Goal: Information Seeking & Learning: Learn about a topic

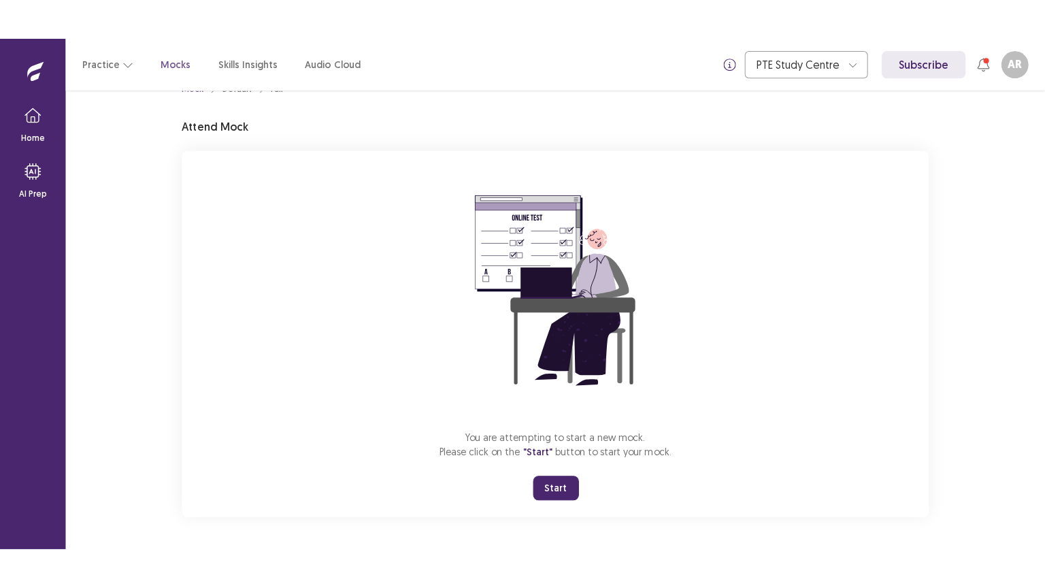
scroll to position [30, 0]
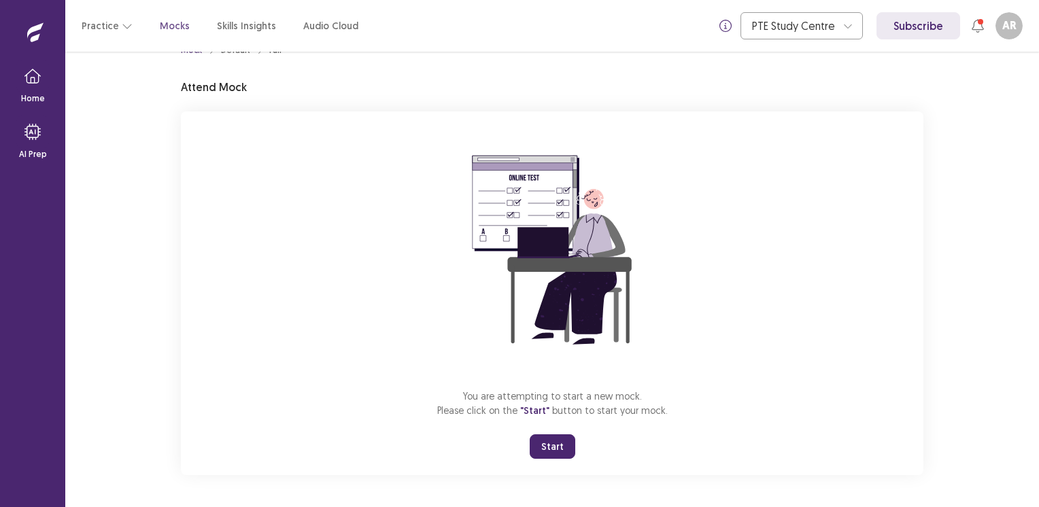
click at [451, 507] on html "Home AI Prep Practice Mocks Skills Insights Audio Cloud PTE Study Centre Subscr…" at bounding box center [519, 253] width 1039 height 507
click at [879, 306] on div "You are attempting to start a new mock. Please click on the "Start" button to s…" at bounding box center [552, 294] width 743 height 364
drag, startPoint x: 889, startPoint y: 192, endPoint x: 941, endPoint y: 137, distance: 75.1
click at [941, 137] on div "Mock Default Full Attend Mock You are attempting to start a new mock. Please cl…" at bounding box center [552, 280] width 974 height 456
click at [553, 454] on button "Start" at bounding box center [553, 447] width 46 height 24
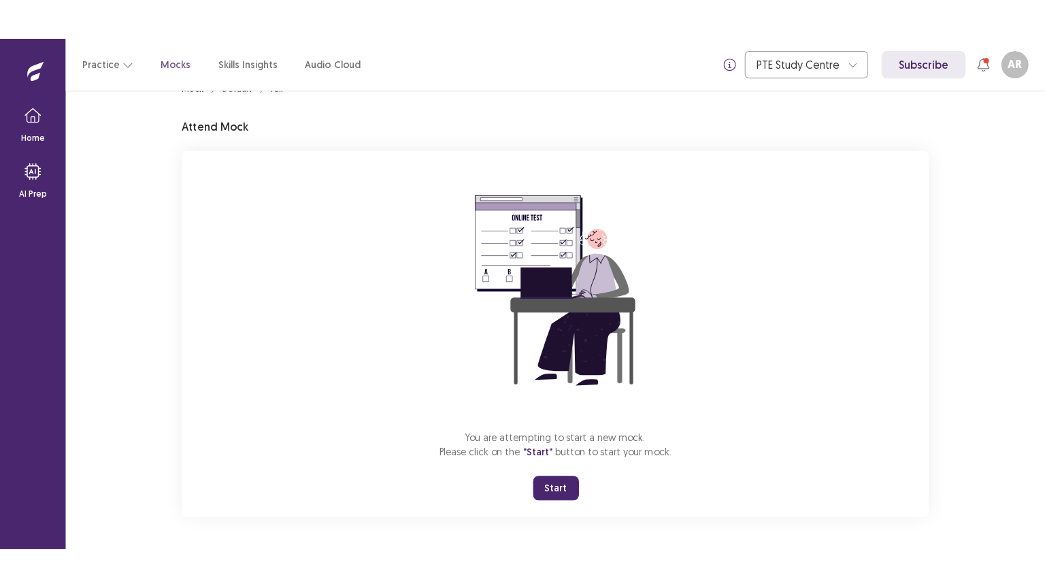
scroll to position [0, 0]
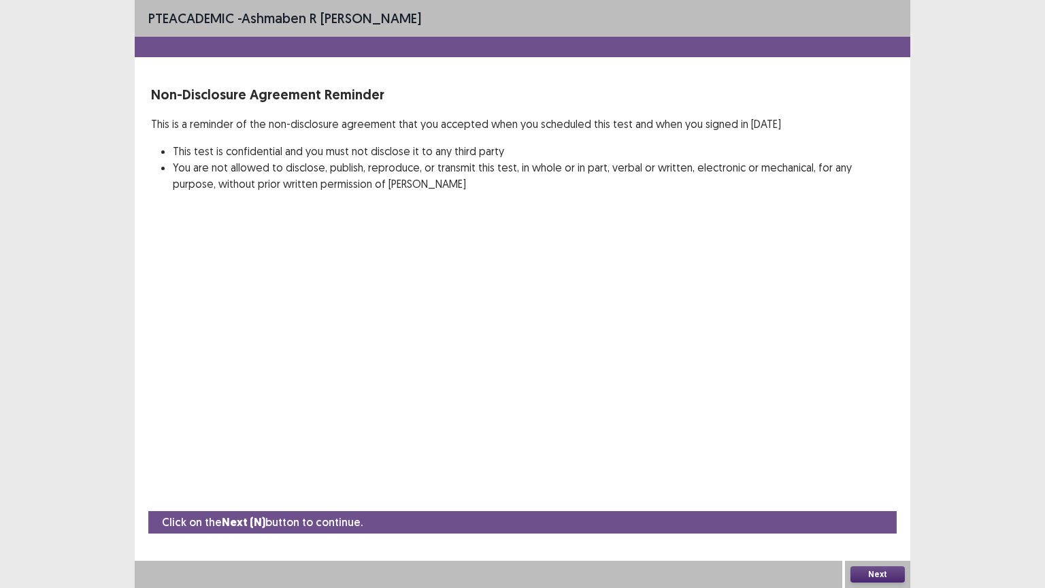
click at [869, 507] on button "Next" at bounding box center [877, 574] width 54 height 16
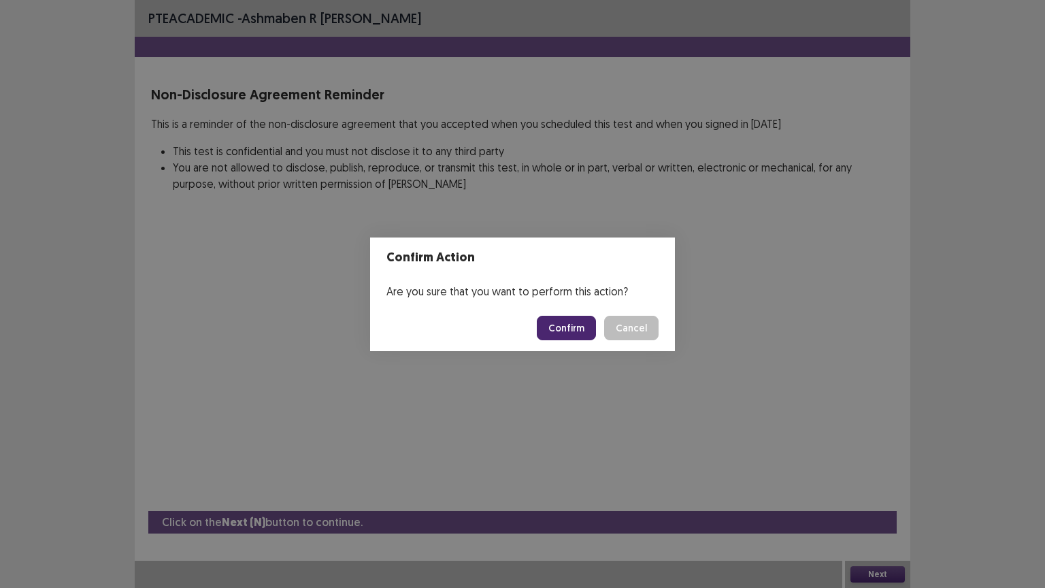
click at [566, 322] on button "Confirm" at bounding box center [566, 328] width 59 height 24
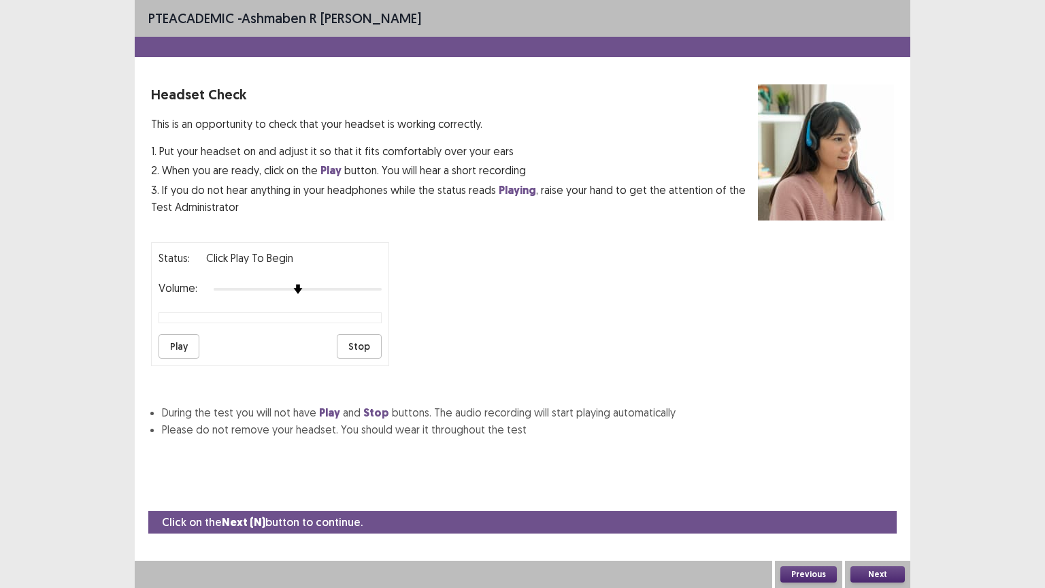
click at [179, 335] on button "Play" at bounding box center [179, 346] width 41 height 24
click at [376, 284] on div at bounding box center [298, 289] width 168 height 11
click at [881, 507] on button "Next" at bounding box center [877, 574] width 54 height 16
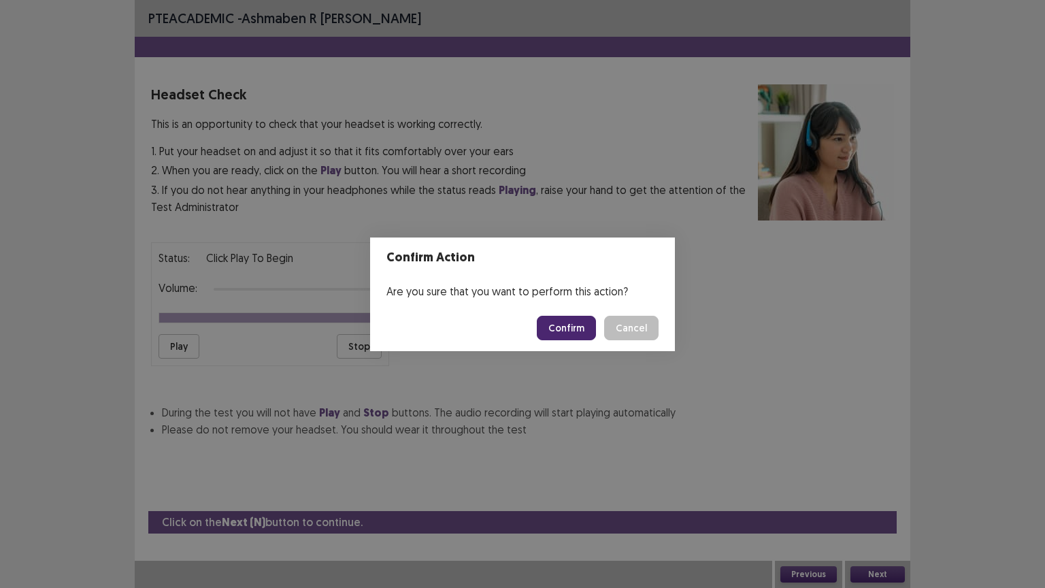
click at [554, 332] on button "Confirm" at bounding box center [566, 328] width 59 height 24
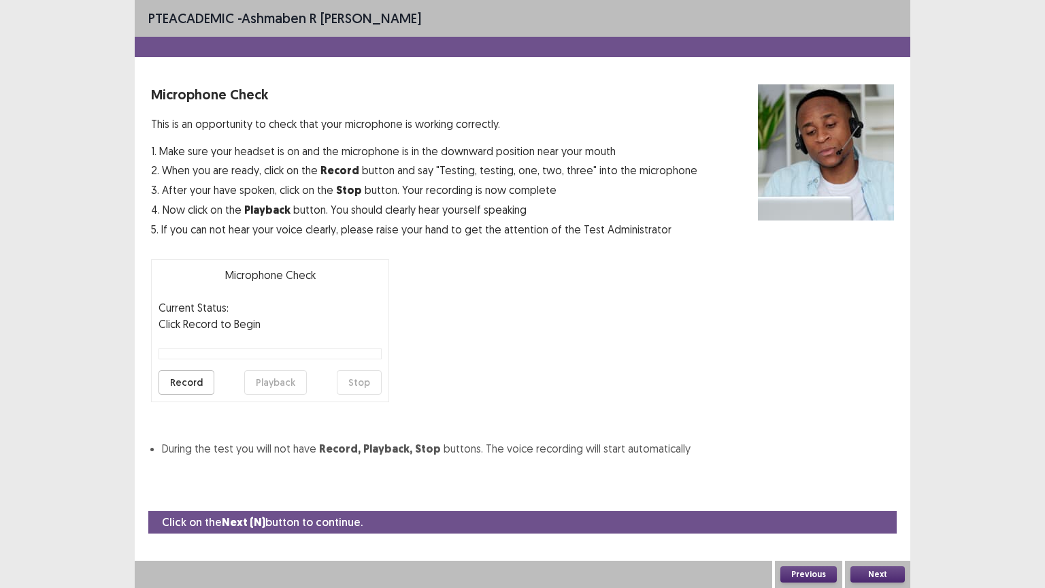
click at [190, 382] on button "Record" at bounding box center [187, 382] width 56 height 24
click at [362, 373] on button "Stop" at bounding box center [359, 382] width 45 height 24
click at [274, 382] on button "Playback" at bounding box center [275, 382] width 63 height 24
click at [876, 507] on button "Next" at bounding box center [877, 574] width 54 height 16
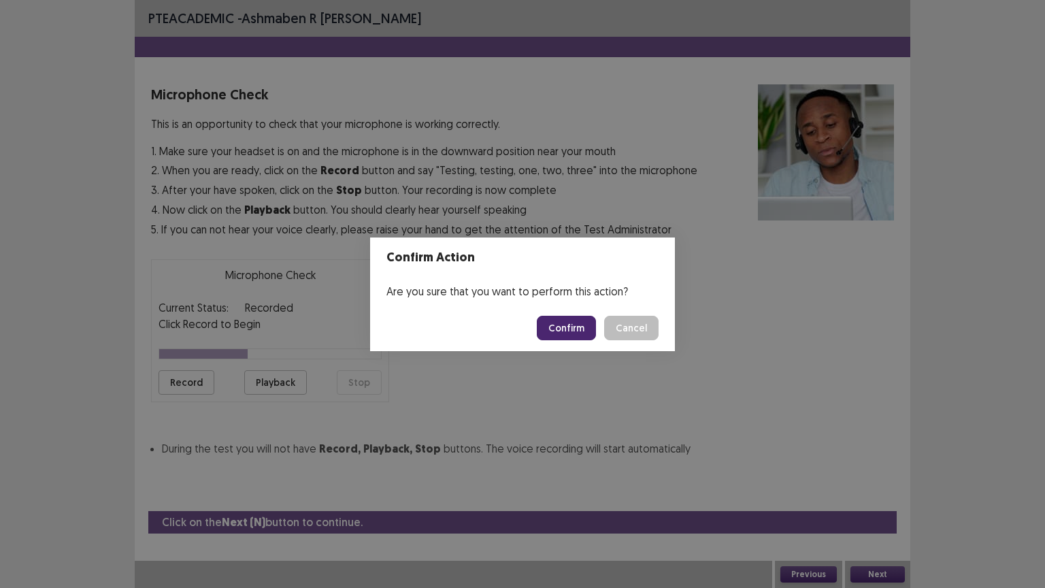
click at [567, 327] on button "Confirm" at bounding box center [566, 328] width 59 height 24
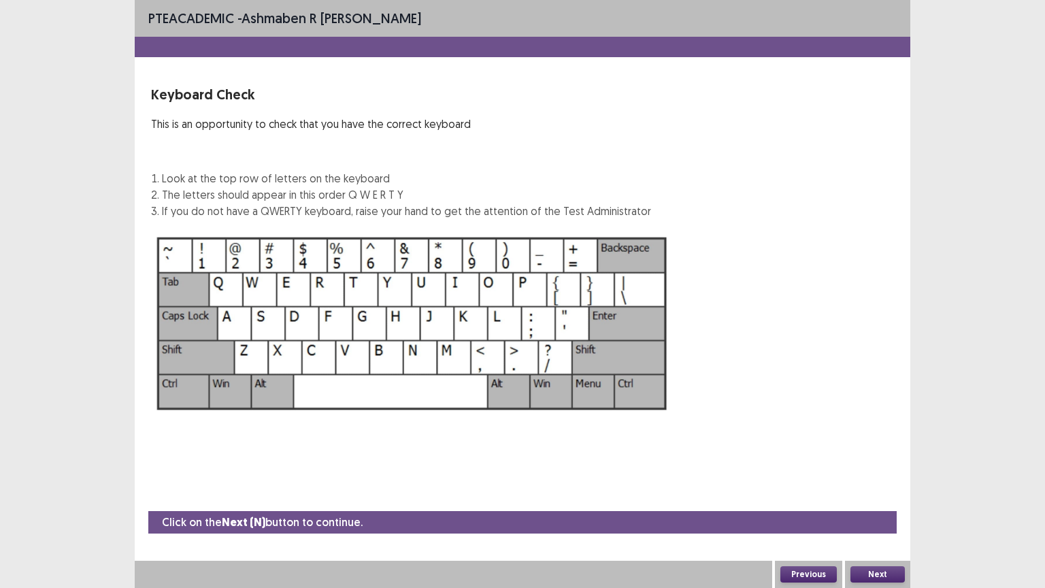
click at [883, 507] on button "Next" at bounding box center [877, 574] width 54 height 16
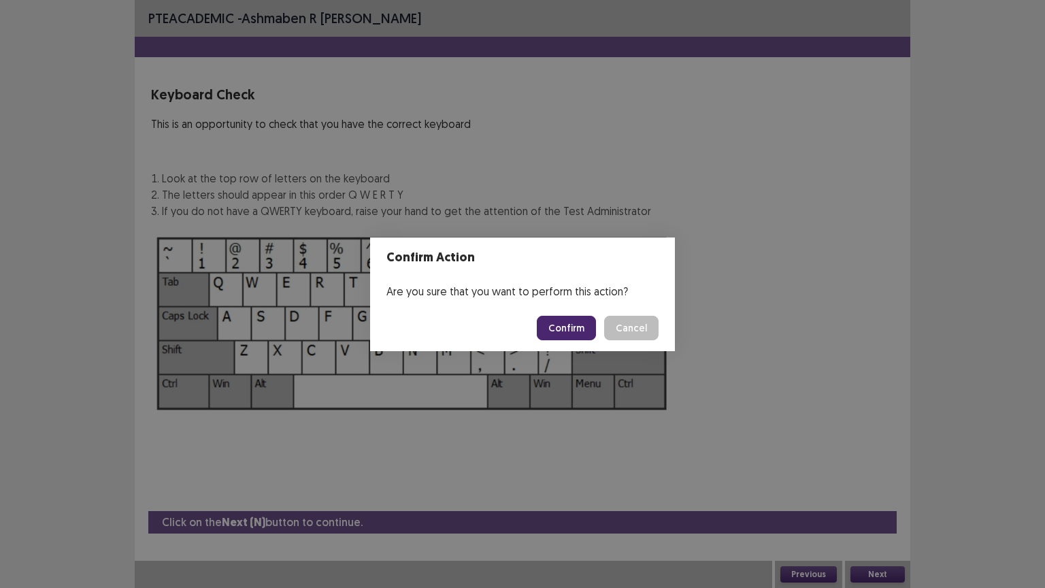
click at [569, 322] on button "Confirm" at bounding box center [566, 328] width 59 height 24
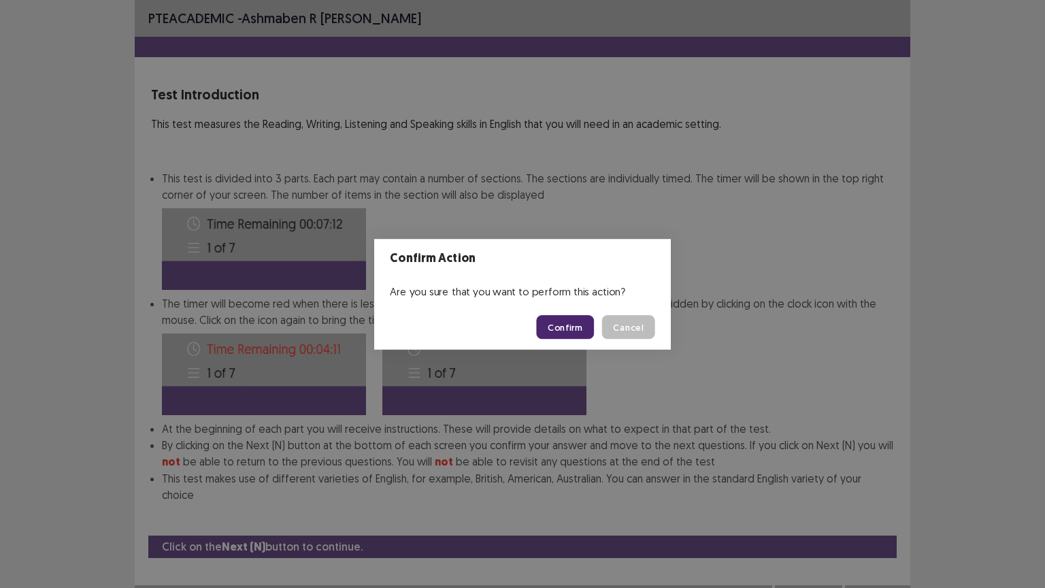
scroll to position [1, 0]
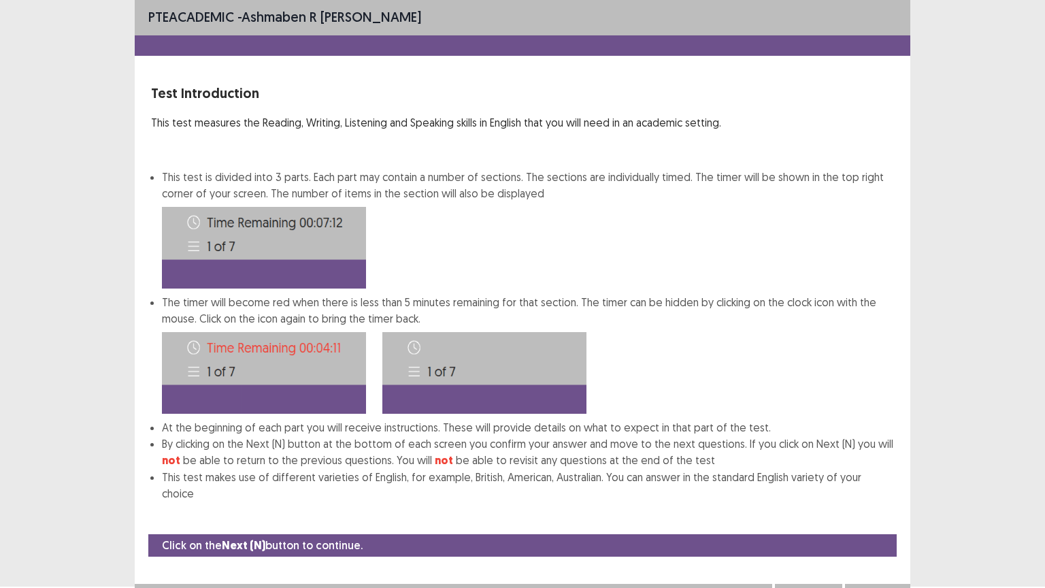
click at [875, 507] on button "Next" at bounding box center [877, 597] width 54 height 16
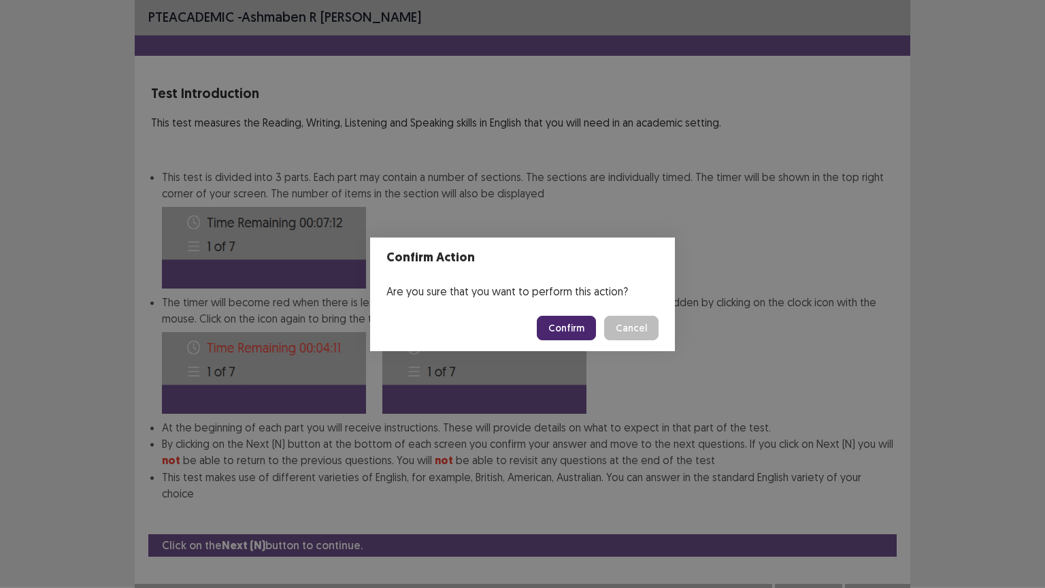
click at [566, 329] on button "Confirm" at bounding box center [566, 328] width 59 height 24
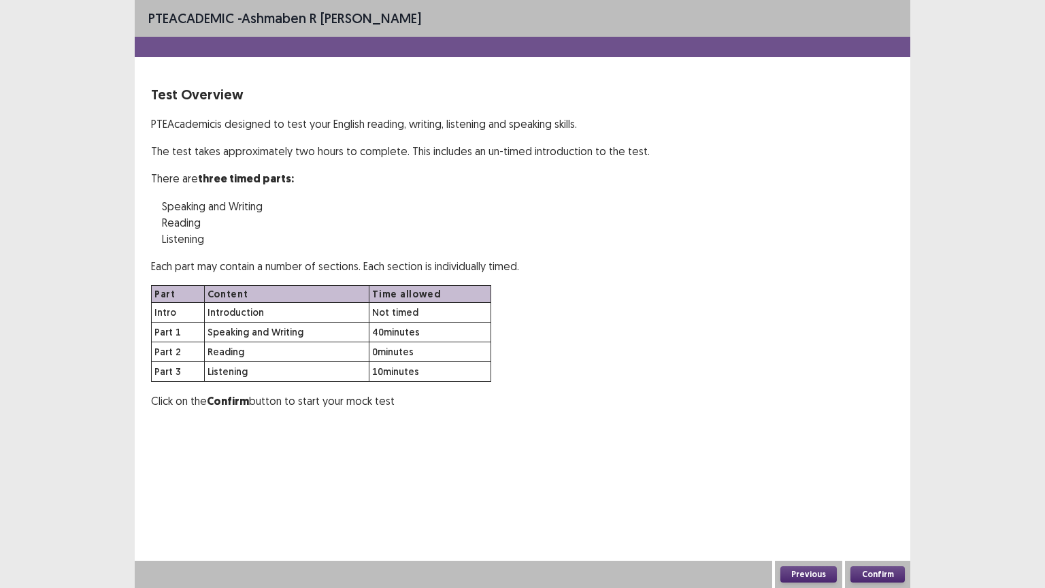
scroll to position [0, 0]
click at [876, 507] on button "Confirm" at bounding box center [877, 574] width 54 height 16
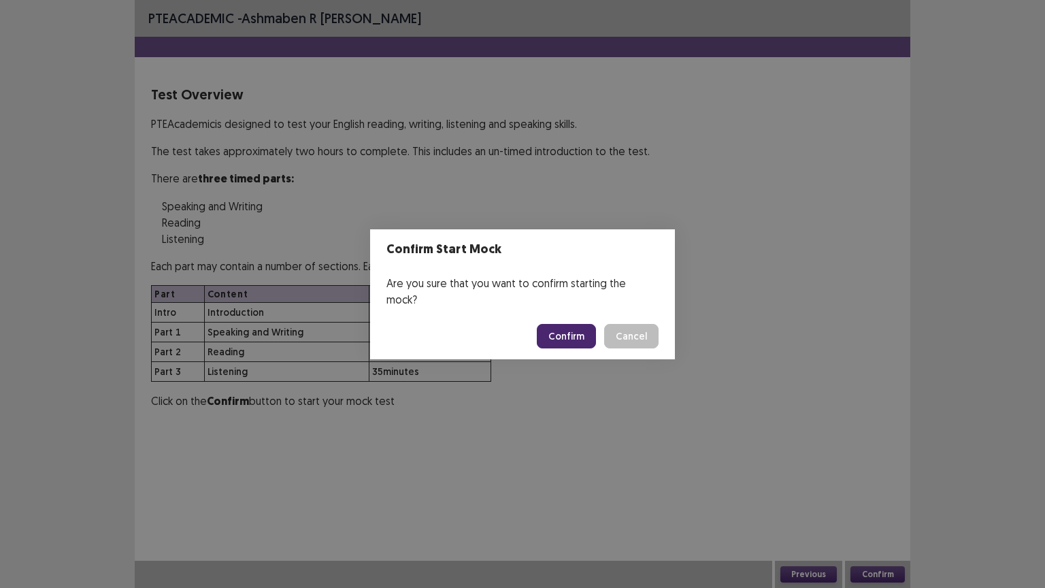
click at [574, 329] on button "Confirm" at bounding box center [566, 336] width 59 height 24
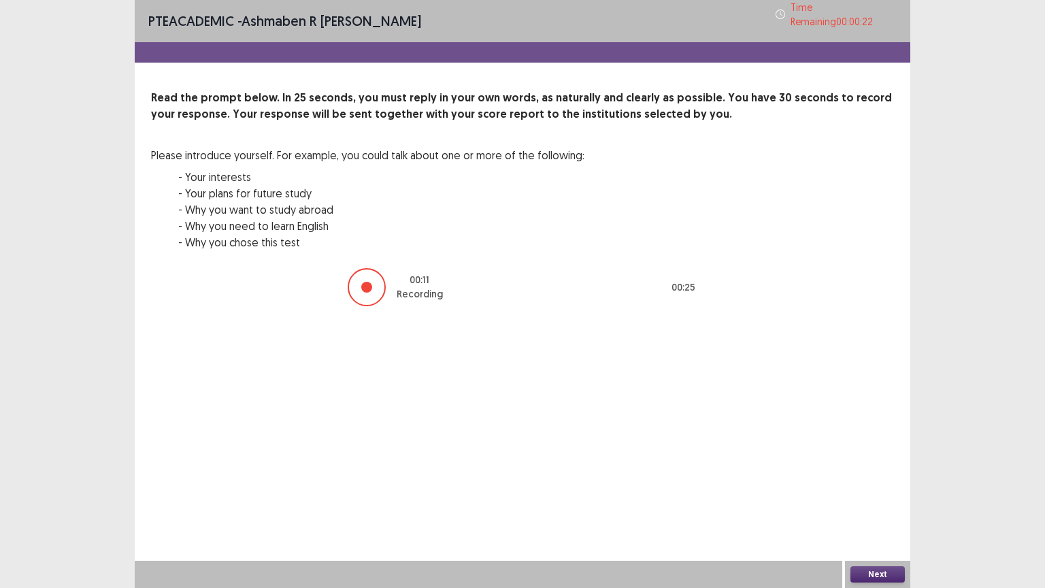
click at [870, 507] on button "Next" at bounding box center [877, 574] width 54 height 16
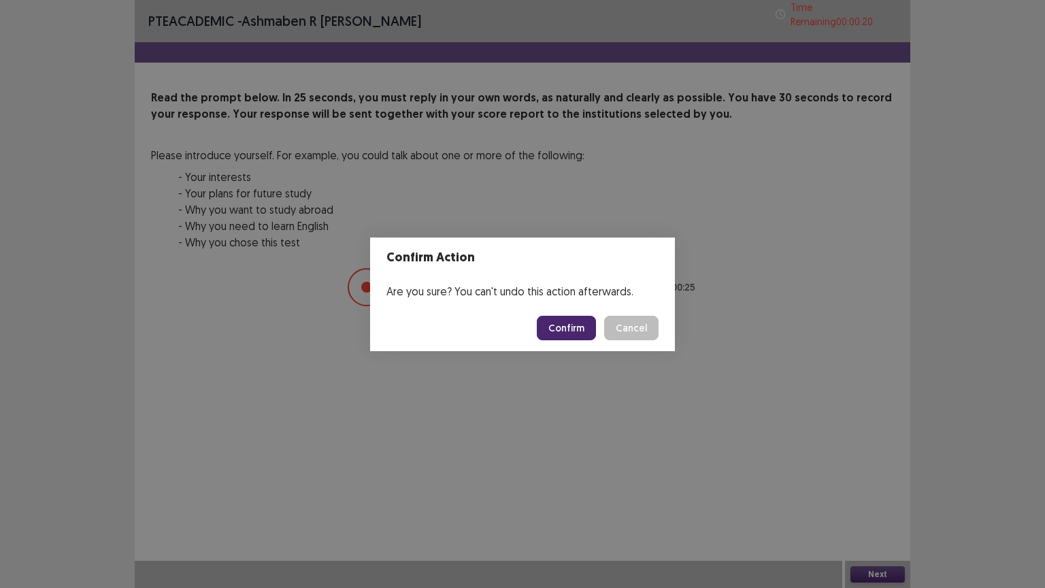
click at [562, 327] on button "Confirm" at bounding box center [566, 328] width 59 height 24
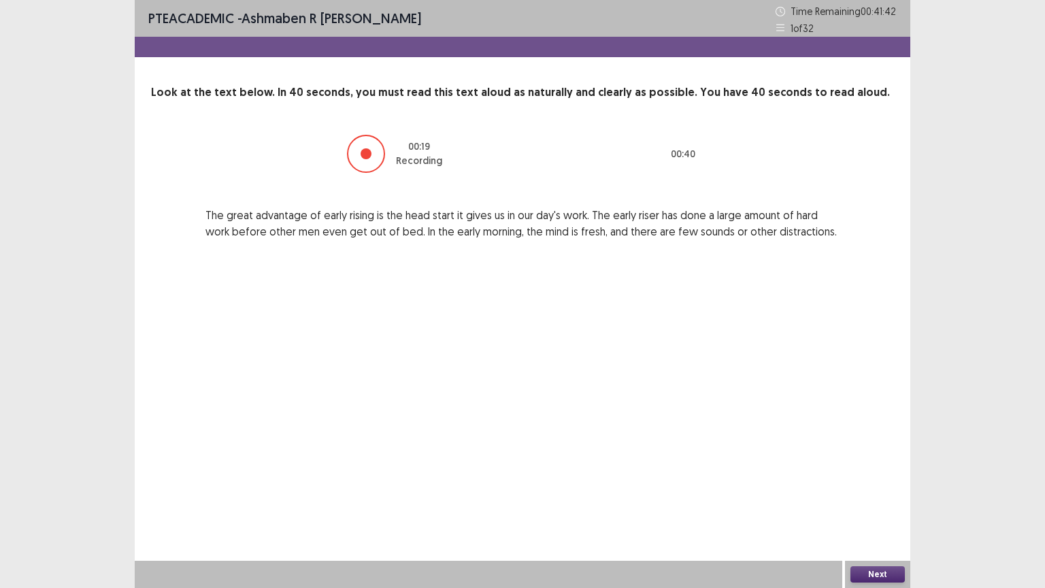
click at [874, 507] on button "Next" at bounding box center [877, 574] width 54 height 16
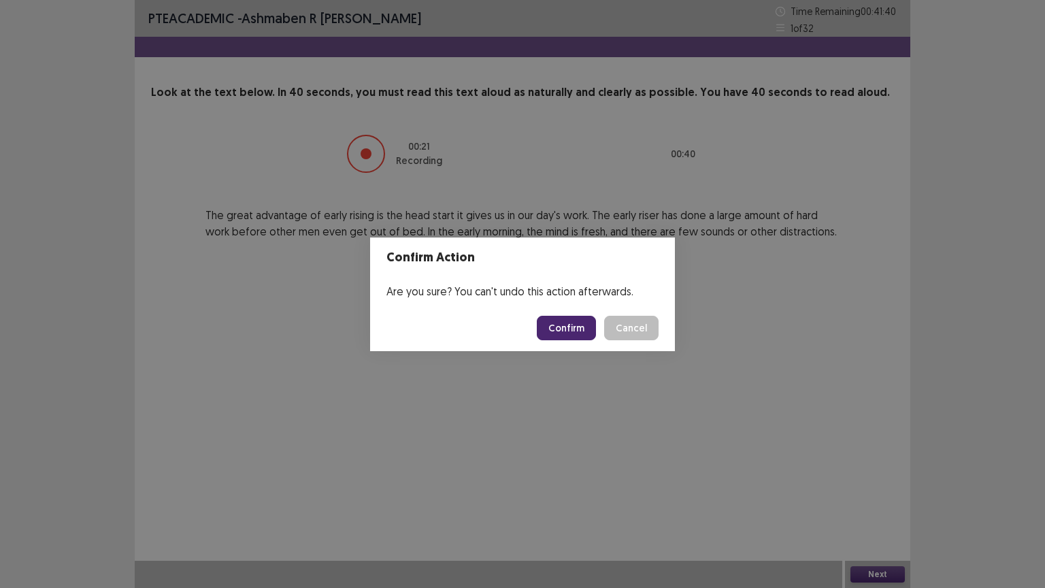
click at [563, 329] on button "Confirm" at bounding box center [566, 328] width 59 height 24
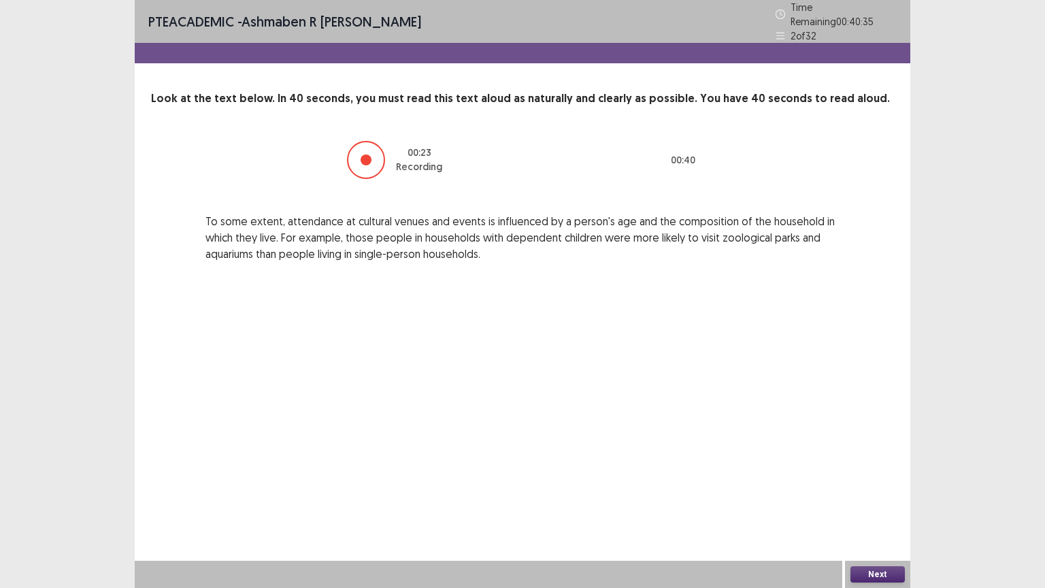
click at [871, 507] on button "Next" at bounding box center [877, 574] width 54 height 16
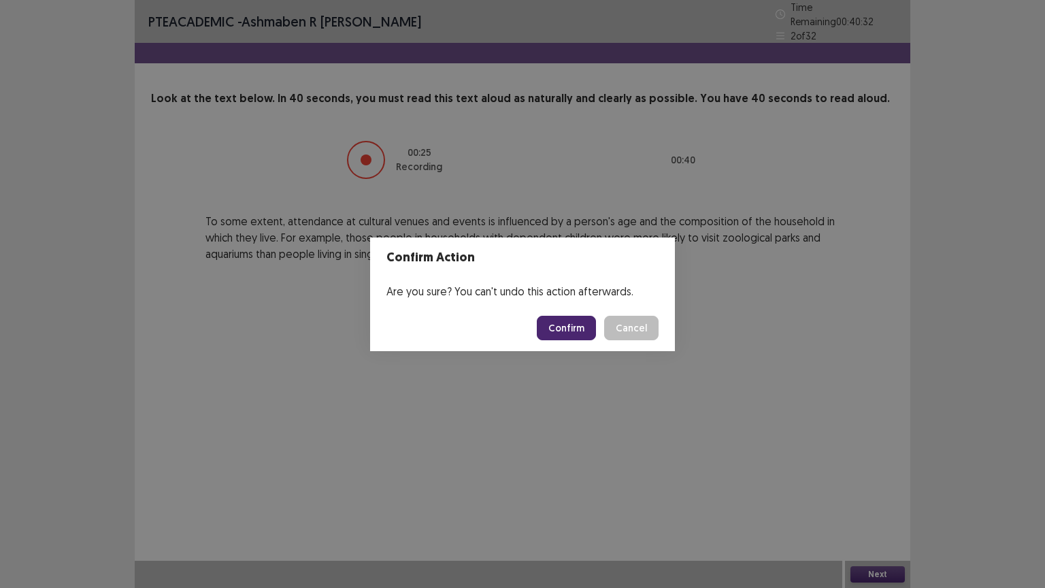
click at [561, 322] on button "Confirm" at bounding box center [566, 328] width 59 height 24
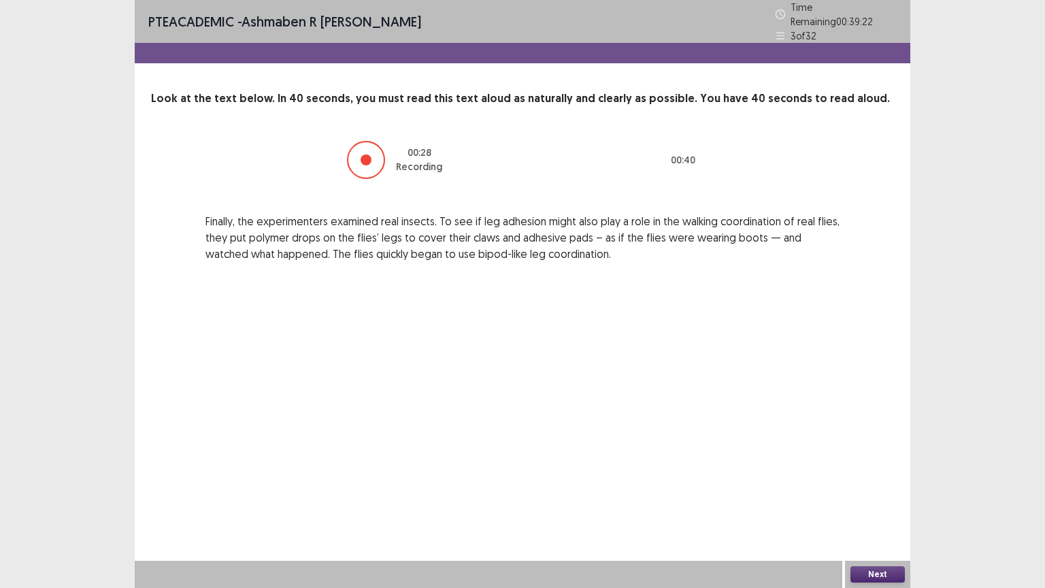
click at [859, 507] on button "Next" at bounding box center [877, 574] width 54 height 16
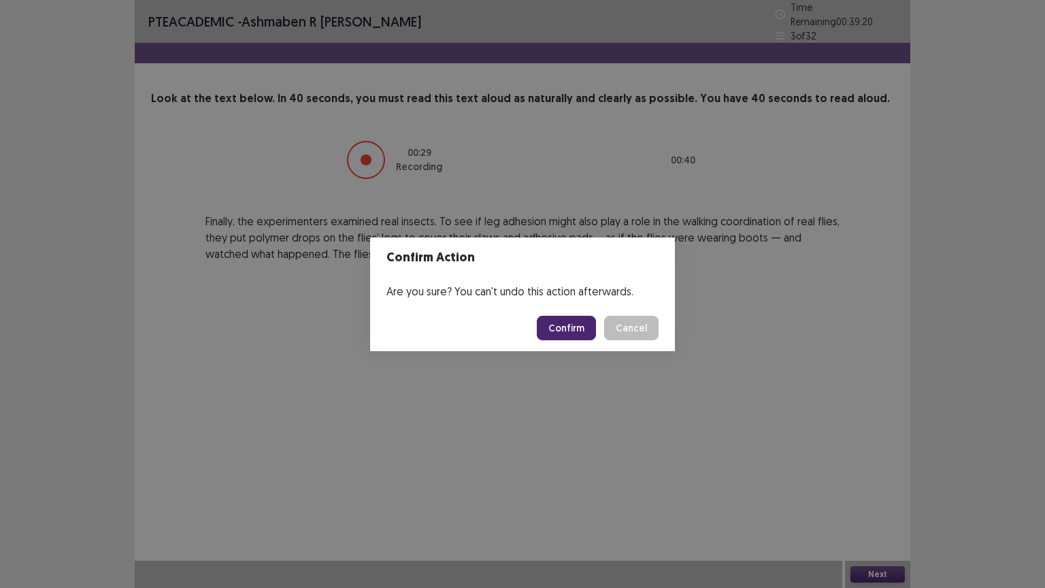
click at [551, 324] on button "Confirm" at bounding box center [566, 328] width 59 height 24
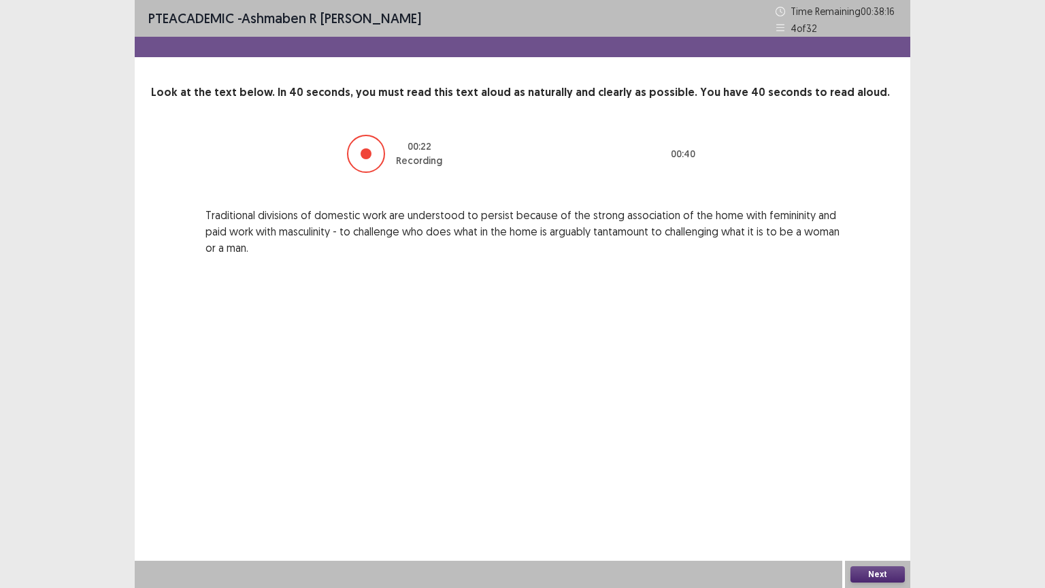
click at [883, 507] on button "Next" at bounding box center [877, 574] width 54 height 16
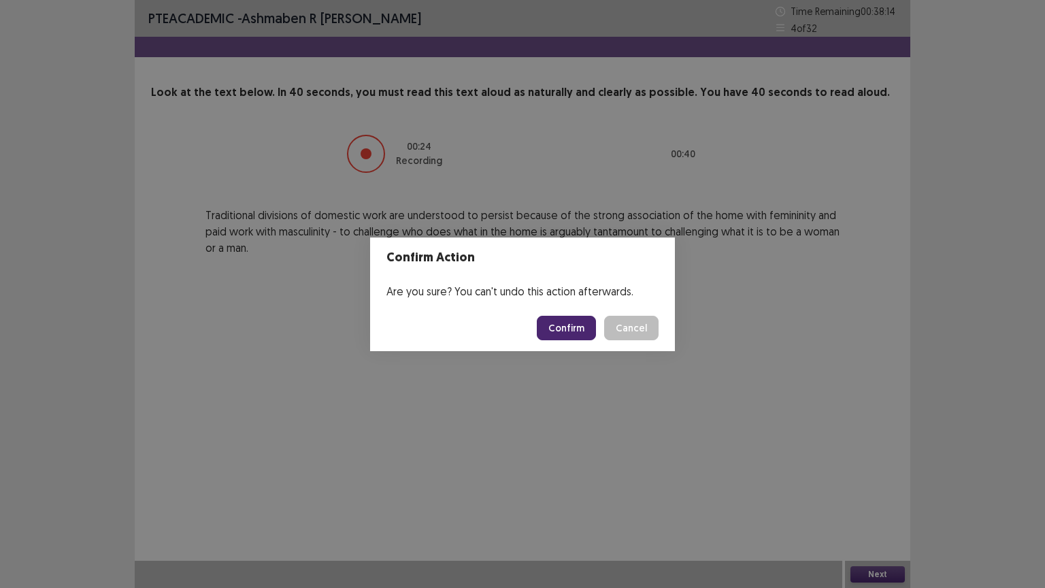
click at [556, 332] on button "Confirm" at bounding box center [566, 328] width 59 height 24
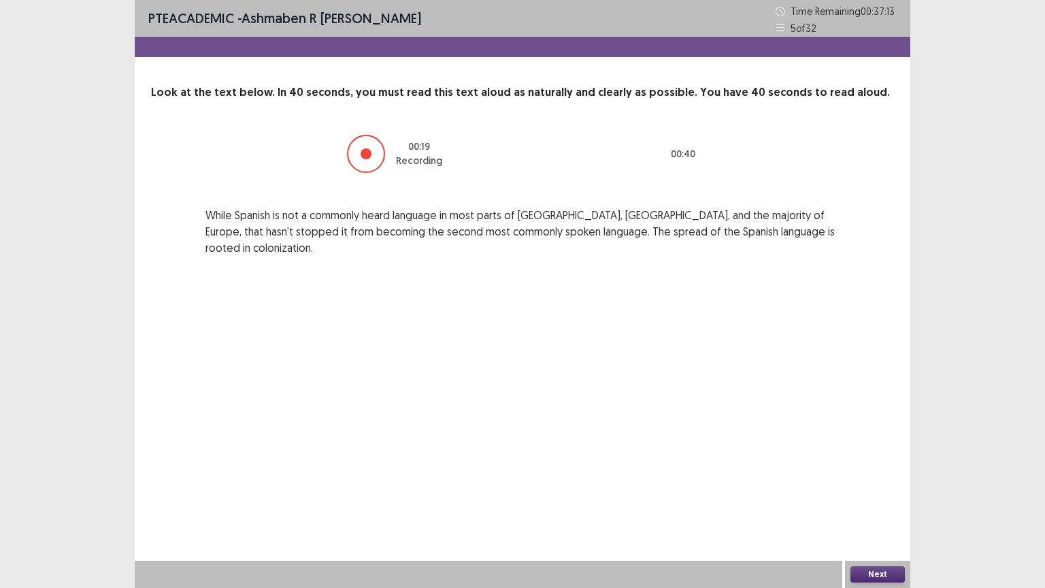
click at [868, 507] on button "Next" at bounding box center [877, 574] width 54 height 16
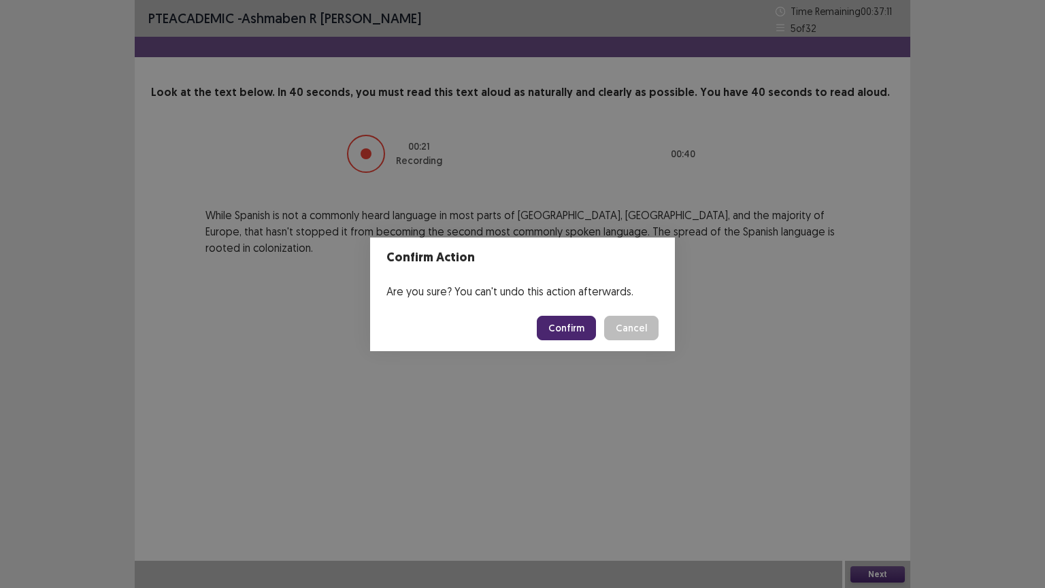
click at [567, 324] on button "Confirm" at bounding box center [566, 328] width 59 height 24
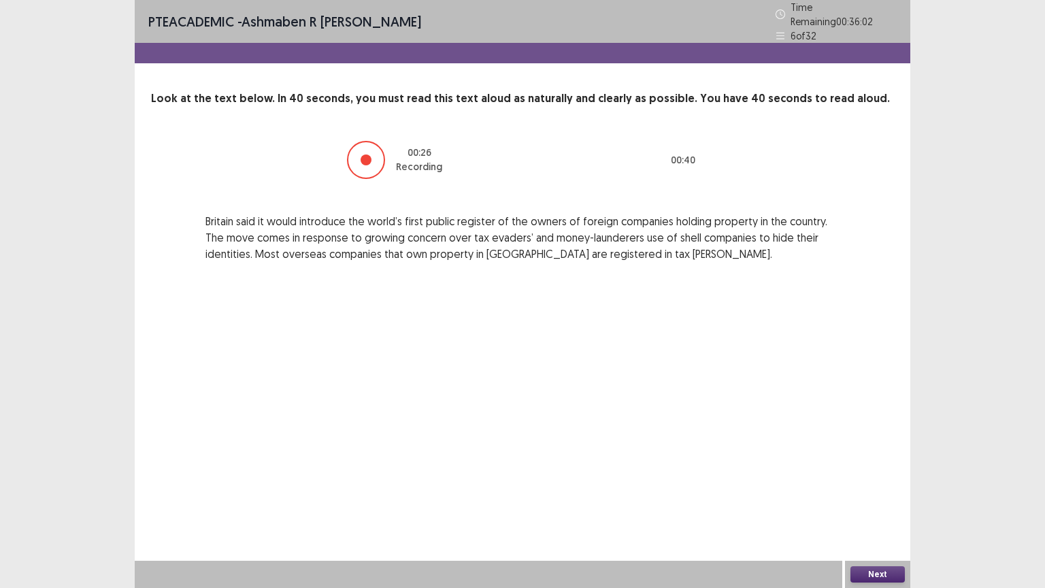
click at [874, 507] on button "Next" at bounding box center [877, 574] width 54 height 16
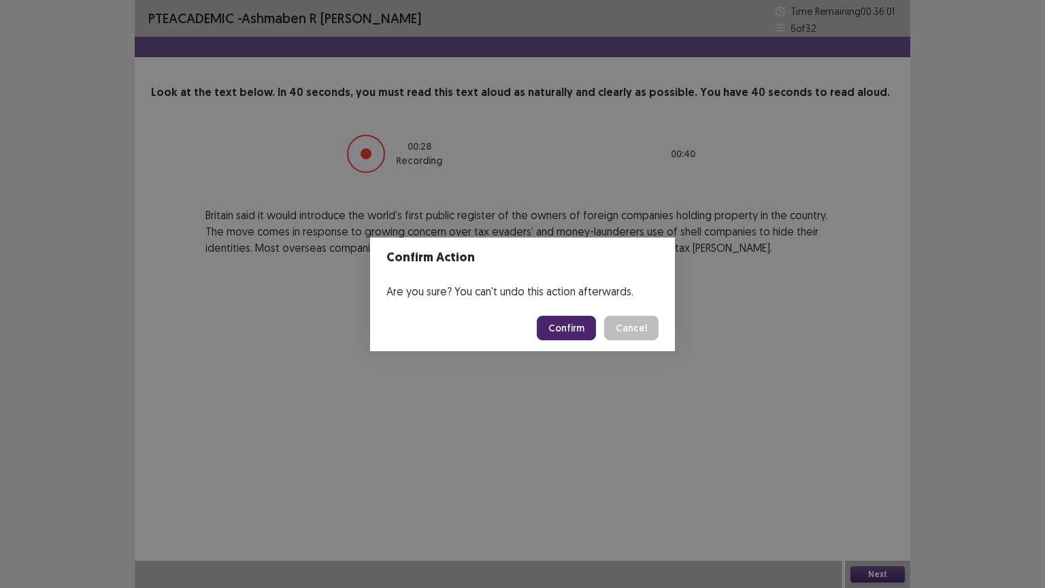
click at [569, 330] on button "Confirm" at bounding box center [566, 328] width 59 height 24
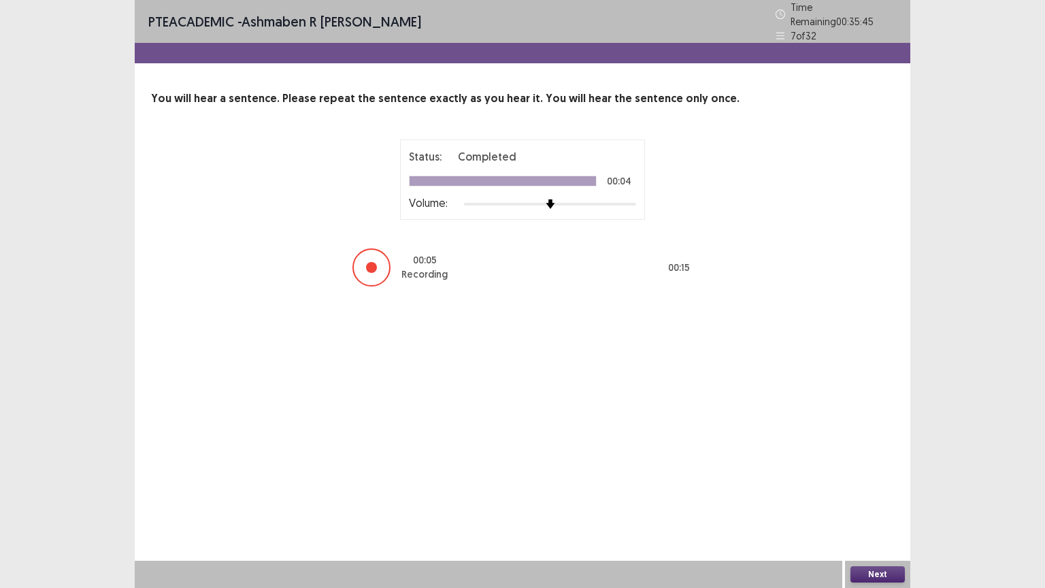
click at [880, 507] on button "Next" at bounding box center [877, 574] width 54 height 16
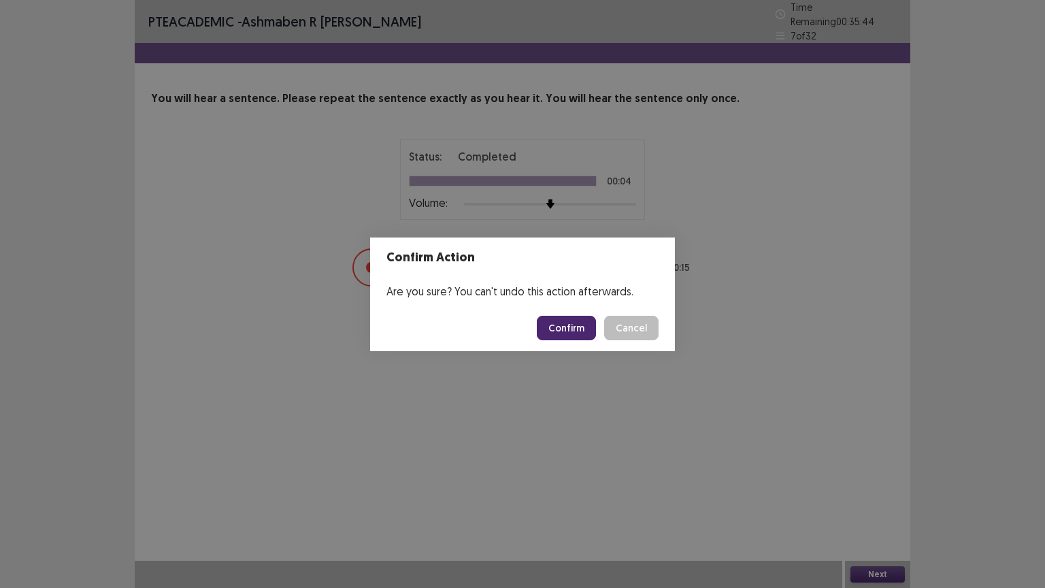
click at [566, 327] on button "Confirm" at bounding box center [566, 328] width 59 height 24
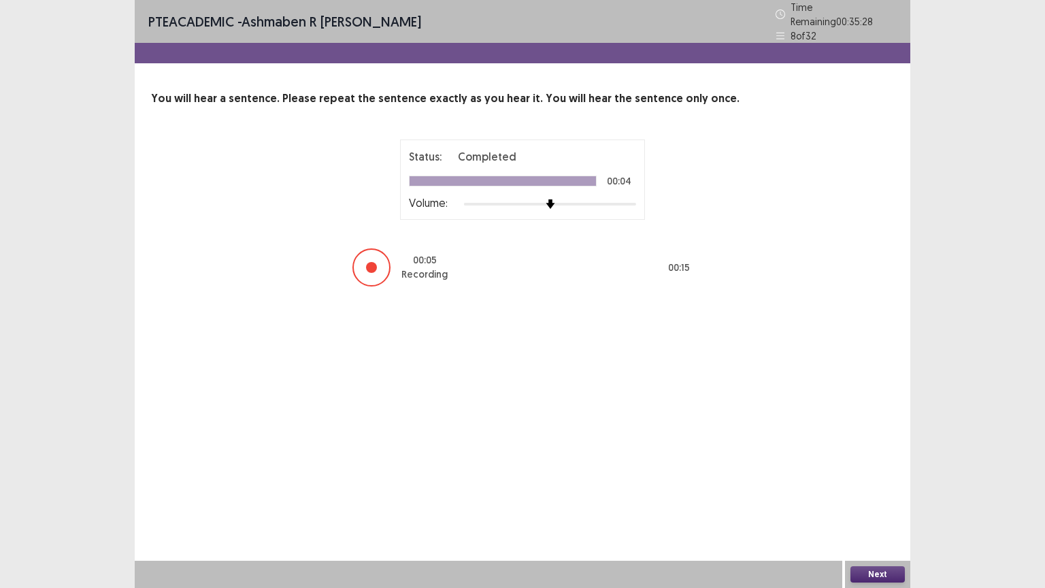
click at [871, 507] on button "Next" at bounding box center [877, 574] width 54 height 16
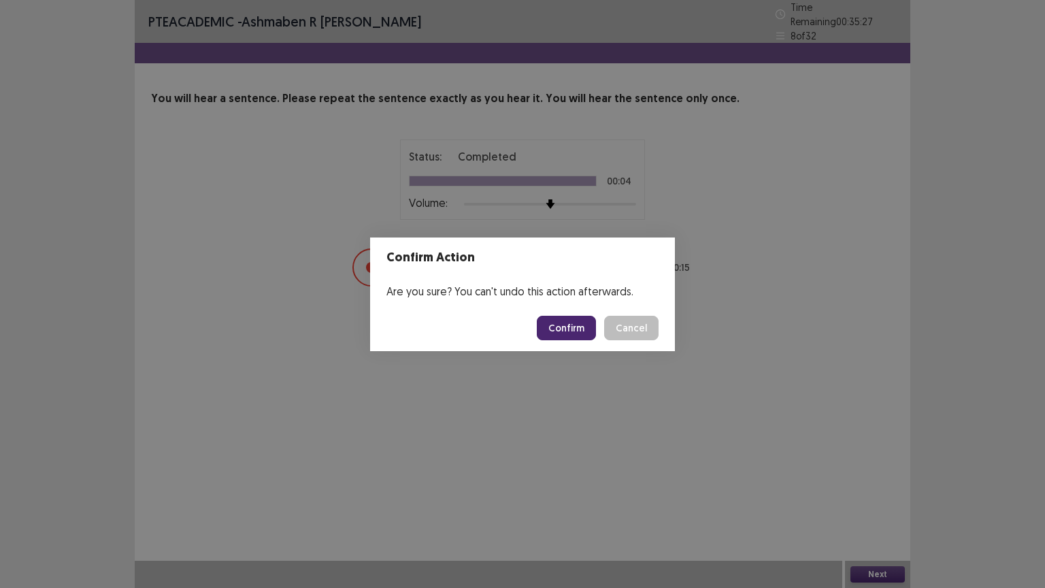
click at [558, 322] on button "Confirm" at bounding box center [566, 328] width 59 height 24
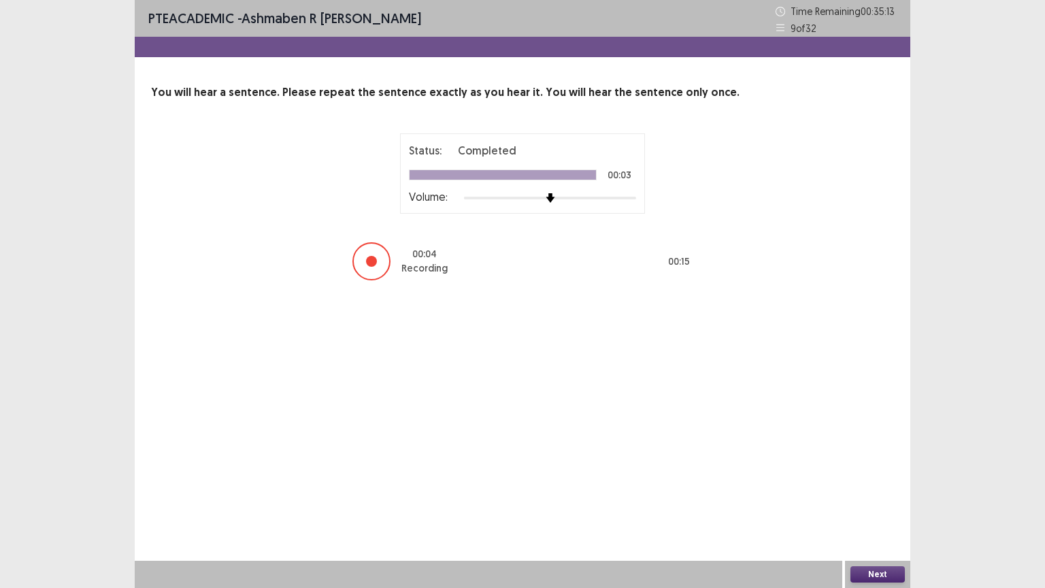
click at [874, 507] on button "Next" at bounding box center [877, 574] width 54 height 16
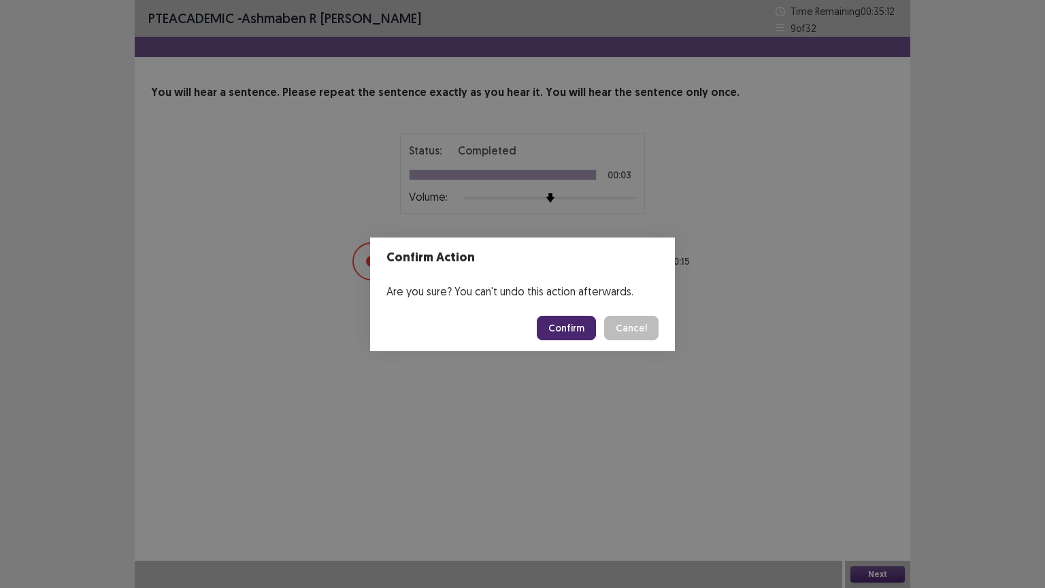
click at [559, 331] on button "Confirm" at bounding box center [566, 328] width 59 height 24
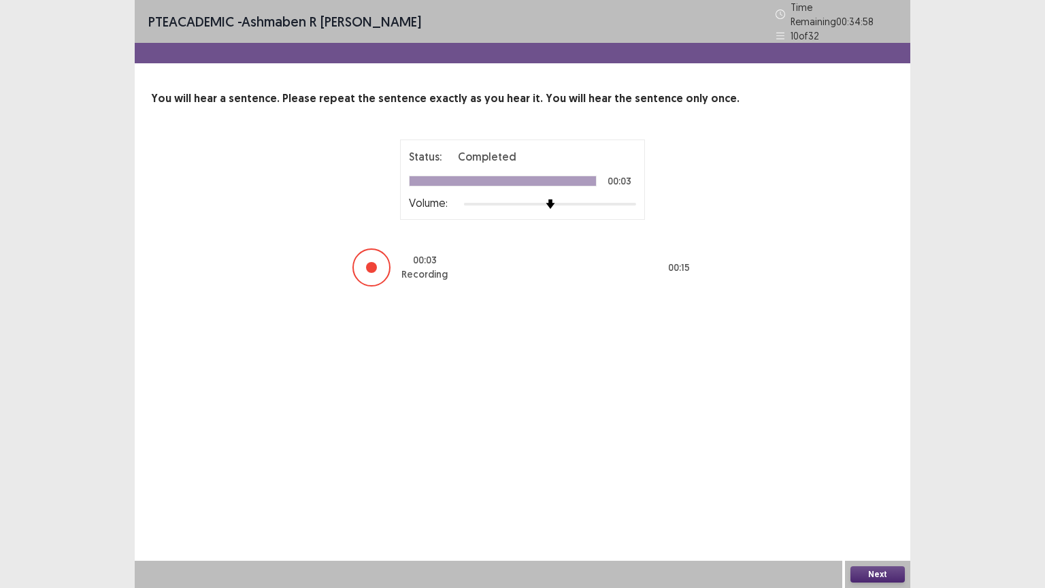
click at [875, 507] on button "Next" at bounding box center [877, 574] width 54 height 16
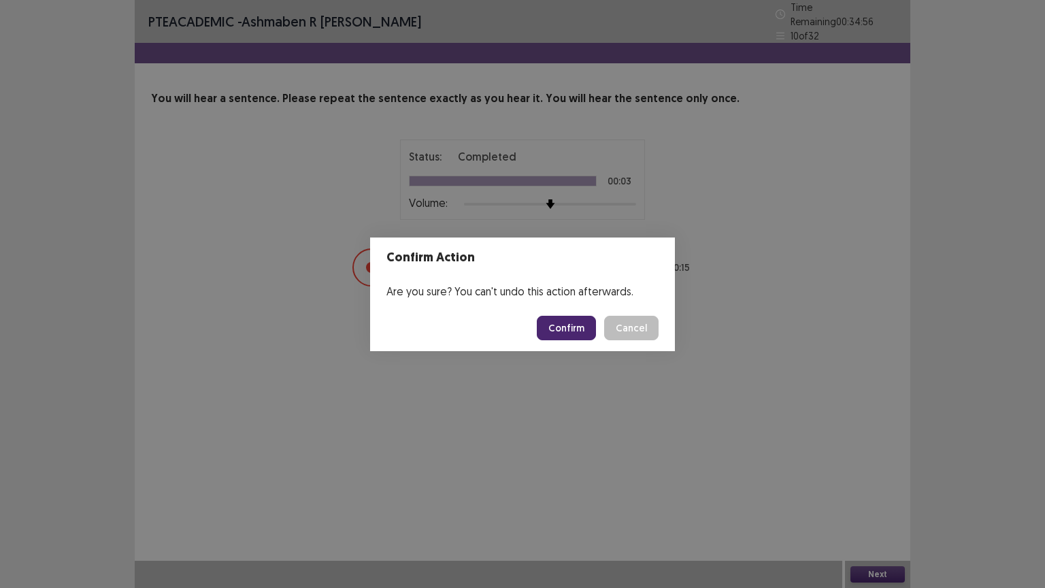
click at [578, 316] on button "Confirm" at bounding box center [566, 328] width 59 height 24
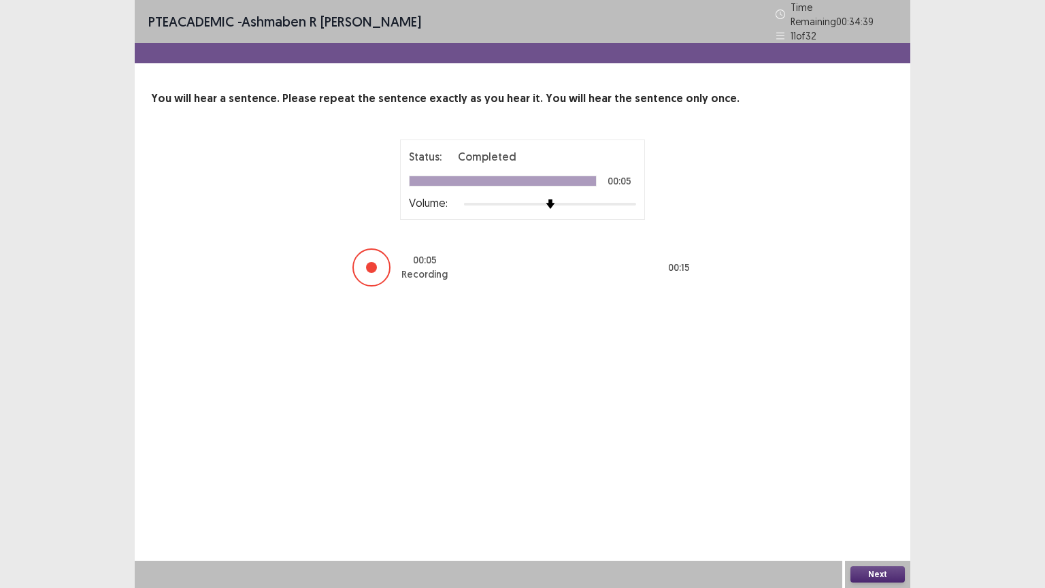
click at [873, 507] on button "Next" at bounding box center [877, 574] width 54 height 16
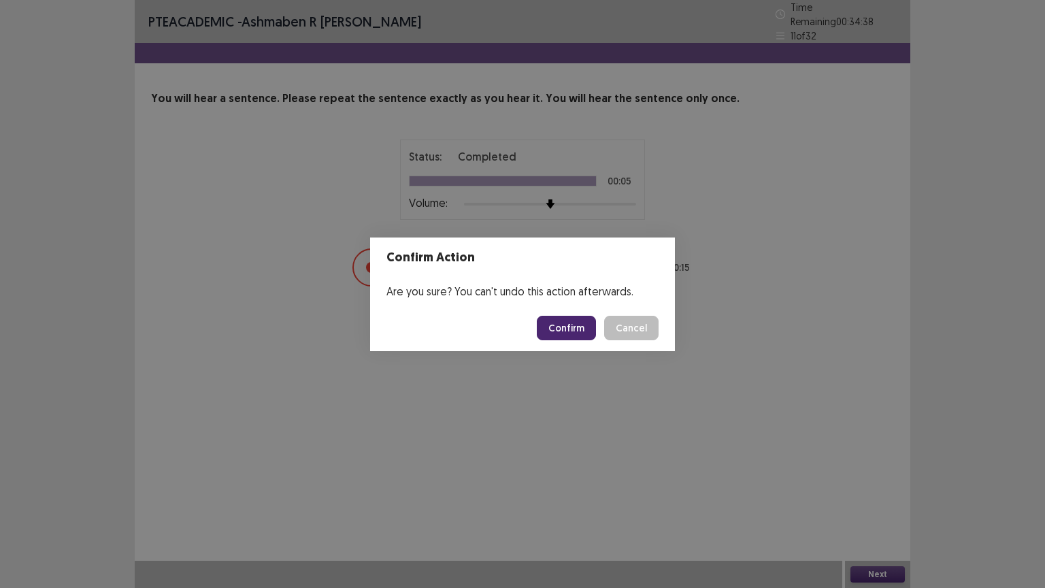
click at [568, 327] on button "Confirm" at bounding box center [566, 328] width 59 height 24
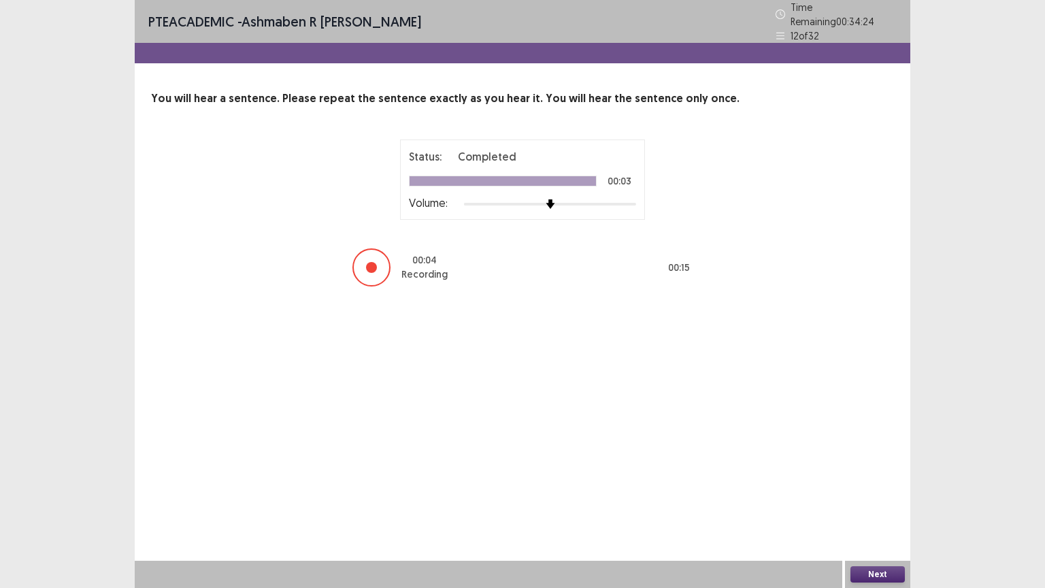
click at [873, 507] on button "Next" at bounding box center [877, 574] width 54 height 16
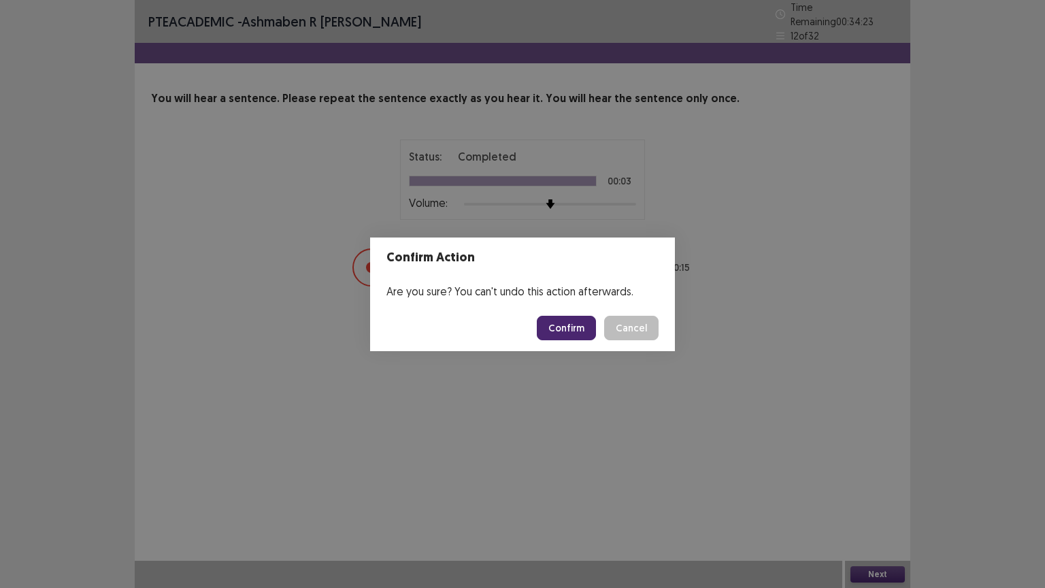
click at [553, 329] on button "Confirm" at bounding box center [566, 328] width 59 height 24
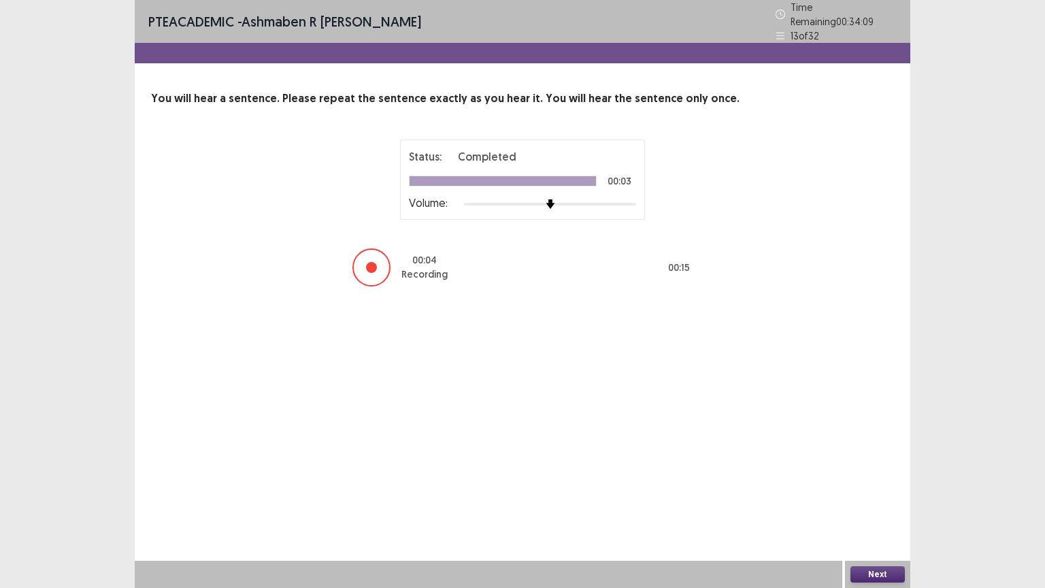
click at [873, 507] on button "Next" at bounding box center [877, 574] width 54 height 16
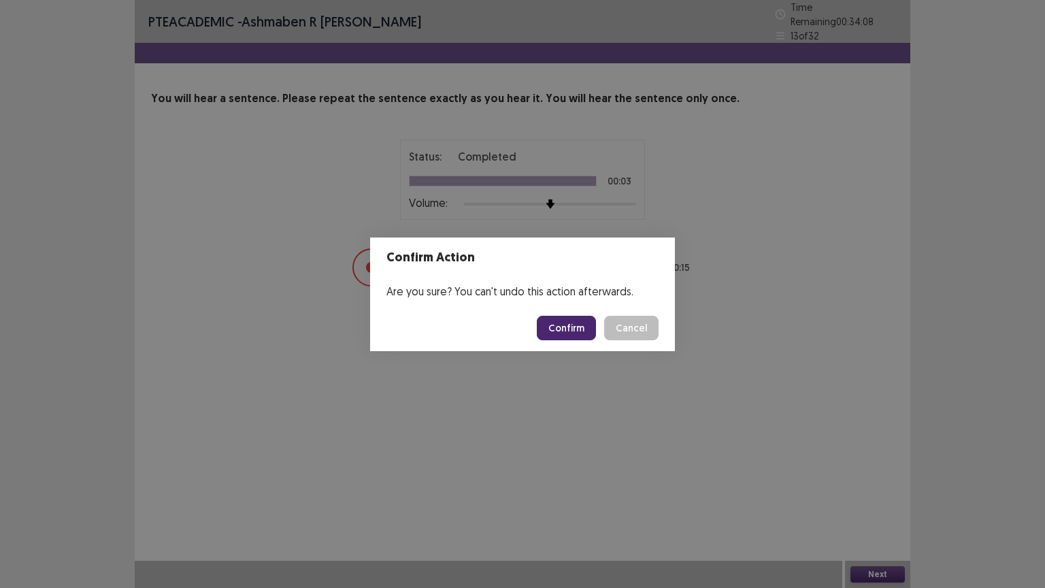
click at [554, 329] on button "Confirm" at bounding box center [566, 328] width 59 height 24
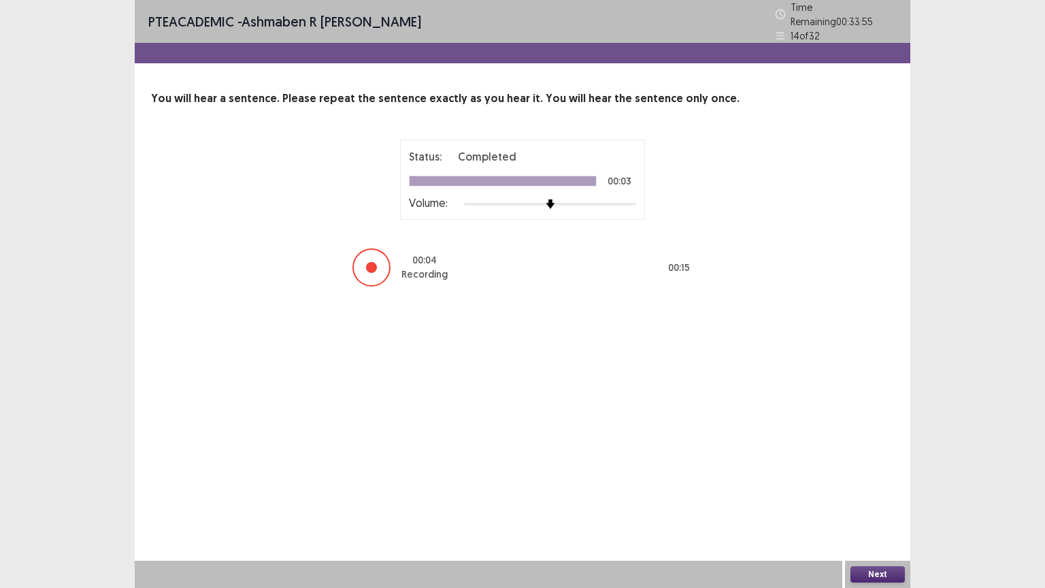
click at [879, 507] on button "Next" at bounding box center [877, 574] width 54 height 16
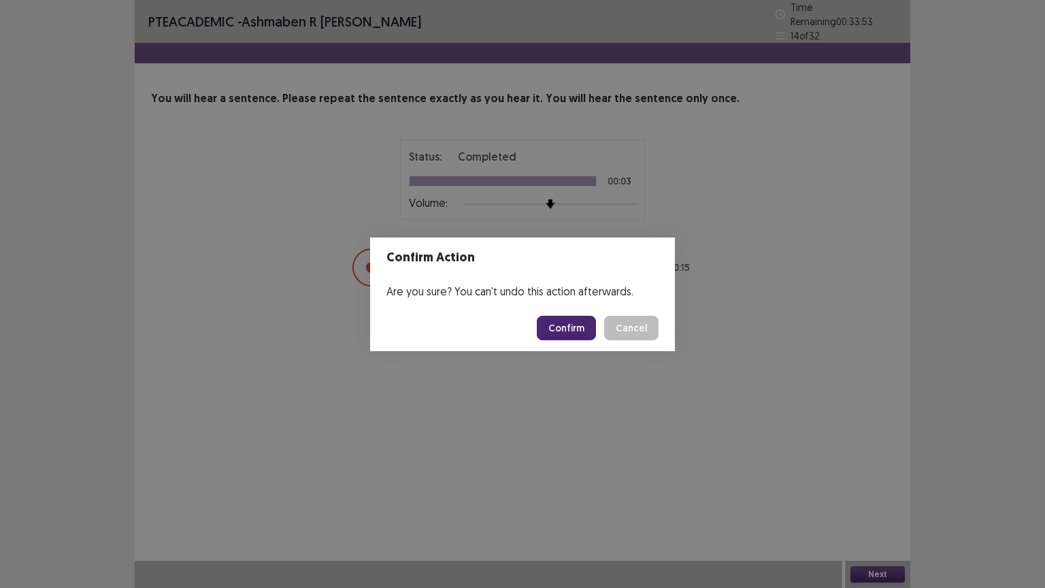
click at [563, 329] on button "Confirm" at bounding box center [566, 328] width 59 height 24
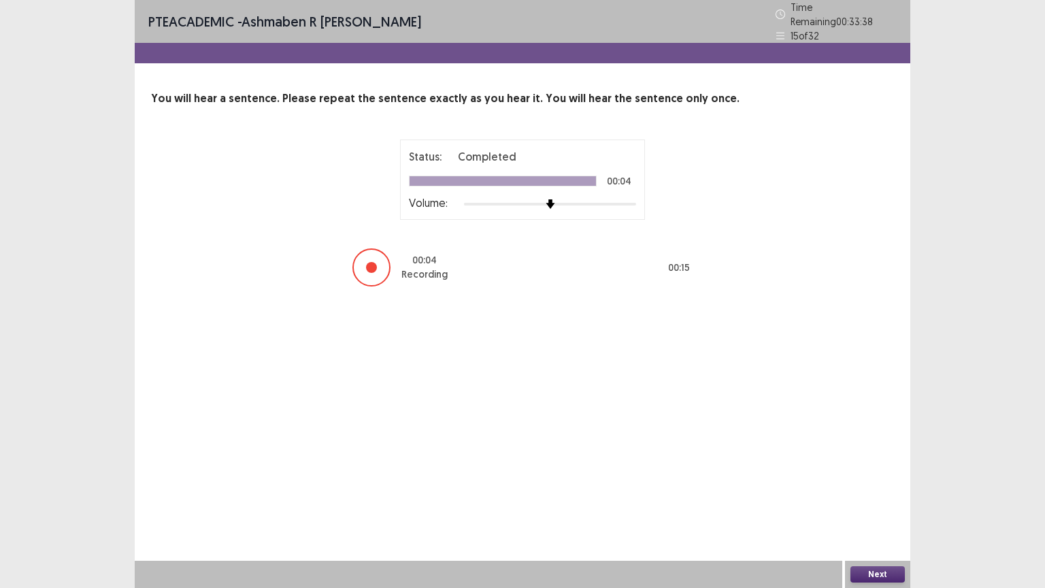
click at [883, 507] on button "Next" at bounding box center [877, 574] width 54 height 16
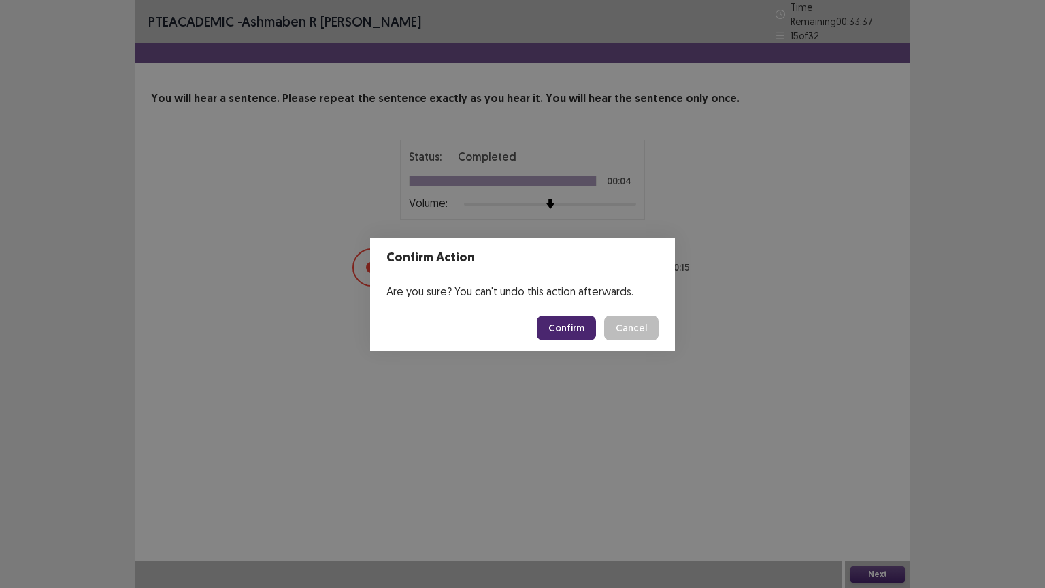
click at [558, 331] on button "Confirm" at bounding box center [566, 328] width 59 height 24
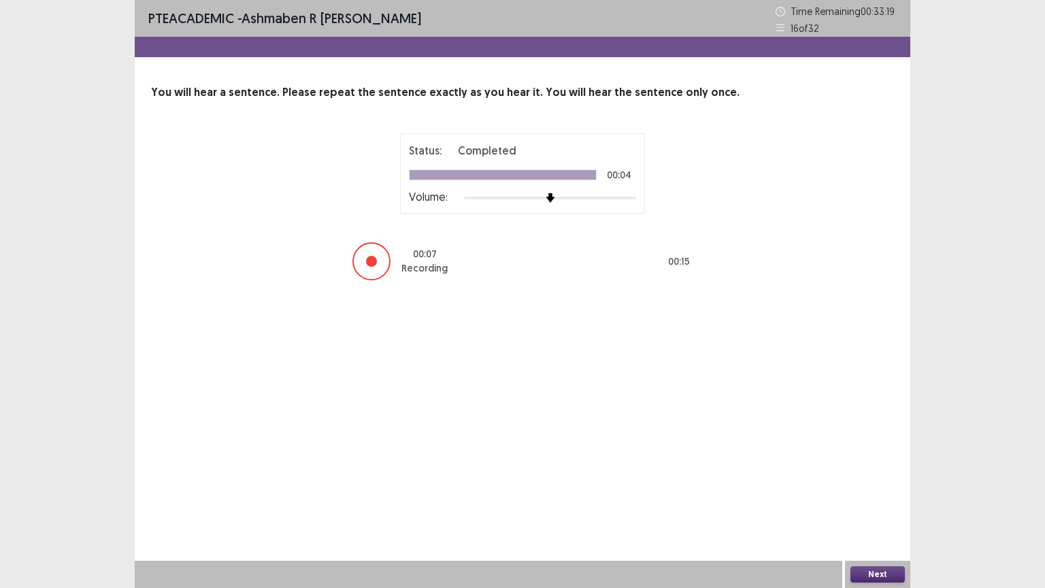
click at [877, 507] on button "Next" at bounding box center [877, 574] width 54 height 16
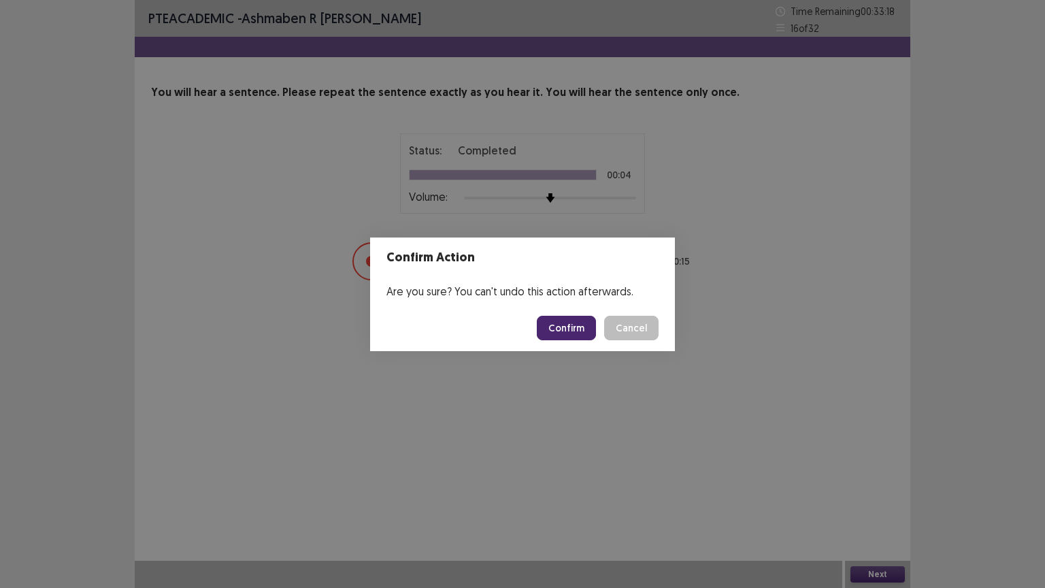
click at [563, 328] on button "Confirm" at bounding box center [566, 328] width 59 height 24
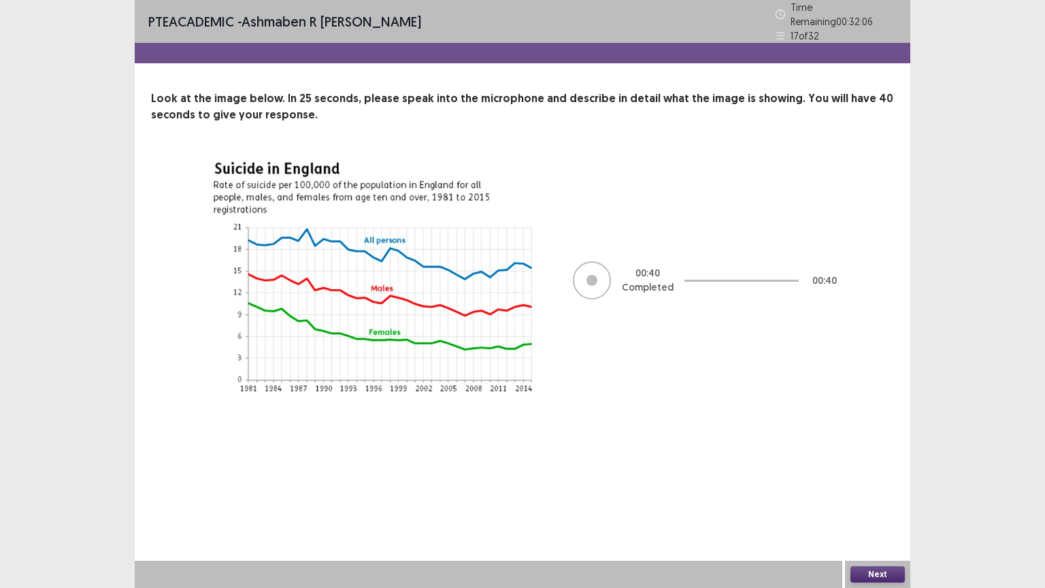
click at [873, 507] on button "Next" at bounding box center [877, 574] width 54 height 16
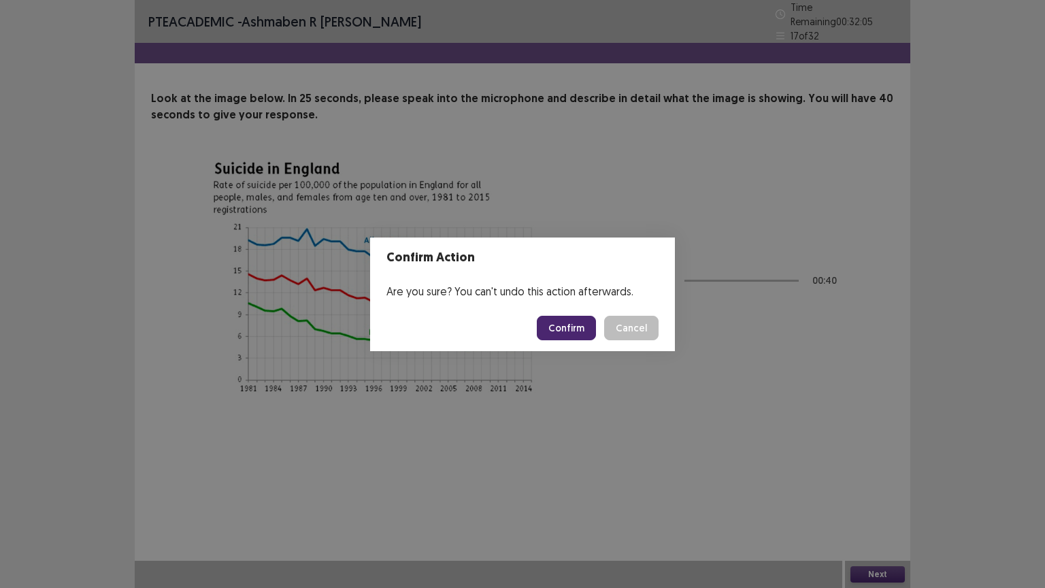
click at [566, 325] on button "Confirm" at bounding box center [566, 328] width 59 height 24
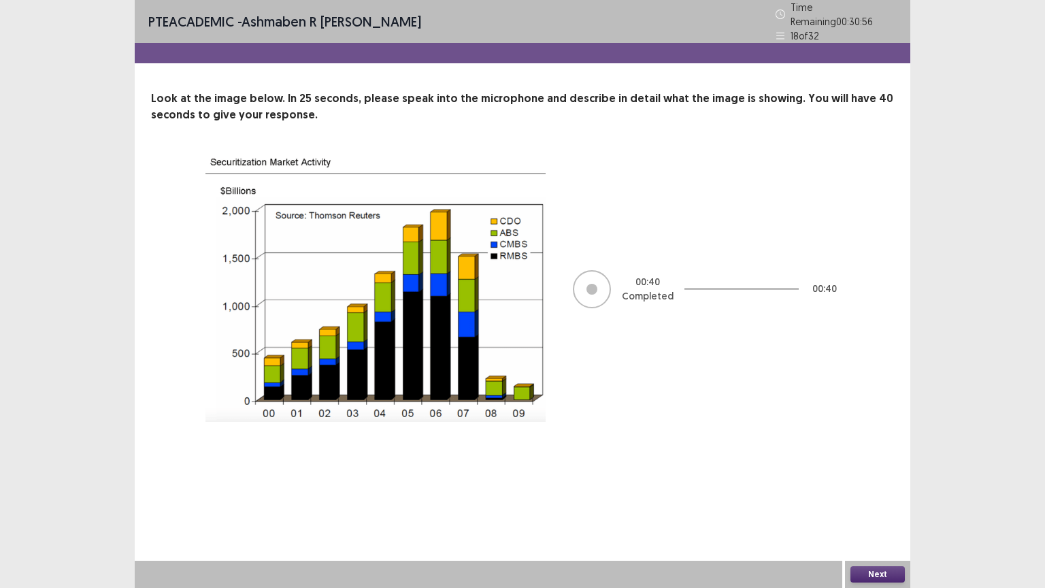
click at [864, 507] on button "Next" at bounding box center [877, 574] width 54 height 16
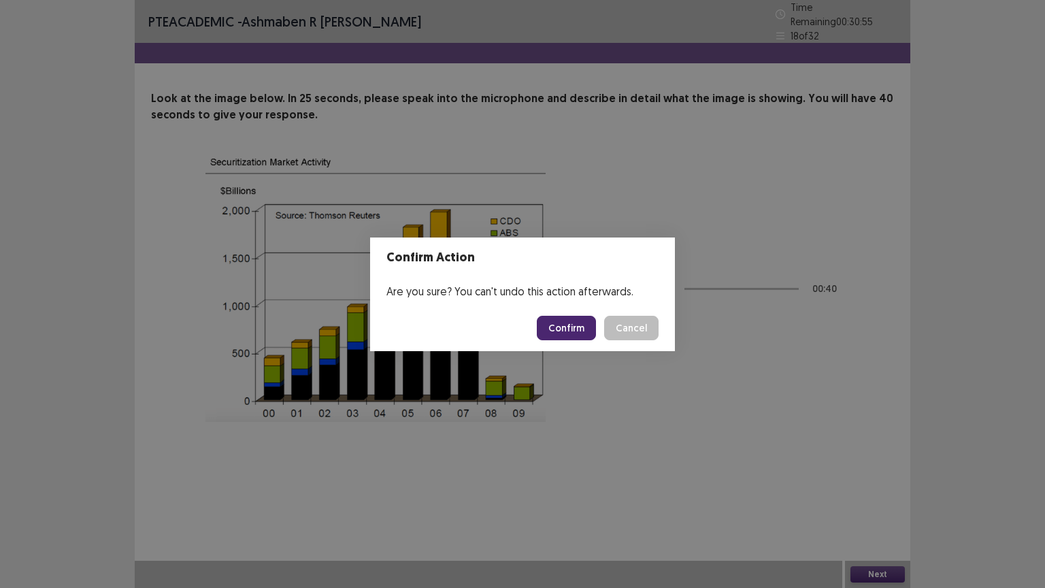
click at [555, 329] on button "Confirm" at bounding box center [566, 328] width 59 height 24
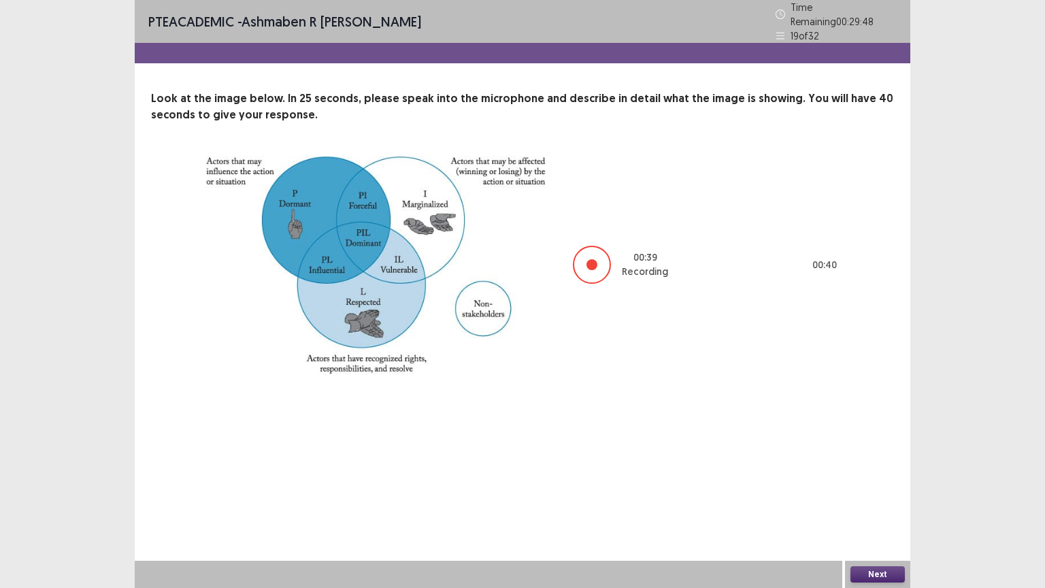
click at [860, 507] on button "Next" at bounding box center [877, 574] width 54 height 16
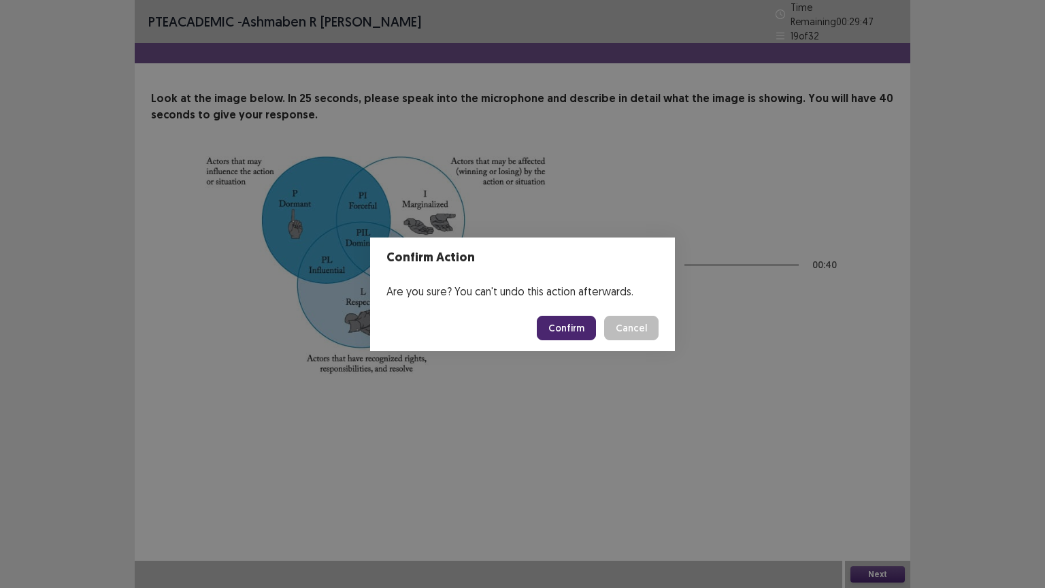
click at [566, 327] on button "Confirm" at bounding box center [566, 328] width 59 height 24
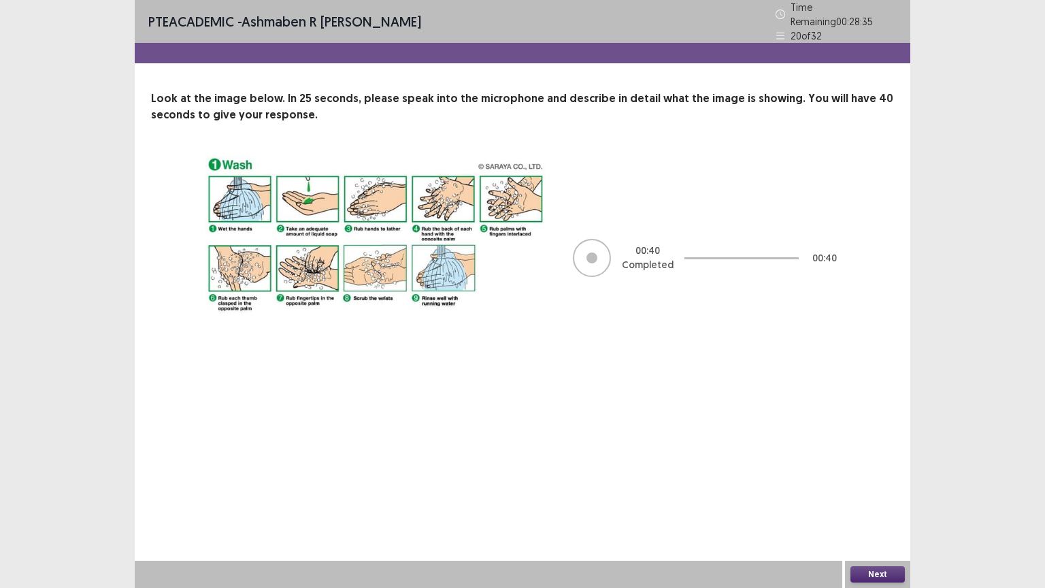
click at [861, 507] on button "Next" at bounding box center [877, 574] width 54 height 16
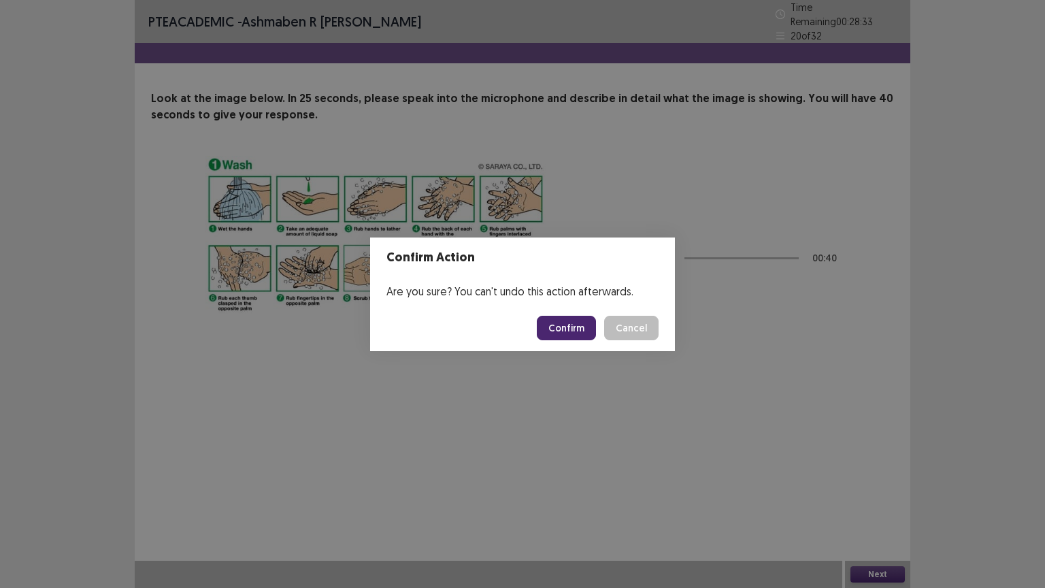
click at [569, 325] on button "Confirm" at bounding box center [566, 328] width 59 height 24
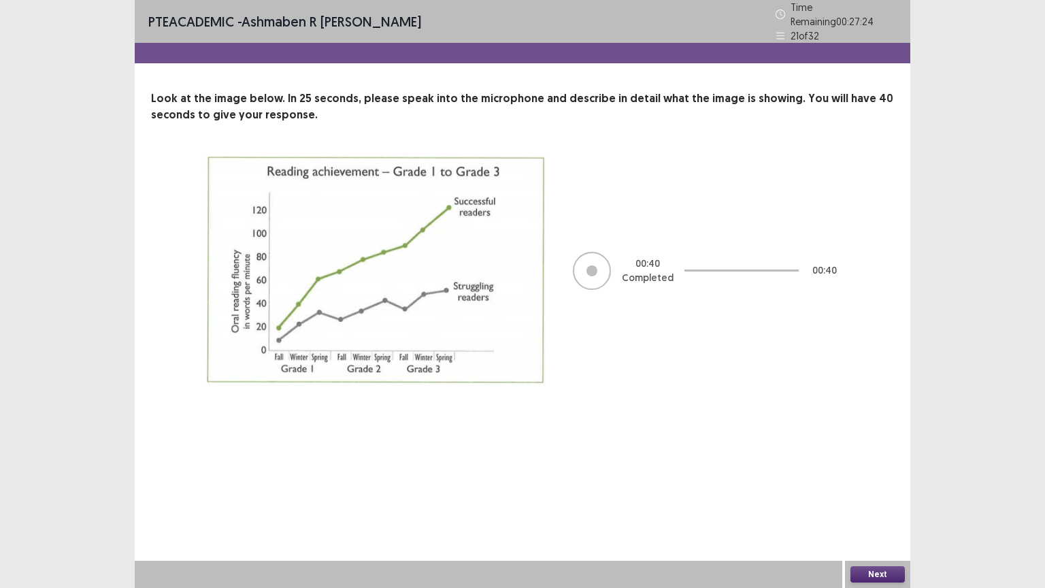
click at [858, 507] on button "Next" at bounding box center [877, 574] width 54 height 16
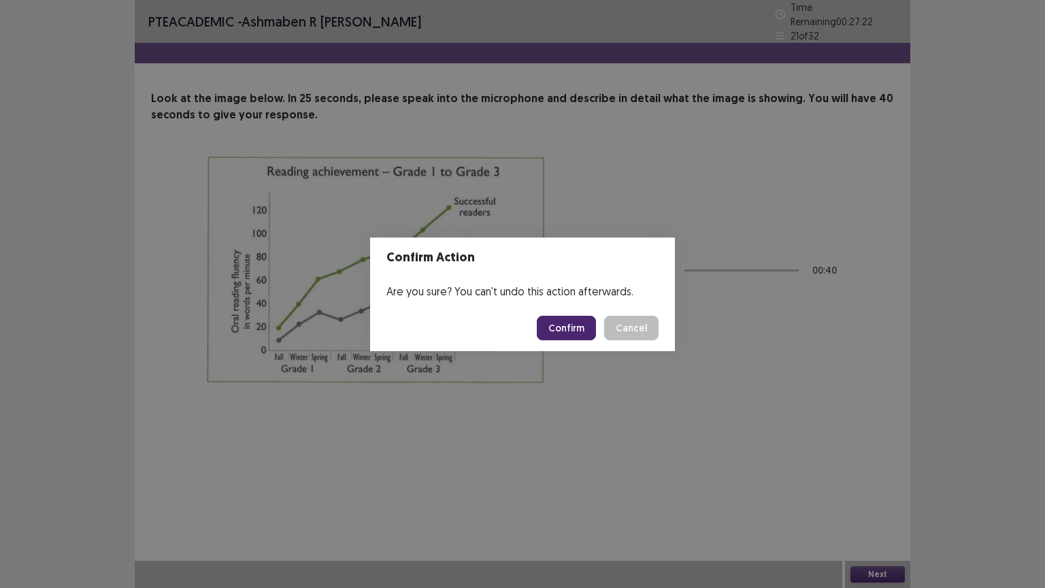
click at [571, 320] on button "Confirm" at bounding box center [566, 328] width 59 height 24
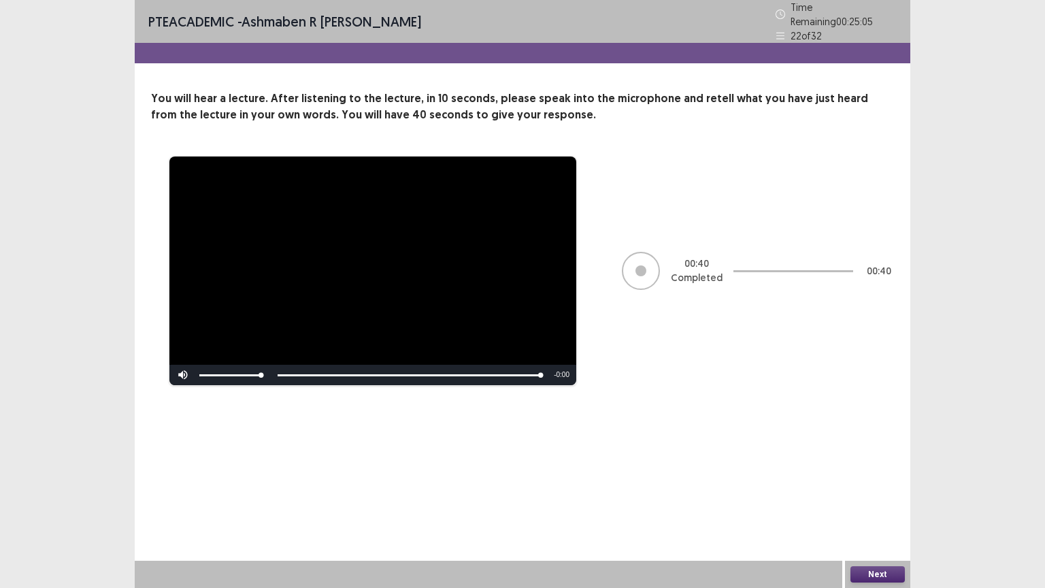
click at [864, 507] on button "Next" at bounding box center [877, 574] width 54 height 16
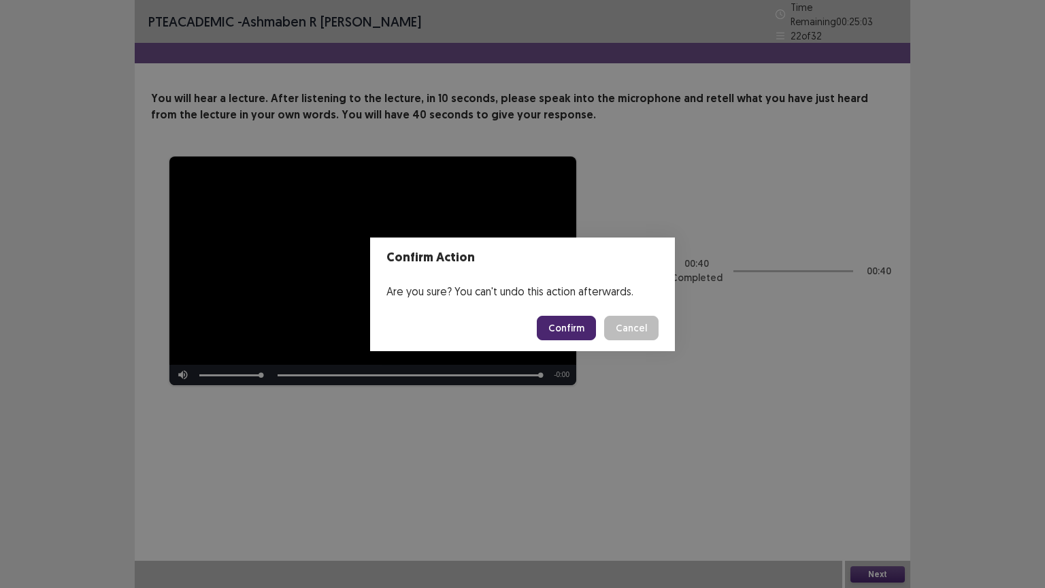
click at [552, 327] on button "Confirm" at bounding box center [566, 328] width 59 height 24
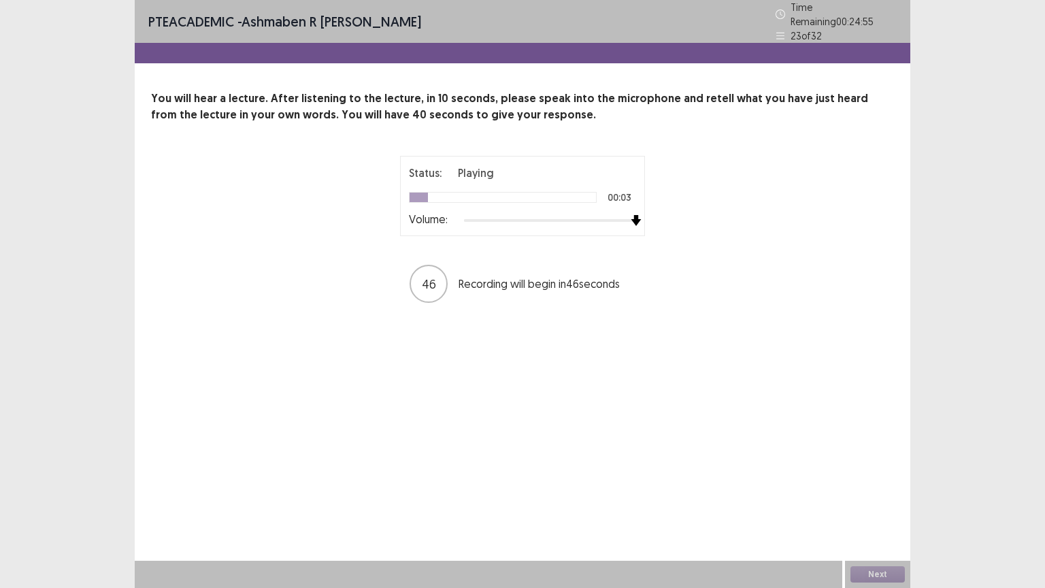
click at [628, 215] on div at bounding box center [550, 220] width 172 height 11
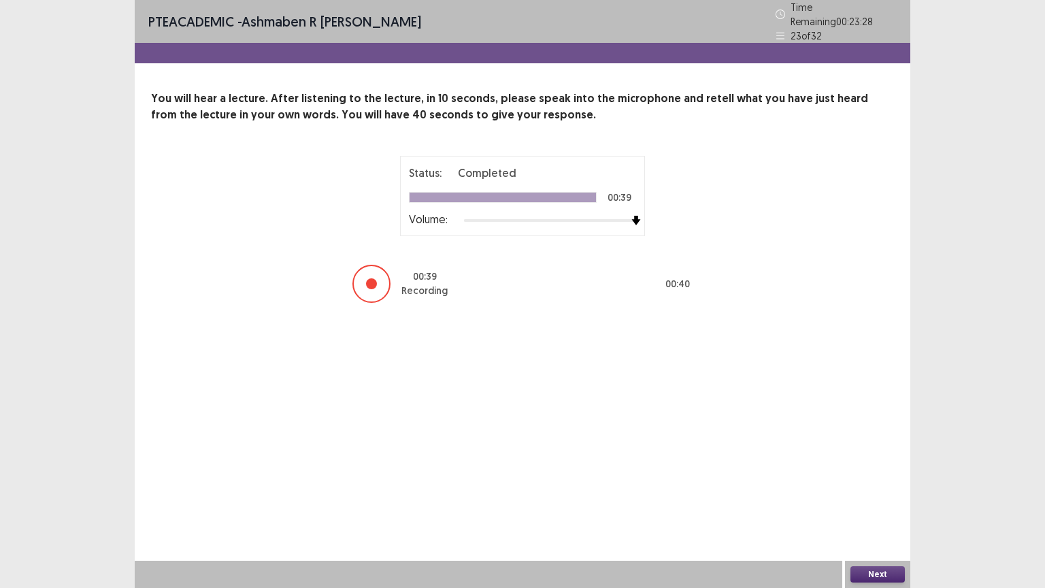
click at [869, 507] on button "Next" at bounding box center [877, 574] width 54 height 16
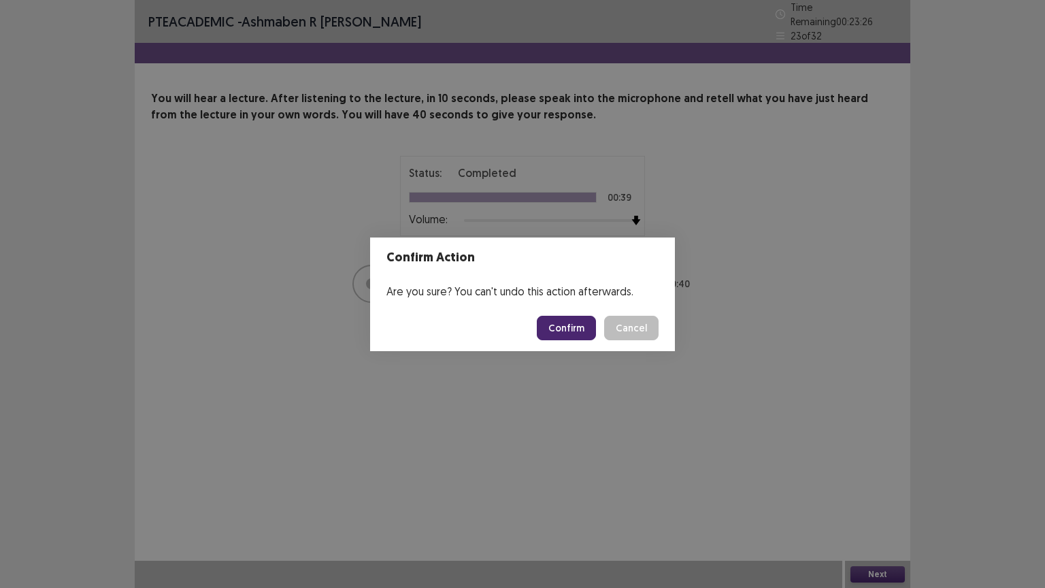
click at [564, 327] on button "Confirm" at bounding box center [566, 328] width 59 height 24
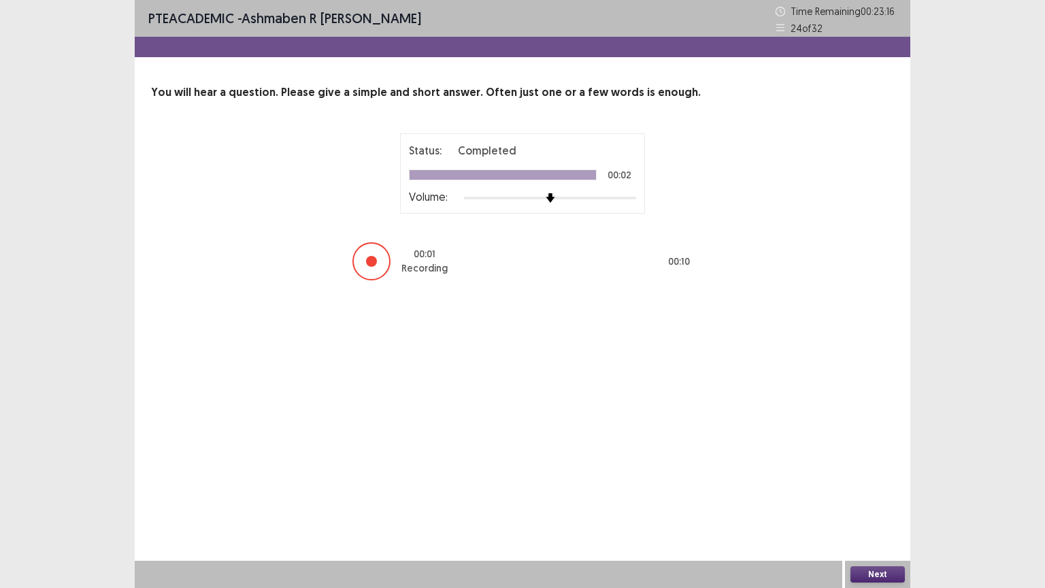
click at [878, 507] on button "Next" at bounding box center [877, 574] width 54 height 16
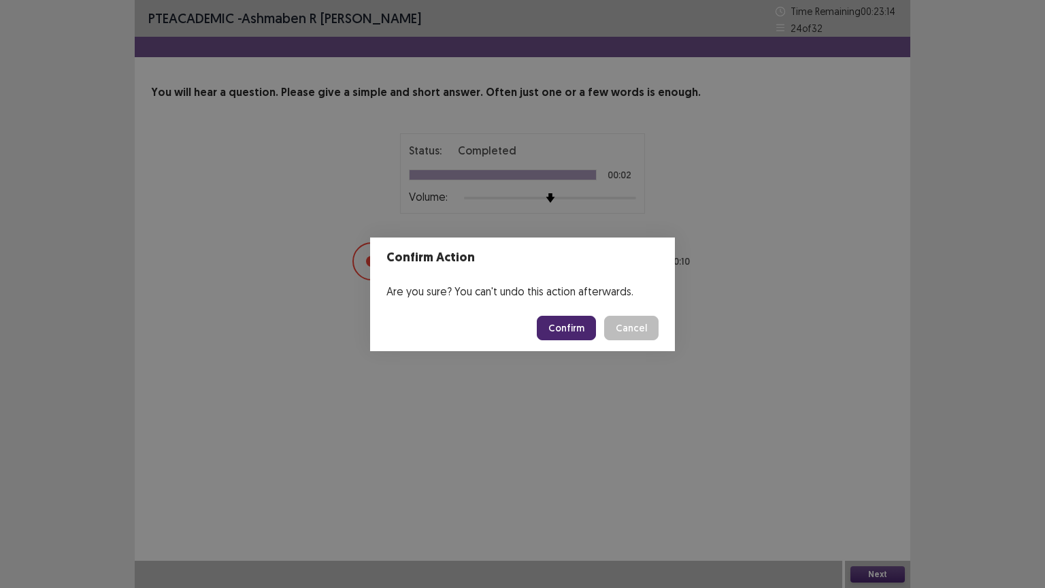
click at [570, 327] on button "Confirm" at bounding box center [566, 328] width 59 height 24
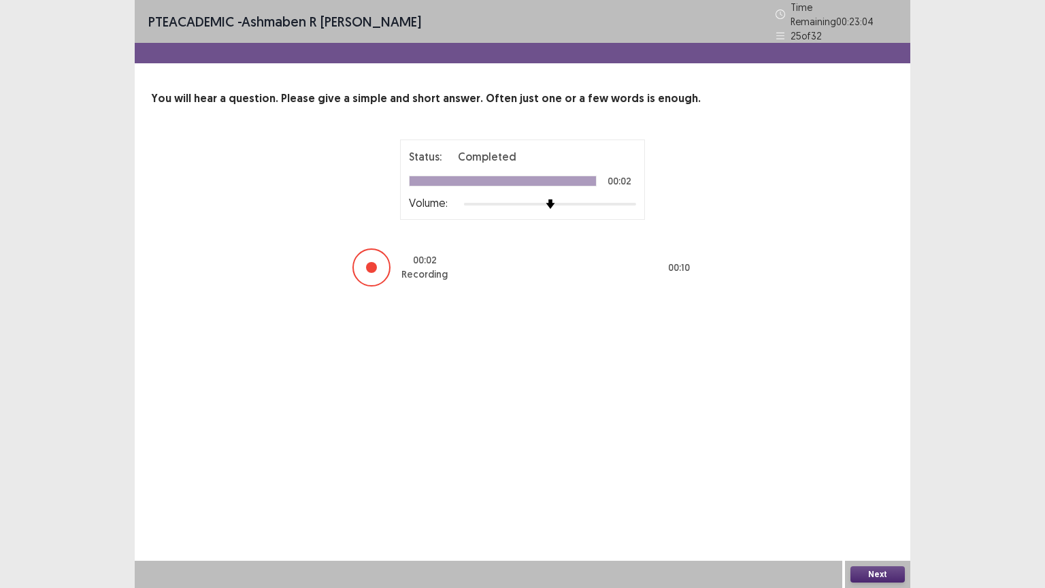
click at [863, 507] on button "Next" at bounding box center [877, 574] width 54 height 16
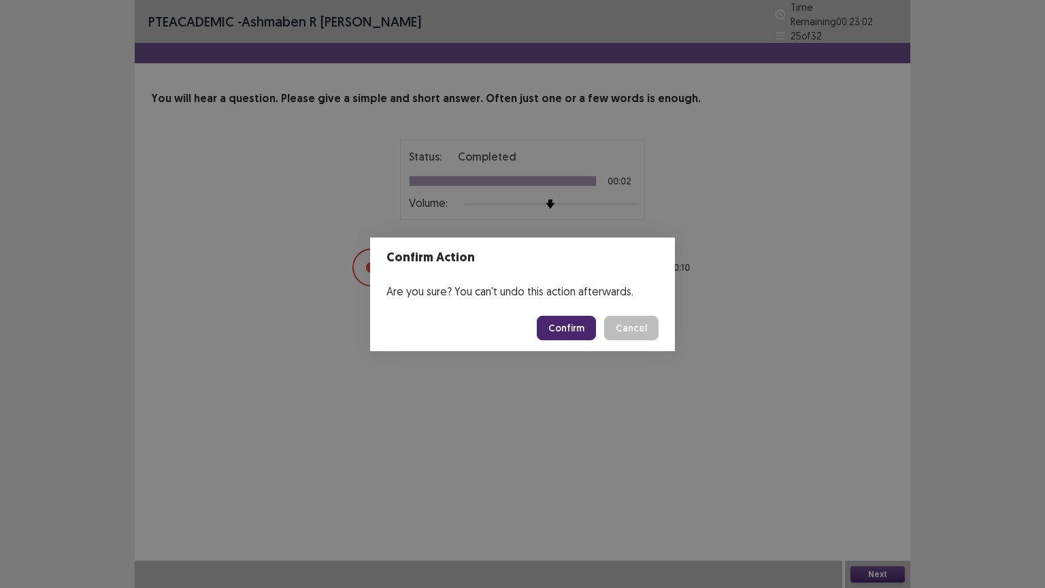
click at [575, 321] on button "Confirm" at bounding box center [566, 328] width 59 height 24
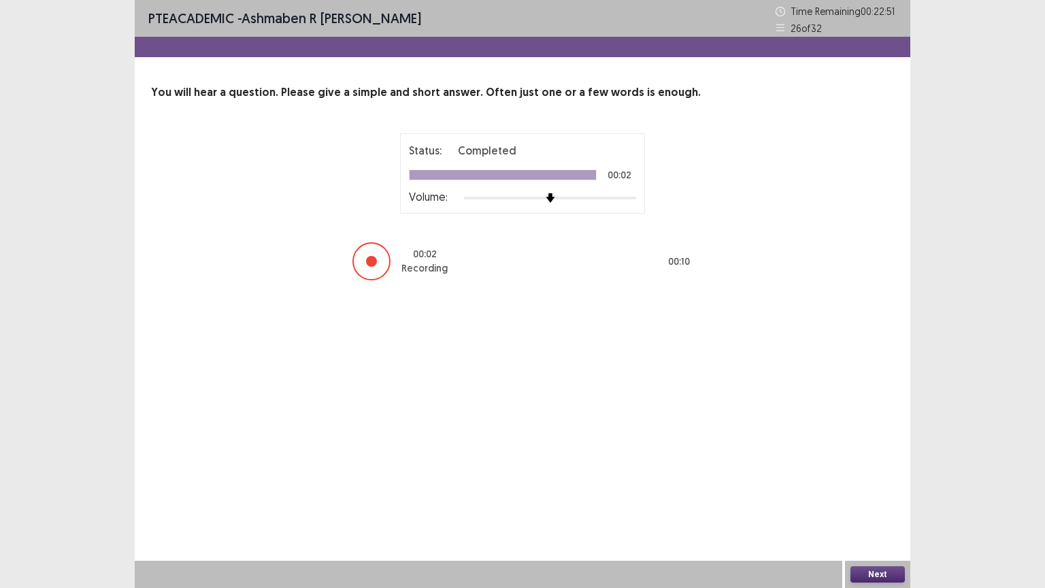
click at [878, 507] on button "Next" at bounding box center [877, 574] width 54 height 16
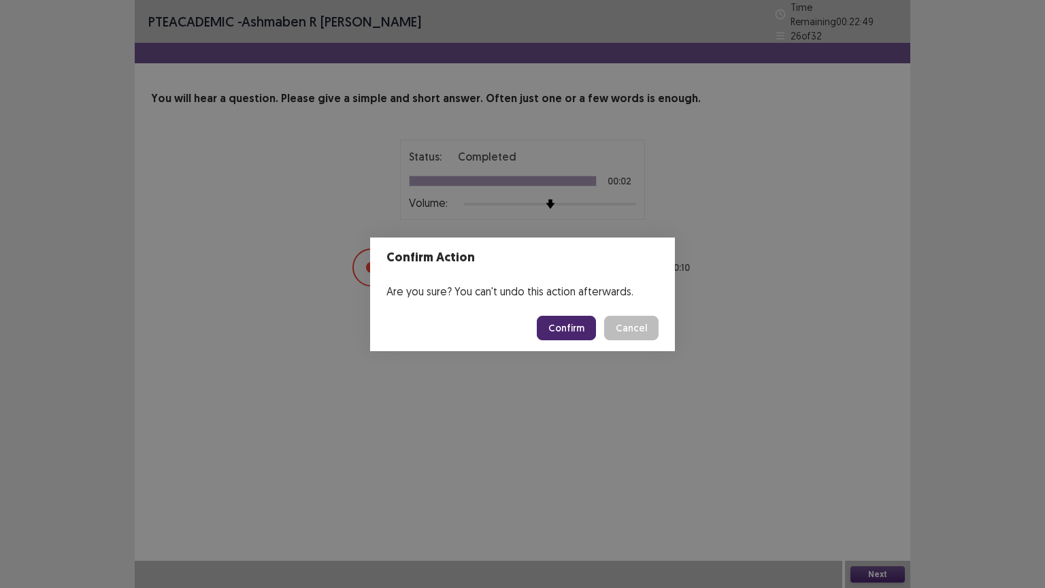
click at [569, 325] on button "Confirm" at bounding box center [566, 328] width 59 height 24
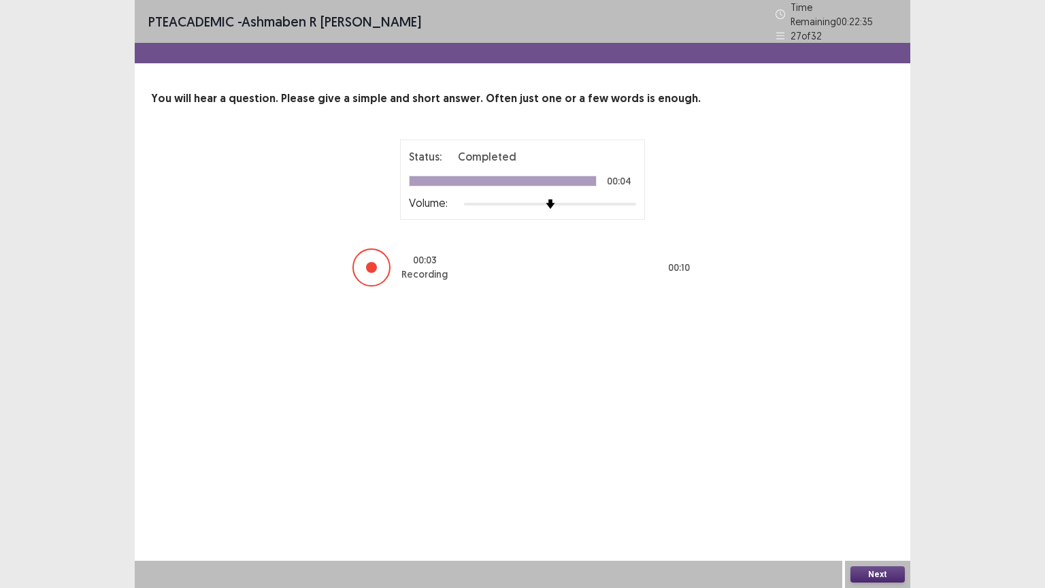
click at [884, 507] on button "Next" at bounding box center [877, 574] width 54 height 16
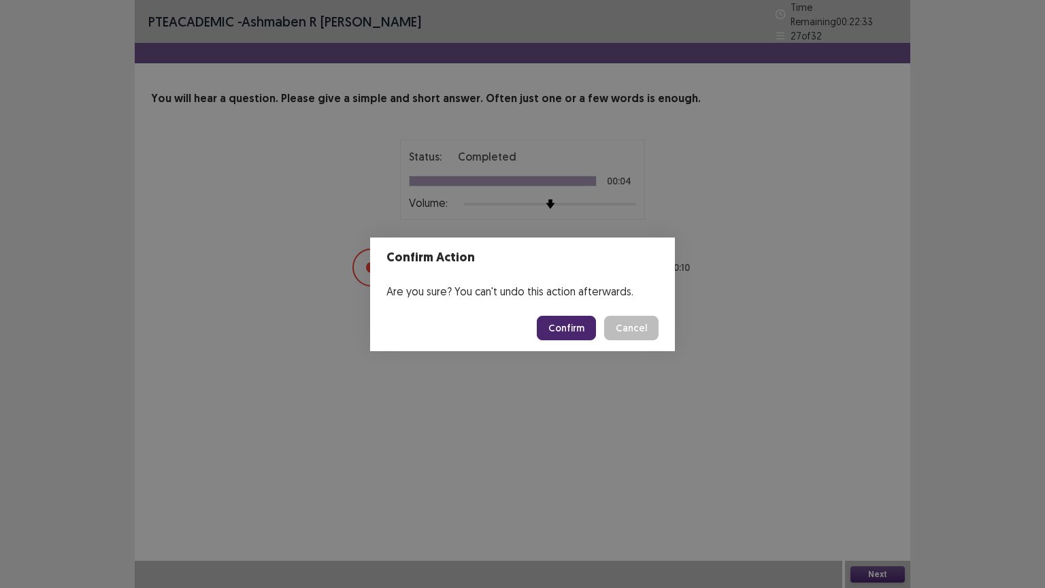
click at [556, 329] on button "Confirm" at bounding box center [566, 328] width 59 height 24
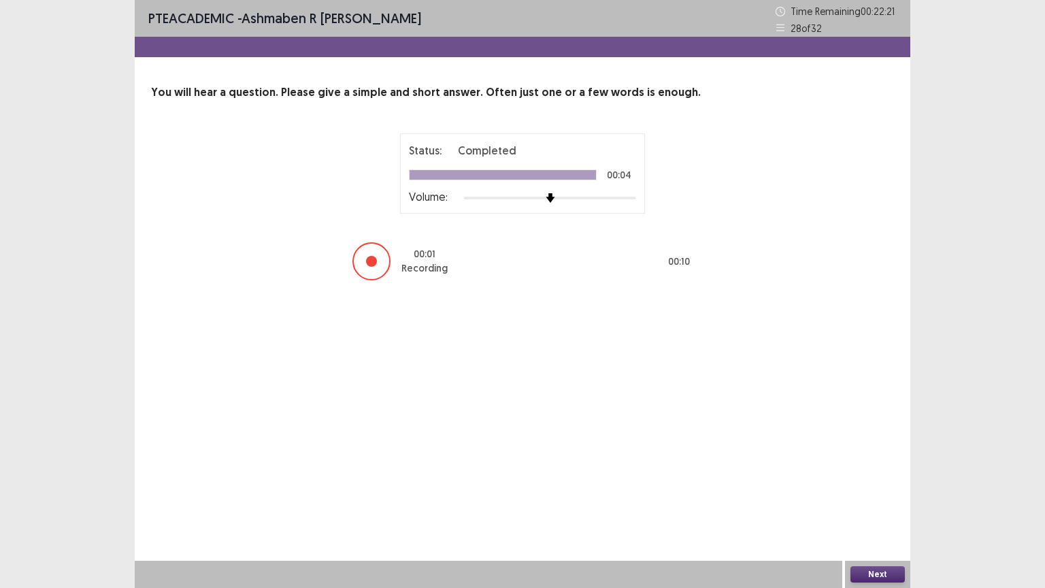
click at [868, 507] on button "Next" at bounding box center [877, 574] width 54 height 16
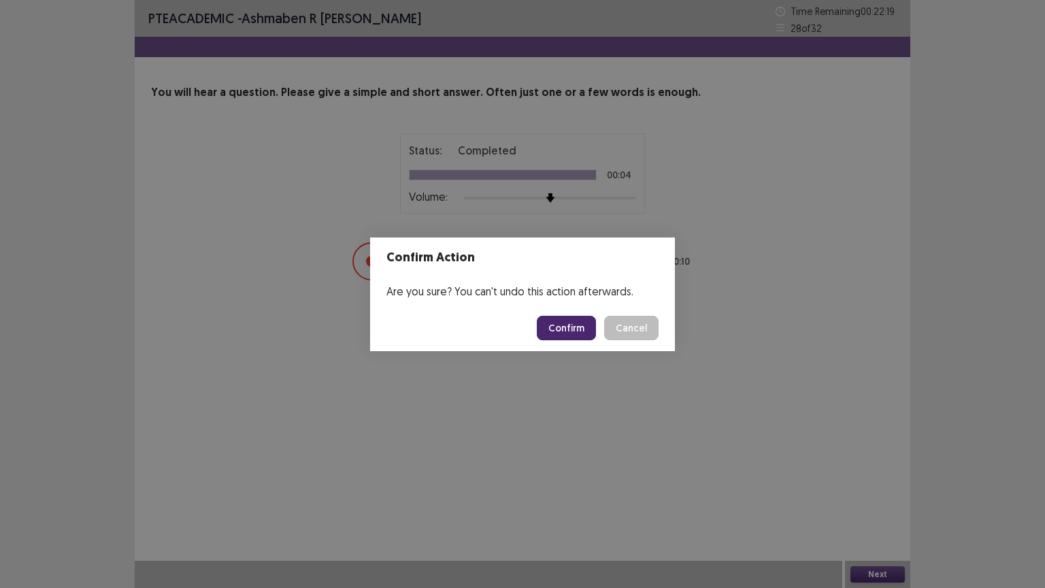
click at [562, 324] on button "Confirm" at bounding box center [566, 328] width 59 height 24
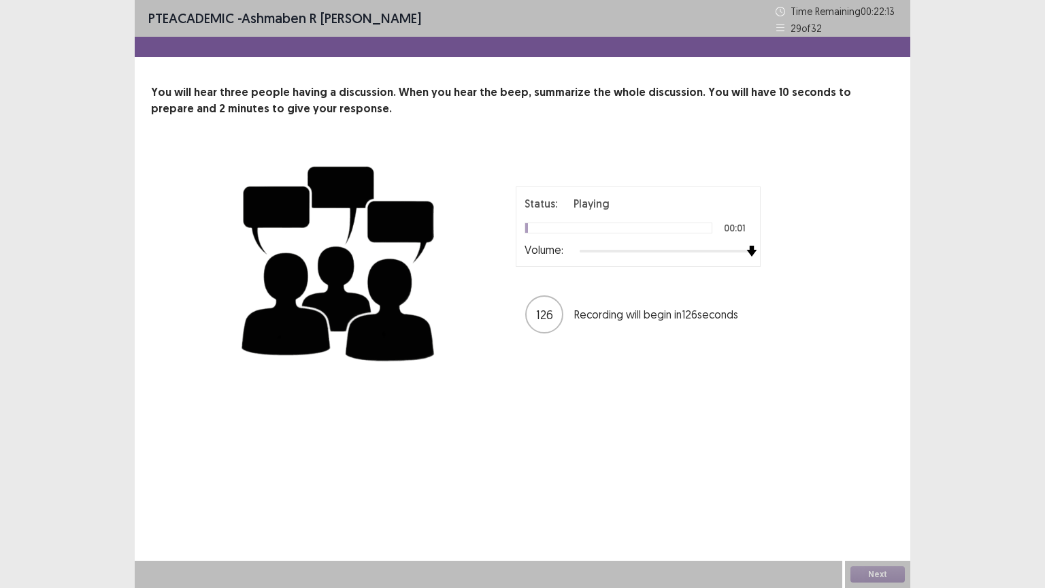
click at [744, 250] on div at bounding box center [666, 251] width 172 height 11
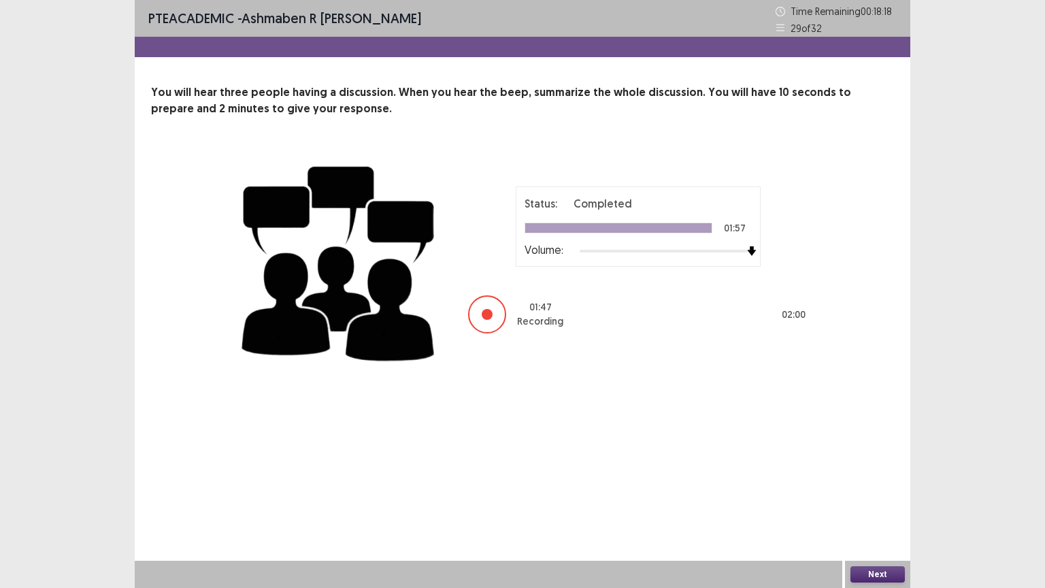
click at [860, 507] on button "Next" at bounding box center [877, 574] width 54 height 16
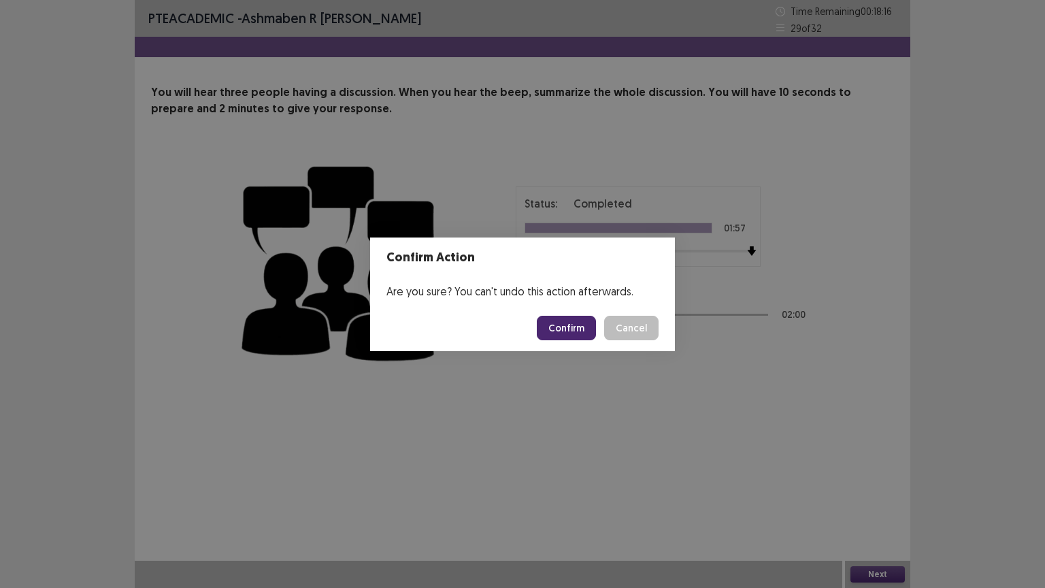
click at [563, 329] on button "Confirm" at bounding box center [566, 328] width 59 height 24
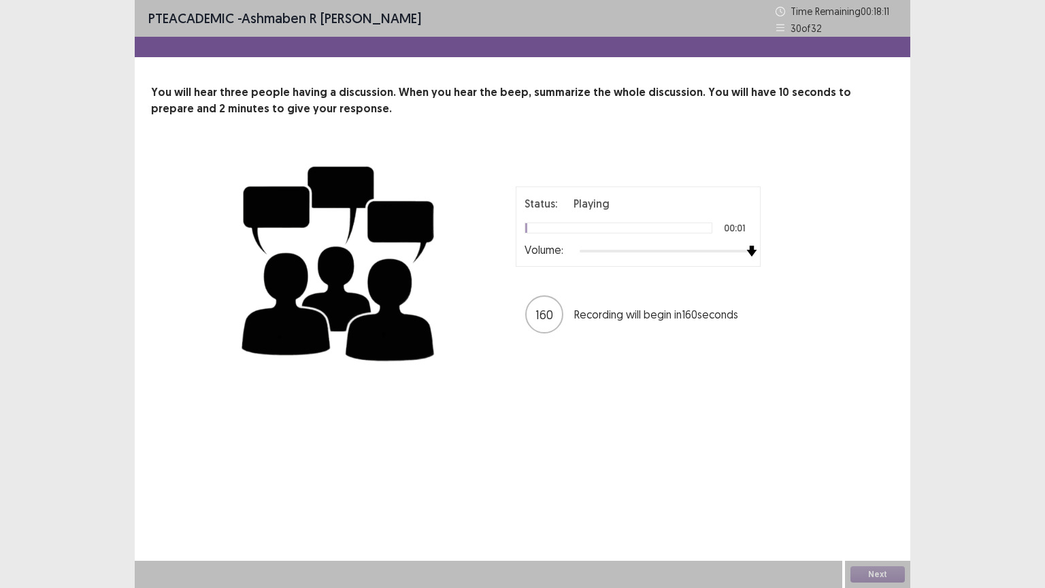
click at [746, 251] on div at bounding box center [666, 251] width 172 height 11
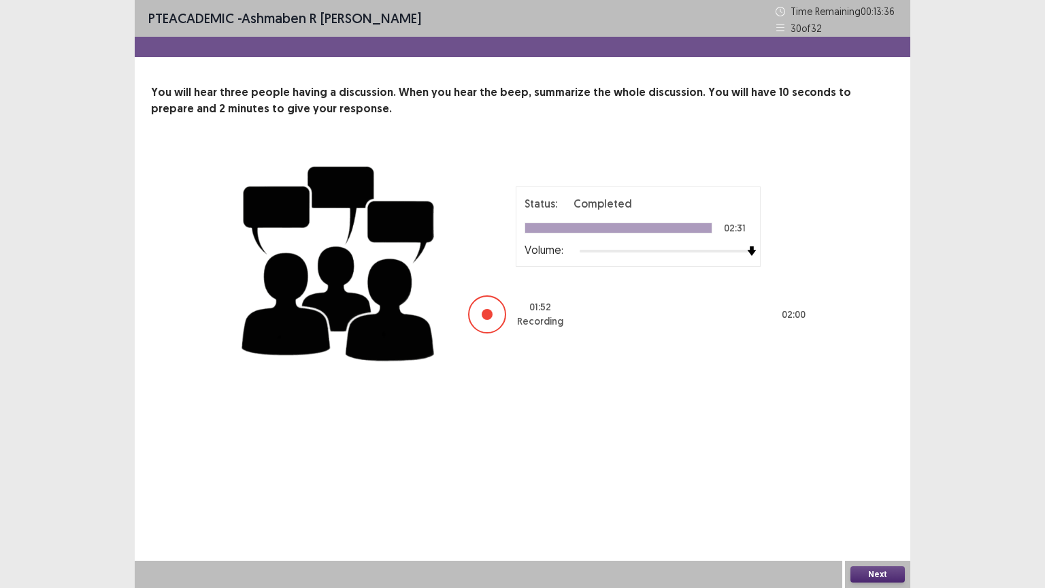
click at [872, 507] on button "Next" at bounding box center [877, 574] width 54 height 16
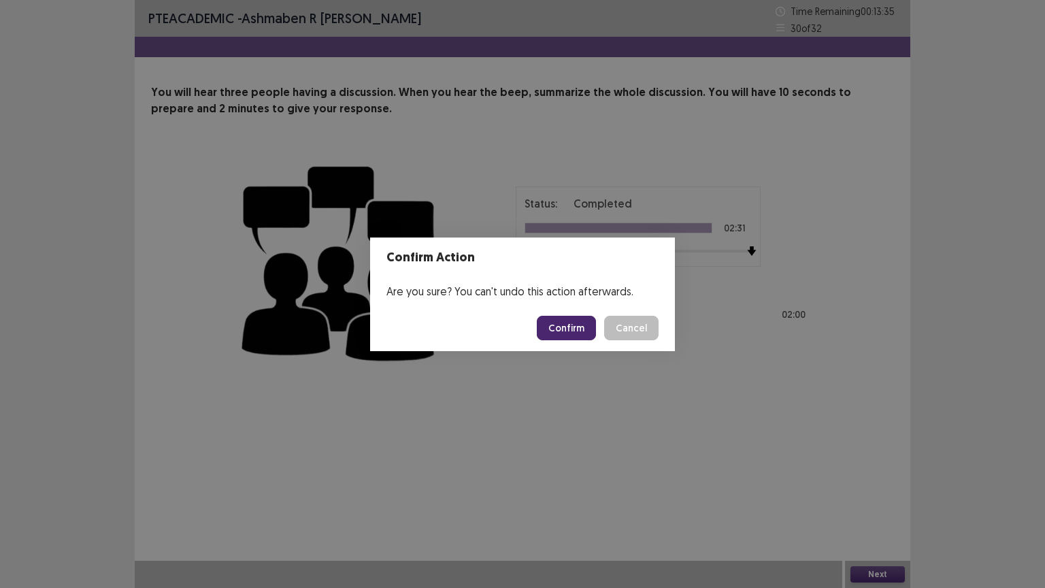
click at [562, 327] on button "Confirm" at bounding box center [566, 328] width 59 height 24
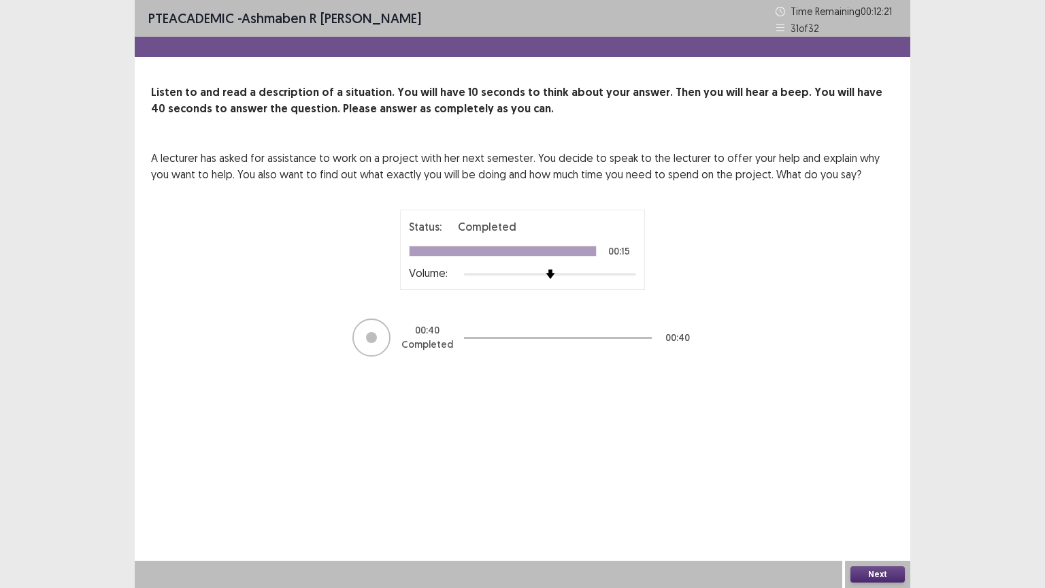
click at [875, 507] on button "Next" at bounding box center [877, 574] width 54 height 16
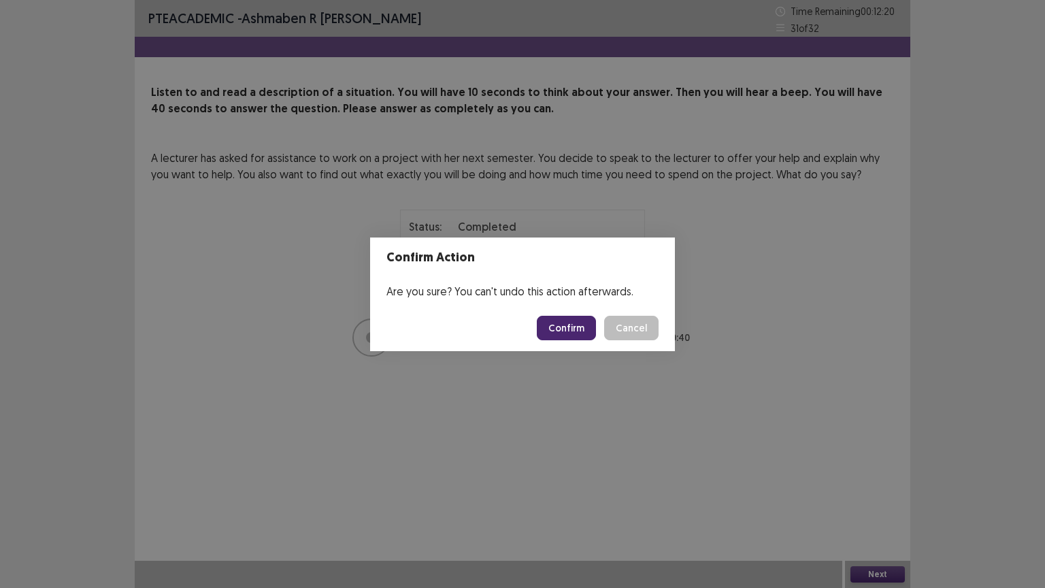
click at [573, 320] on button "Confirm" at bounding box center [566, 328] width 59 height 24
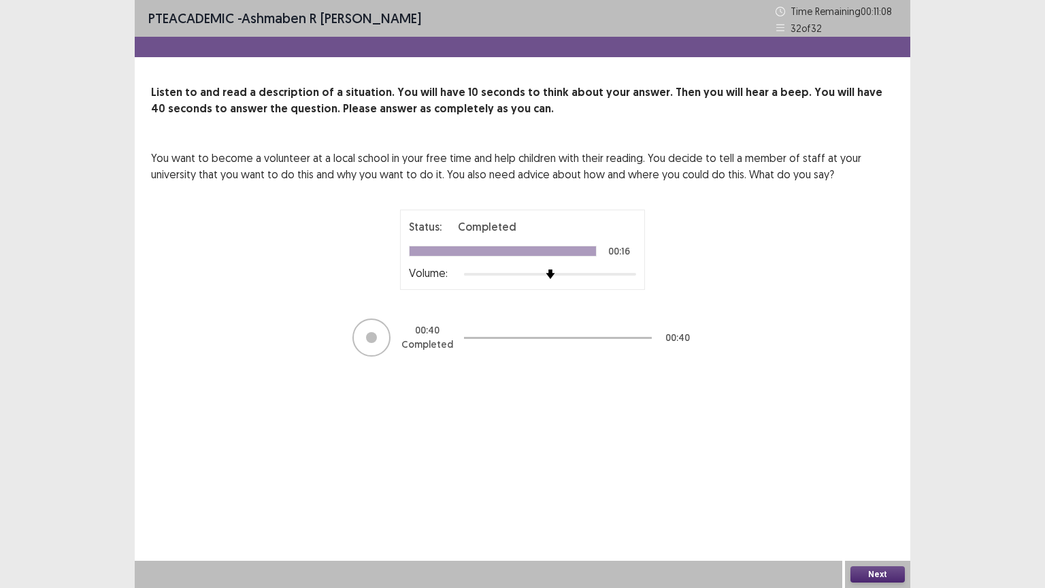
click at [879, 507] on button "Next" at bounding box center [877, 574] width 54 height 16
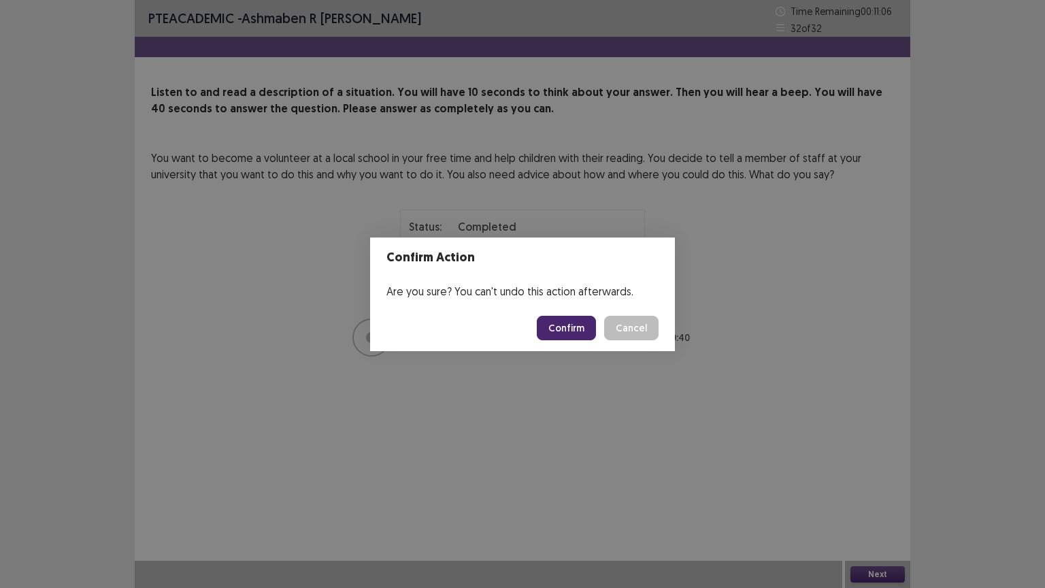
click at [578, 321] on button "Confirm" at bounding box center [566, 328] width 59 height 24
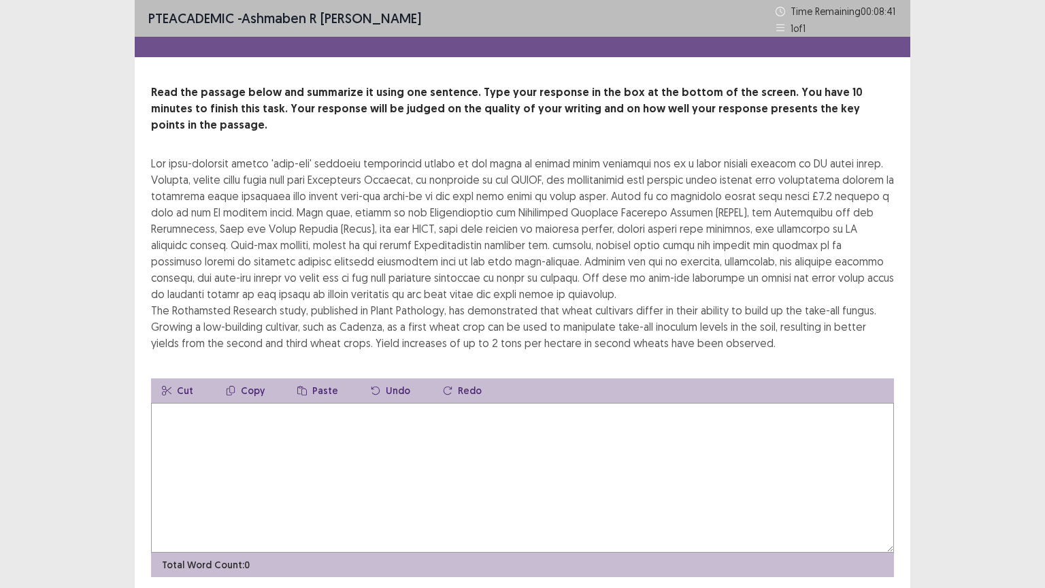
click at [345, 459] on textarea at bounding box center [522, 478] width 743 height 150
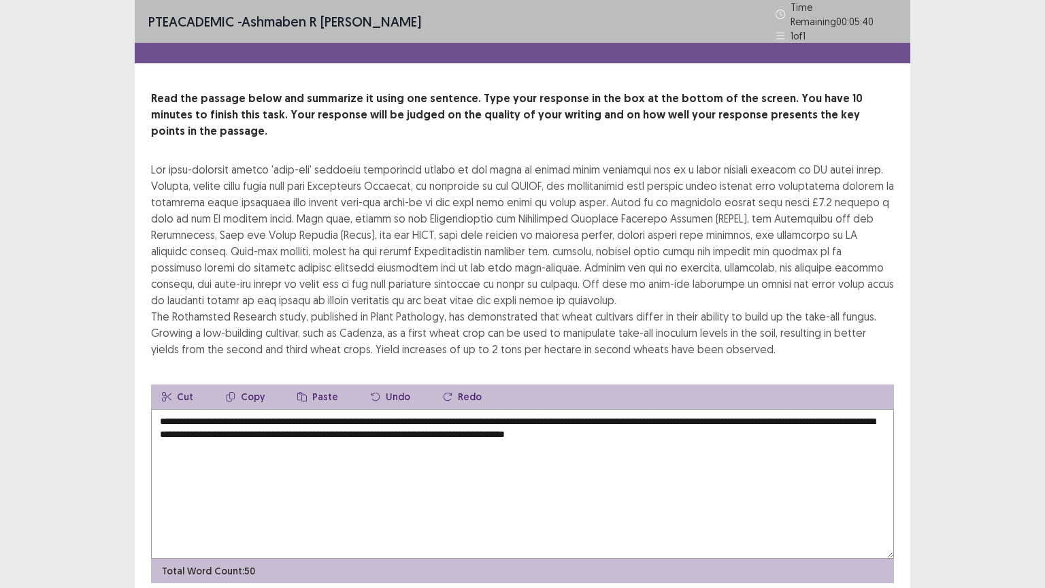
click at [263, 409] on textarea "**********" at bounding box center [522, 484] width 743 height 150
click at [740, 422] on textarea "**********" at bounding box center [522, 484] width 743 height 150
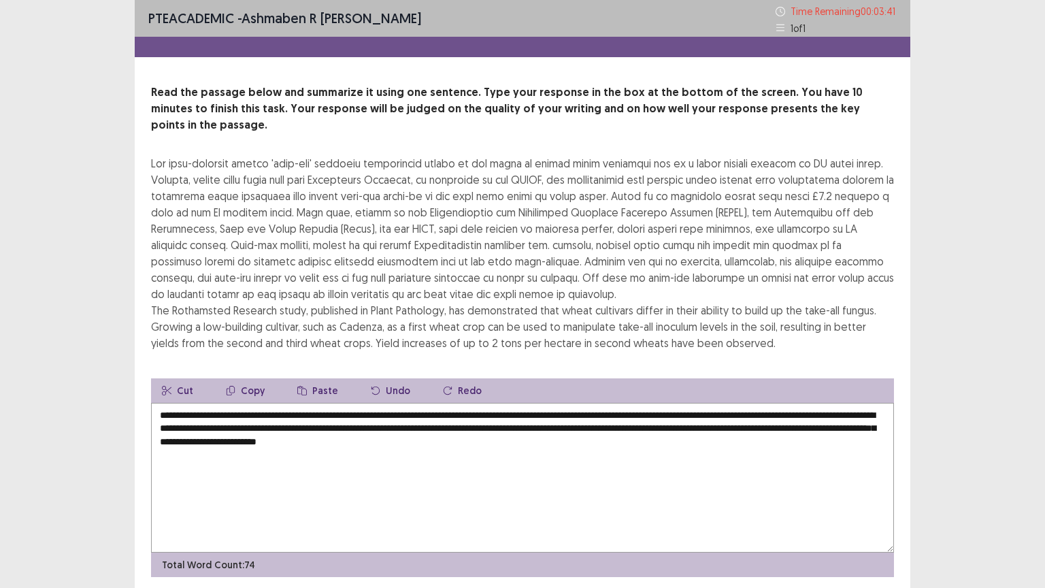
scroll to position [33, 0]
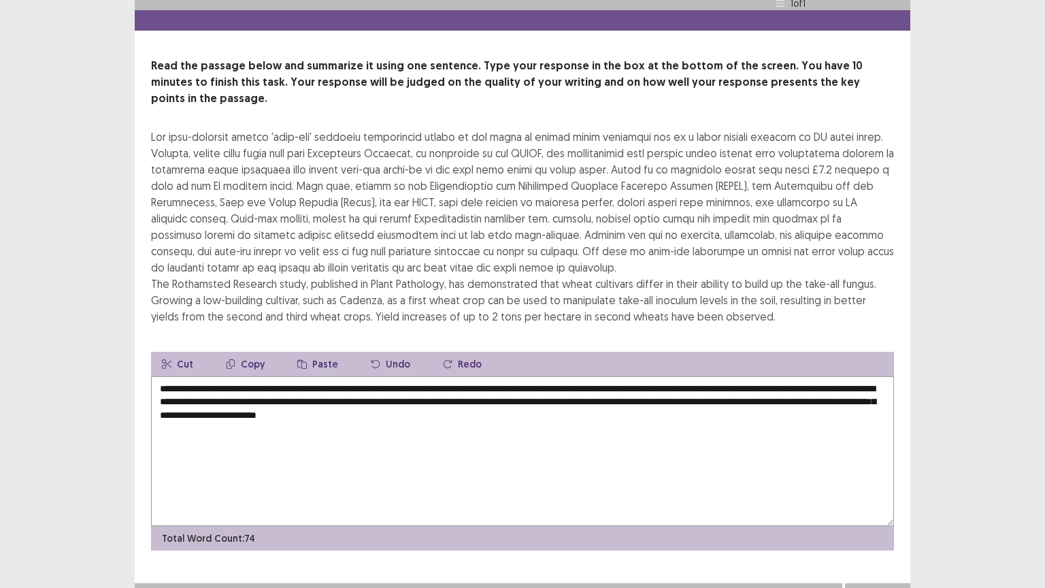
type textarea "**********"
click at [871, 507] on button "Next" at bounding box center [877, 596] width 54 height 16
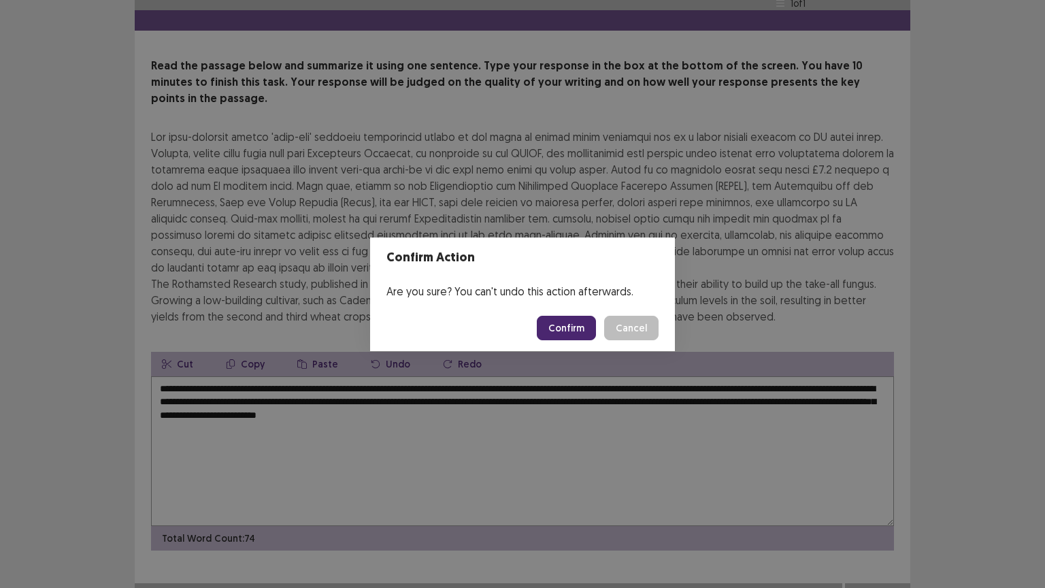
click at [571, 318] on button "Confirm" at bounding box center [566, 328] width 59 height 24
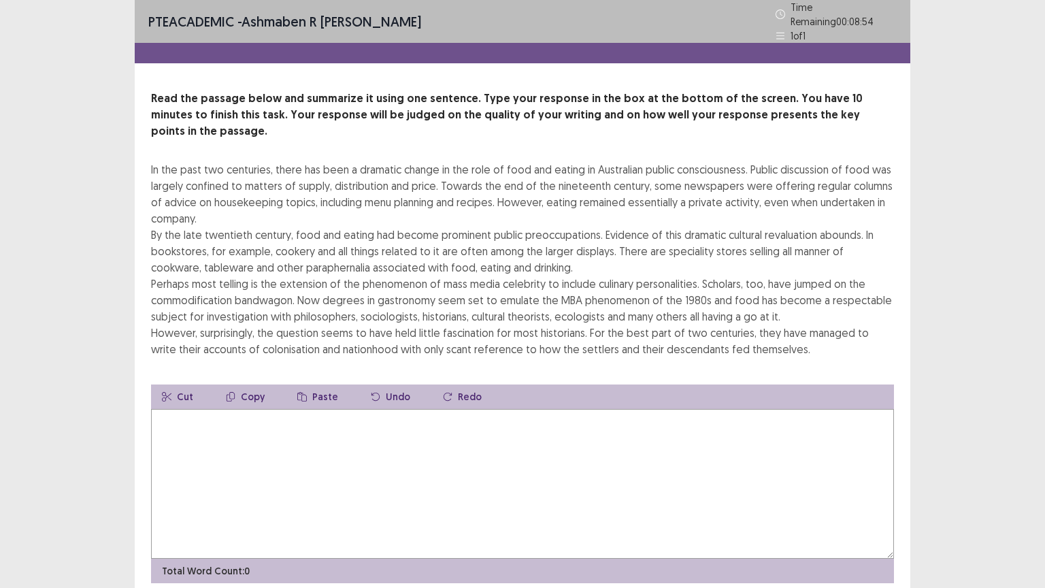
click at [406, 437] on textarea at bounding box center [522, 484] width 743 height 150
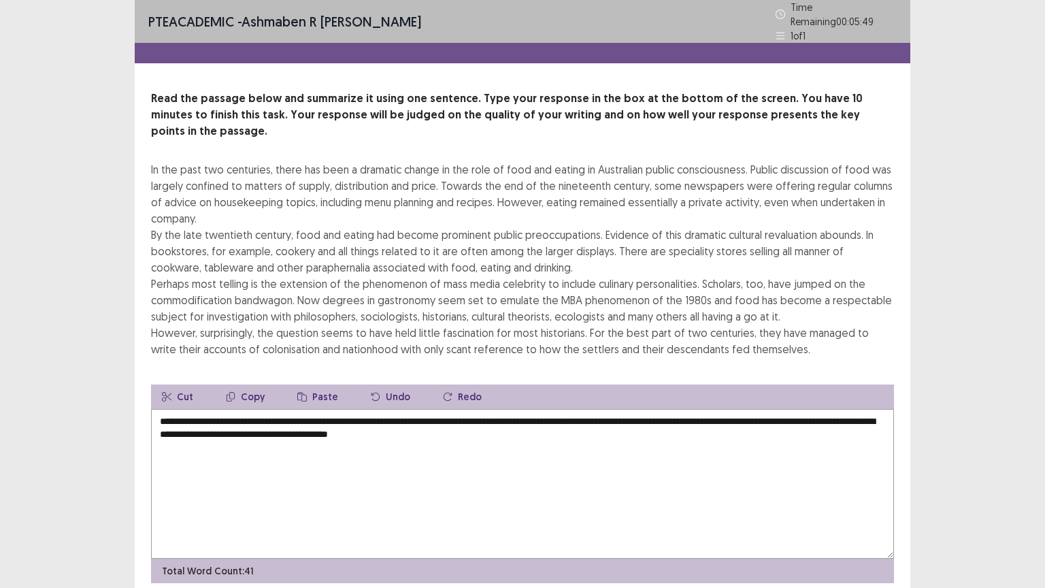
click at [269, 416] on textarea "**********" at bounding box center [522, 484] width 743 height 150
click at [229, 432] on textarea "**********" at bounding box center [522, 484] width 743 height 150
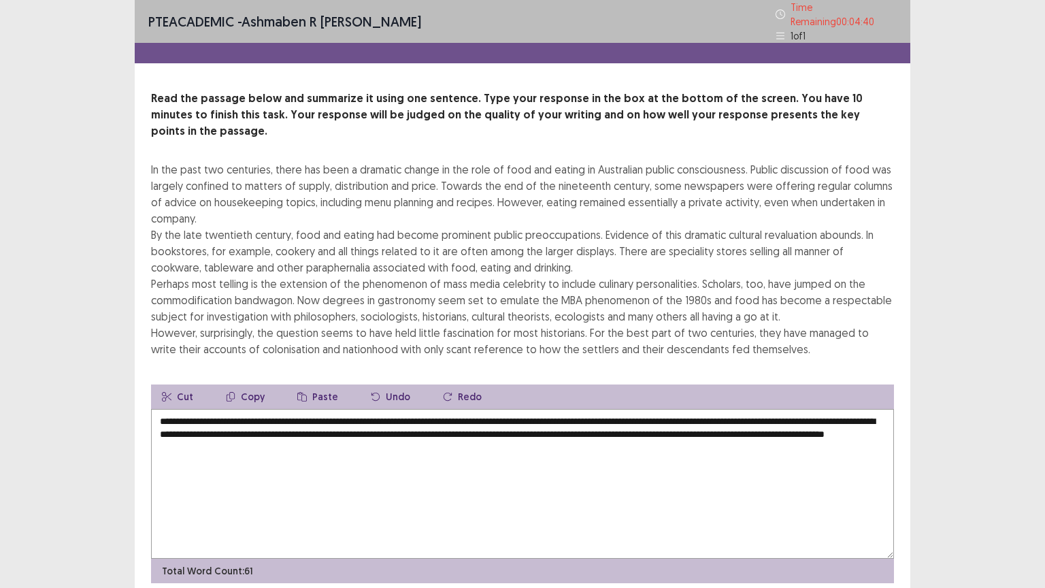
scroll to position [33, 0]
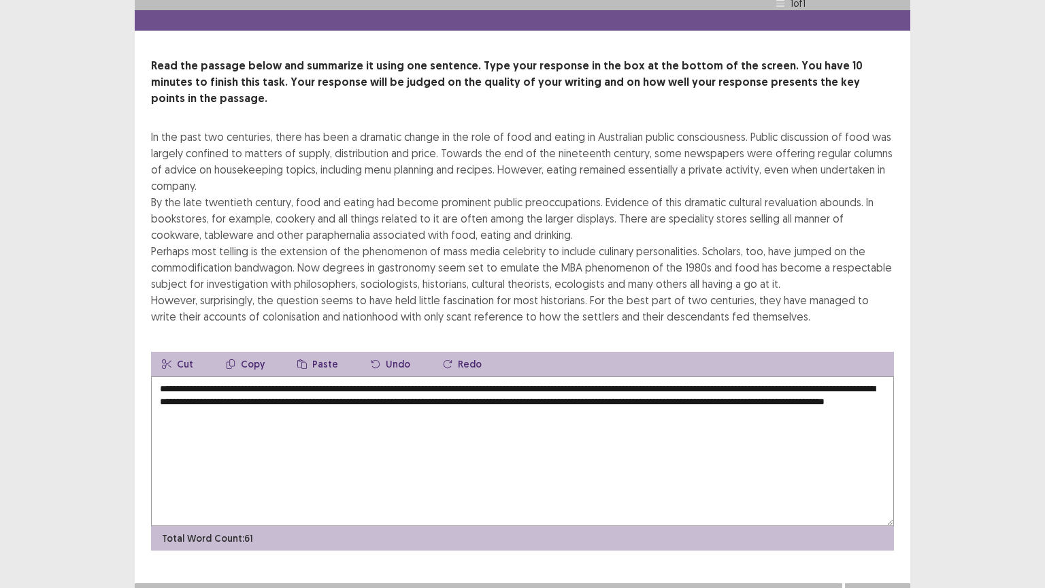
type textarea "**********"
click at [866, 507] on button "Next" at bounding box center [877, 596] width 54 height 16
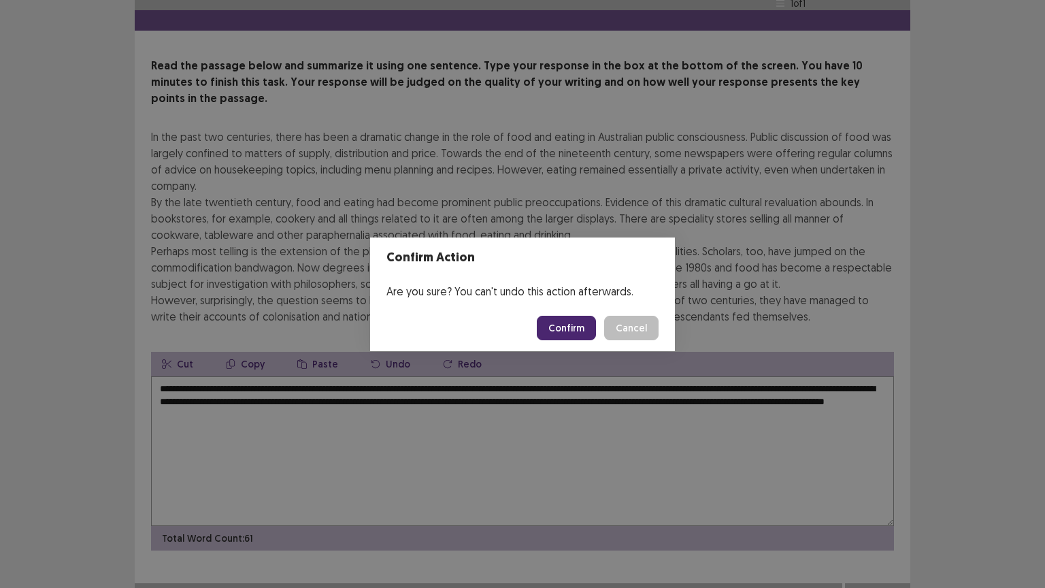
click at [556, 324] on button "Confirm" at bounding box center [566, 328] width 59 height 24
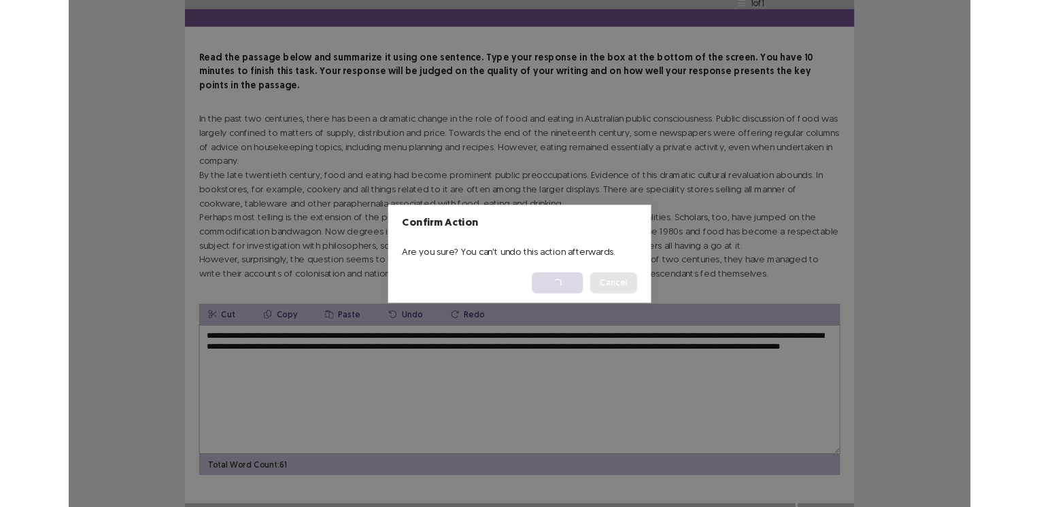
scroll to position [0, 0]
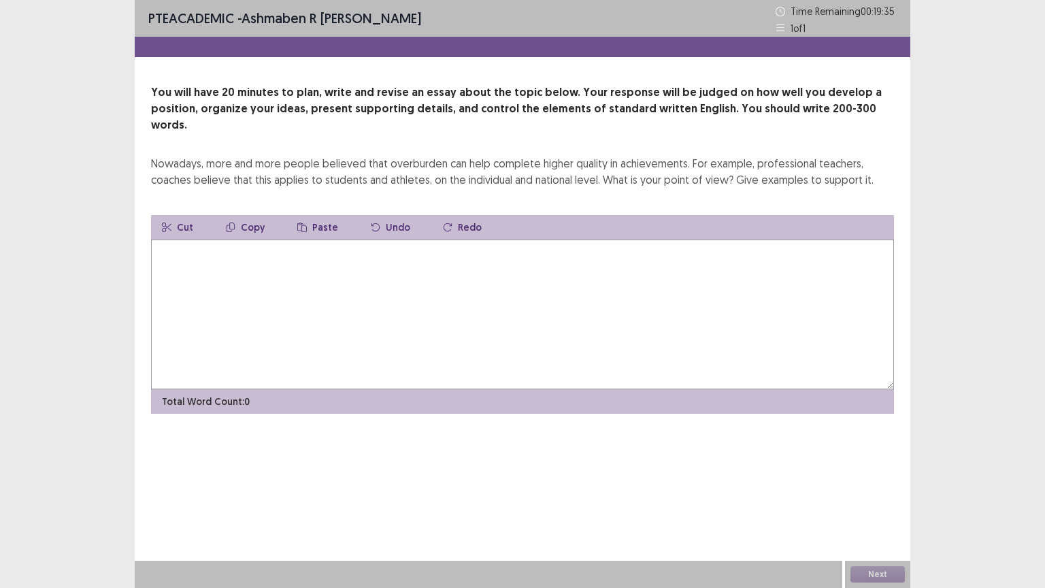
click at [556, 324] on textarea at bounding box center [522, 314] width 743 height 150
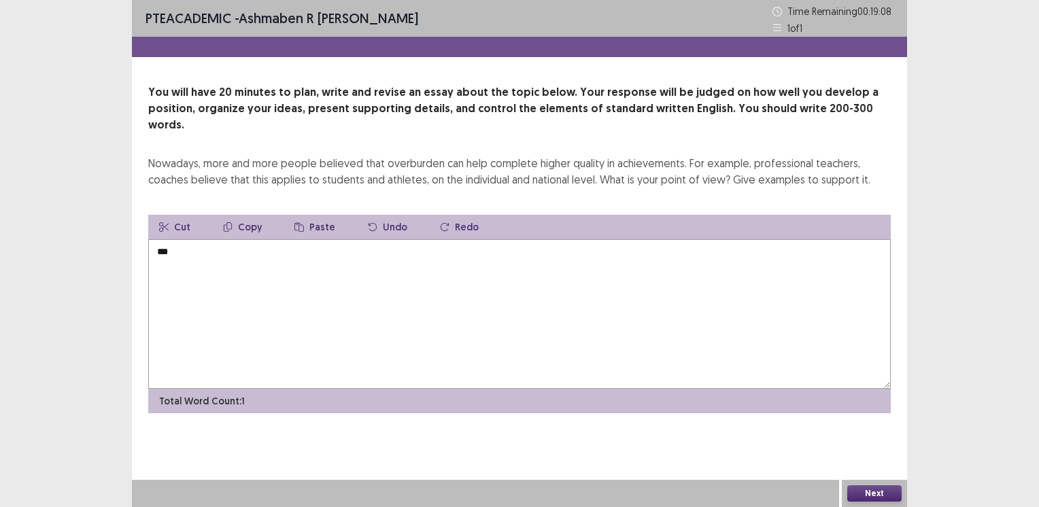
click at [587, 257] on textarea "**" at bounding box center [519, 314] width 743 height 150
click at [522, 495] on div at bounding box center [485, 493] width 707 height 27
click at [556, 293] on textarea "**********" at bounding box center [519, 314] width 743 height 150
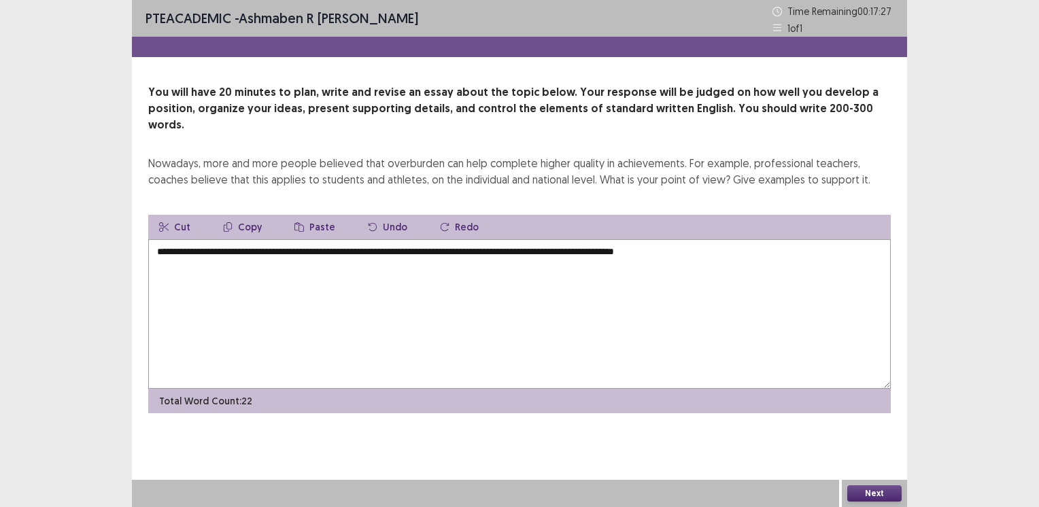
click at [763, 336] on textarea "**********" at bounding box center [519, 314] width 743 height 150
drag, startPoint x: 156, startPoint y: 249, endPoint x: 418, endPoint y: 252, distance: 261.9
click at [418, 252] on textarea "**********" at bounding box center [519, 314] width 743 height 150
click at [239, 215] on button "Copy" at bounding box center [242, 227] width 61 height 24
click at [552, 257] on textarea "**********" at bounding box center [519, 314] width 743 height 150
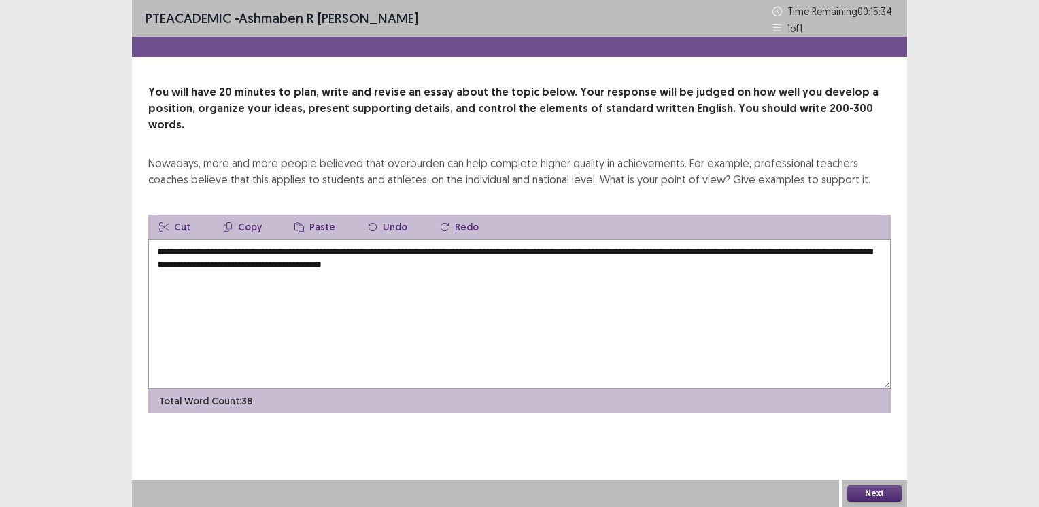
click at [309, 215] on button "Paste" at bounding box center [315, 227] width 63 height 24
click at [550, 252] on textarea "**********" at bounding box center [519, 314] width 743 height 150
click at [616, 252] on textarea "**********" at bounding box center [519, 314] width 743 height 150
click at [828, 256] on textarea "**********" at bounding box center [519, 314] width 743 height 150
click at [312, 215] on button "Paste" at bounding box center [315, 227] width 63 height 24
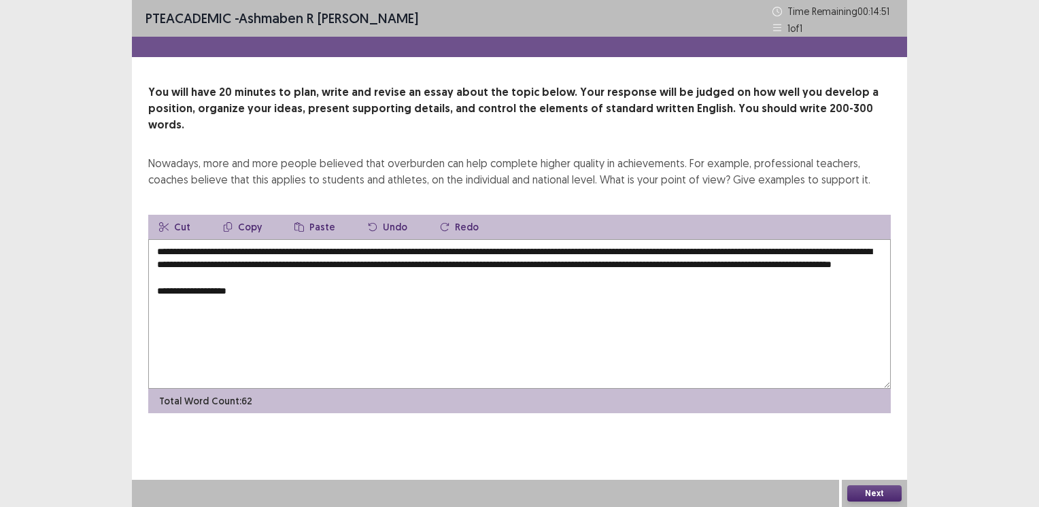
click at [318, 215] on button "Paste" at bounding box center [315, 227] width 63 height 24
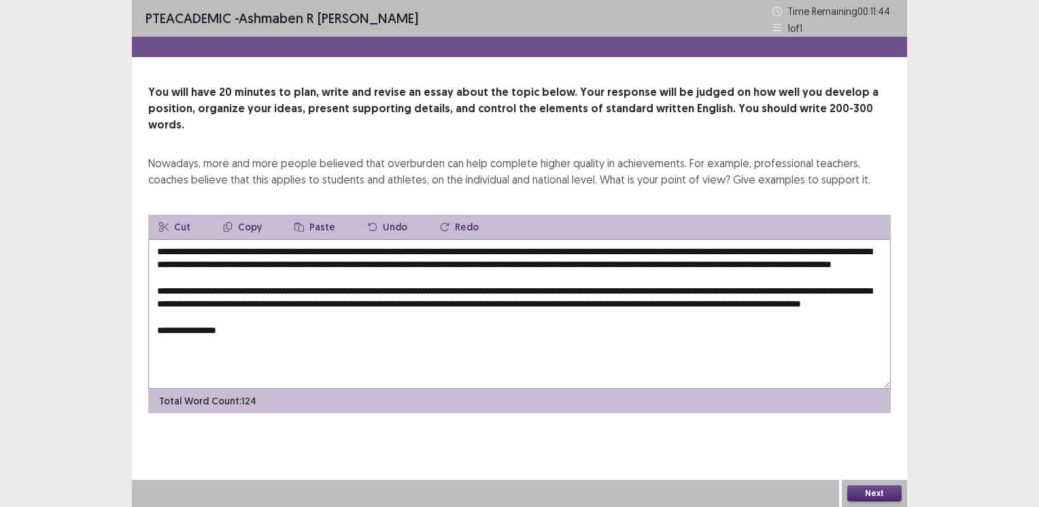
click at [320, 215] on button "Paste" at bounding box center [315, 227] width 63 height 24
click at [293, 344] on textarea "**********" at bounding box center [519, 314] width 743 height 150
click at [499, 342] on textarea "**********" at bounding box center [519, 314] width 743 height 150
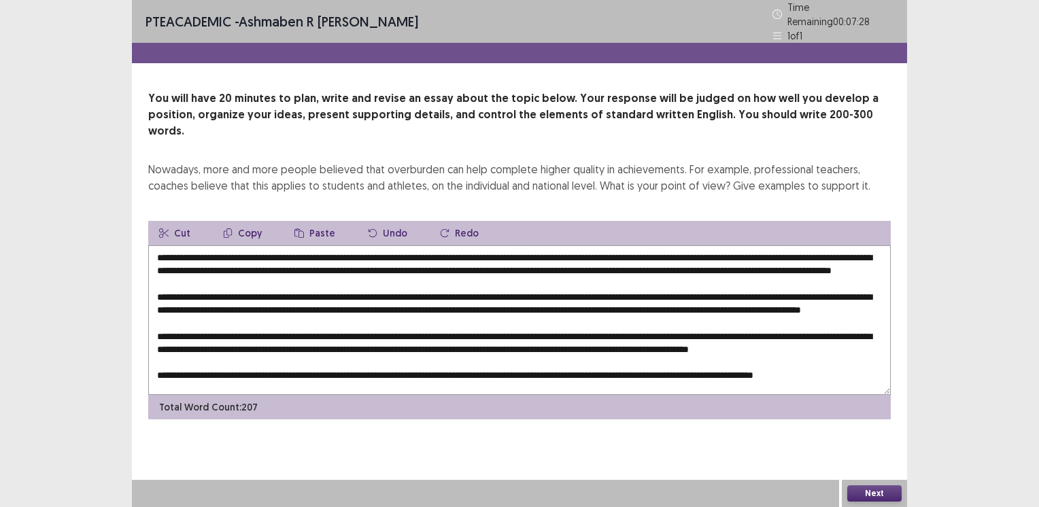
scroll to position [39, 0]
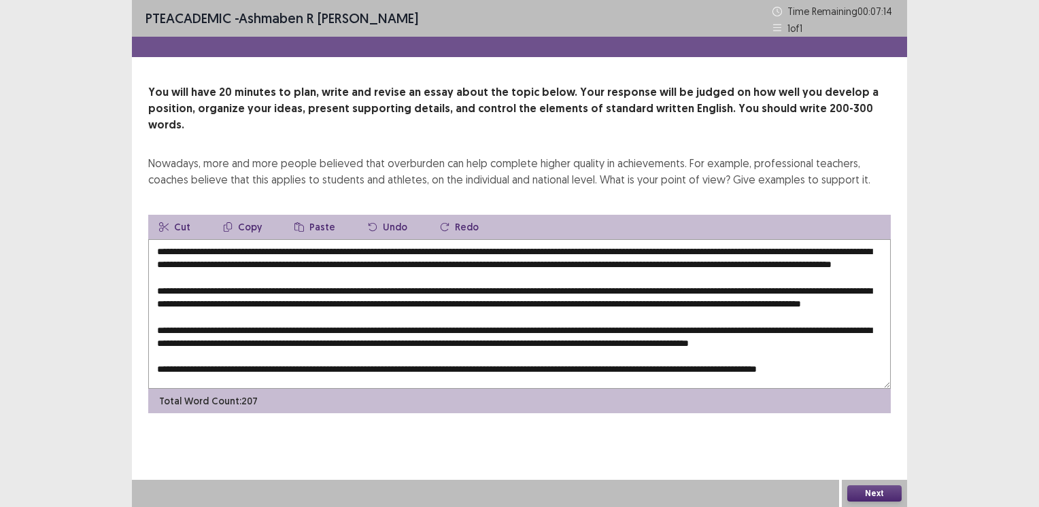
click at [312, 215] on button "Paste" at bounding box center [315, 227] width 63 height 24
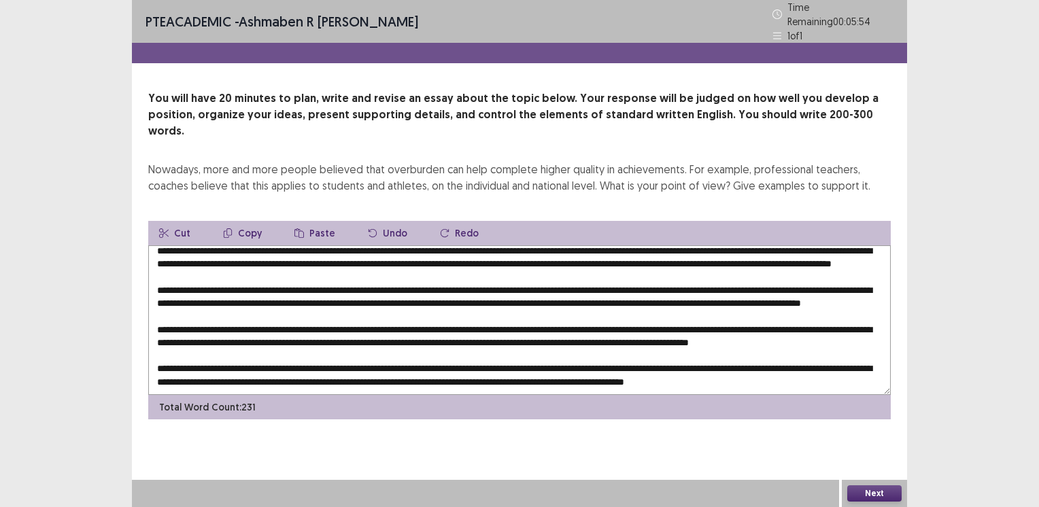
scroll to position [52, 0]
type textarea "**********"
click at [859, 490] on button "Next" at bounding box center [875, 494] width 54 height 16
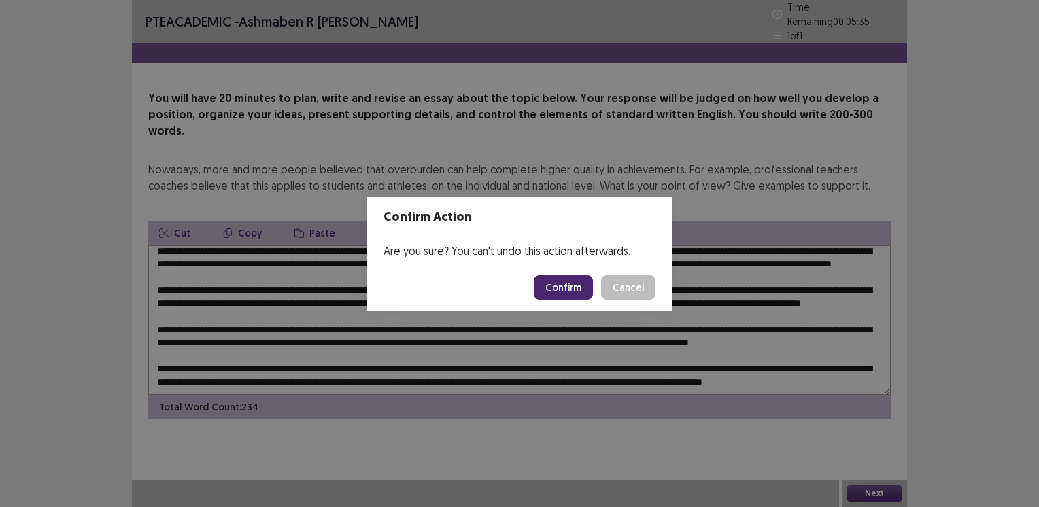
click at [565, 282] on button "Confirm" at bounding box center [563, 288] width 59 height 24
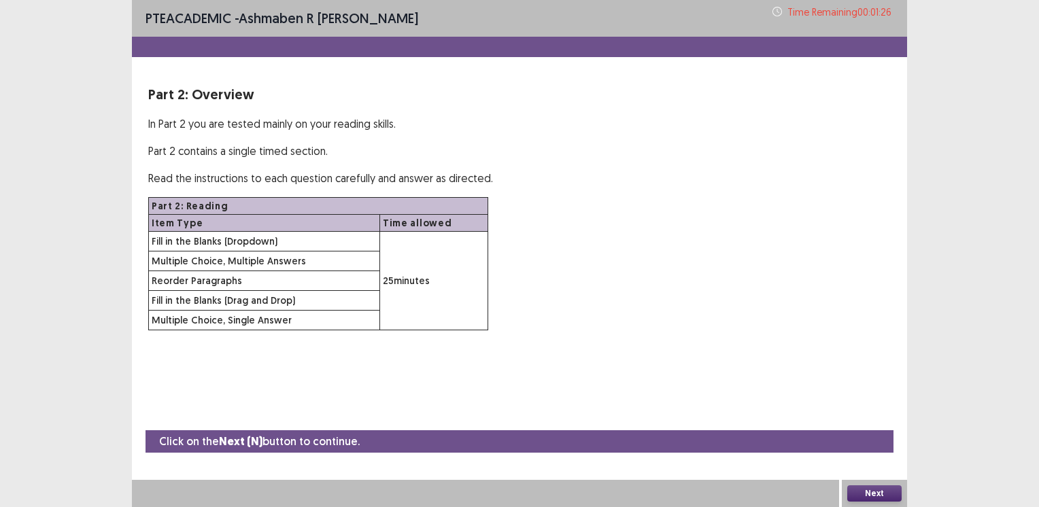
click at [858, 488] on button "Next" at bounding box center [875, 494] width 54 height 16
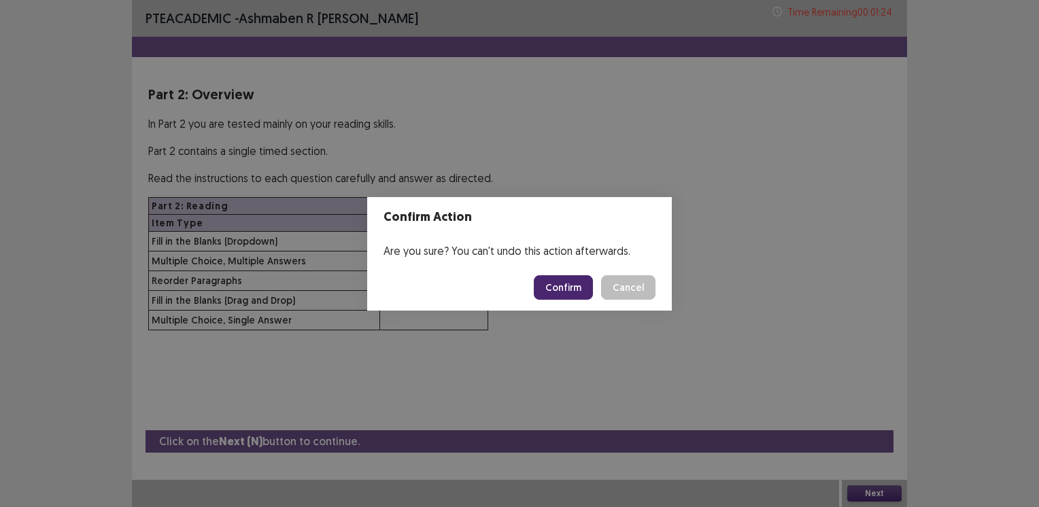
click at [560, 282] on button "Confirm" at bounding box center [563, 288] width 59 height 24
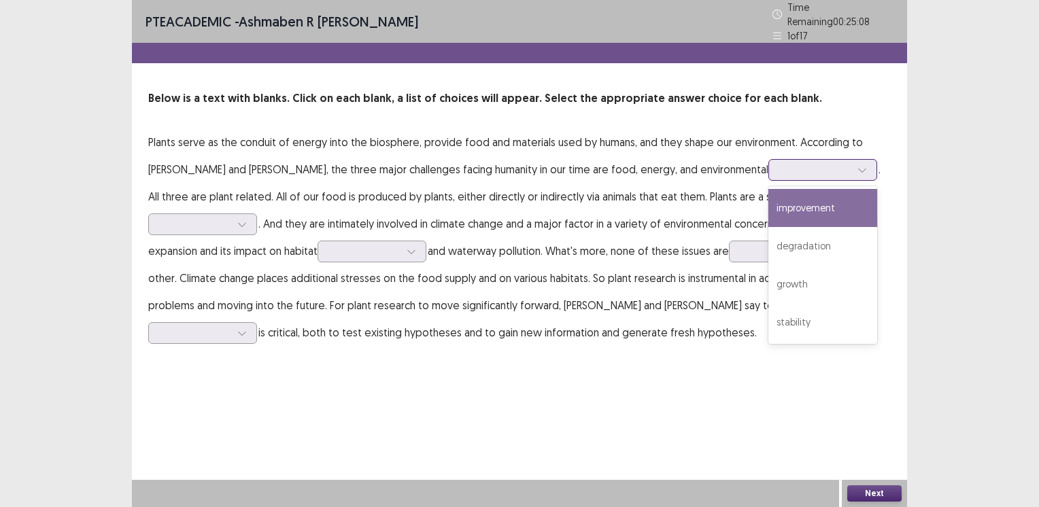
click at [780, 166] on div at bounding box center [815, 169] width 71 height 13
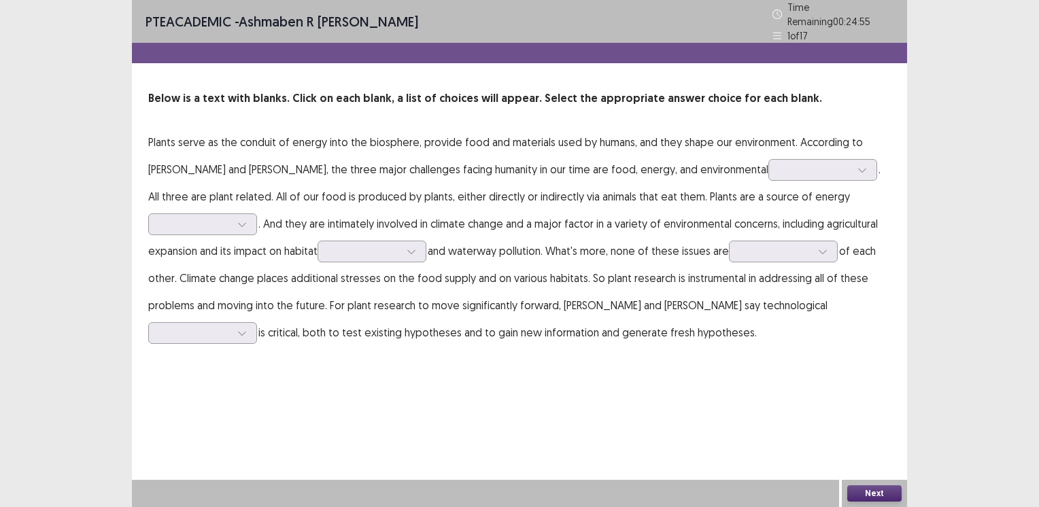
click at [607, 360] on div "PTE academic - Ashmaben R [PERSON_NAME] Time Remaining 00 : 24 : 55 1 of 17 Bel…" at bounding box center [519, 186] width 775 height 373
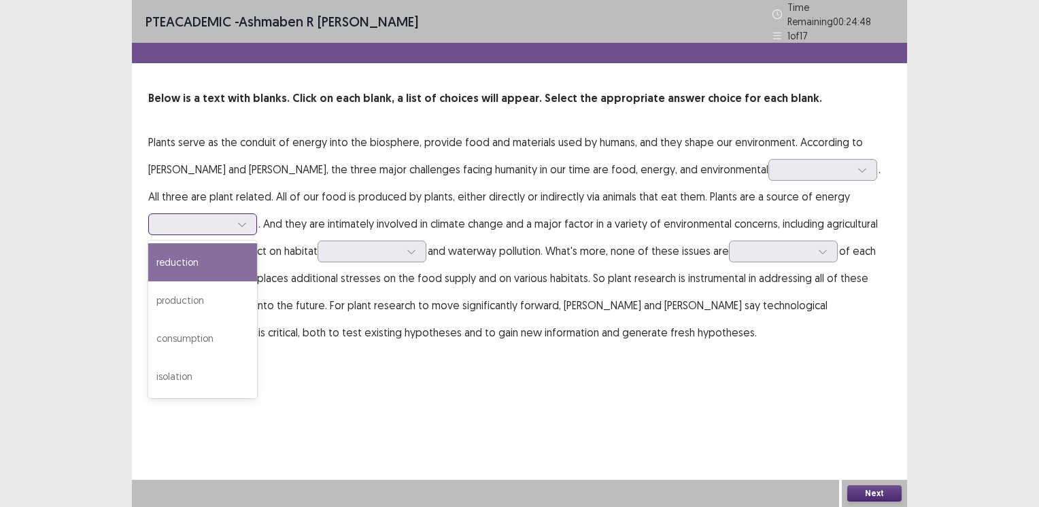
click at [235, 216] on div at bounding box center [242, 224] width 20 height 20
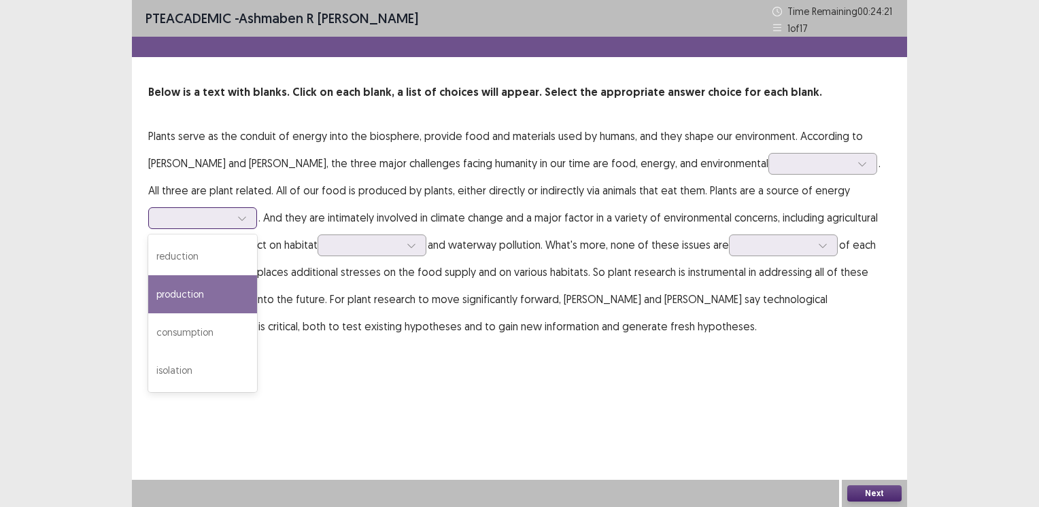
click at [185, 289] on div "production" at bounding box center [202, 295] width 109 height 38
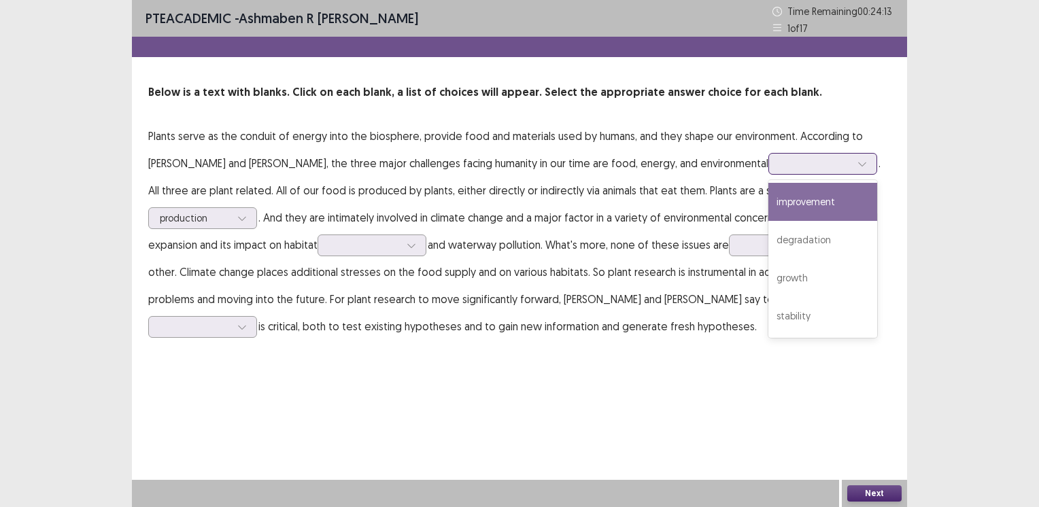
click at [769, 154] on div at bounding box center [823, 164] width 109 height 22
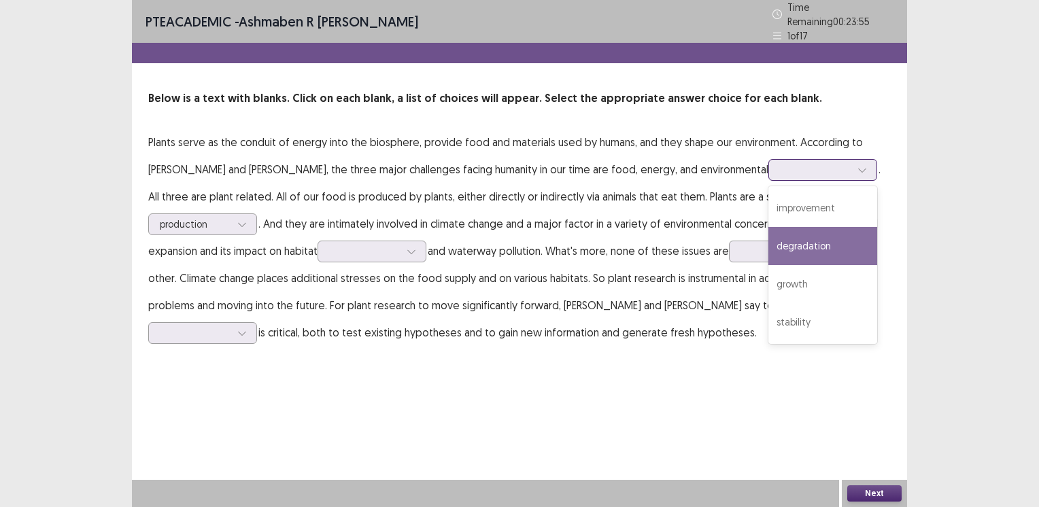
click at [769, 242] on div "degradation" at bounding box center [823, 246] width 109 height 38
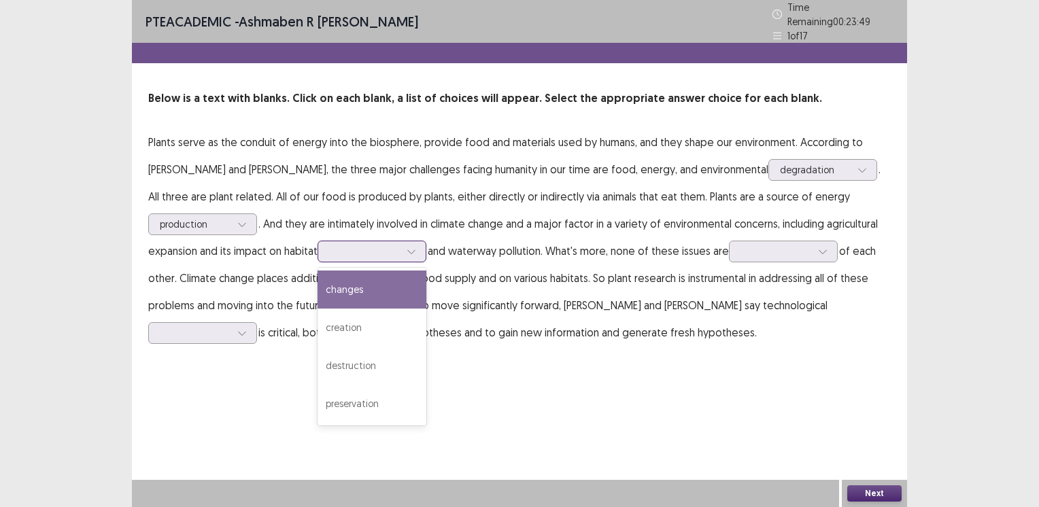
click at [362, 248] on div at bounding box center [364, 251] width 71 height 13
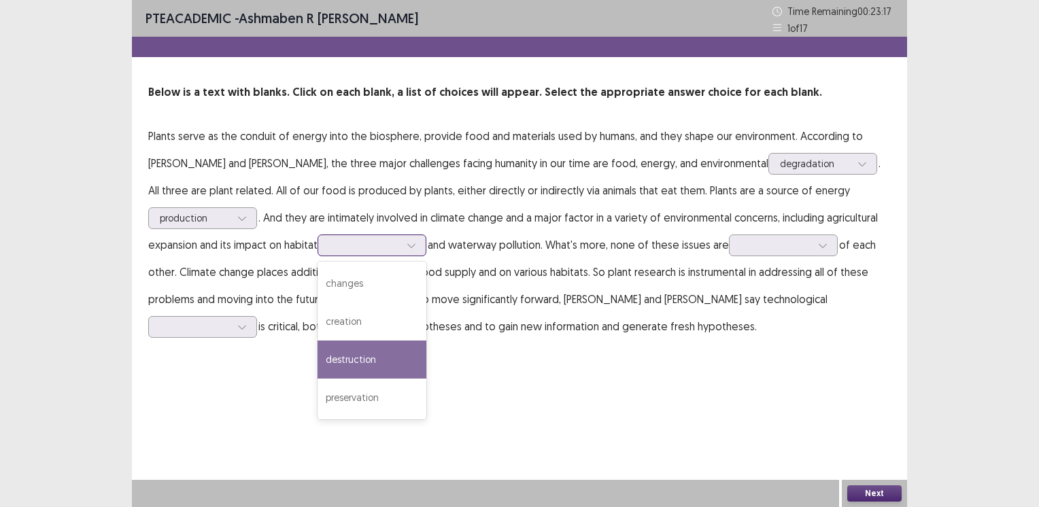
click at [348, 361] on div "destruction" at bounding box center [372, 360] width 109 height 38
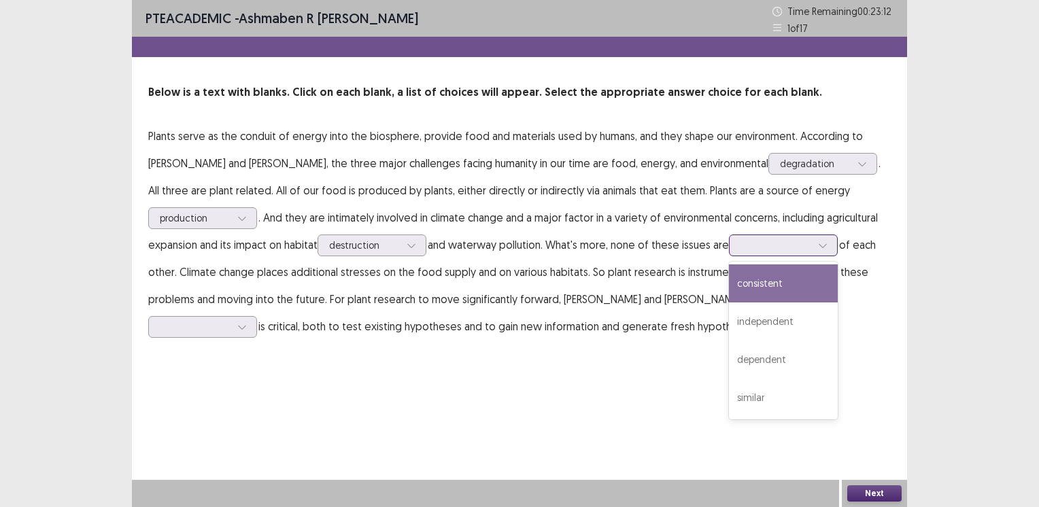
click at [790, 241] on div at bounding box center [776, 245] width 71 height 13
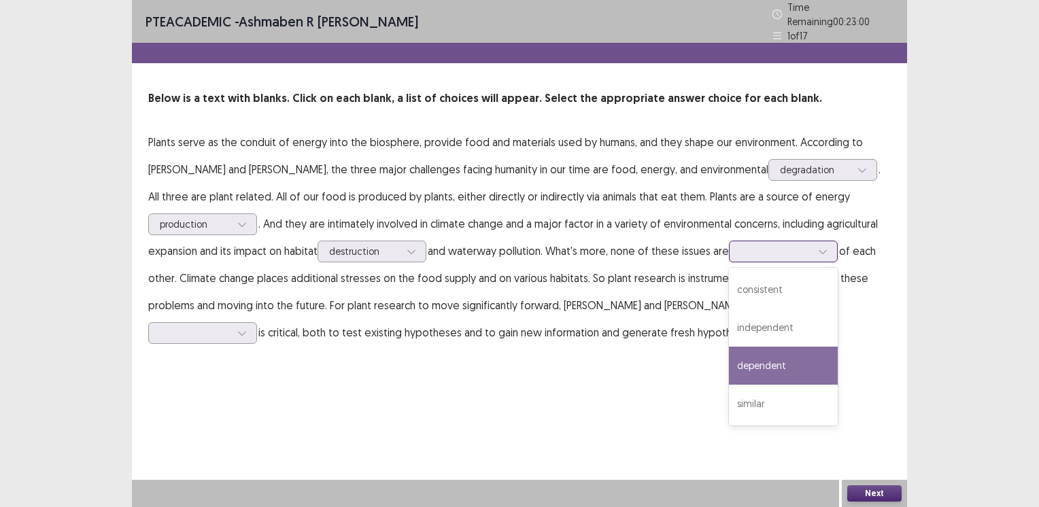
click at [758, 356] on div "dependent" at bounding box center [783, 366] width 109 height 38
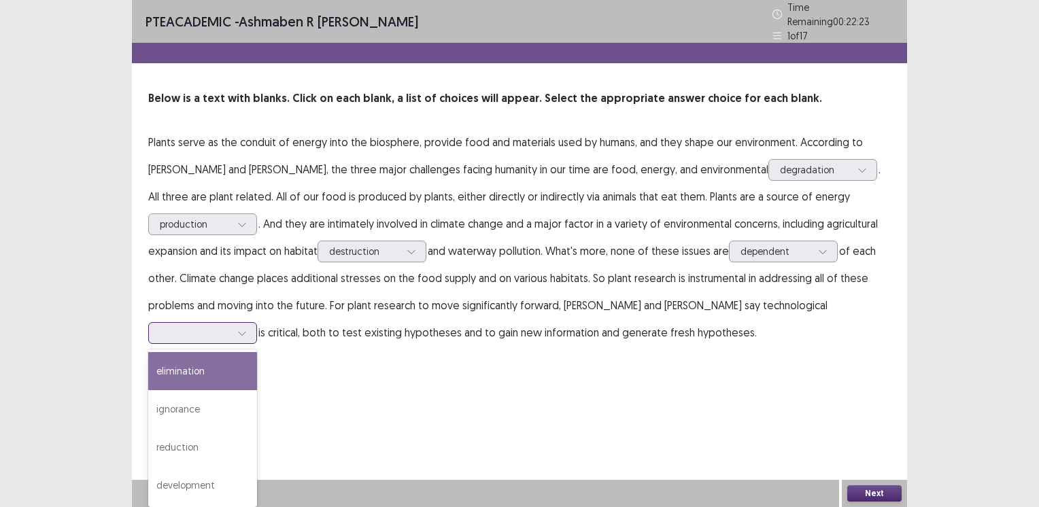
click at [231, 327] on div at bounding box center [195, 333] width 71 height 13
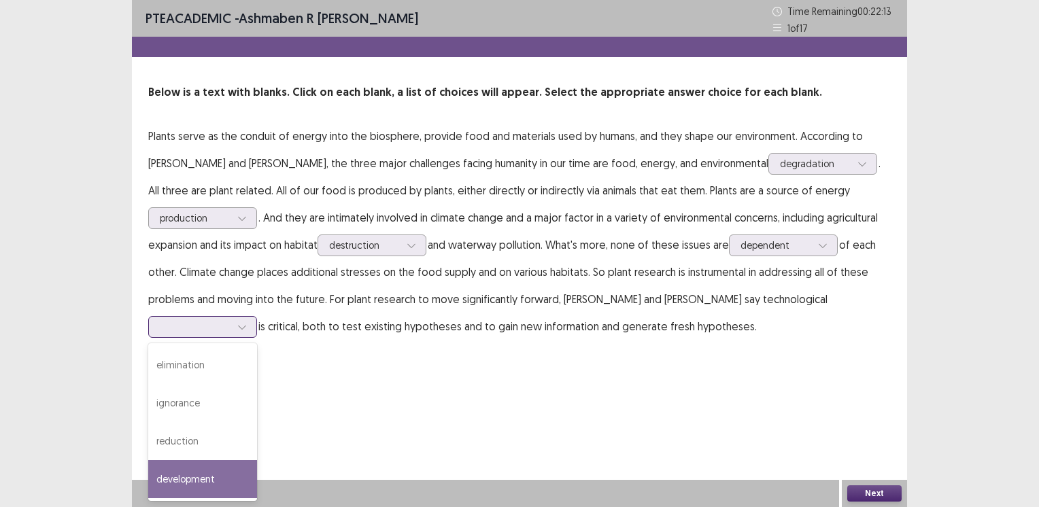
click at [257, 461] on div "development" at bounding box center [202, 480] width 109 height 38
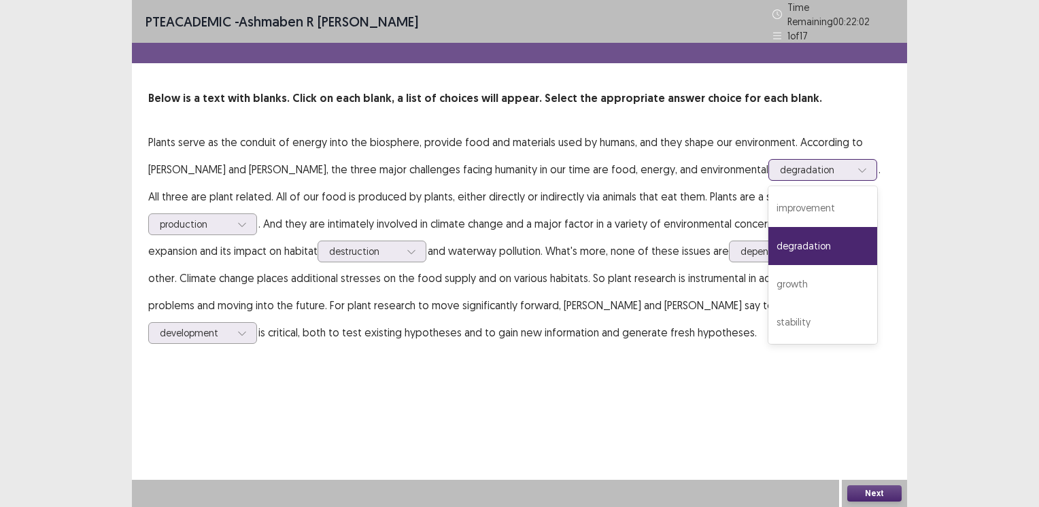
click at [780, 163] on div at bounding box center [815, 169] width 71 height 13
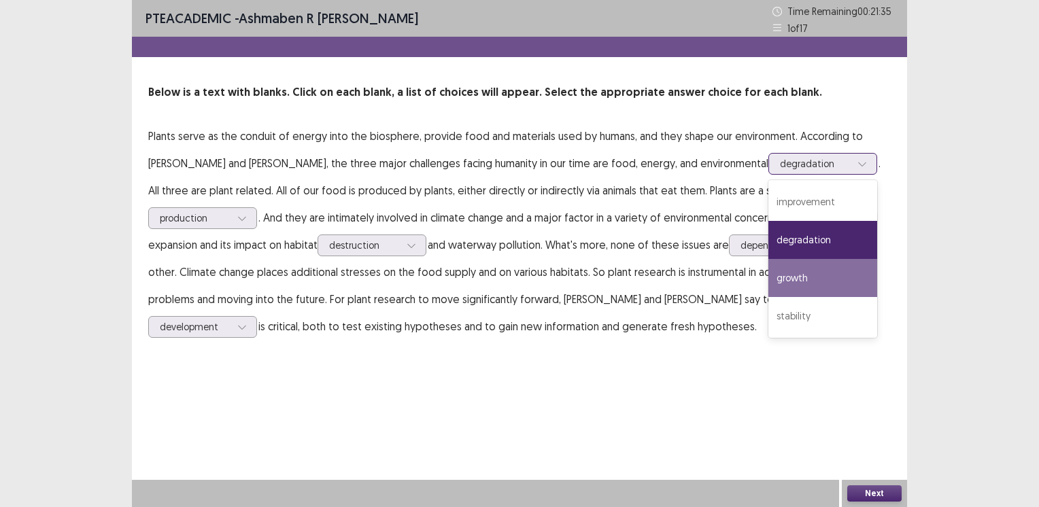
click at [769, 269] on div "growth" at bounding box center [823, 278] width 109 height 38
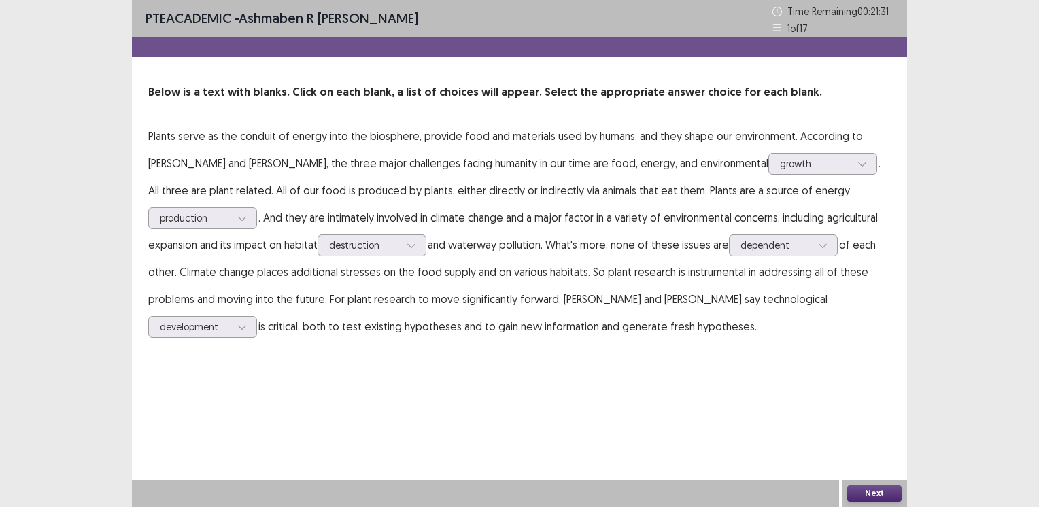
click at [861, 493] on button "Next" at bounding box center [875, 494] width 54 height 16
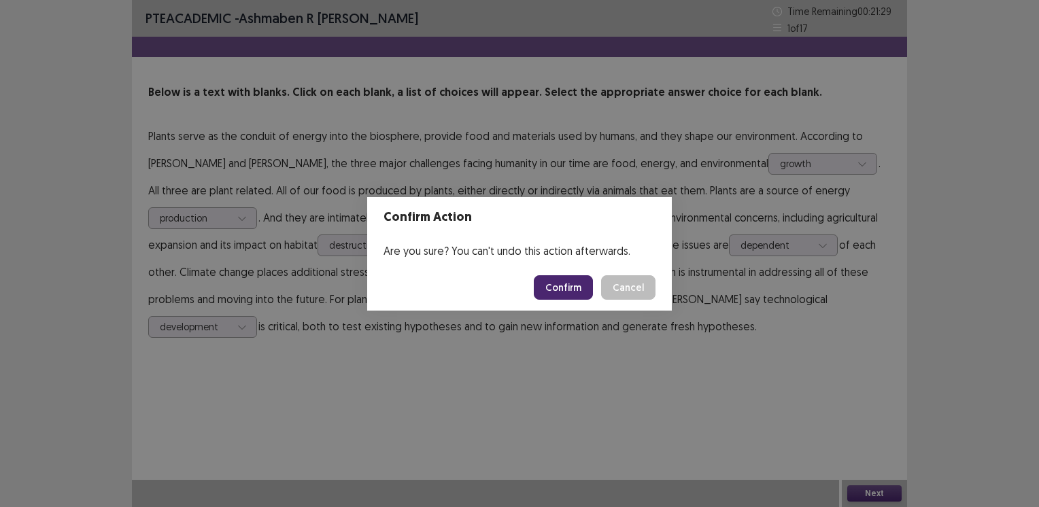
click at [571, 286] on button "Confirm" at bounding box center [563, 288] width 59 height 24
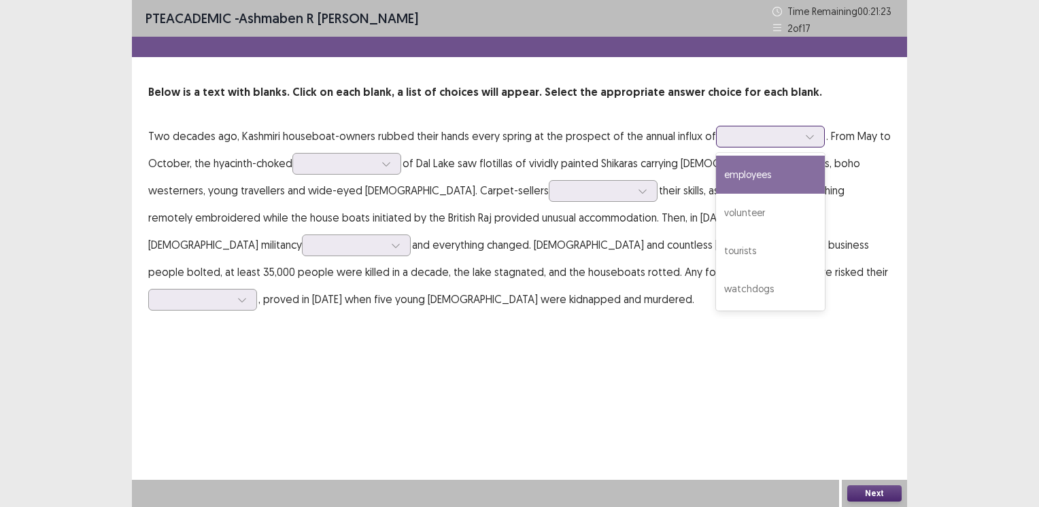
click at [740, 135] on div at bounding box center [763, 136] width 71 height 13
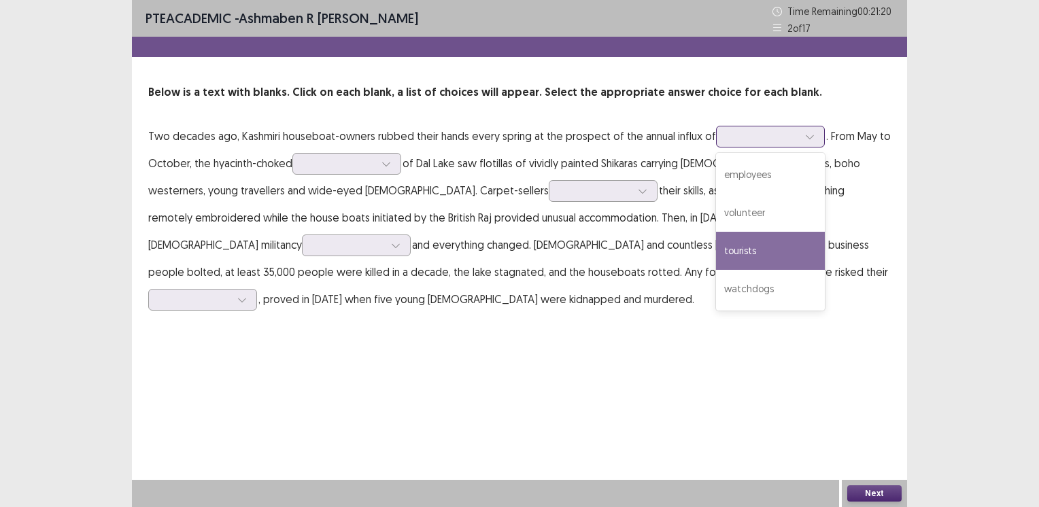
click at [739, 240] on div "tourists" at bounding box center [770, 251] width 109 height 38
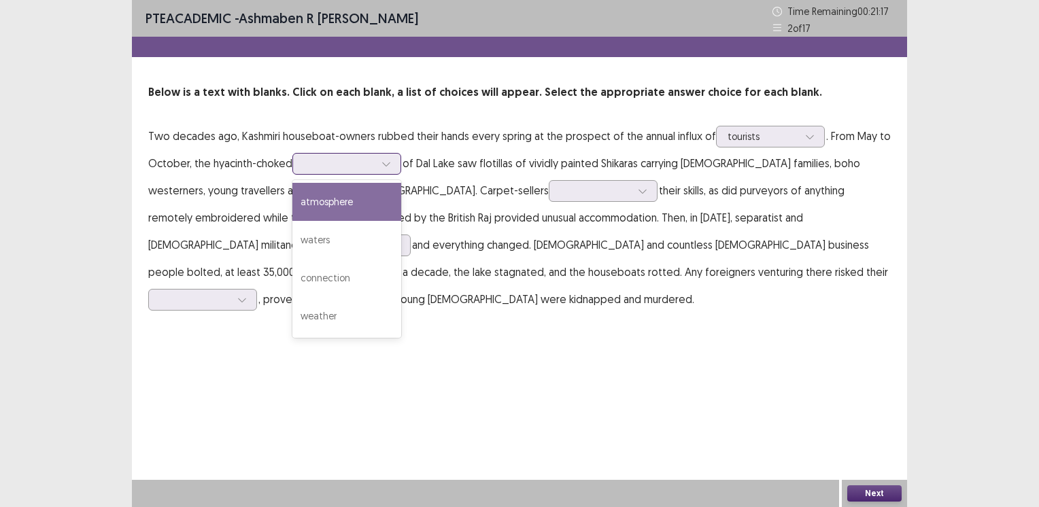
click at [349, 165] on div at bounding box center [339, 163] width 71 height 13
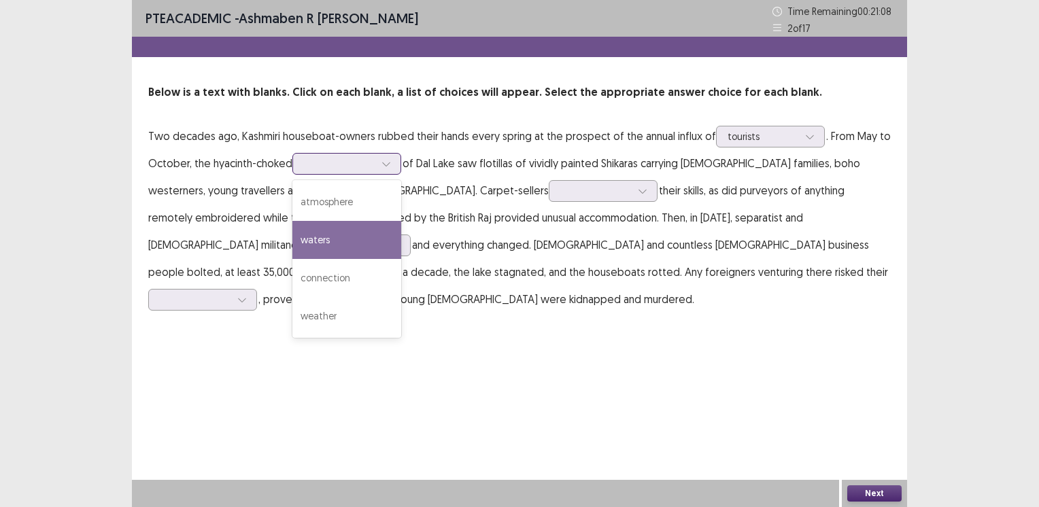
click at [323, 237] on div "waters" at bounding box center [347, 240] width 109 height 38
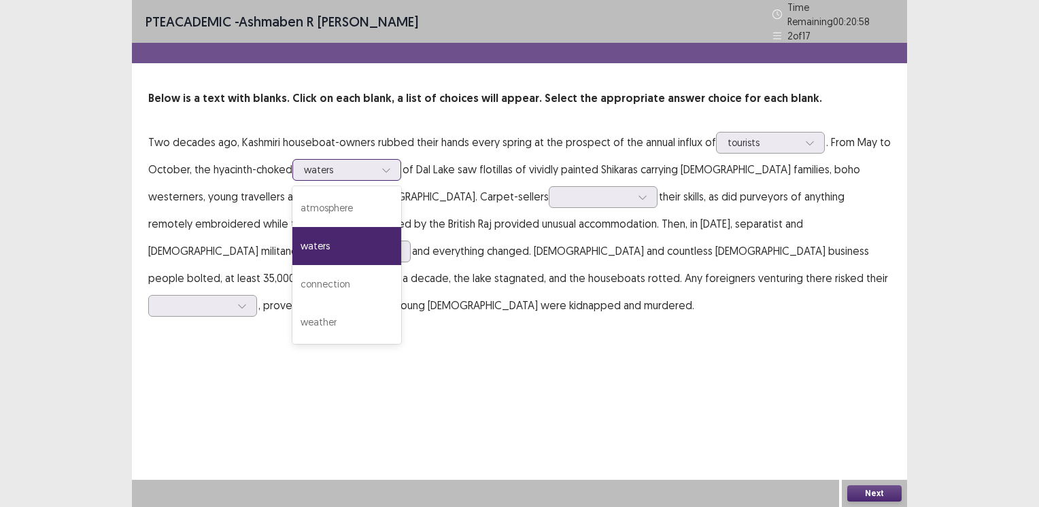
click at [349, 165] on div at bounding box center [339, 169] width 71 height 13
click at [350, 201] on div "atmosphere" at bounding box center [347, 208] width 109 height 38
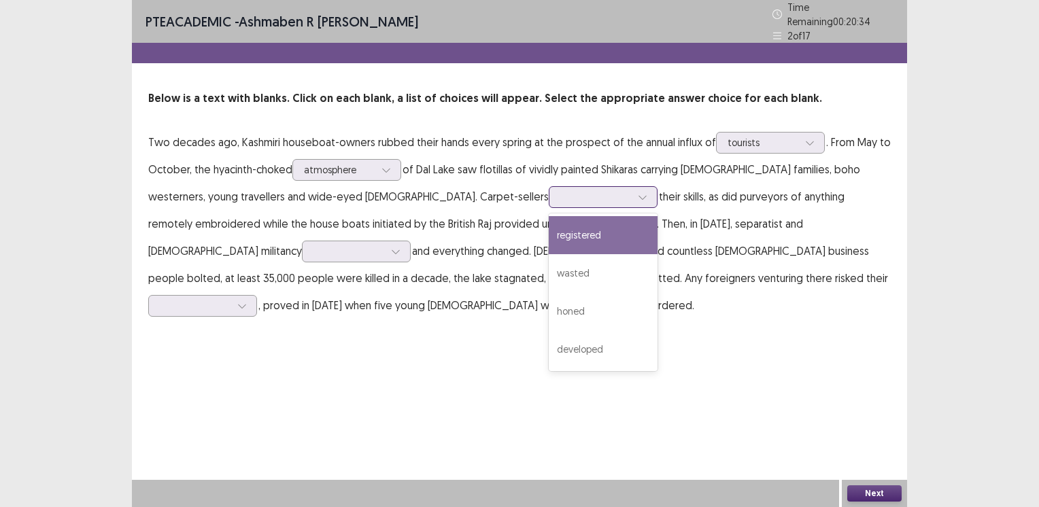
click at [561, 195] on div at bounding box center [596, 196] width 71 height 13
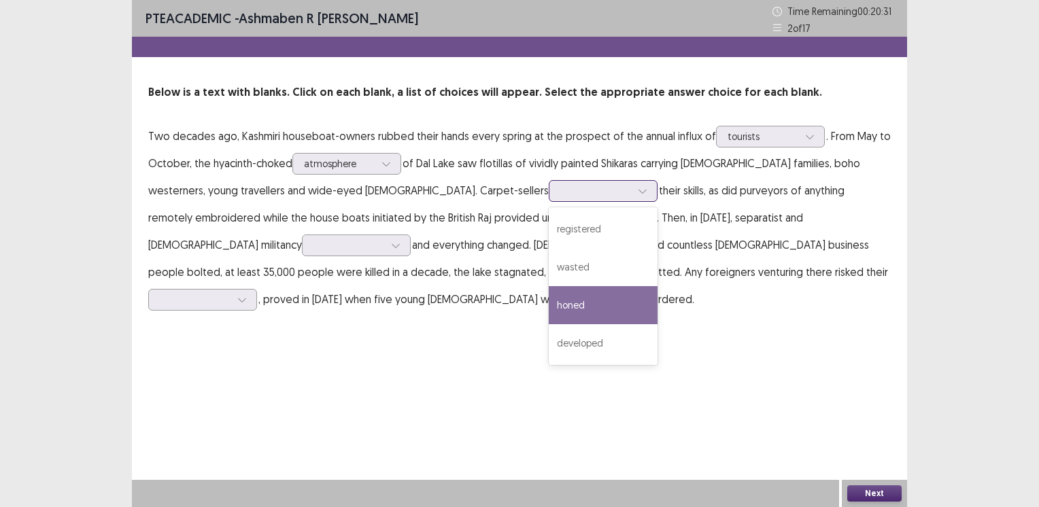
click at [549, 295] on div "honed" at bounding box center [603, 305] width 109 height 38
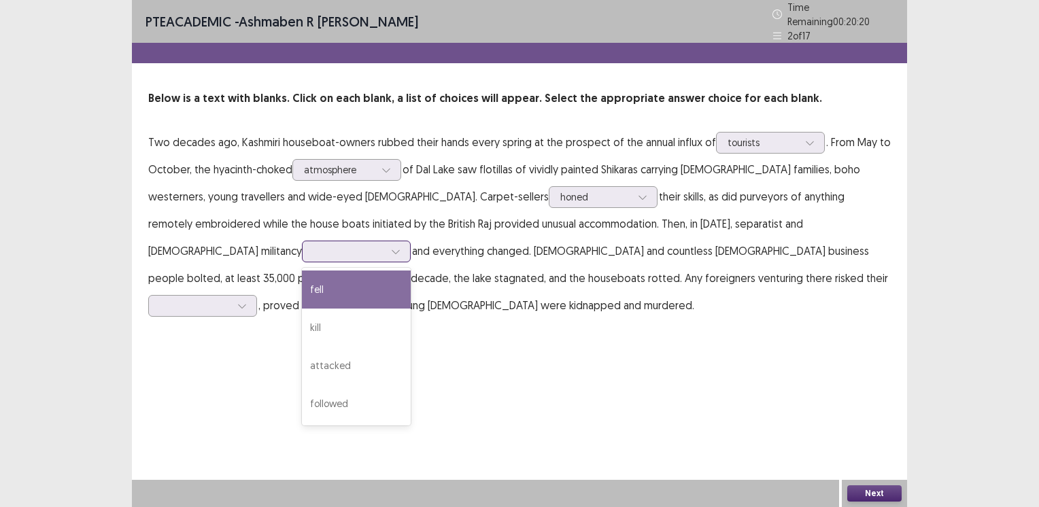
click at [384, 245] on div at bounding box center [349, 251] width 71 height 13
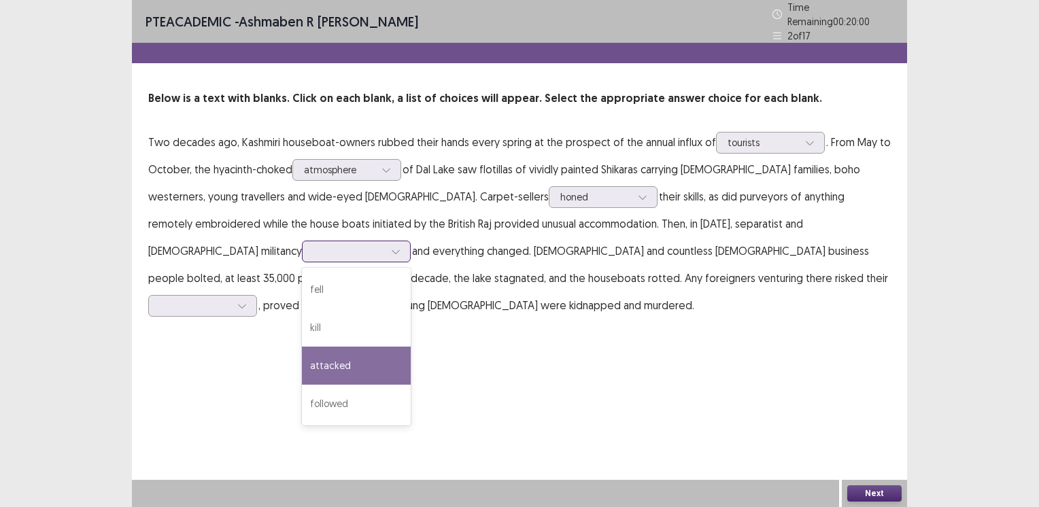
click at [411, 347] on div "attacked" at bounding box center [356, 366] width 109 height 38
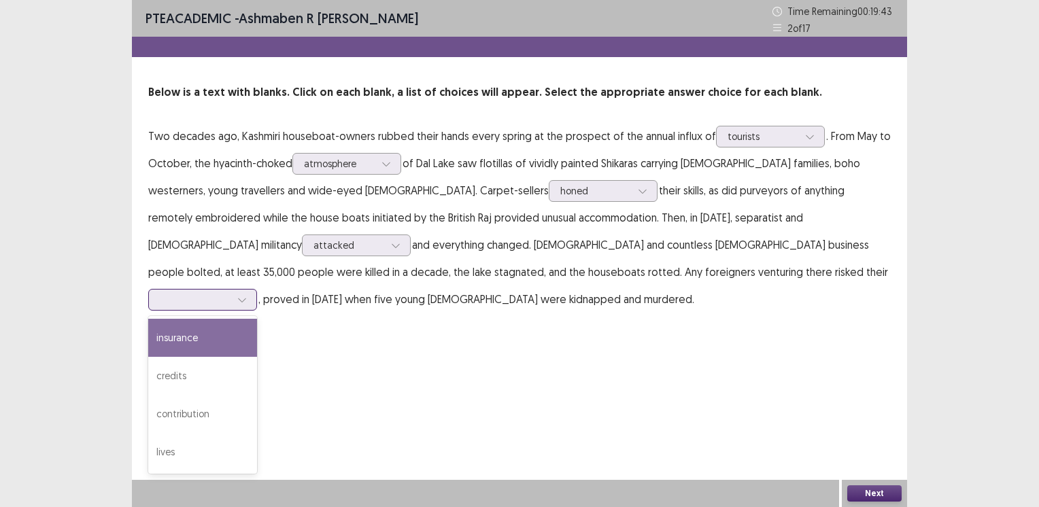
click at [231, 293] on div at bounding box center [195, 299] width 71 height 13
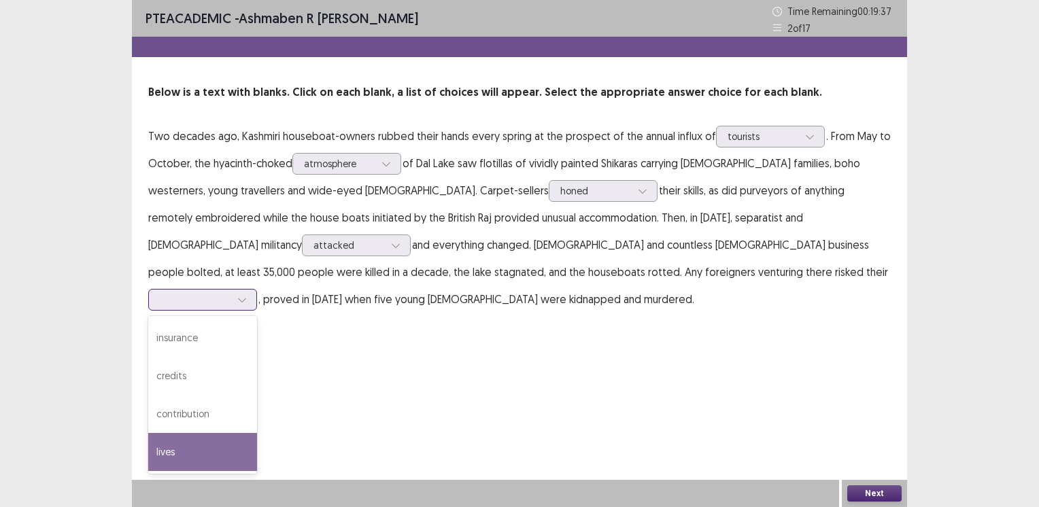
click at [257, 433] on div "lives" at bounding box center [202, 452] width 109 height 38
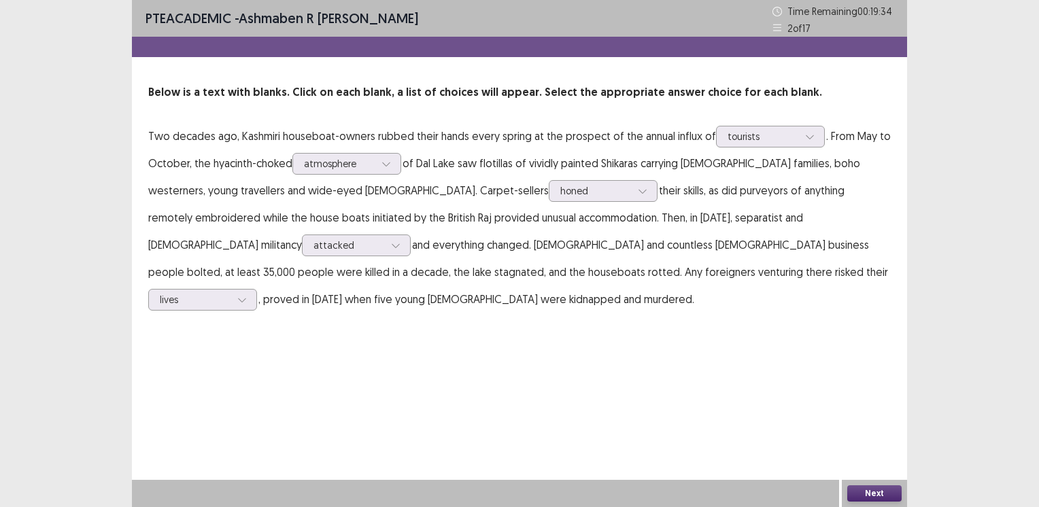
click at [856, 493] on button "Next" at bounding box center [875, 494] width 54 height 16
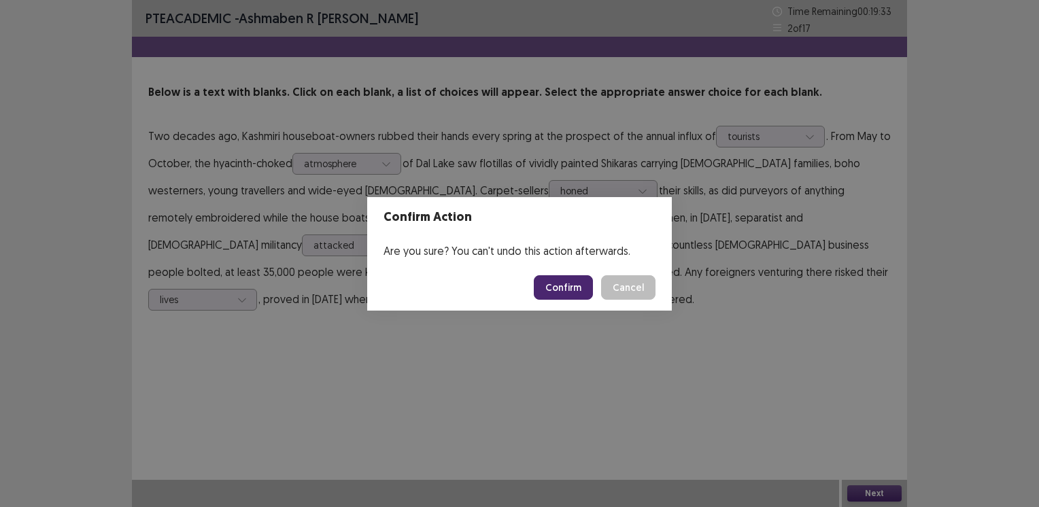
click at [557, 294] on button "Confirm" at bounding box center [563, 288] width 59 height 24
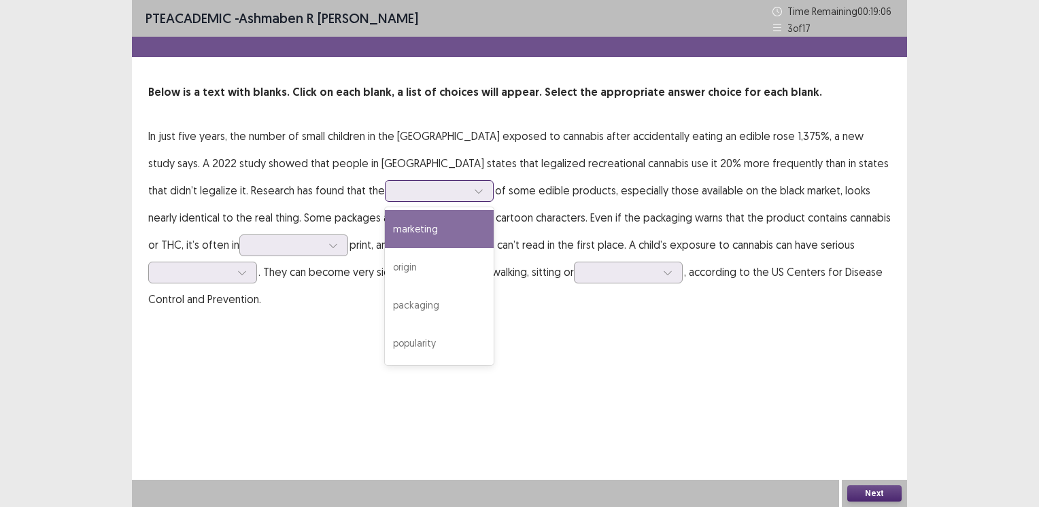
click at [397, 195] on div at bounding box center [432, 190] width 71 height 13
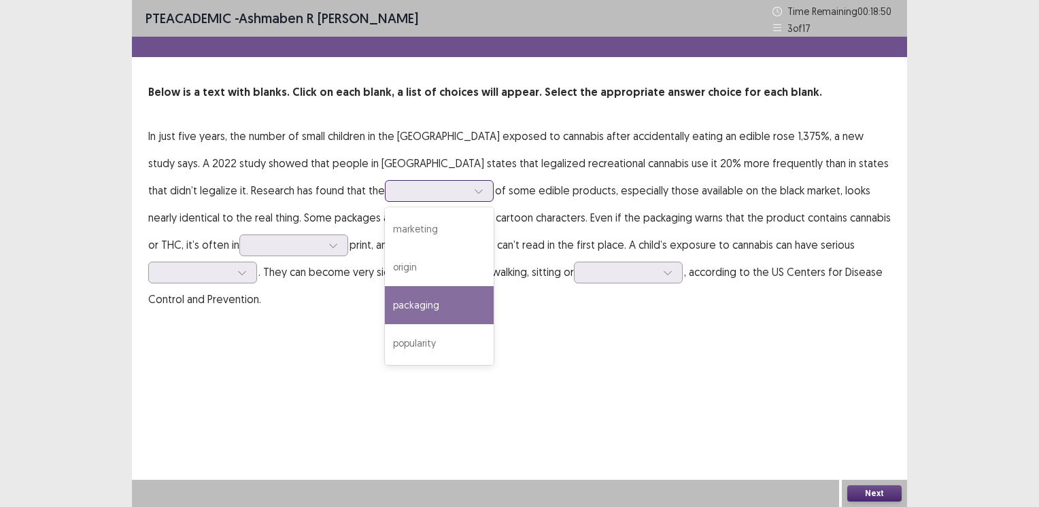
click at [385, 297] on div "packaging" at bounding box center [439, 305] width 109 height 38
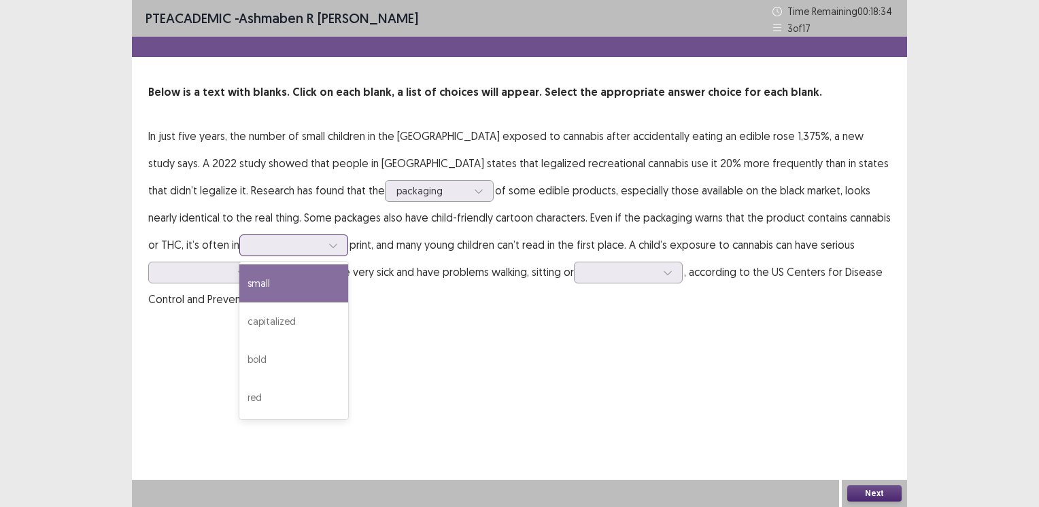
click at [322, 239] on div at bounding box center [286, 245] width 71 height 13
click at [348, 265] on div "small" at bounding box center [293, 284] width 109 height 38
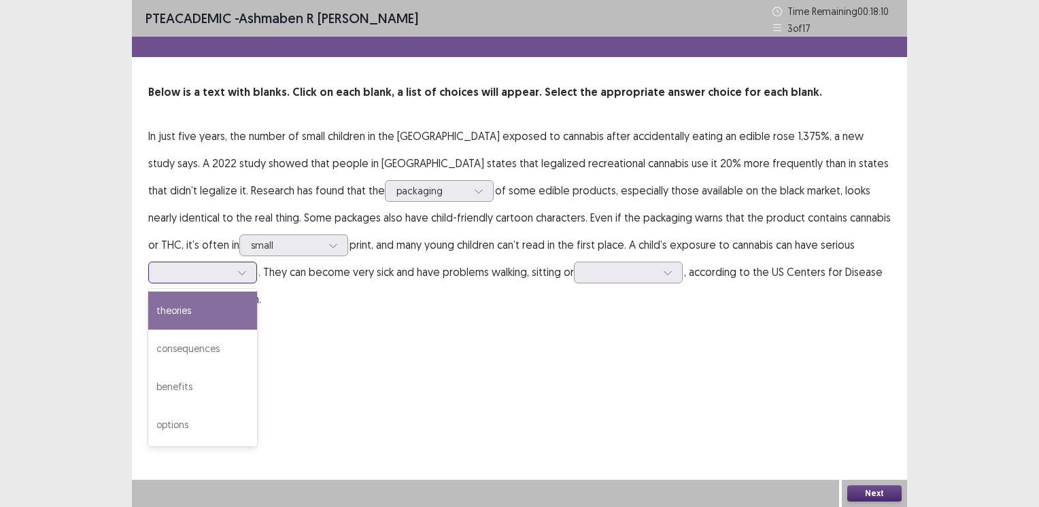
click at [231, 266] on div at bounding box center [195, 272] width 71 height 13
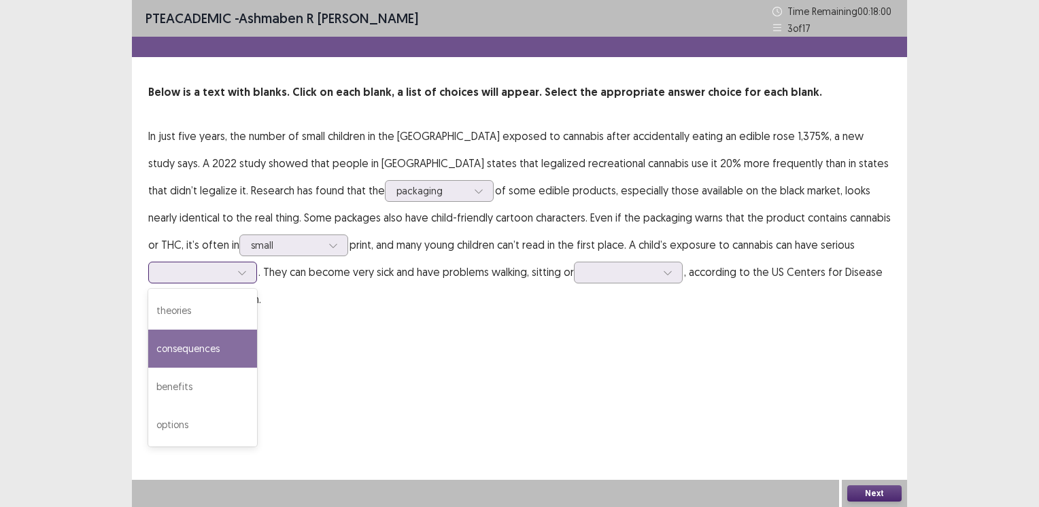
click at [257, 330] on div "consequences" at bounding box center [202, 349] width 109 height 38
click at [231, 266] on div at bounding box center [195, 272] width 71 height 13
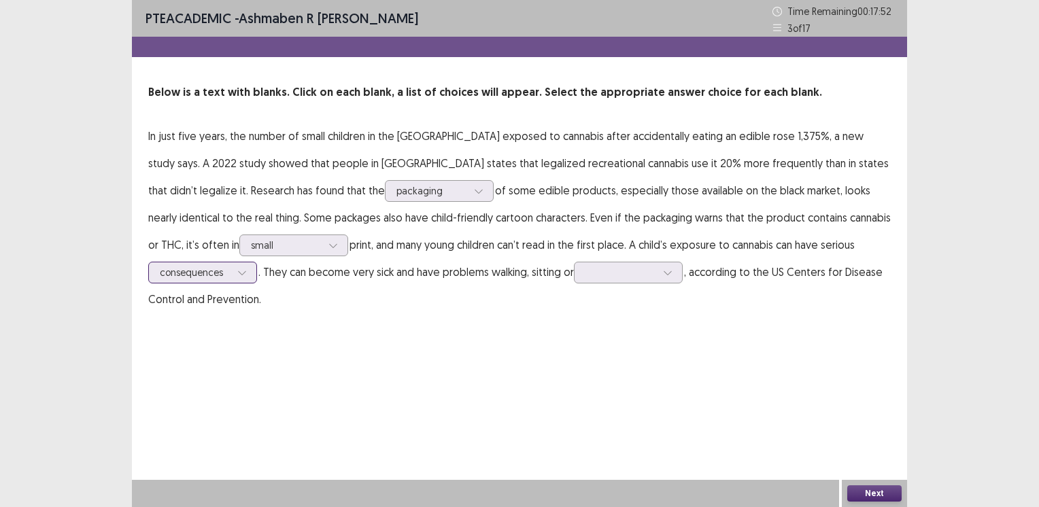
click at [231, 266] on div at bounding box center [195, 272] width 71 height 13
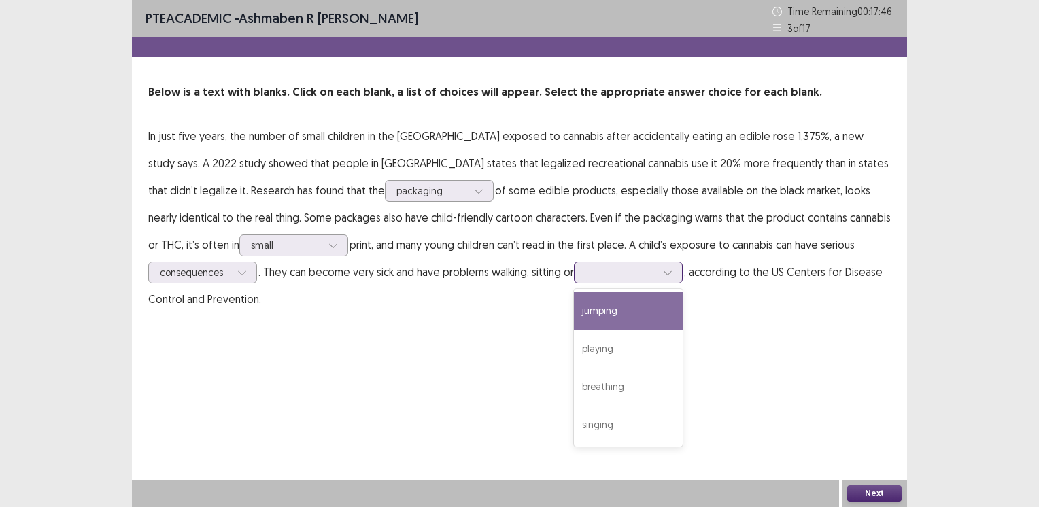
click at [586, 271] on div at bounding box center [621, 272] width 71 height 13
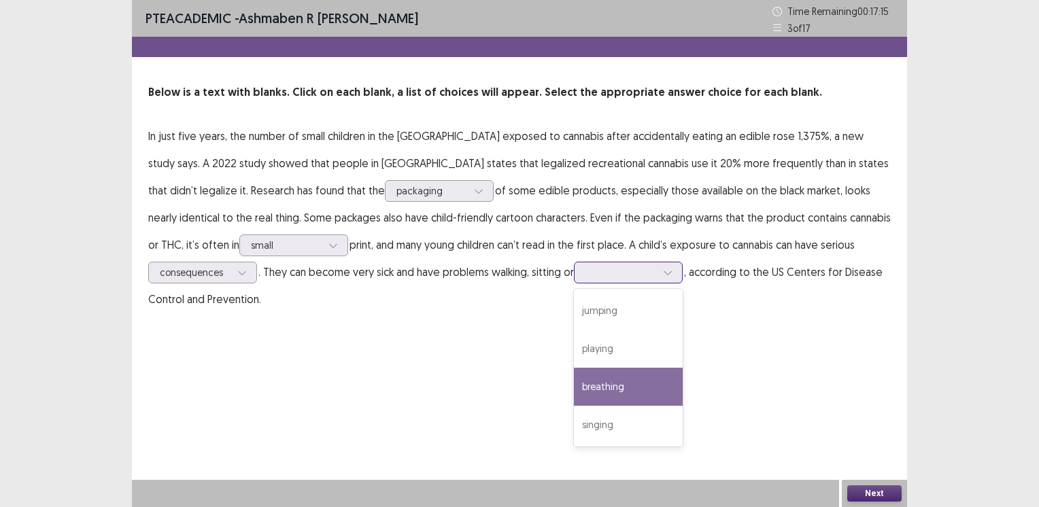
click at [574, 385] on div "breathing" at bounding box center [628, 387] width 109 height 38
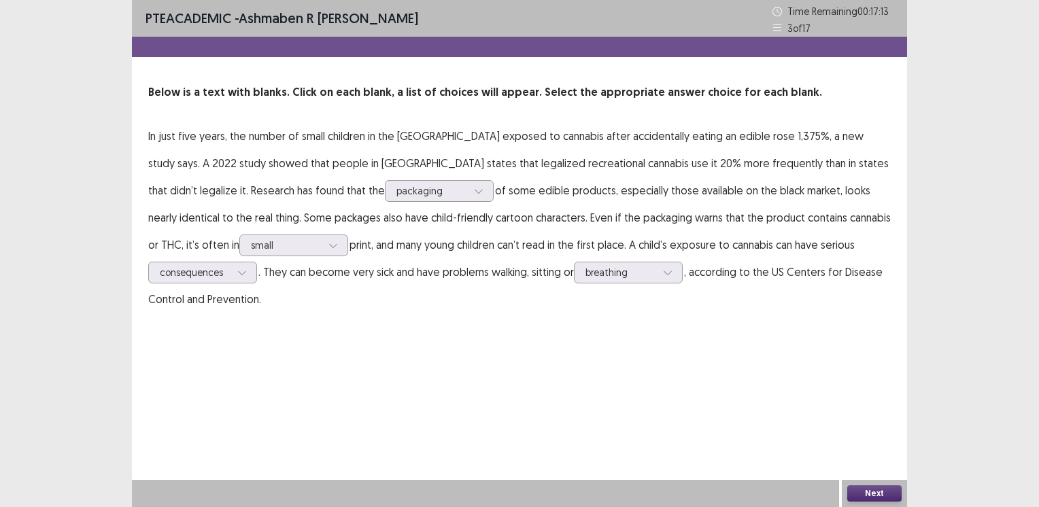
click at [865, 490] on button "Next" at bounding box center [875, 494] width 54 height 16
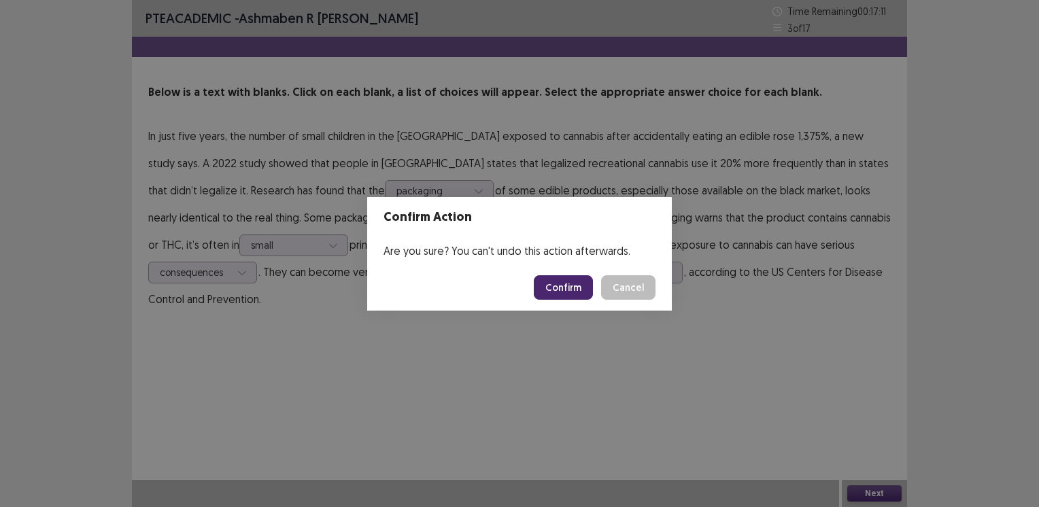
click at [565, 290] on button "Confirm" at bounding box center [563, 288] width 59 height 24
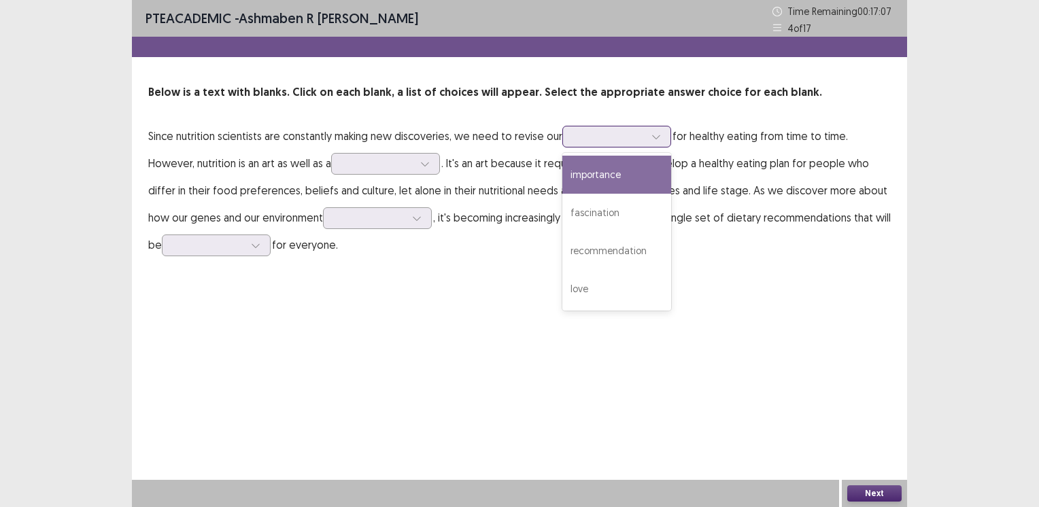
click at [612, 140] on div at bounding box center [609, 136] width 71 height 13
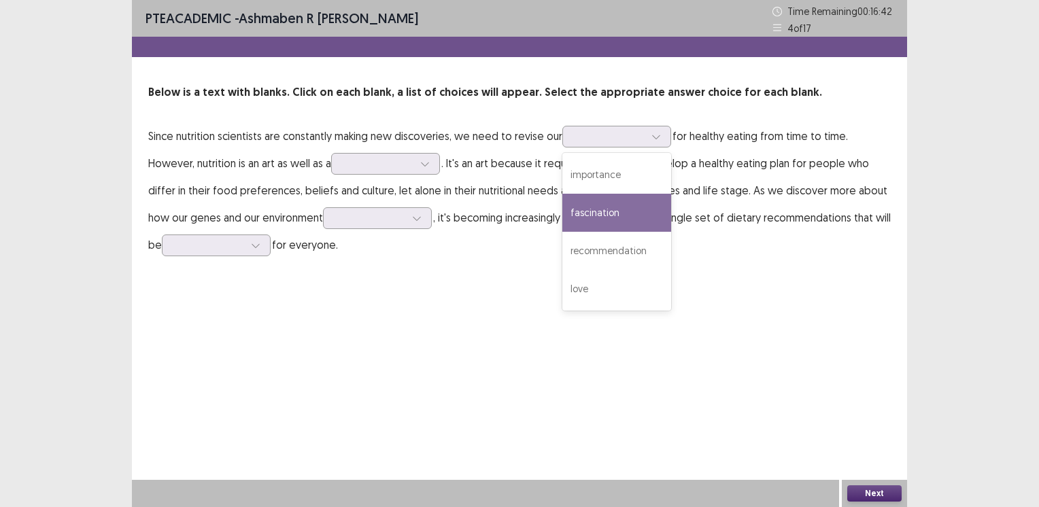
click at [476, 316] on div "PTE academic - Ashmaben R [PERSON_NAME] Time Remaining 00 : 16 : 42 4 of 17 Bel…" at bounding box center [519, 253] width 775 height 507
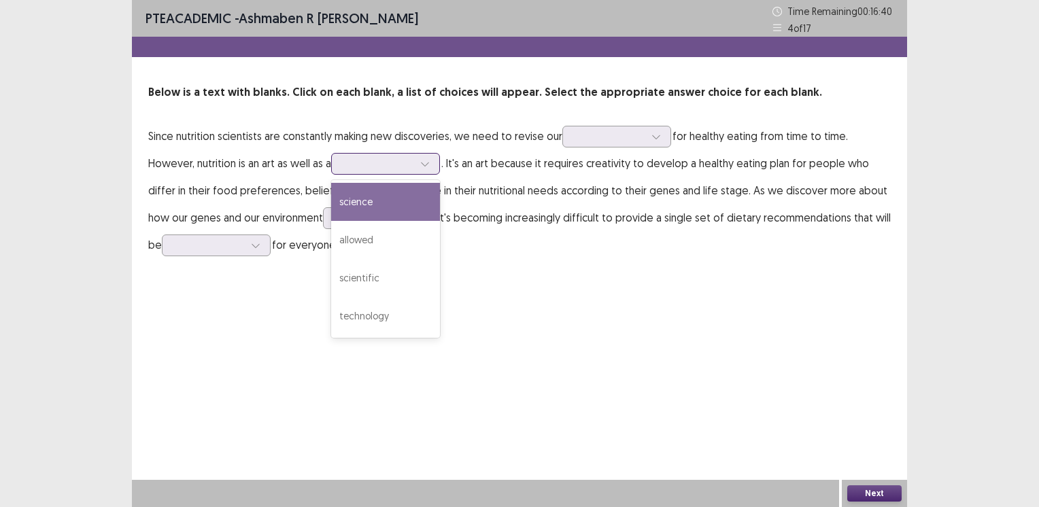
click at [381, 163] on div at bounding box center [378, 163] width 71 height 13
click at [364, 196] on div "science" at bounding box center [385, 202] width 109 height 38
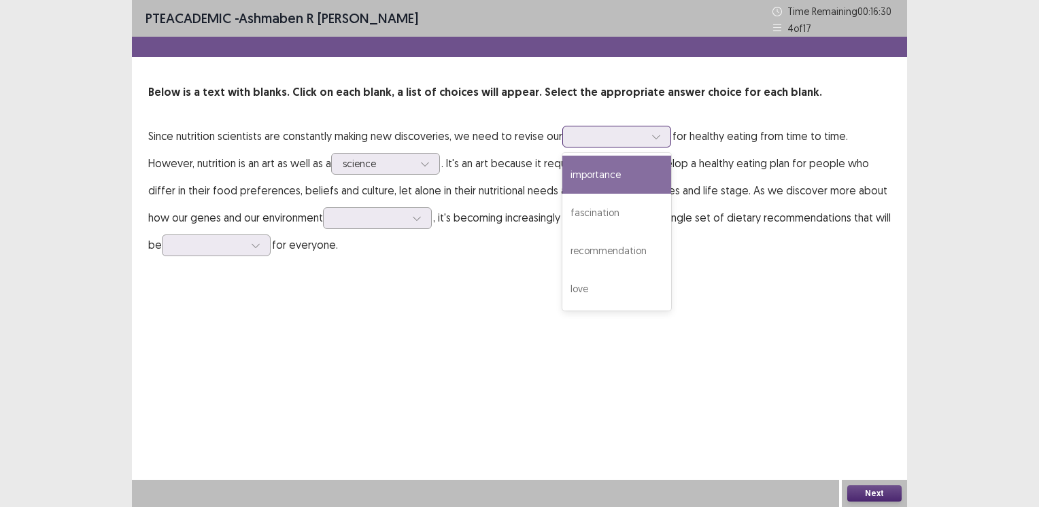
click at [613, 129] on div at bounding box center [609, 137] width 73 height 16
click at [593, 171] on div "importance" at bounding box center [617, 175] width 109 height 38
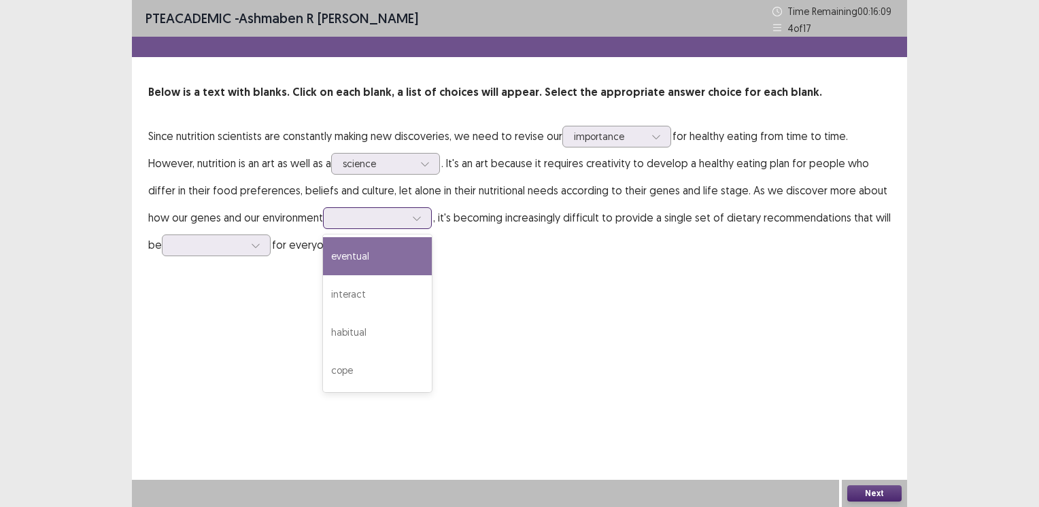
click at [404, 214] on div at bounding box center [370, 218] width 71 height 13
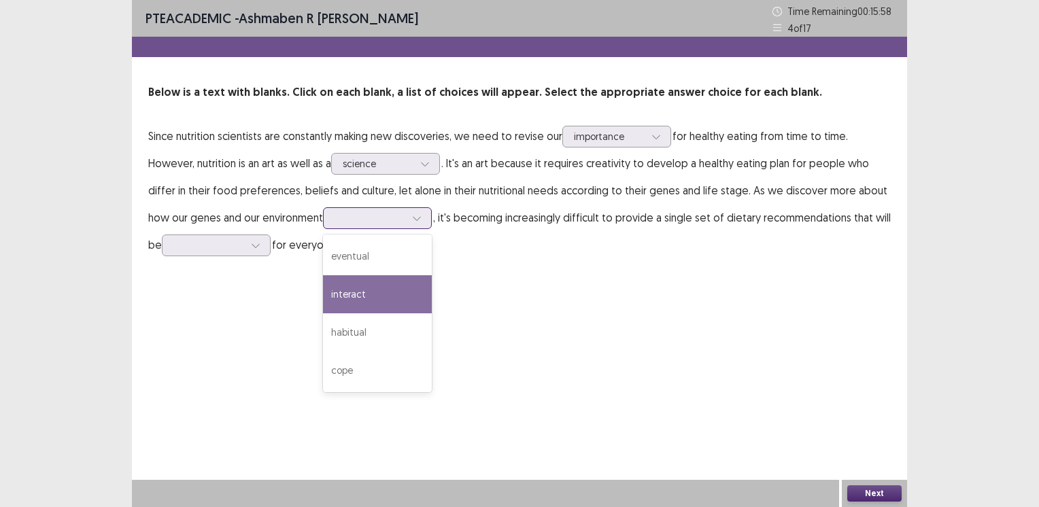
click at [350, 295] on div "interact" at bounding box center [377, 295] width 109 height 38
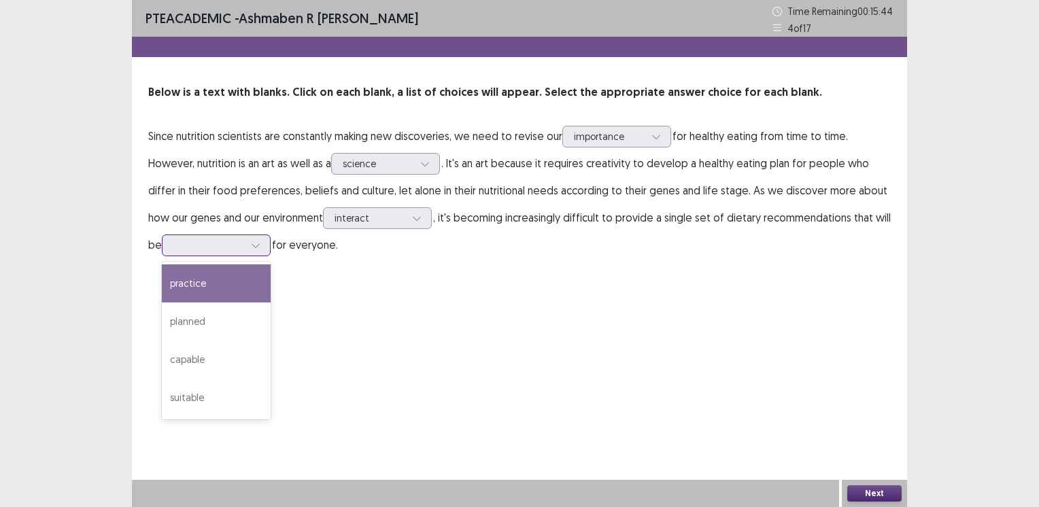
click at [231, 247] on div at bounding box center [208, 245] width 71 height 13
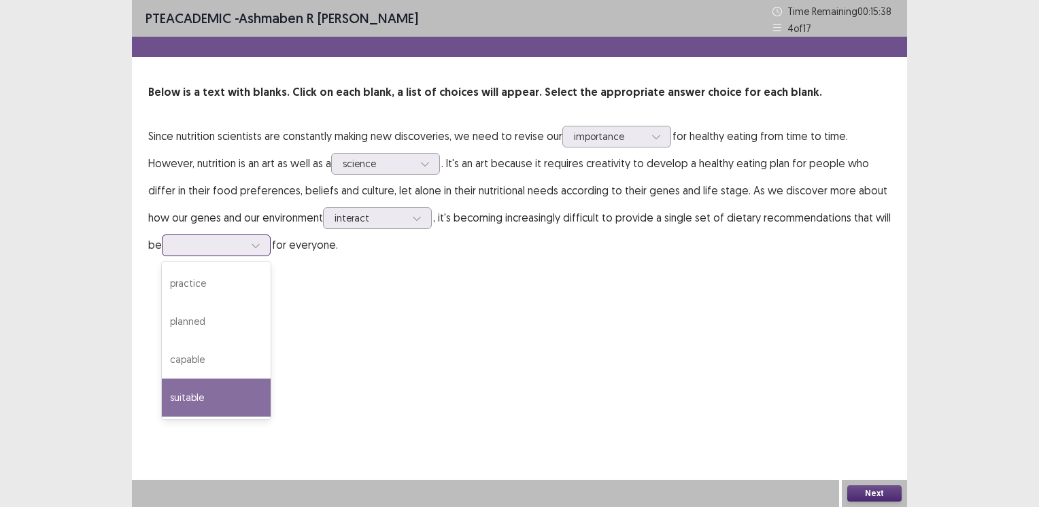
click at [193, 395] on div "suitable" at bounding box center [216, 398] width 109 height 38
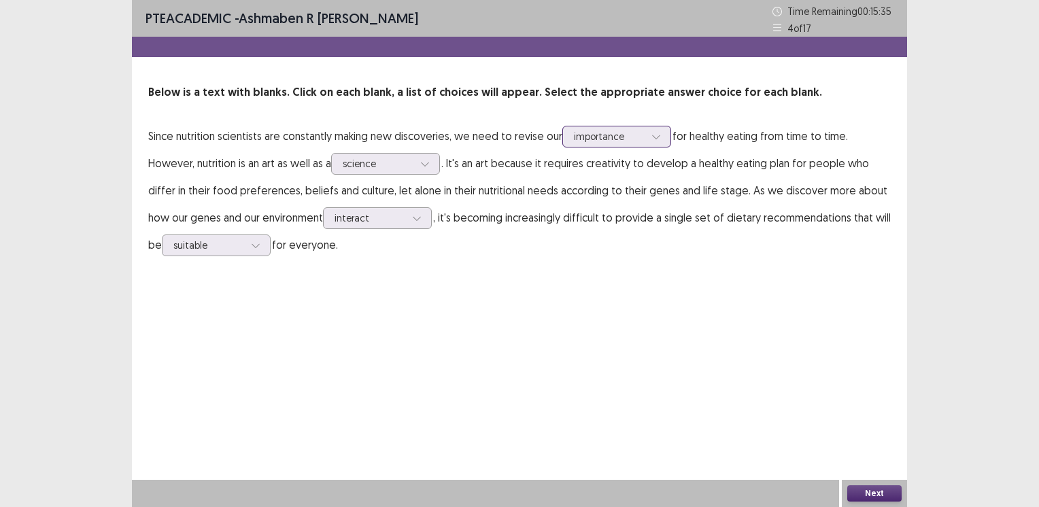
click at [617, 139] on div at bounding box center [609, 136] width 71 height 13
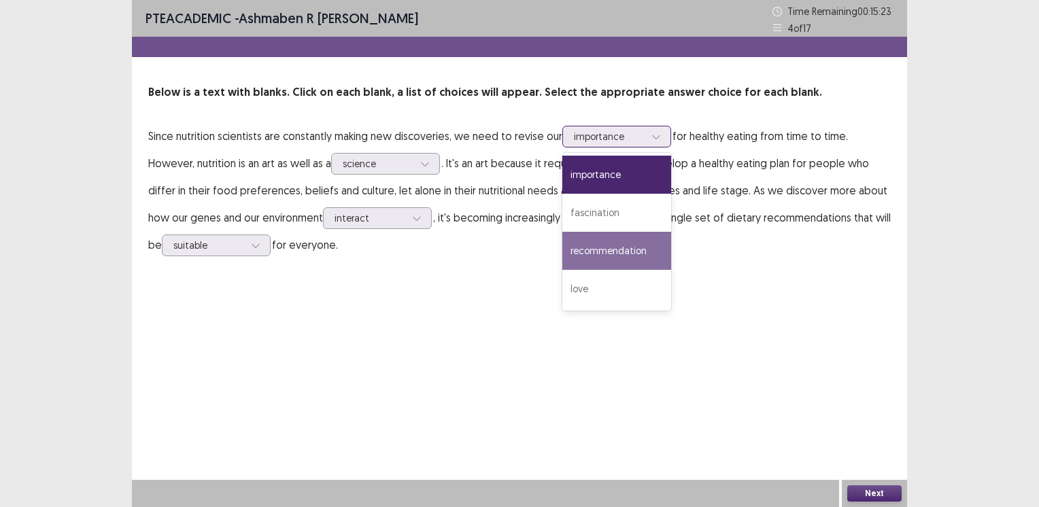
click at [623, 244] on div "recommendation" at bounding box center [617, 251] width 109 height 38
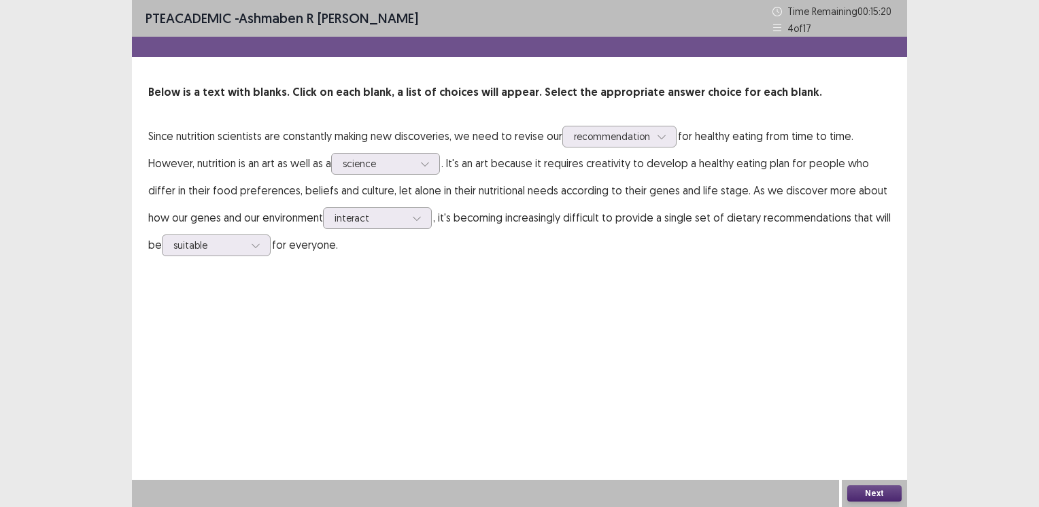
click at [868, 497] on button "Next" at bounding box center [875, 494] width 54 height 16
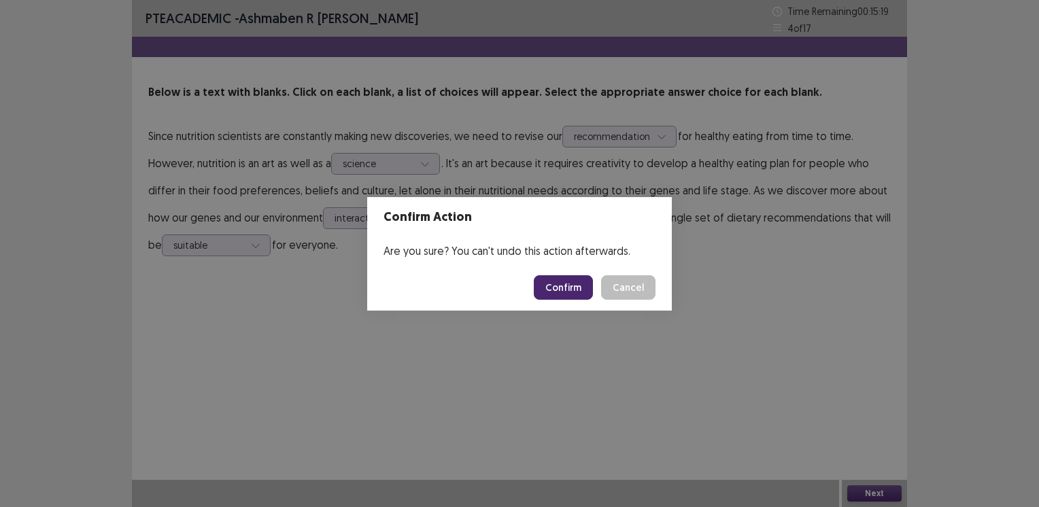
click at [573, 290] on button "Confirm" at bounding box center [563, 288] width 59 height 24
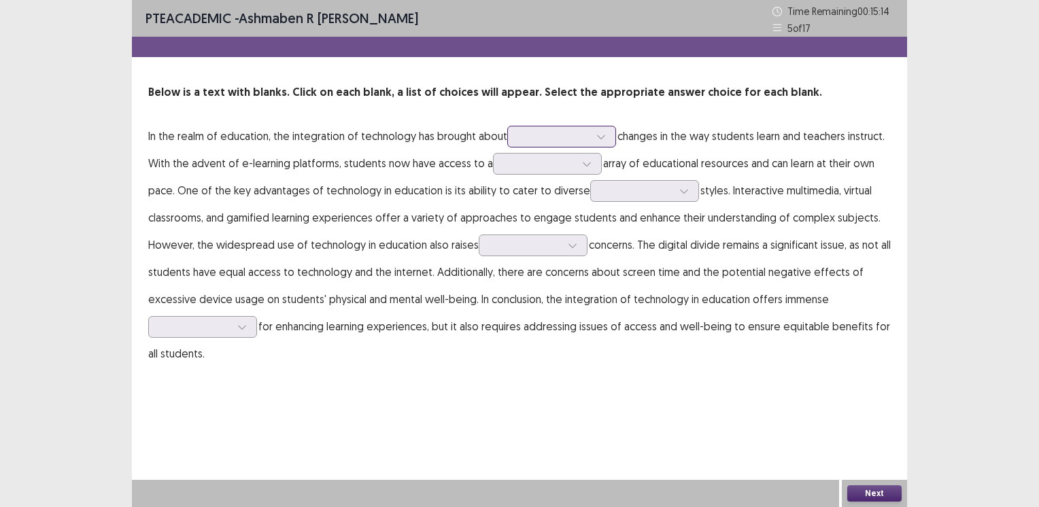
click at [553, 134] on div at bounding box center [554, 136] width 71 height 13
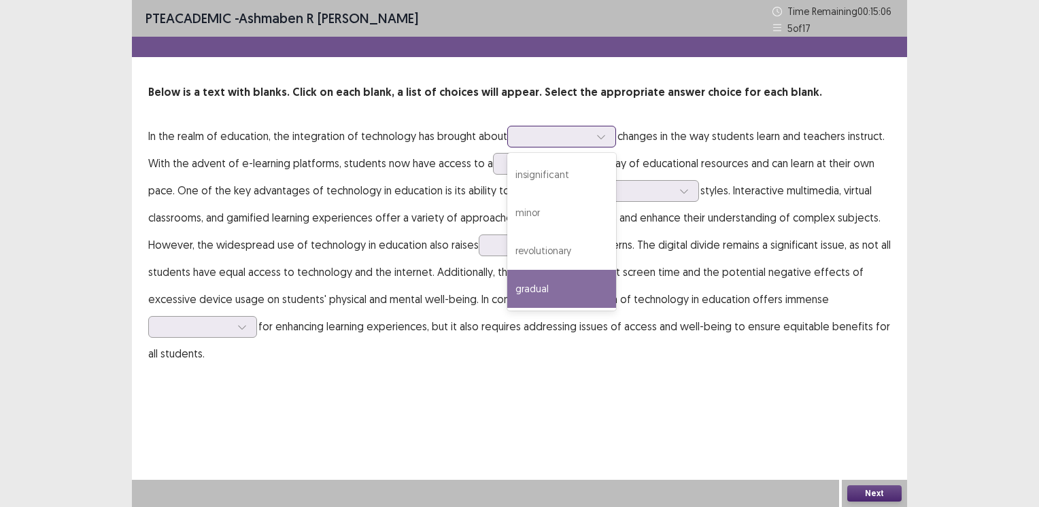
click at [529, 289] on div "gradual" at bounding box center [561, 289] width 109 height 38
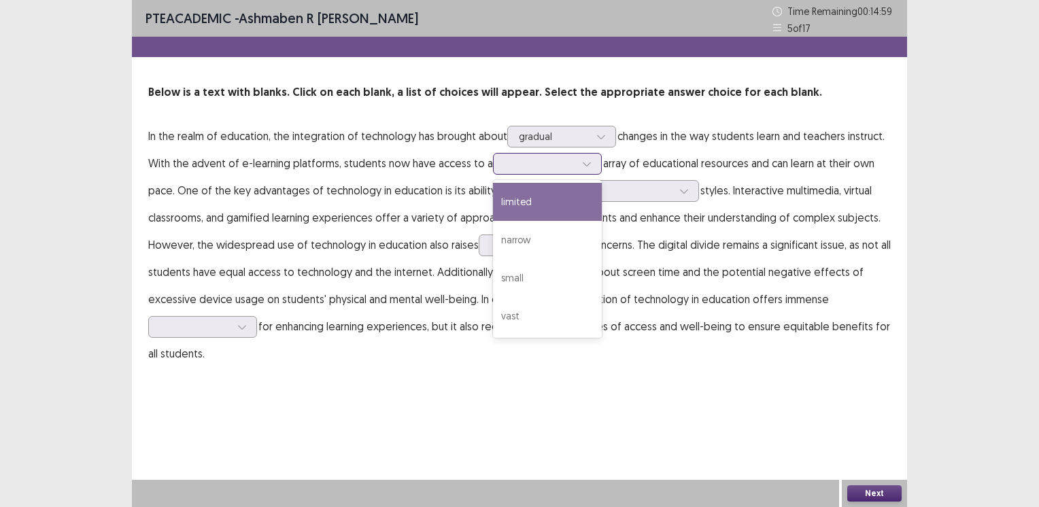
click at [555, 166] on div at bounding box center [540, 163] width 71 height 13
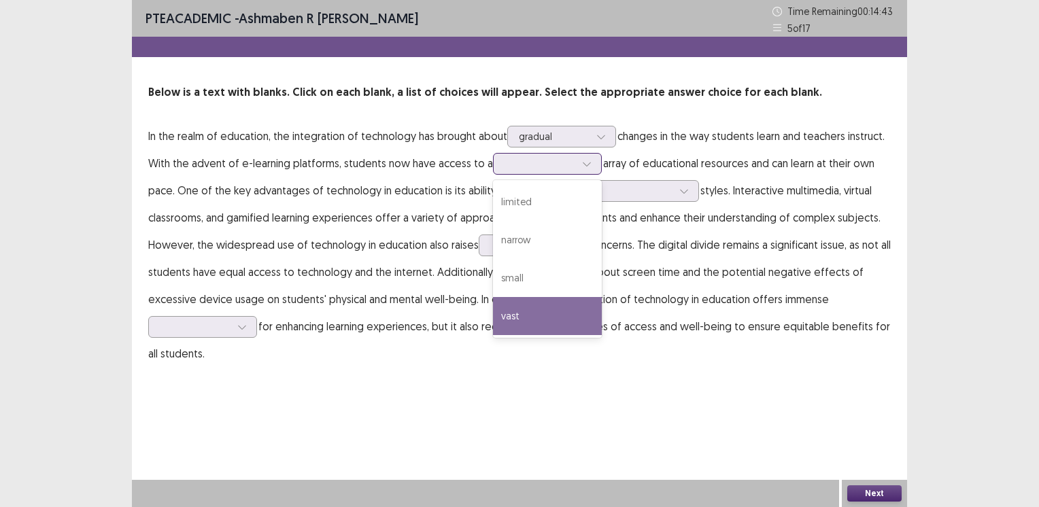
click at [503, 316] on div "vast" at bounding box center [547, 316] width 109 height 38
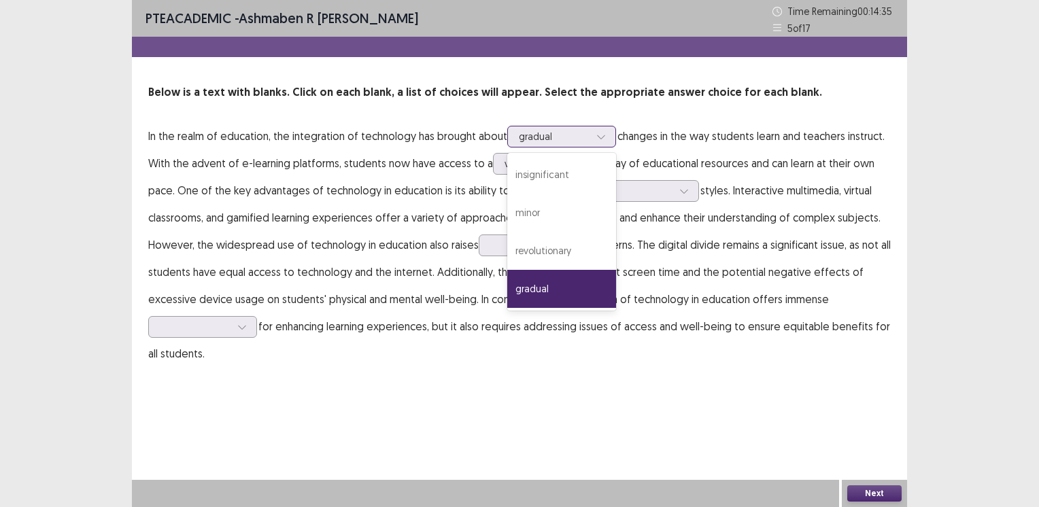
click at [543, 133] on div at bounding box center [554, 136] width 71 height 13
click at [540, 243] on div "revolutionary" at bounding box center [561, 251] width 109 height 38
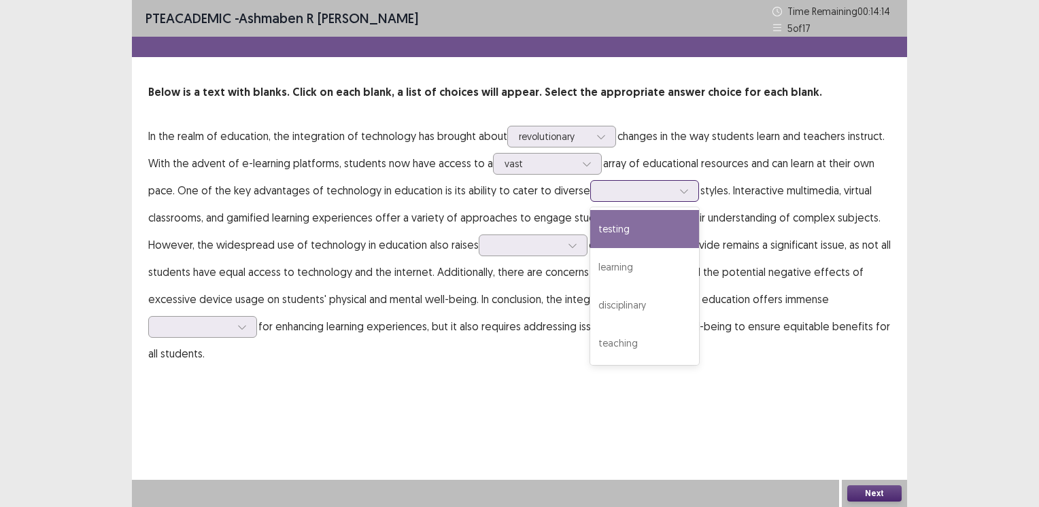
click at [639, 201] on div at bounding box center [644, 191] width 109 height 22
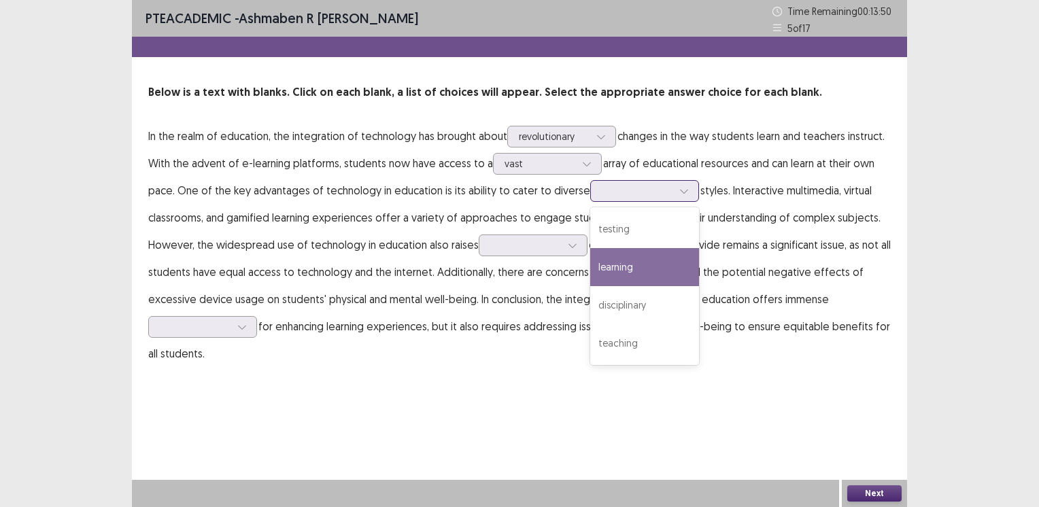
click at [620, 258] on div "learning" at bounding box center [644, 267] width 109 height 38
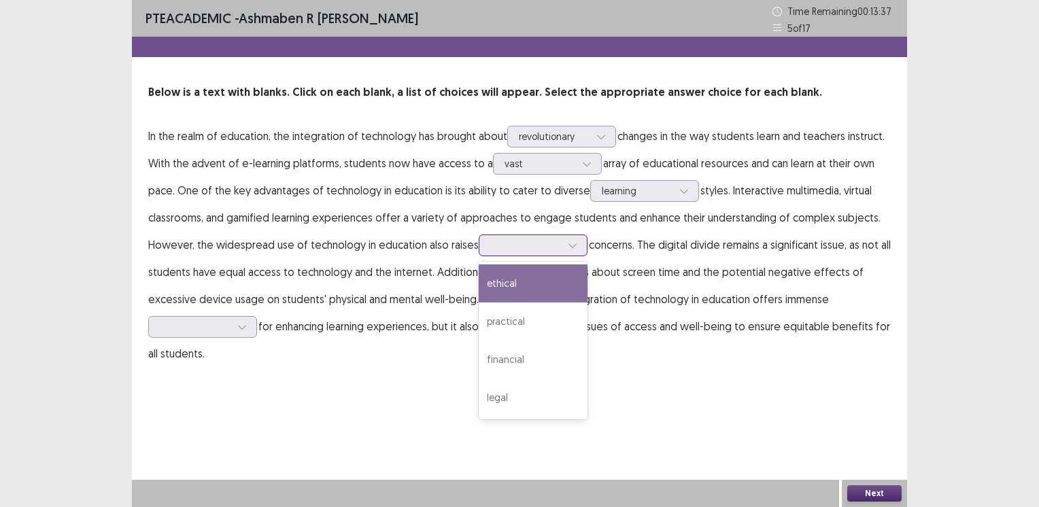
click at [517, 247] on div at bounding box center [525, 245] width 71 height 13
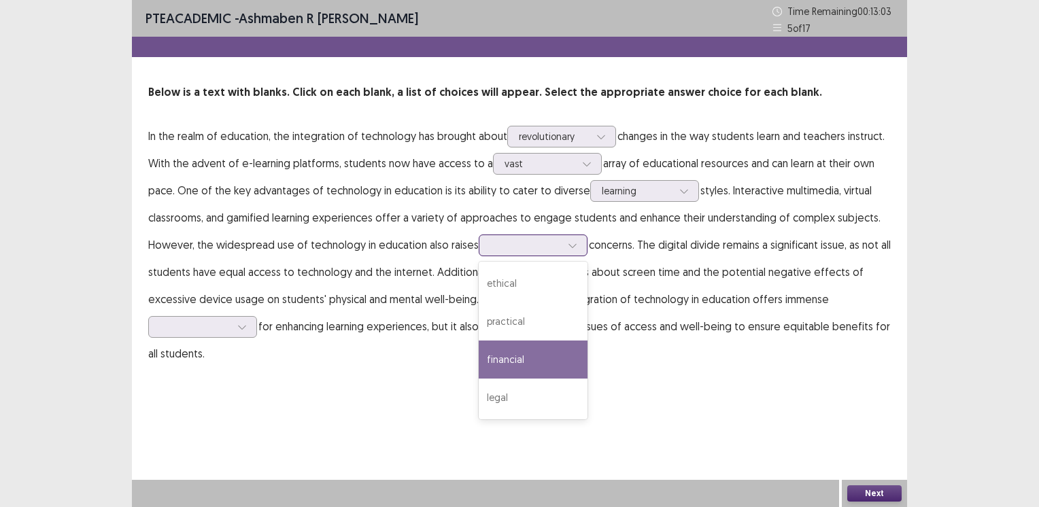
click at [505, 366] on div "financial" at bounding box center [533, 360] width 109 height 38
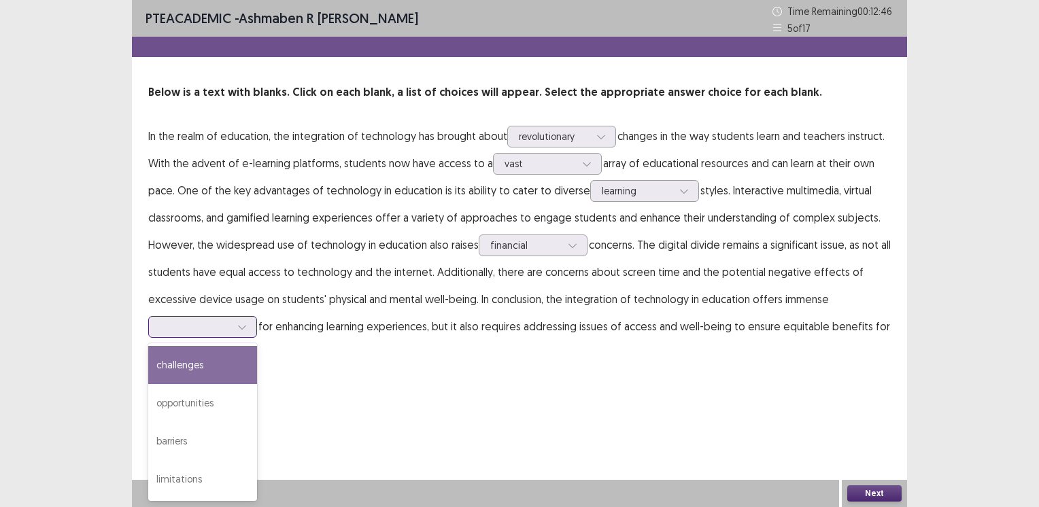
click at [183, 324] on div at bounding box center [195, 326] width 71 height 13
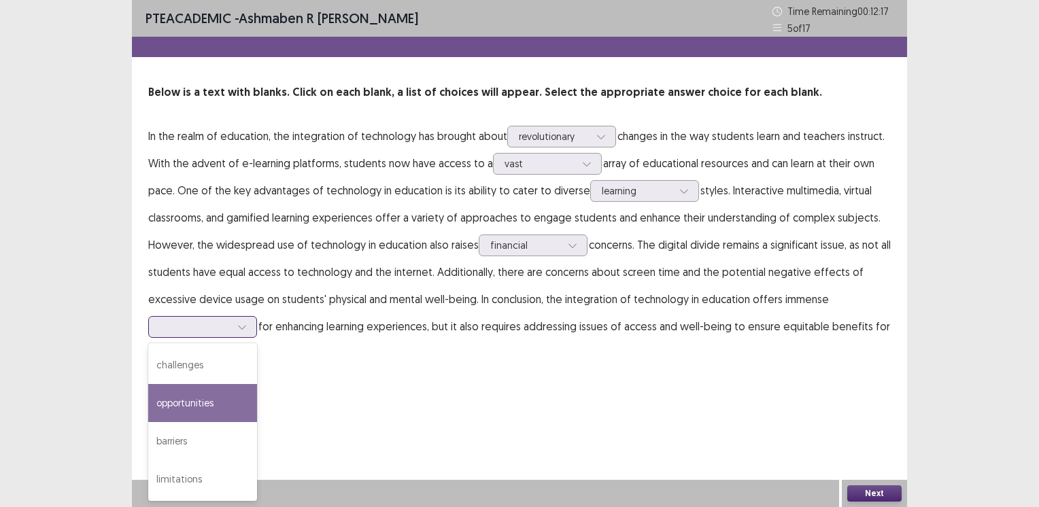
click at [185, 404] on div "opportunities" at bounding box center [202, 403] width 109 height 38
click at [223, 322] on div at bounding box center [195, 326] width 71 height 13
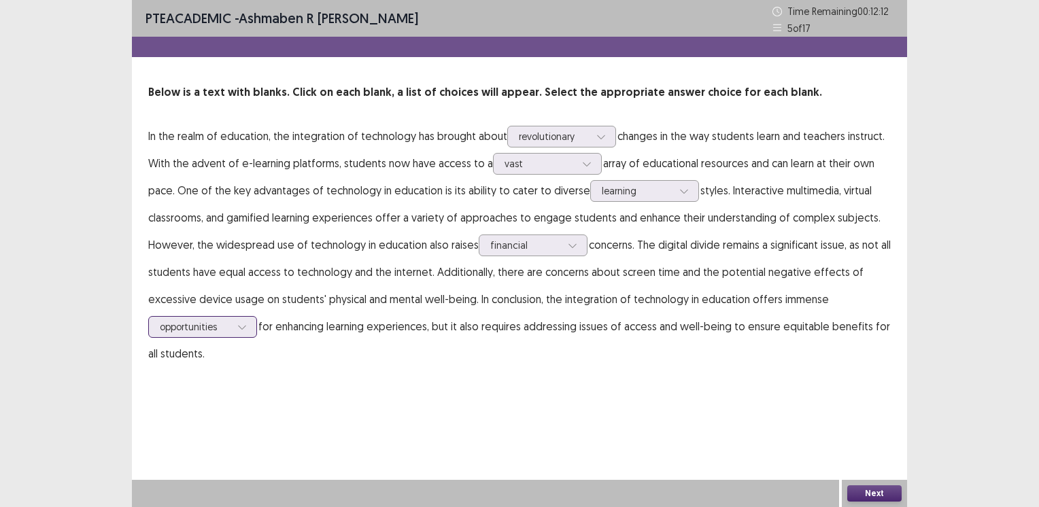
click at [223, 322] on div at bounding box center [195, 326] width 71 height 13
click at [530, 243] on div at bounding box center [525, 245] width 71 height 13
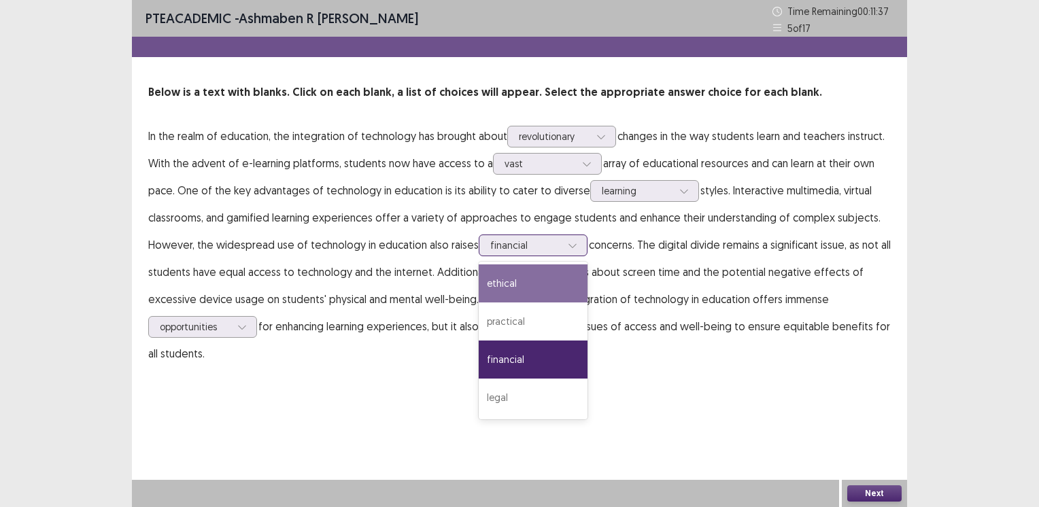
click at [495, 285] on div "ethical" at bounding box center [533, 284] width 109 height 38
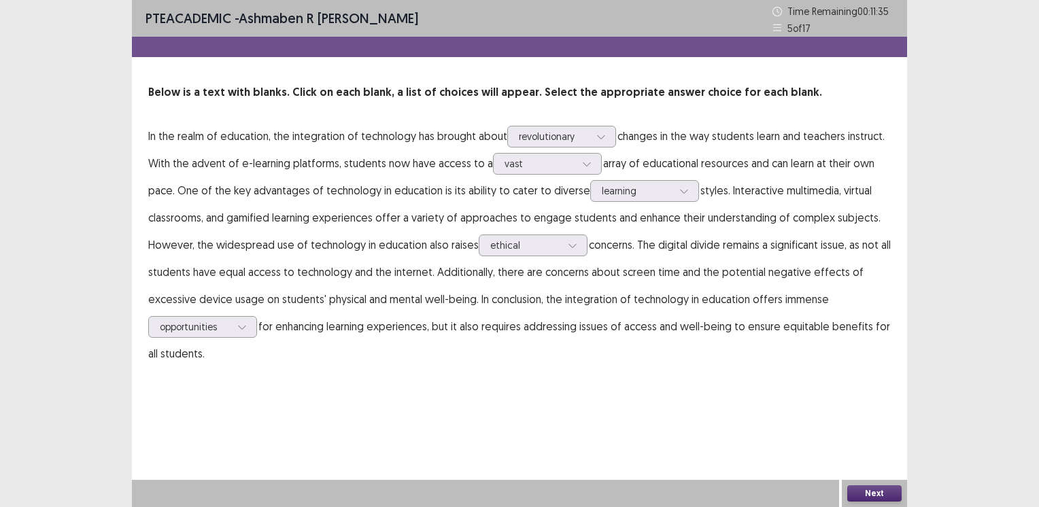
click at [860, 486] on button "Next" at bounding box center [875, 494] width 54 height 16
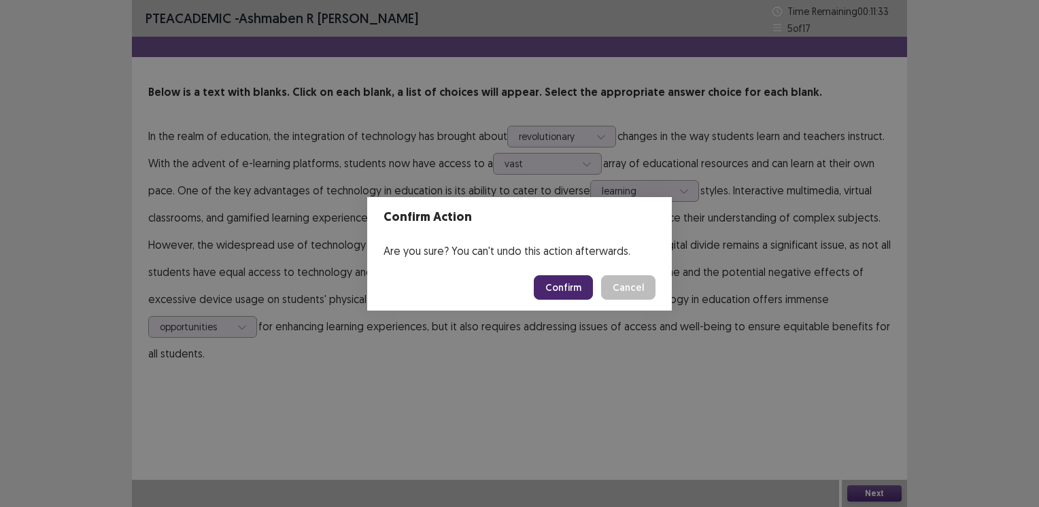
click at [564, 282] on button "Confirm" at bounding box center [563, 288] width 59 height 24
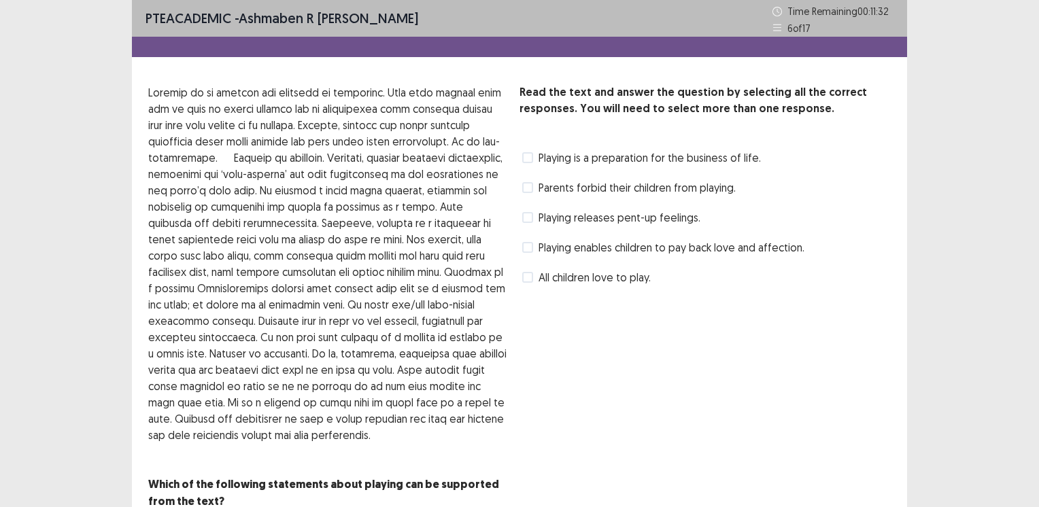
click at [525, 216] on span at bounding box center [527, 217] width 11 height 11
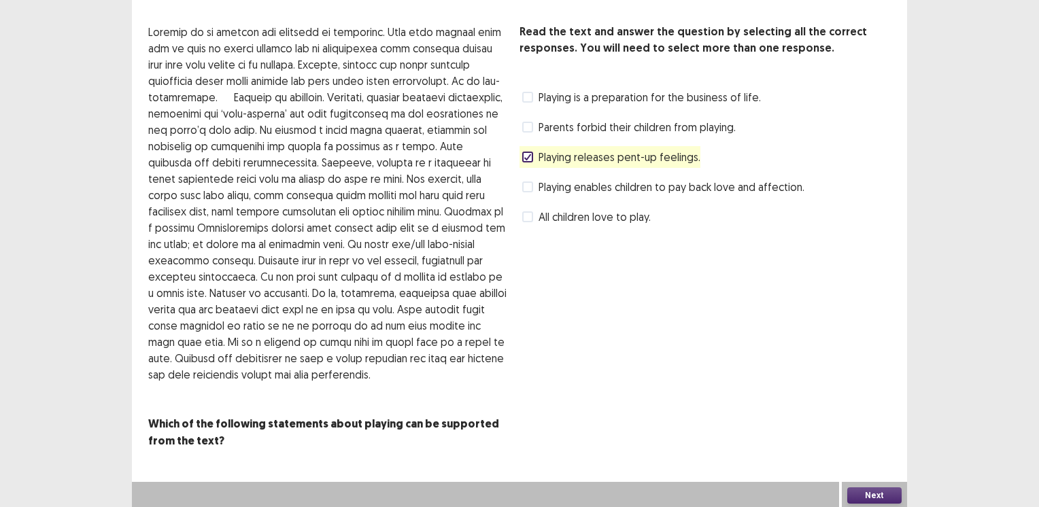
click at [859, 494] on button "Next" at bounding box center [875, 496] width 54 height 16
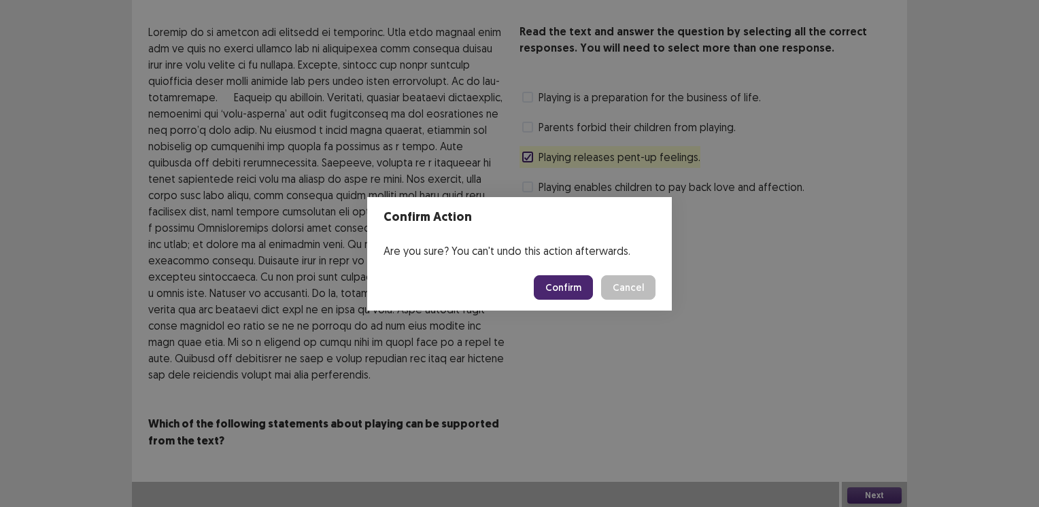
click at [563, 286] on button "Confirm" at bounding box center [563, 288] width 59 height 24
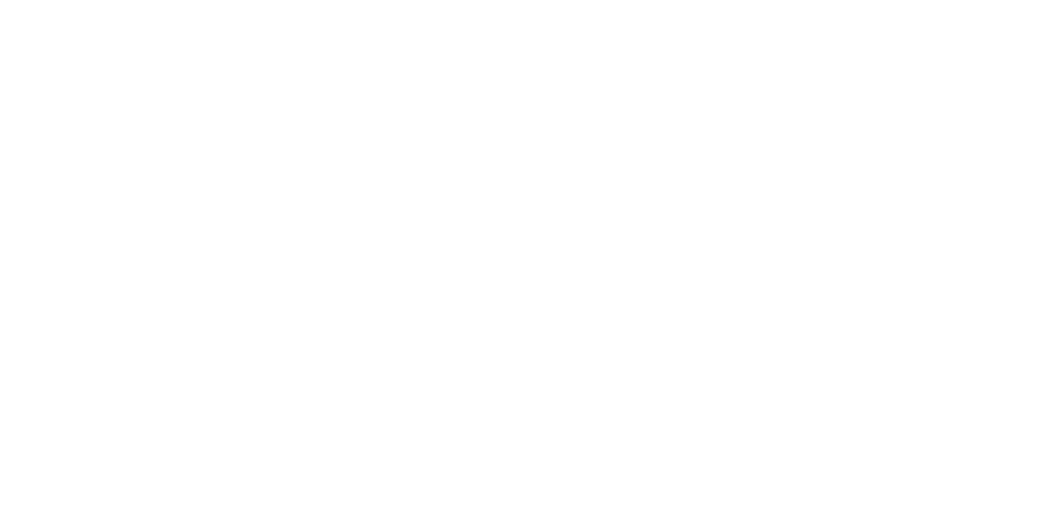
scroll to position [0, 0]
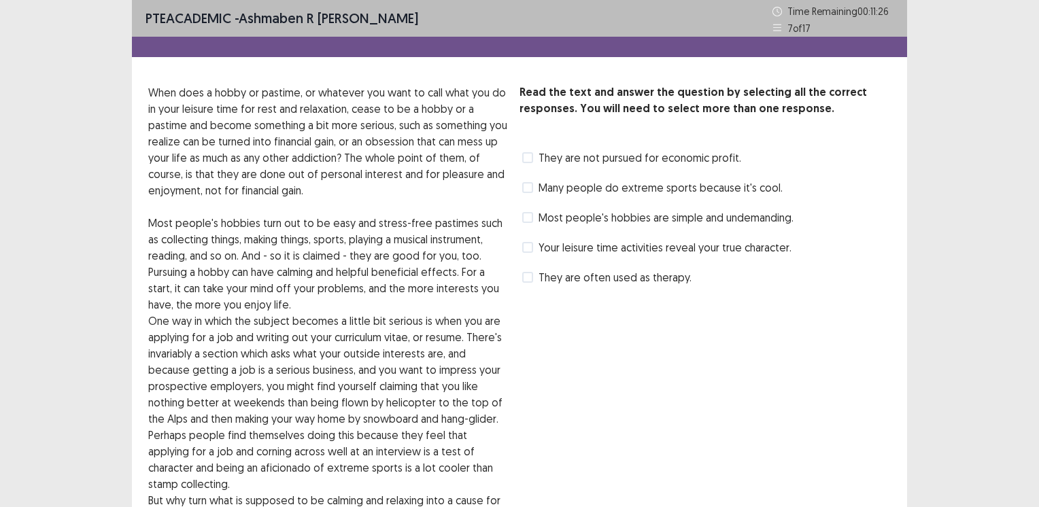
click at [524, 218] on span at bounding box center [527, 217] width 11 height 11
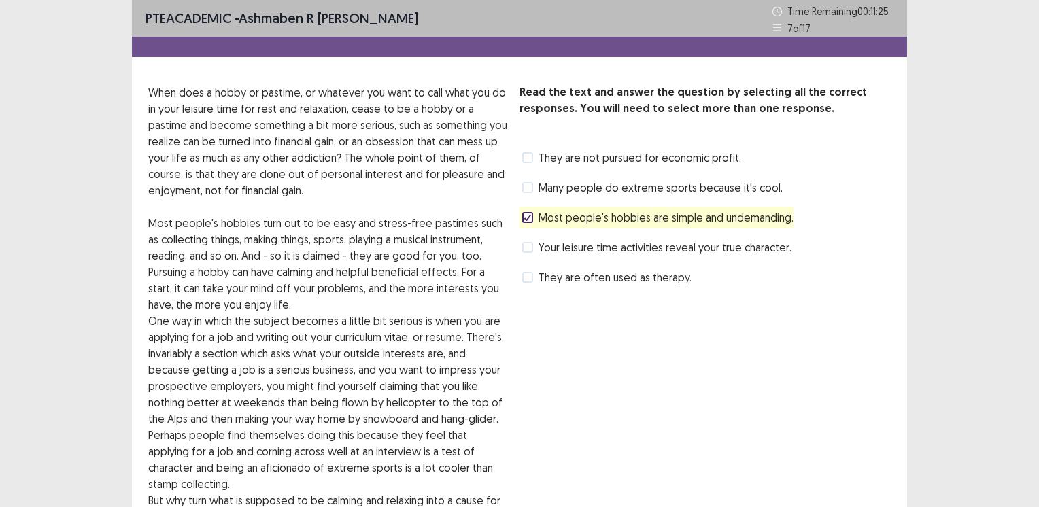
scroll to position [126, 0]
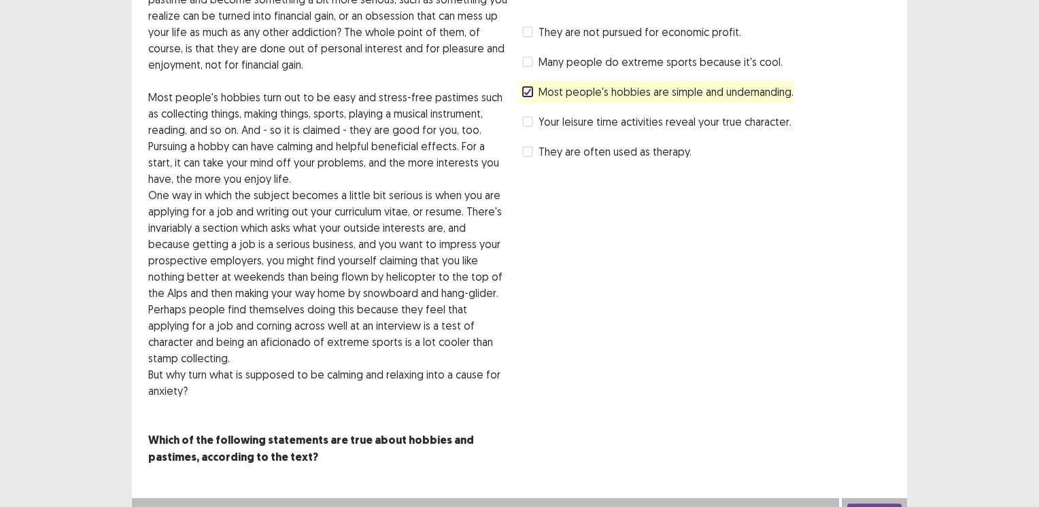
click at [854, 504] on button "Next" at bounding box center [875, 512] width 54 height 16
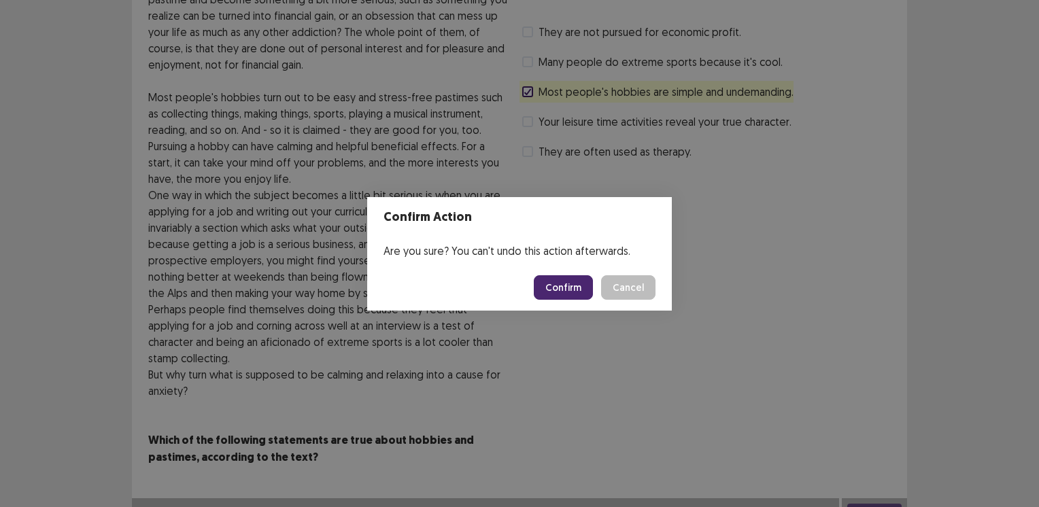
click at [565, 290] on button "Confirm" at bounding box center [563, 288] width 59 height 24
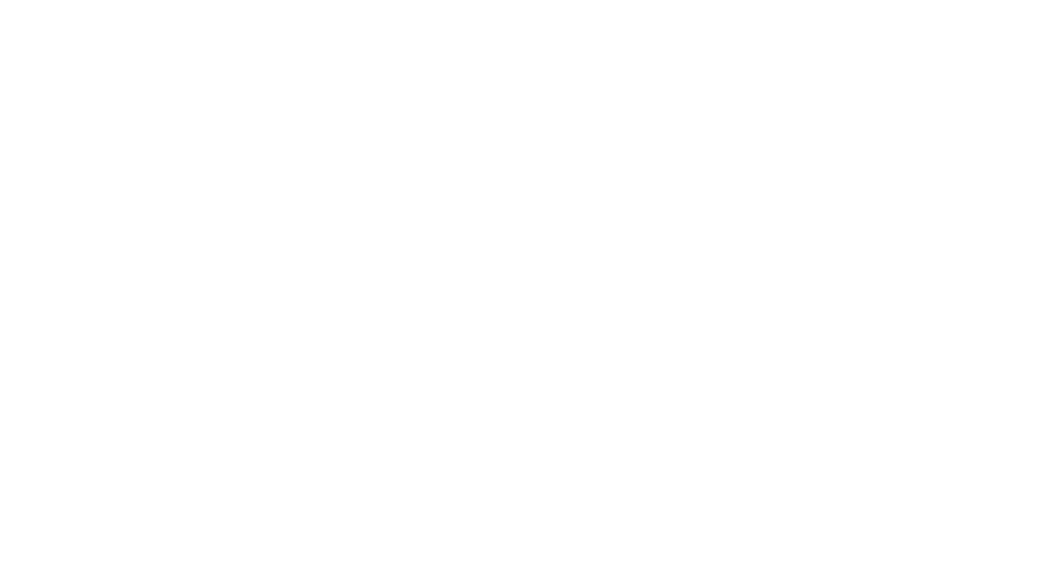
scroll to position [0, 0]
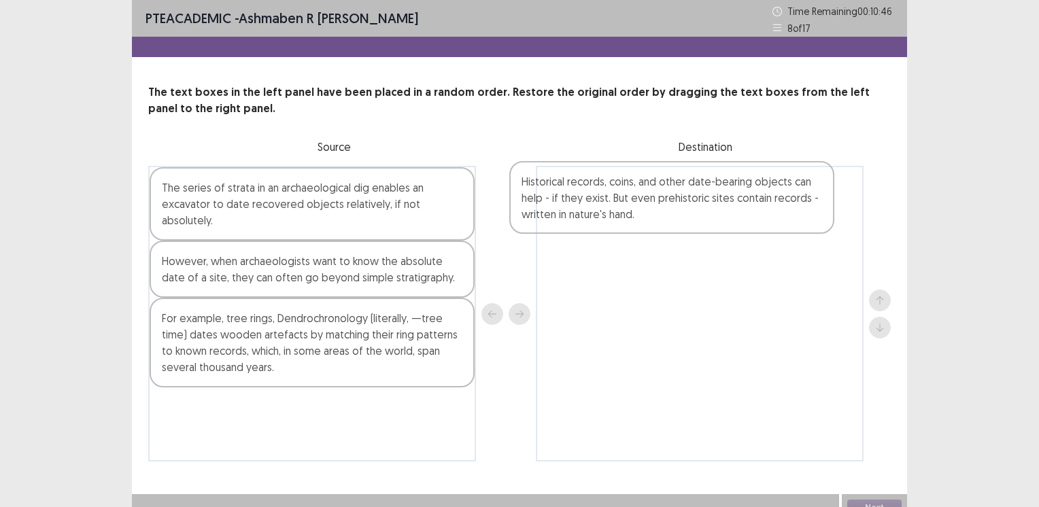
drag, startPoint x: 414, startPoint y: 418, endPoint x: 784, endPoint y: 203, distance: 427.4
click at [784, 203] on div "The series of strata in an archaeological dig enables an excavator to date reco…" at bounding box center [519, 314] width 743 height 296
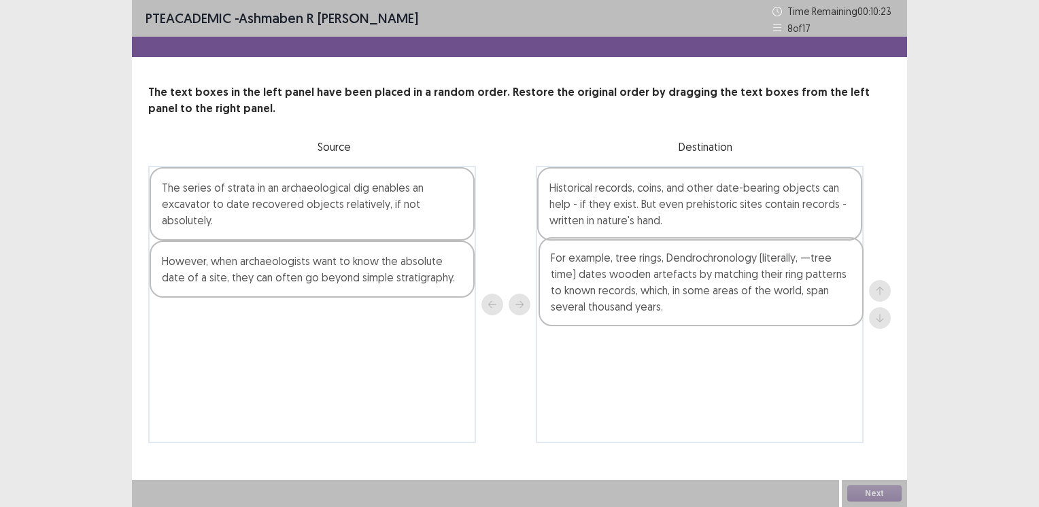
drag, startPoint x: 329, startPoint y: 335, endPoint x: 744, endPoint y: 292, distance: 417.2
click at [744, 292] on div "The series of strata in an archaeological dig enables an excavator to date reco…" at bounding box center [519, 305] width 743 height 278
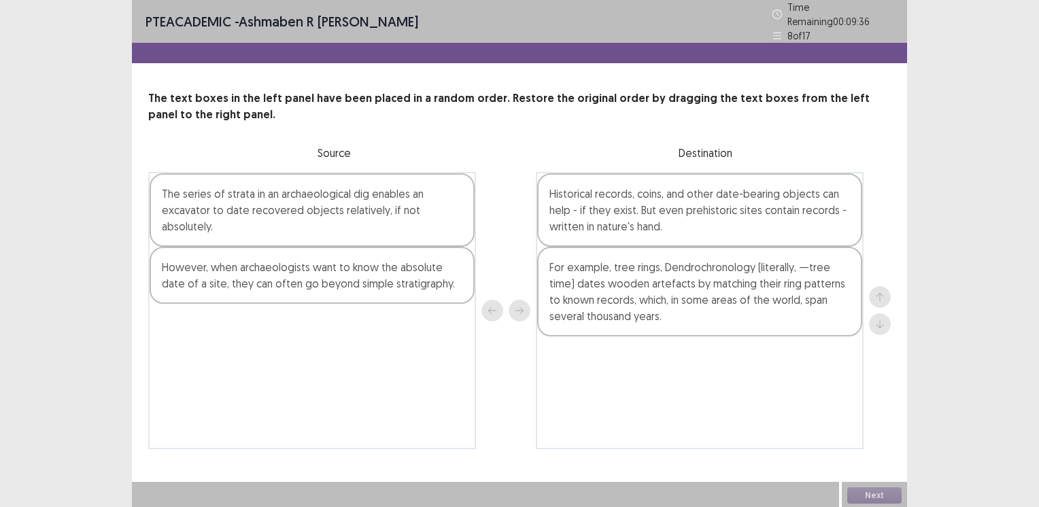
click at [378, 189] on div "The series of strata in an archaeological dig enables an excavator to date reco…" at bounding box center [312, 209] width 325 height 73
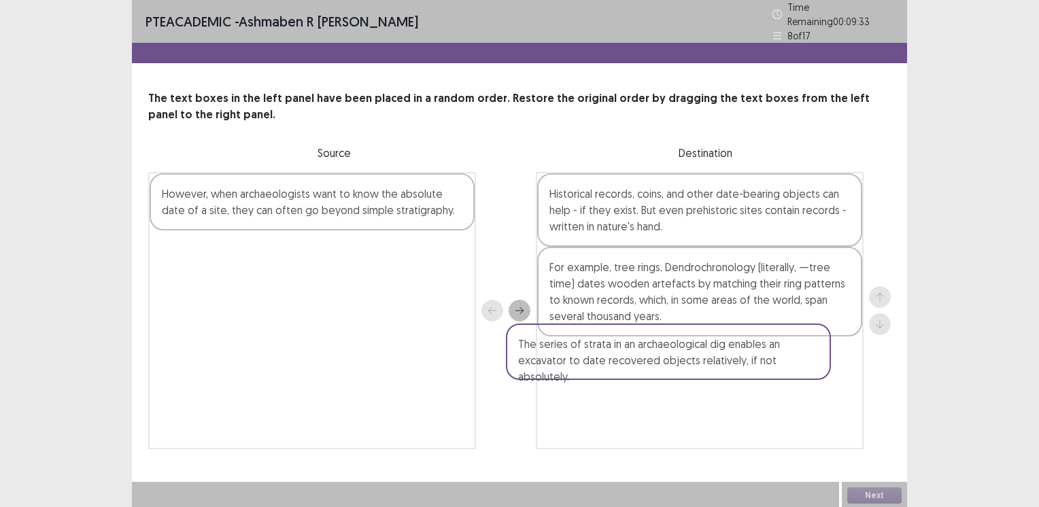
drag, startPoint x: 363, startPoint y: 186, endPoint x: 728, endPoint y: 346, distance: 398.7
click at [728, 346] on div "The series of strata in an archaeological dig enables an excavator to date reco…" at bounding box center [519, 311] width 743 height 278
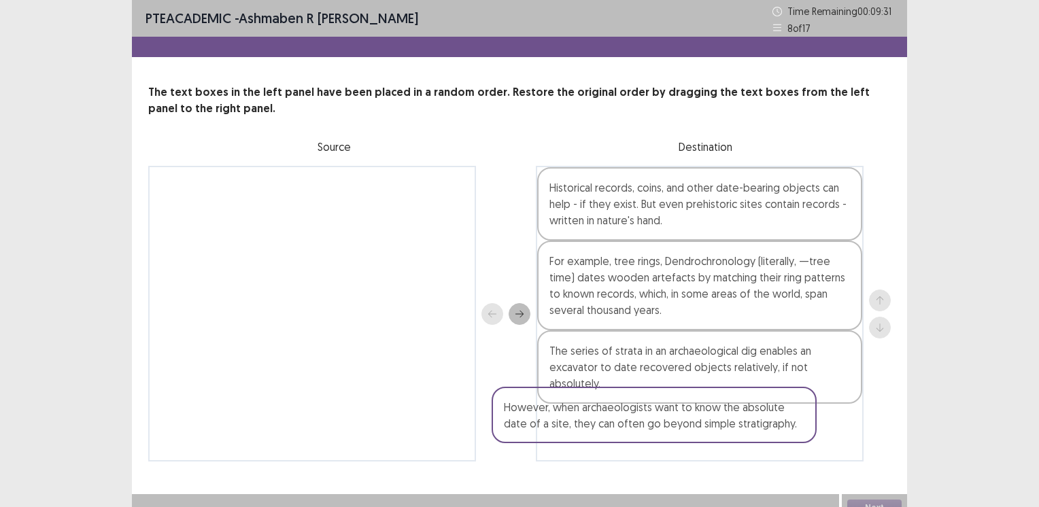
drag, startPoint x: 361, startPoint y: 200, endPoint x: 710, endPoint y: 429, distance: 417.2
click at [710, 429] on div "However, when archaeologists want to know the absolute date of a site, they can…" at bounding box center [519, 314] width 743 height 296
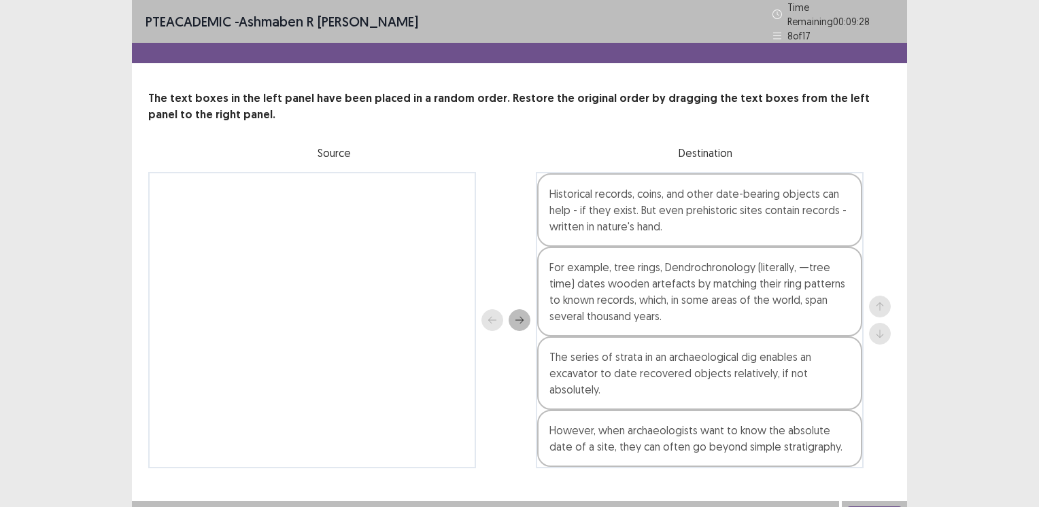
click at [867, 507] on button "Next" at bounding box center [875, 515] width 54 height 16
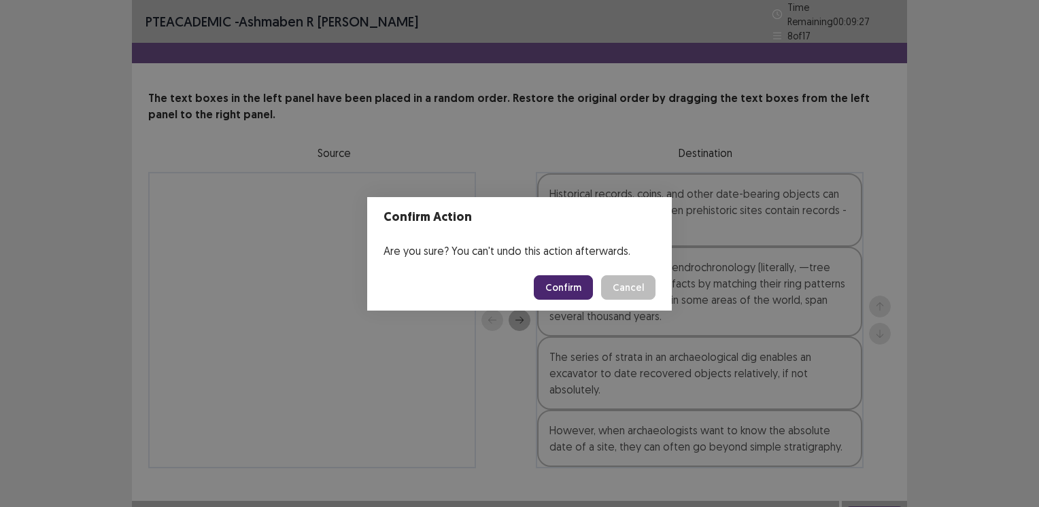
click at [557, 281] on button "Confirm" at bounding box center [563, 288] width 59 height 24
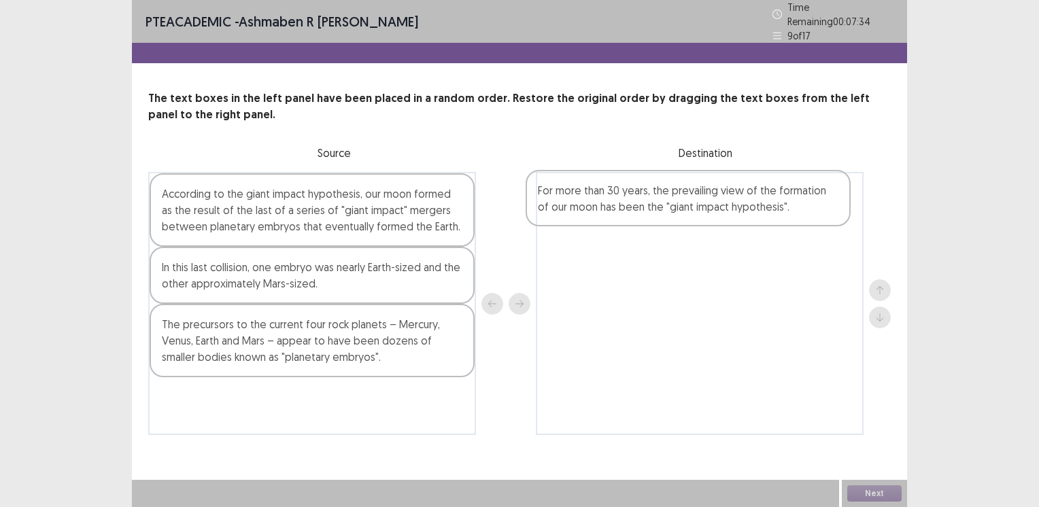
drag, startPoint x: 361, startPoint y: 274, endPoint x: 741, endPoint y: 203, distance: 387.5
click at [741, 203] on div "According to the giant impact hypothesis, our moon formed as the result of the …" at bounding box center [519, 303] width 743 height 263
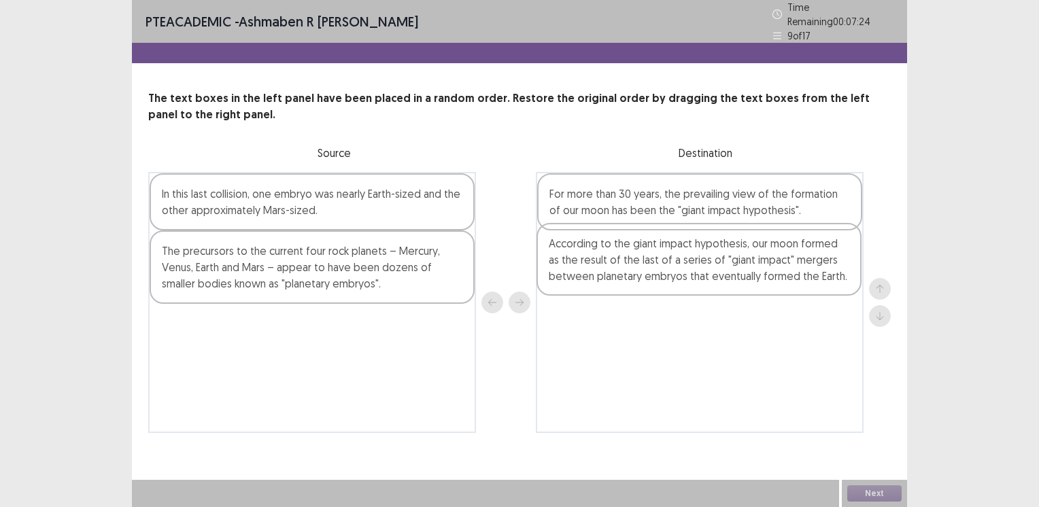
drag, startPoint x: 398, startPoint y: 203, endPoint x: 788, endPoint y: 259, distance: 394.5
click at [788, 259] on div "According to the giant impact hypothesis, our moon formed as the result of the …" at bounding box center [519, 302] width 743 height 261
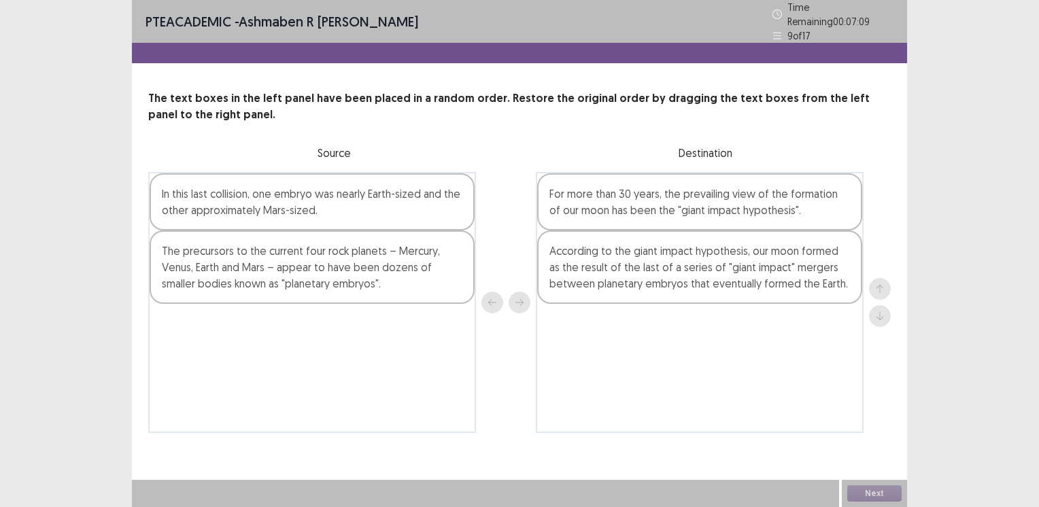
click at [378, 281] on div "The precursors to the current four rock planets – Mercury, Venus, Earth and Mar…" at bounding box center [312, 267] width 325 height 73
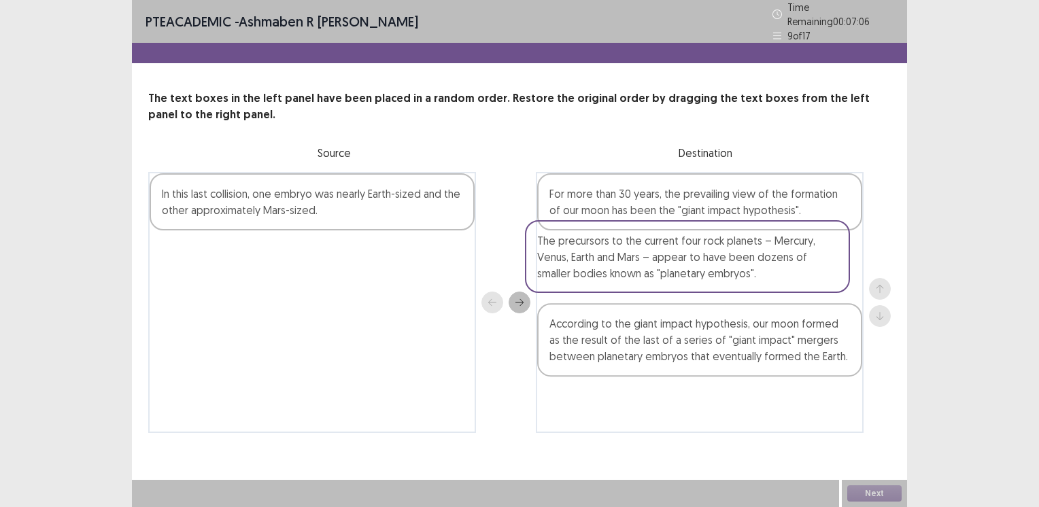
drag, startPoint x: 378, startPoint y: 281, endPoint x: 760, endPoint y: 276, distance: 381.7
click at [760, 276] on div "In this last collision, one embryo was nearly Earth-sized and the other approxi…" at bounding box center [519, 302] width 743 height 261
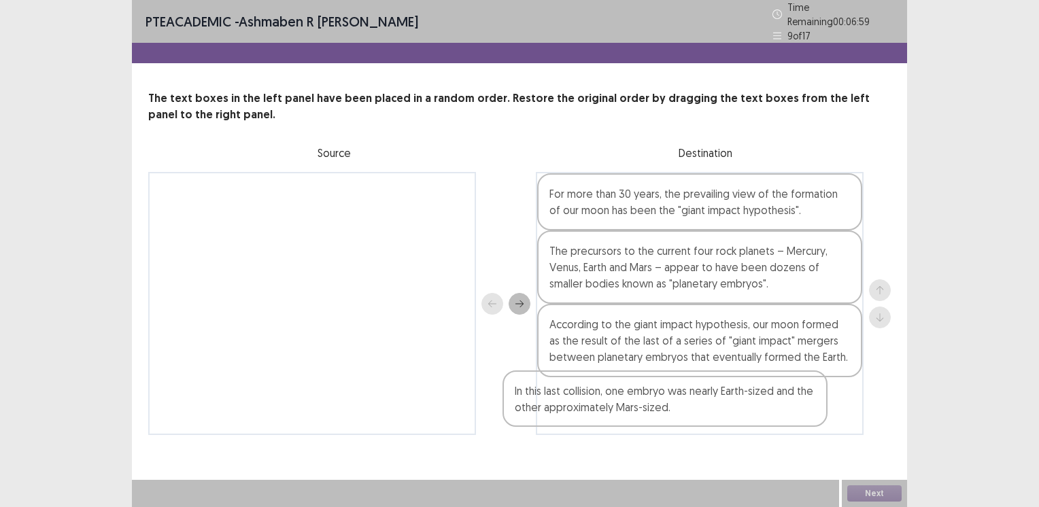
drag, startPoint x: 254, startPoint y: 203, endPoint x: 615, endPoint y: 409, distance: 415.0
click at [615, 409] on div "In this last collision, one embryo was nearly Earth-sized and the other approxi…" at bounding box center [519, 303] width 743 height 263
click at [878, 494] on button "Next" at bounding box center [875, 494] width 54 height 16
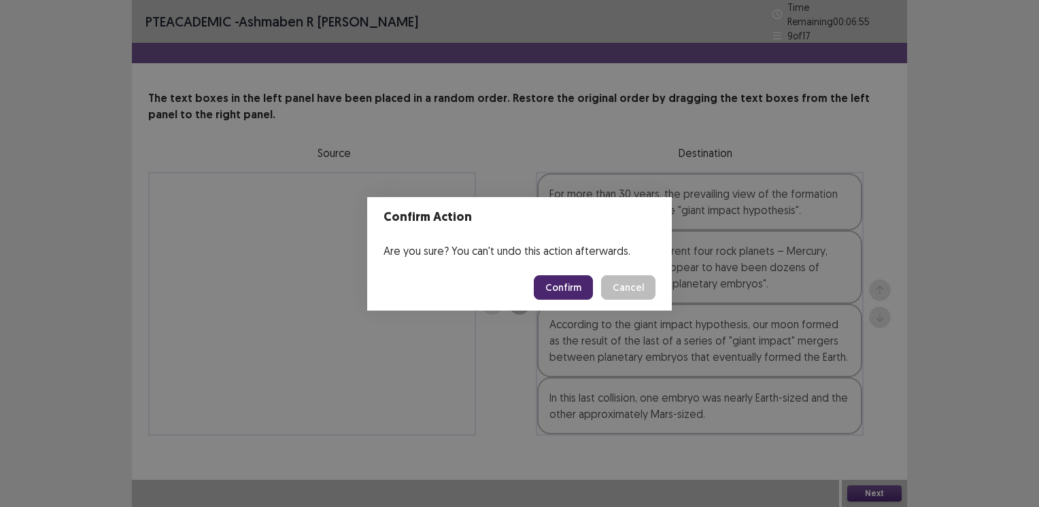
click at [571, 290] on button "Confirm" at bounding box center [563, 288] width 59 height 24
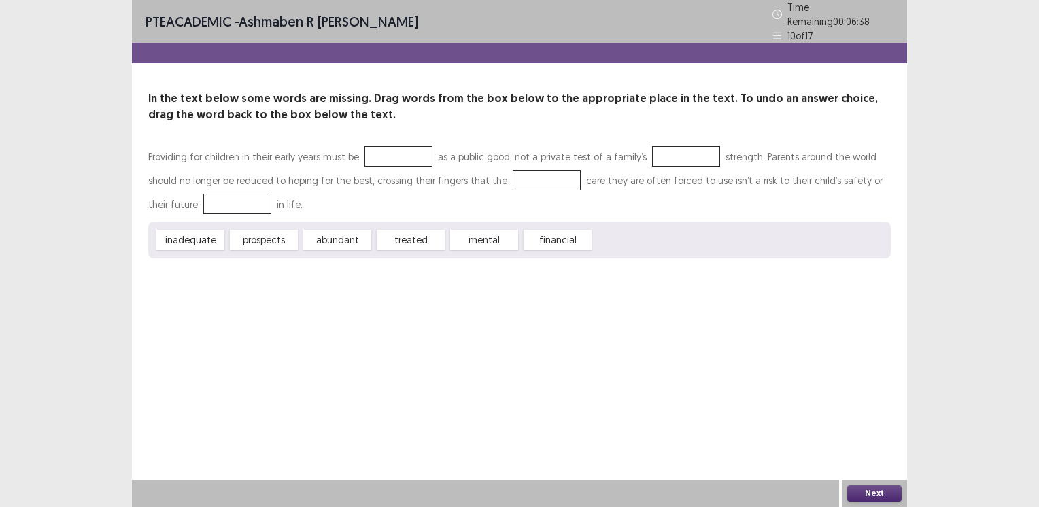
click at [408, 231] on div "treated" at bounding box center [411, 240] width 68 height 20
drag, startPoint x: 406, startPoint y: 229, endPoint x: 384, endPoint y: 143, distance: 88.6
drag, startPoint x: 401, startPoint y: 235, endPoint x: 671, endPoint y: 151, distance: 282.1
drag, startPoint x: 193, startPoint y: 237, endPoint x: 501, endPoint y: 173, distance: 314.2
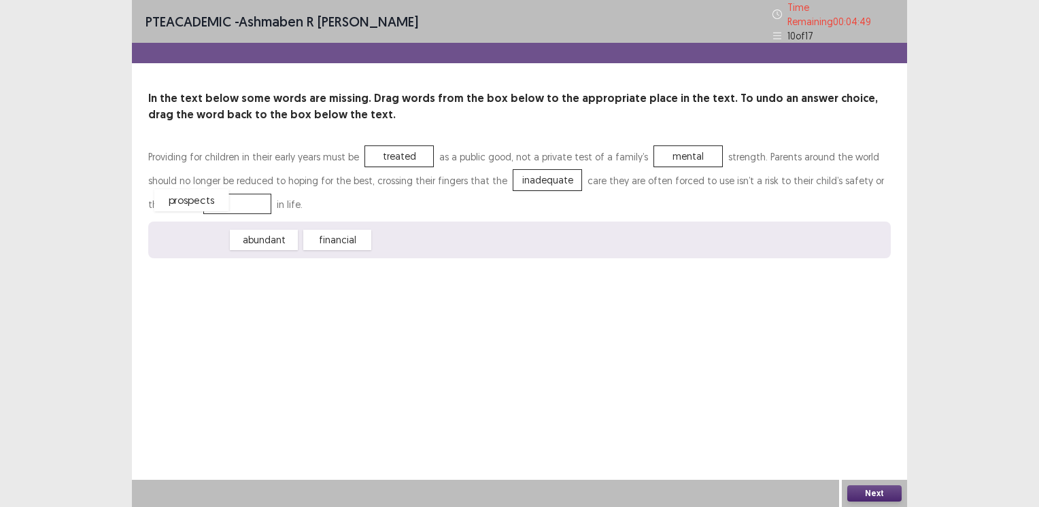
drag, startPoint x: 195, startPoint y: 238, endPoint x: 196, endPoint y: 199, distance: 39.5
click at [865, 491] on button "Next" at bounding box center [875, 494] width 54 height 16
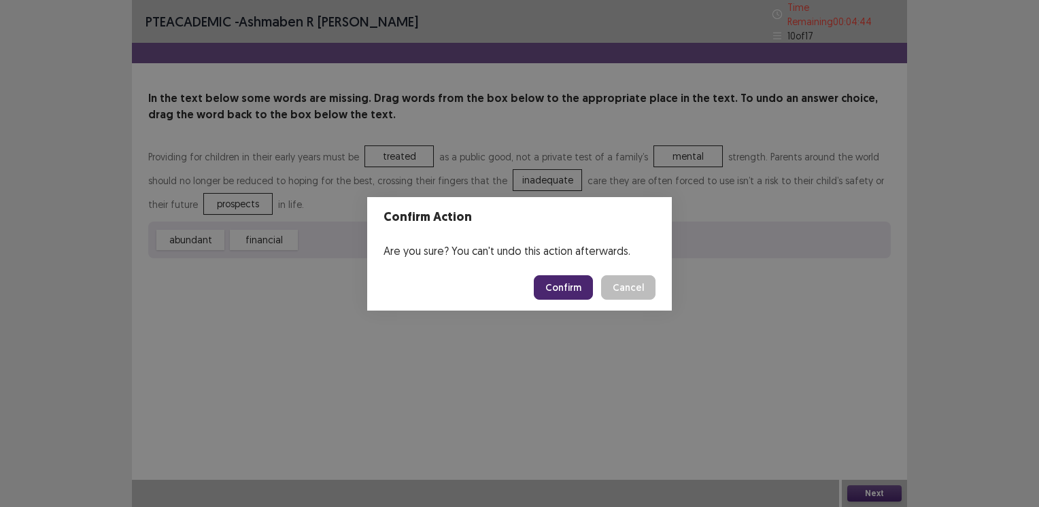
click at [569, 284] on button "Confirm" at bounding box center [563, 288] width 59 height 24
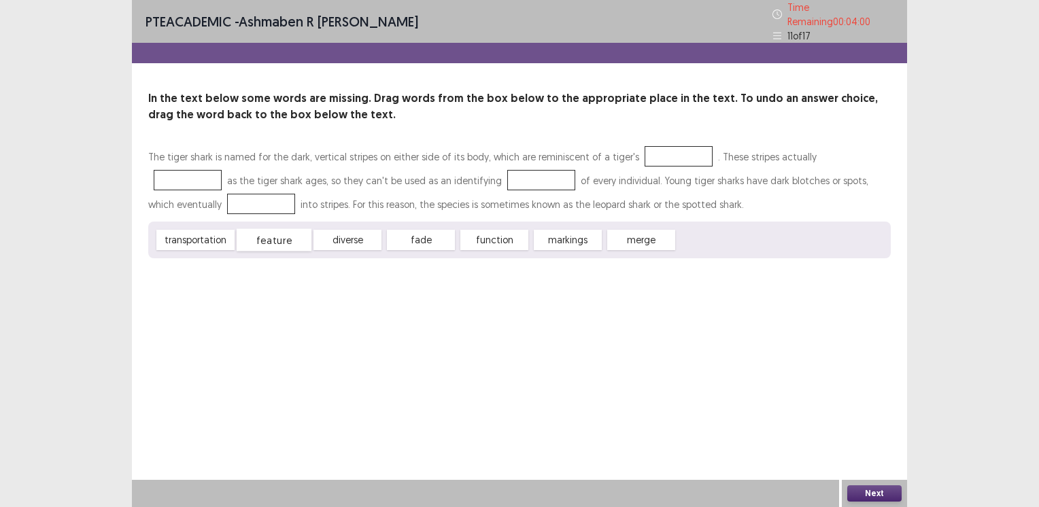
click at [269, 231] on div "feature" at bounding box center [274, 240] width 75 height 22
click at [201, 238] on div "transportation" at bounding box center [195, 240] width 78 height 20
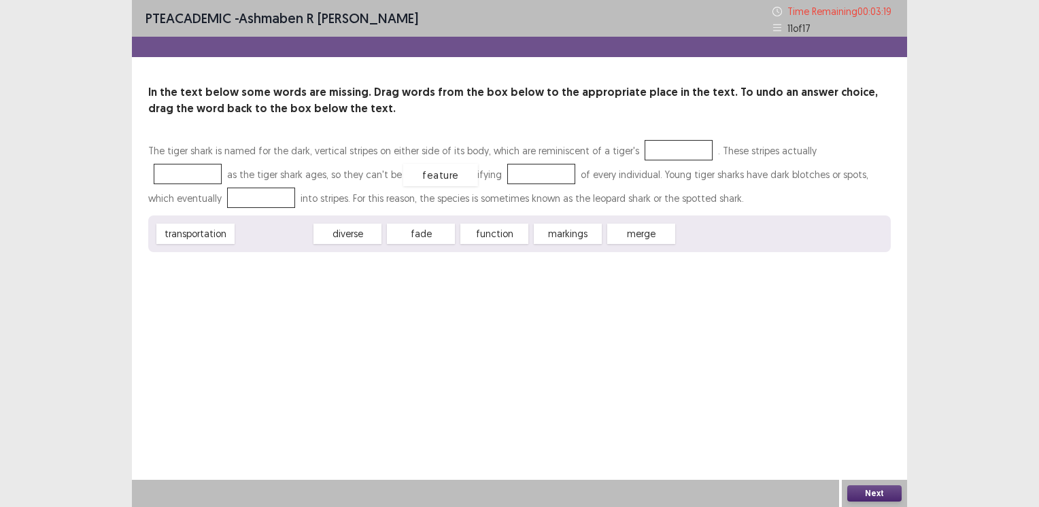
drag, startPoint x: 278, startPoint y: 232, endPoint x: 444, endPoint y: 173, distance: 176.9
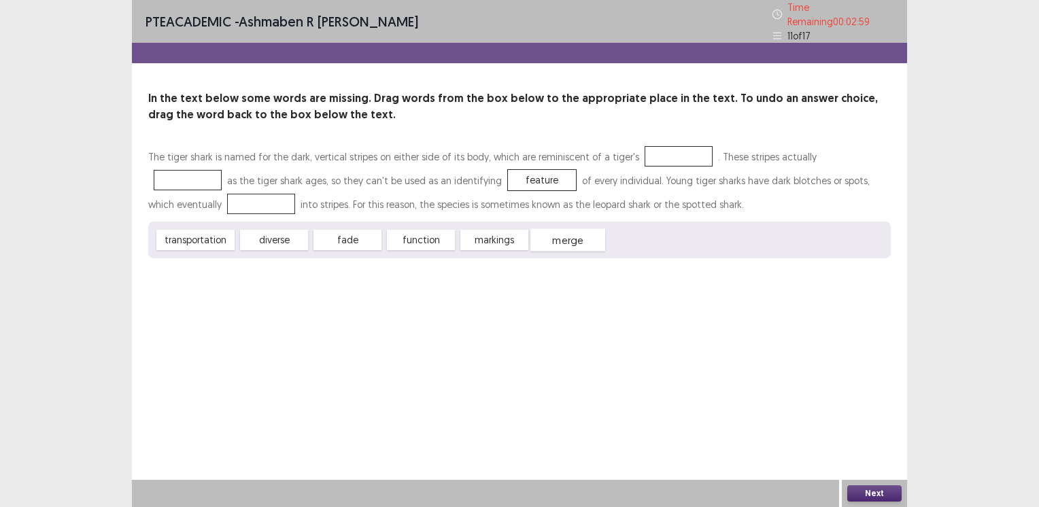
click at [546, 231] on div "merge" at bounding box center [568, 240] width 75 height 22
drag, startPoint x: 558, startPoint y: 237, endPoint x: 183, endPoint y: 195, distance: 377.1
click at [419, 232] on div "function" at bounding box center [421, 240] width 68 height 20
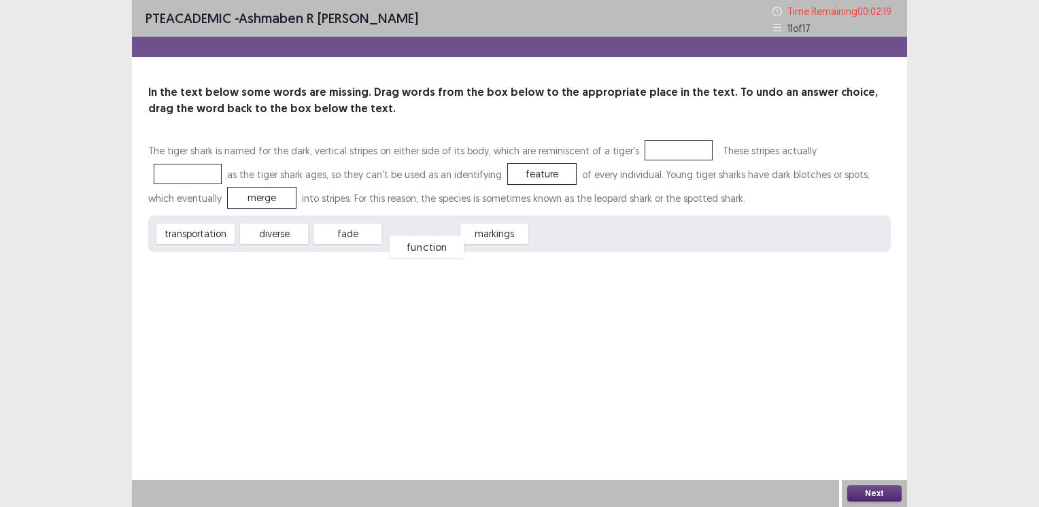
drag, startPoint x: 399, startPoint y: 235, endPoint x: 403, endPoint y: 248, distance: 12.7
click at [403, 248] on div "function" at bounding box center [427, 247] width 75 height 22
drag, startPoint x: 476, startPoint y: 231, endPoint x: 822, endPoint y: 145, distance: 356.2
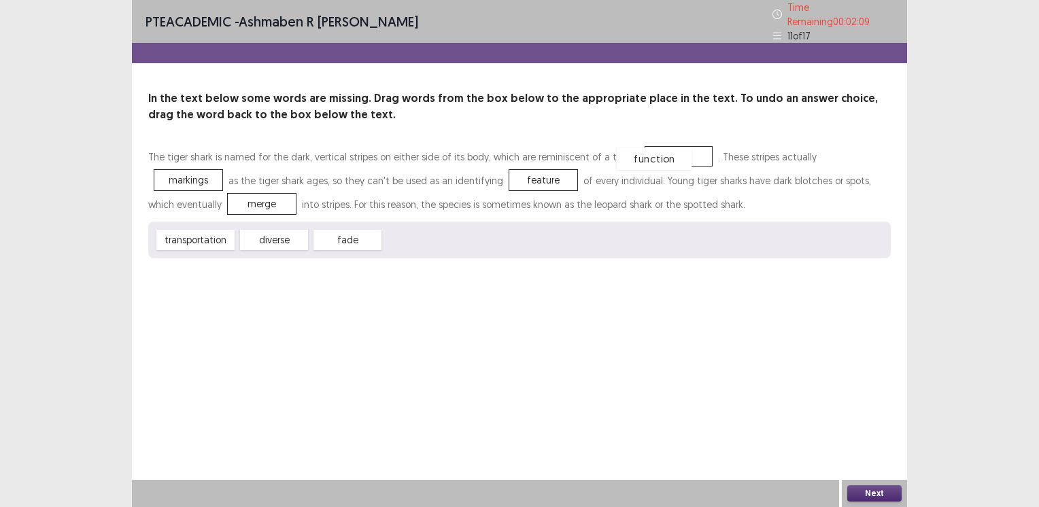
drag, startPoint x: 415, startPoint y: 233, endPoint x: 648, endPoint y: 152, distance: 247.0
drag, startPoint x: 863, startPoint y: 480, endPoint x: 869, endPoint y: 496, distance: 16.8
click at [869, 496] on div "Next" at bounding box center [874, 493] width 65 height 27
click at [869, 496] on button "Next" at bounding box center [875, 494] width 54 height 16
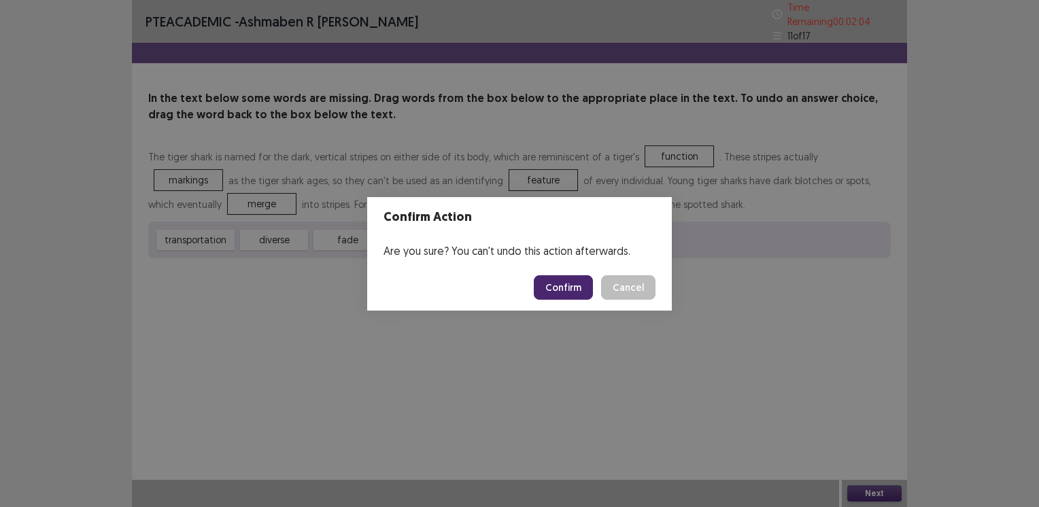
click at [555, 285] on button "Confirm" at bounding box center [563, 288] width 59 height 24
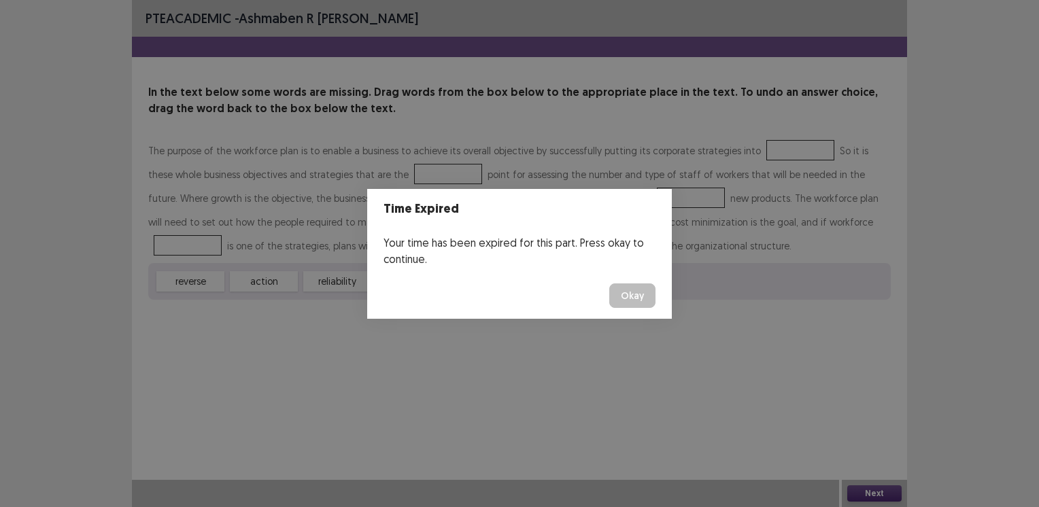
click at [627, 293] on button "Okay" at bounding box center [633, 296] width 46 height 24
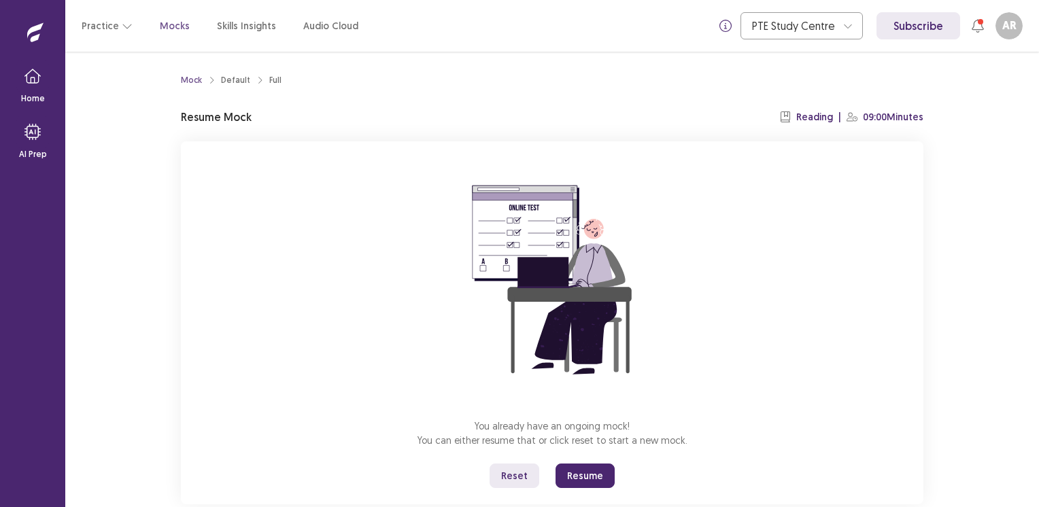
click at [578, 469] on button "Resume" at bounding box center [585, 476] width 59 height 24
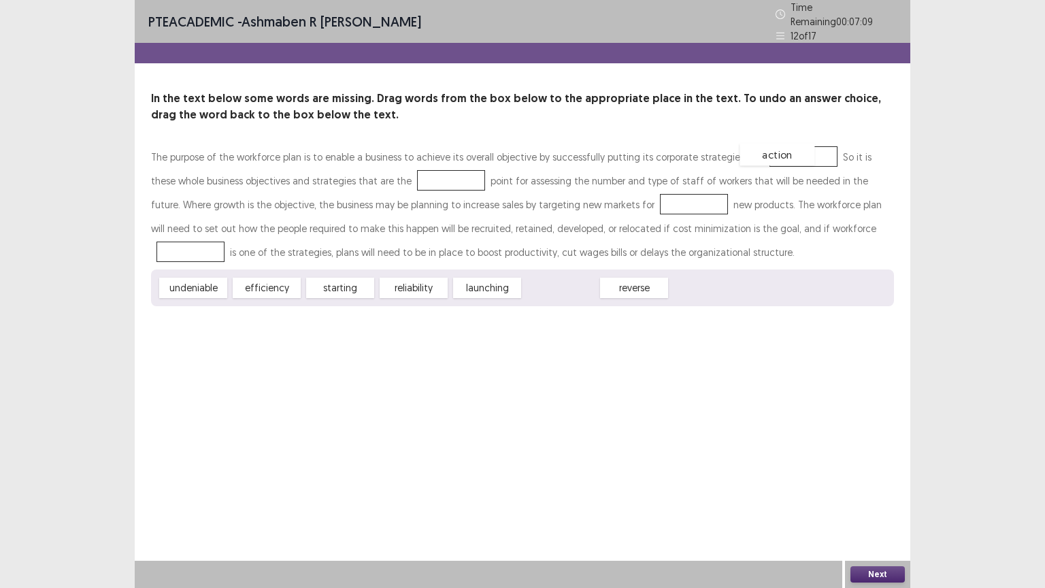
drag, startPoint x: 563, startPoint y: 284, endPoint x: 780, endPoint y: 151, distance: 254.7
drag, startPoint x: 327, startPoint y: 280, endPoint x: 401, endPoint y: 170, distance: 133.2
drag, startPoint x: 410, startPoint y: 284, endPoint x: 607, endPoint y: 201, distance: 214.0
drag, startPoint x: 260, startPoint y: 284, endPoint x: 793, endPoint y: 223, distance: 536.7
click at [872, 507] on button "Next" at bounding box center [877, 574] width 54 height 16
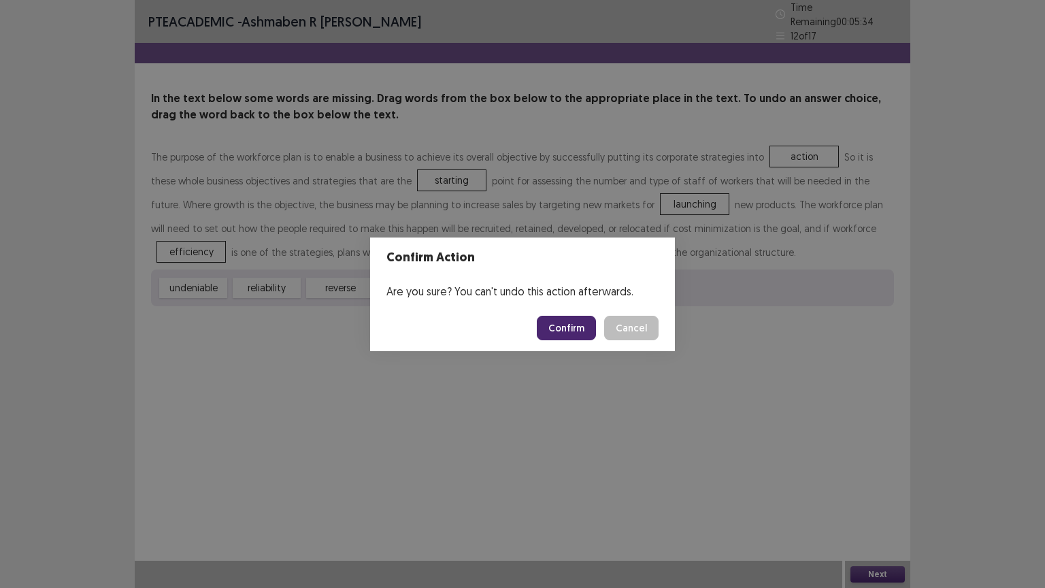
click at [553, 331] on button "Confirm" at bounding box center [566, 328] width 59 height 24
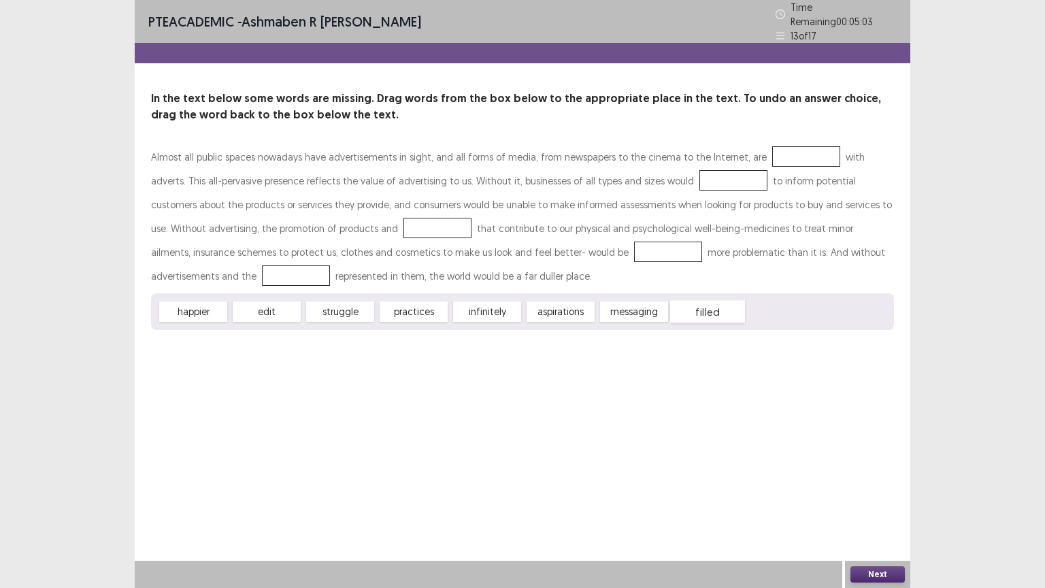
click at [692, 307] on div "filled" at bounding box center [707, 312] width 75 height 22
drag, startPoint x: 692, startPoint y: 307, endPoint x: 752, endPoint y: 151, distance: 167.8
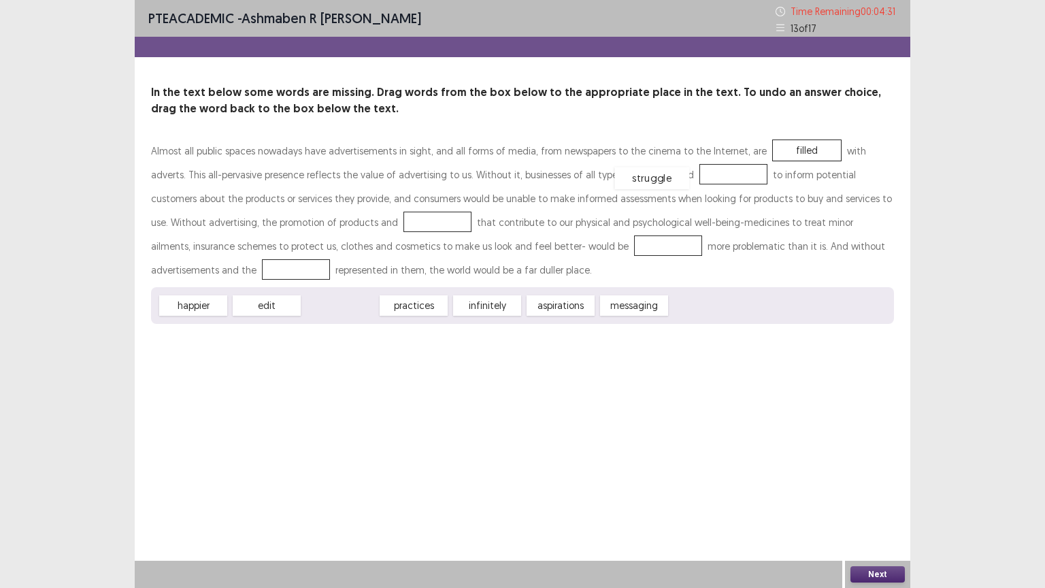
drag, startPoint x: 346, startPoint y: 305, endPoint x: 657, endPoint y: 178, distance: 336.5
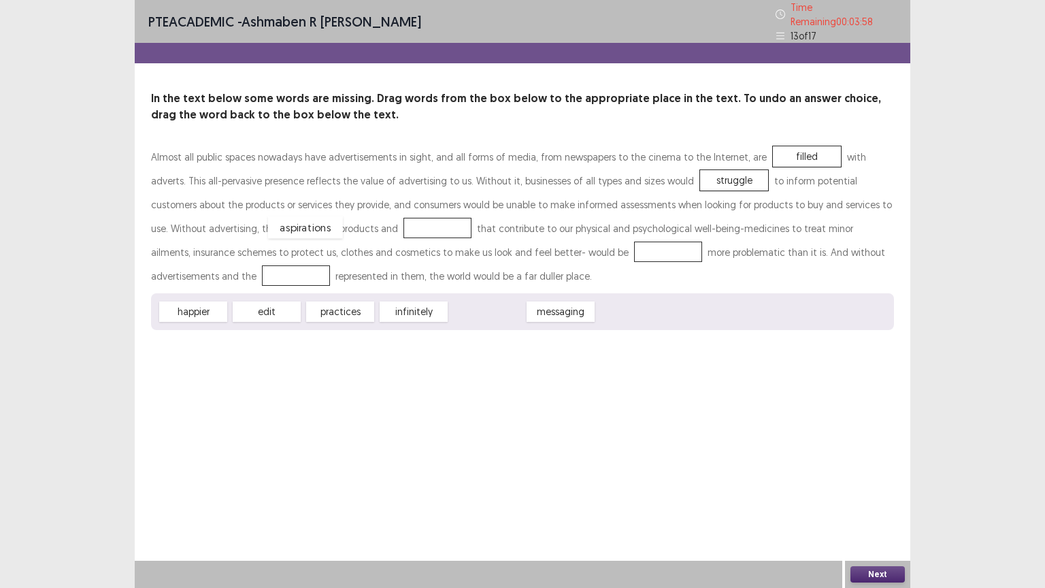
drag, startPoint x: 482, startPoint y: 304, endPoint x: 300, endPoint y: 219, distance: 200.5
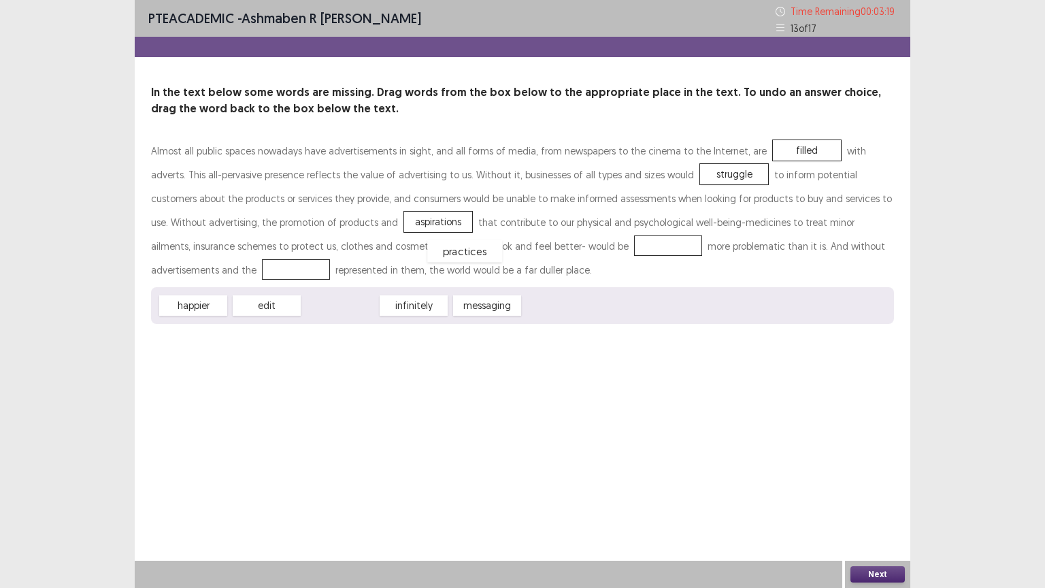
drag, startPoint x: 352, startPoint y: 307, endPoint x: 477, endPoint y: 253, distance: 135.9
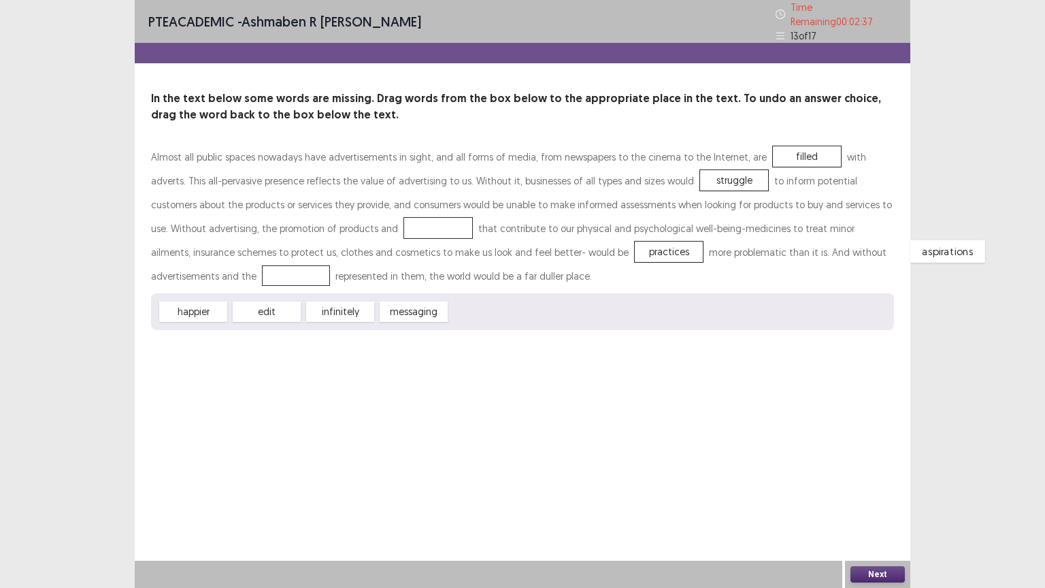
drag, startPoint x: 311, startPoint y: 222, endPoint x: 820, endPoint y: 246, distance: 510.0
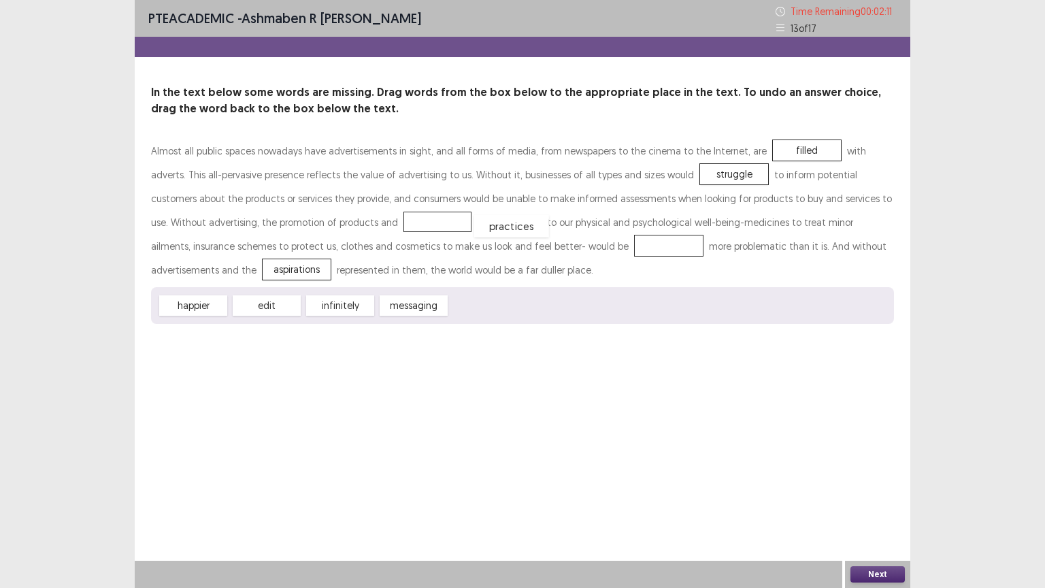
drag, startPoint x: 449, startPoint y: 250, endPoint x: 293, endPoint y: 231, distance: 157.7
drag, startPoint x: 188, startPoint y: 309, endPoint x: 468, endPoint y: 250, distance: 285.6
click at [861, 507] on button "Next" at bounding box center [877, 574] width 54 height 16
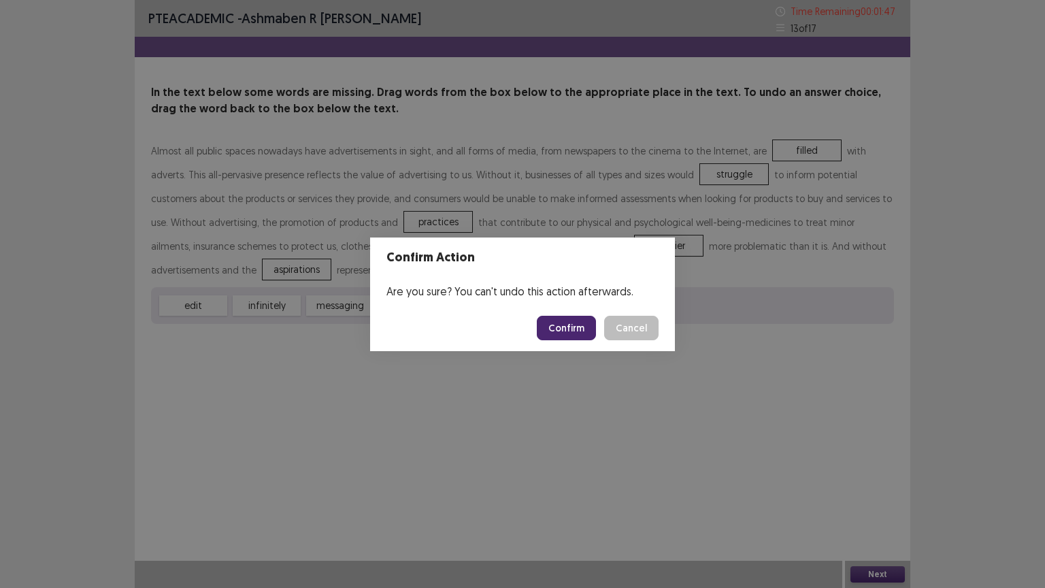
click at [552, 331] on button "Confirm" at bounding box center [566, 328] width 59 height 24
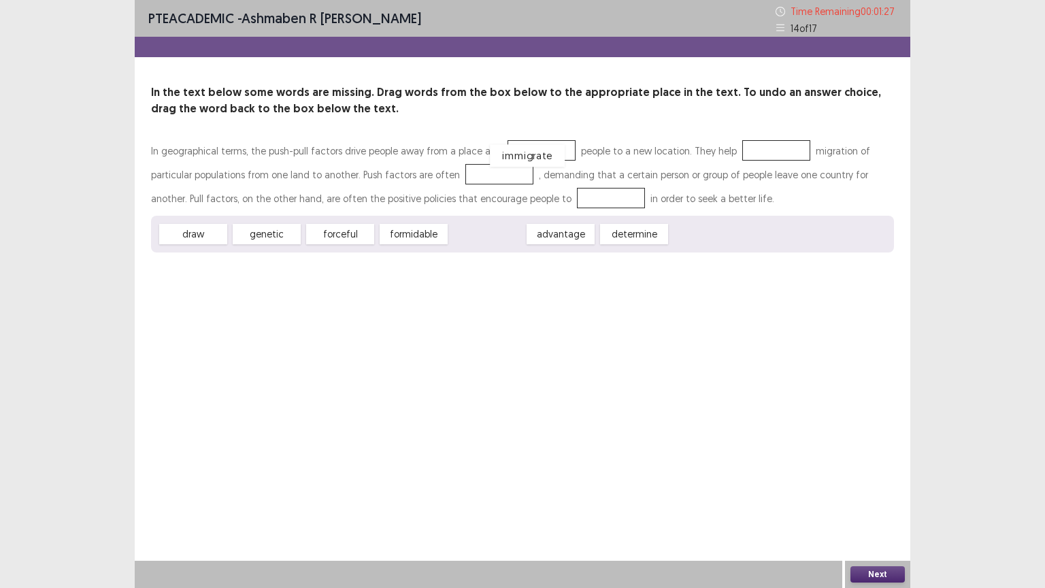
drag, startPoint x: 480, startPoint y: 232, endPoint x: 520, endPoint y: 154, distance: 87.9
drag, startPoint x: 567, startPoint y: 233, endPoint x: 740, endPoint y: 173, distance: 183.1
click at [679, 185] on div "determine" at bounding box center [641, 196] width 75 height 22
drag, startPoint x: 541, startPoint y: 237, endPoint x: 743, endPoint y: 154, distance: 218.0
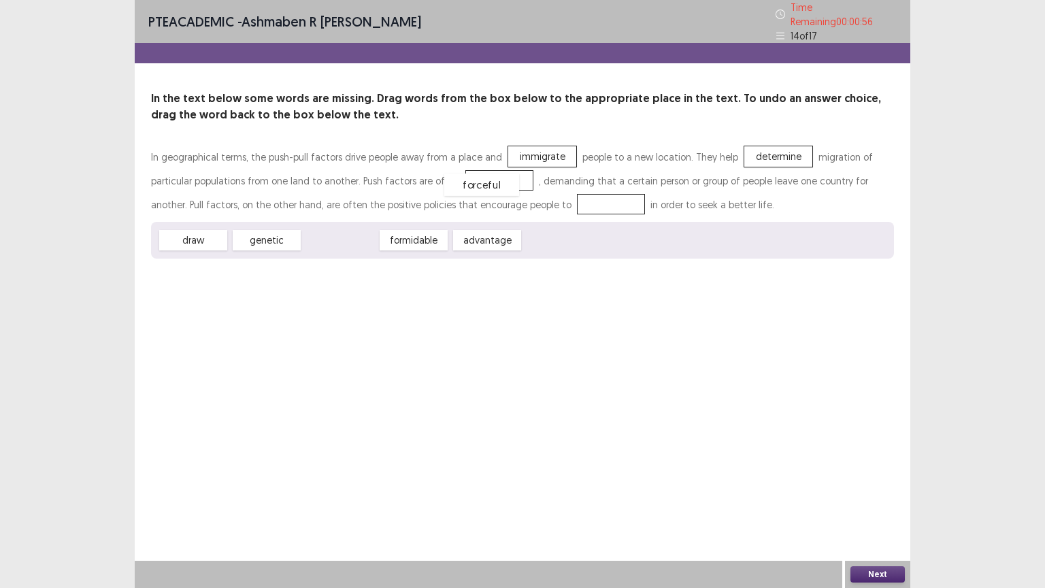
drag, startPoint x: 337, startPoint y: 235, endPoint x: 479, endPoint y: 180, distance: 152.1
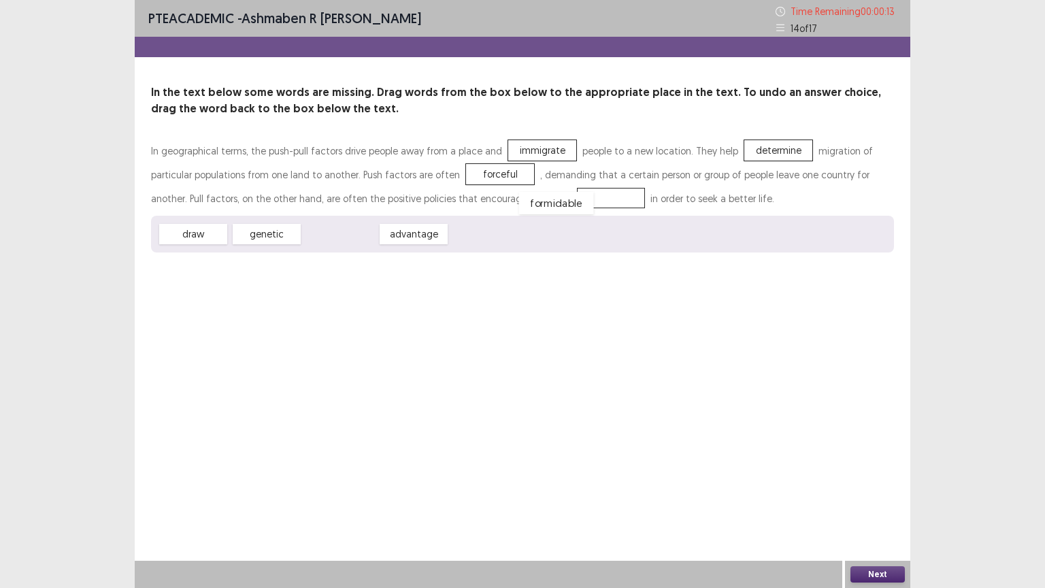
drag, startPoint x: 346, startPoint y: 237, endPoint x: 562, endPoint y: 205, distance: 218.6
click at [870, 507] on button "Next" at bounding box center [877, 574] width 54 height 16
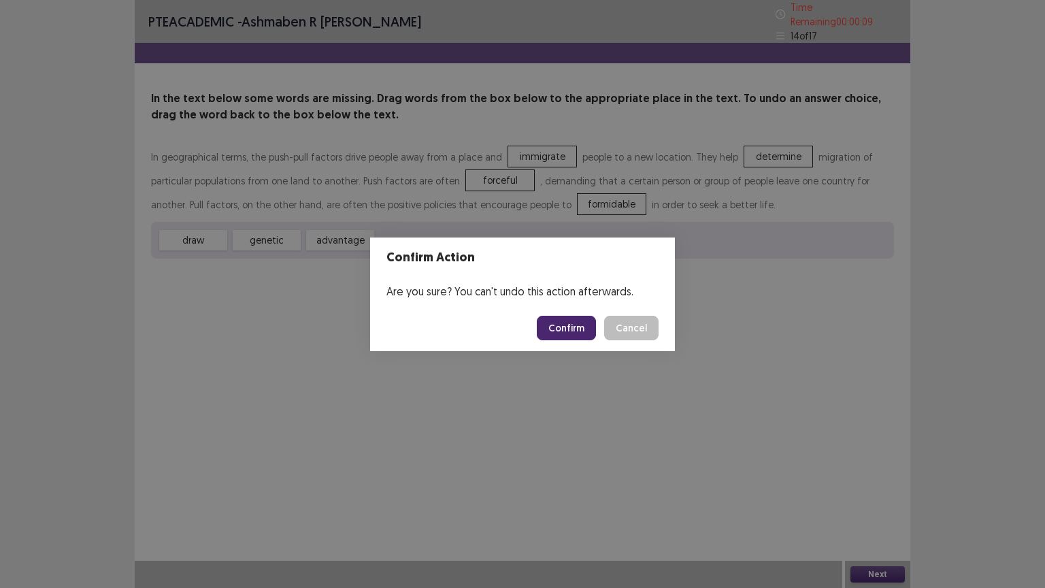
click at [559, 324] on button "Confirm" at bounding box center [566, 328] width 59 height 24
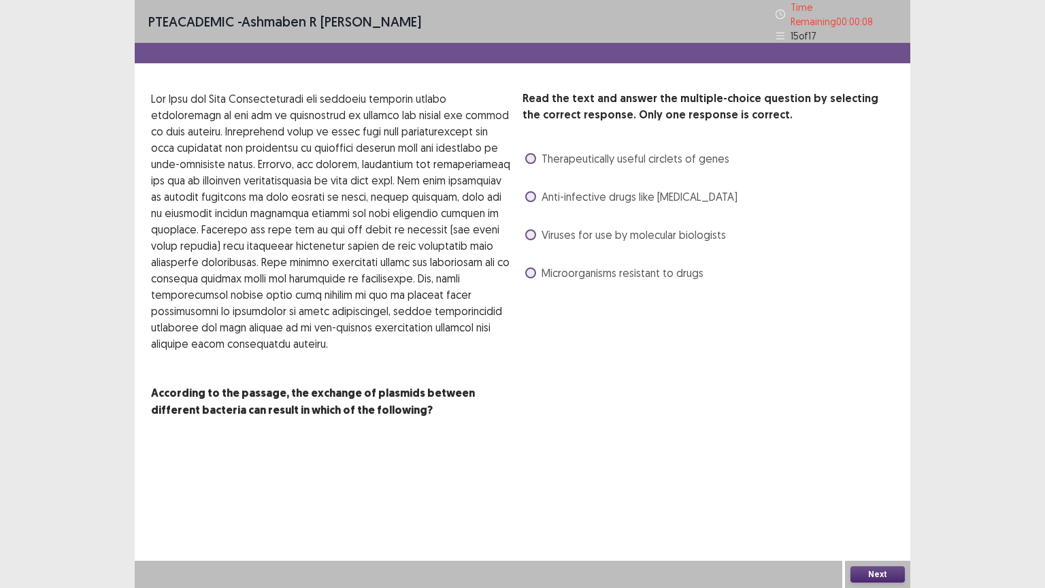
click at [529, 229] on span at bounding box center [530, 234] width 11 height 11
click at [857, 507] on button "Next" at bounding box center [877, 574] width 54 height 16
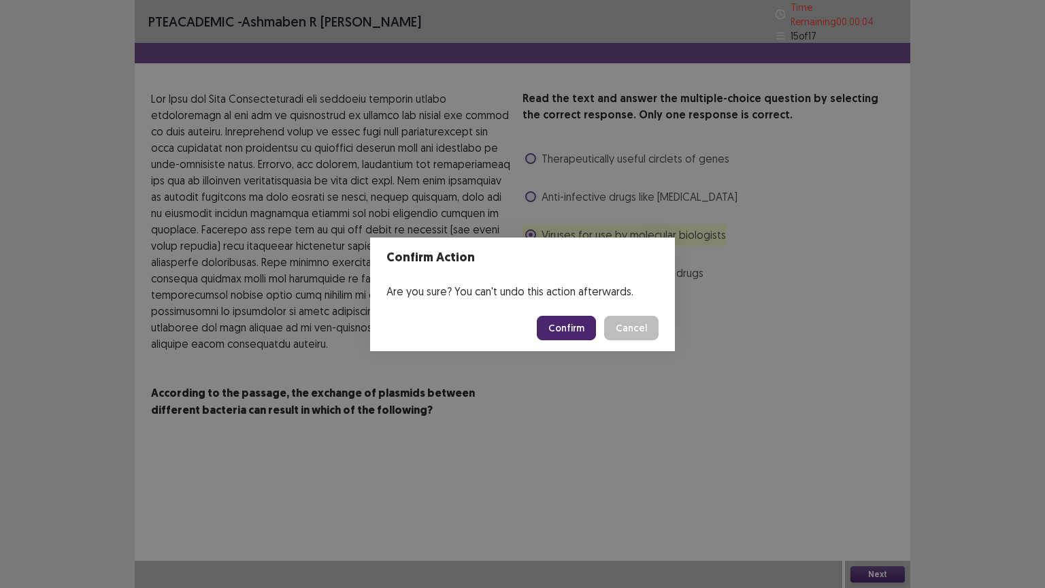
click at [561, 324] on button "Confirm" at bounding box center [566, 328] width 59 height 24
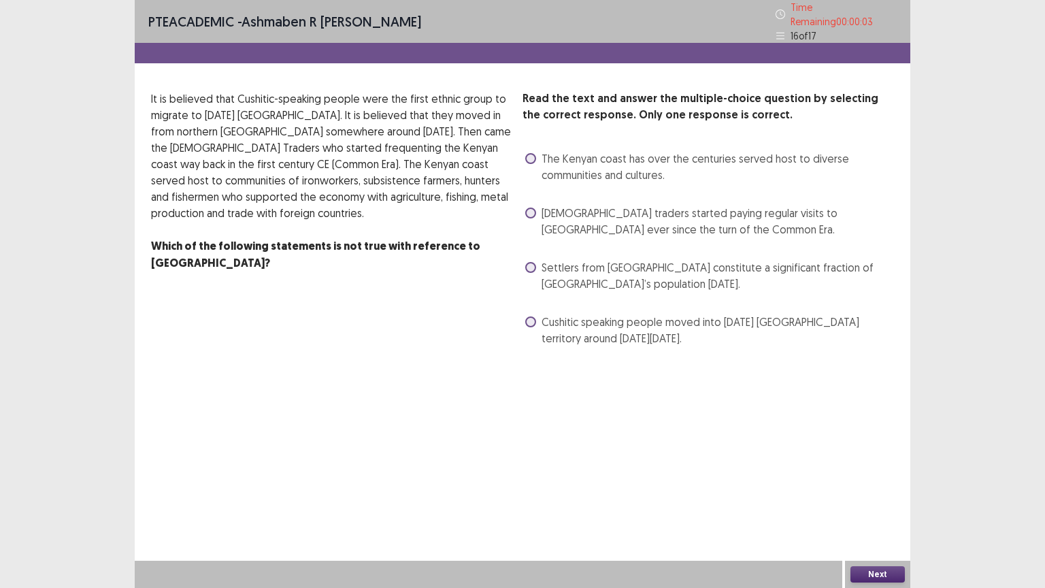
click at [531, 262] on span at bounding box center [530, 267] width 11 height 11
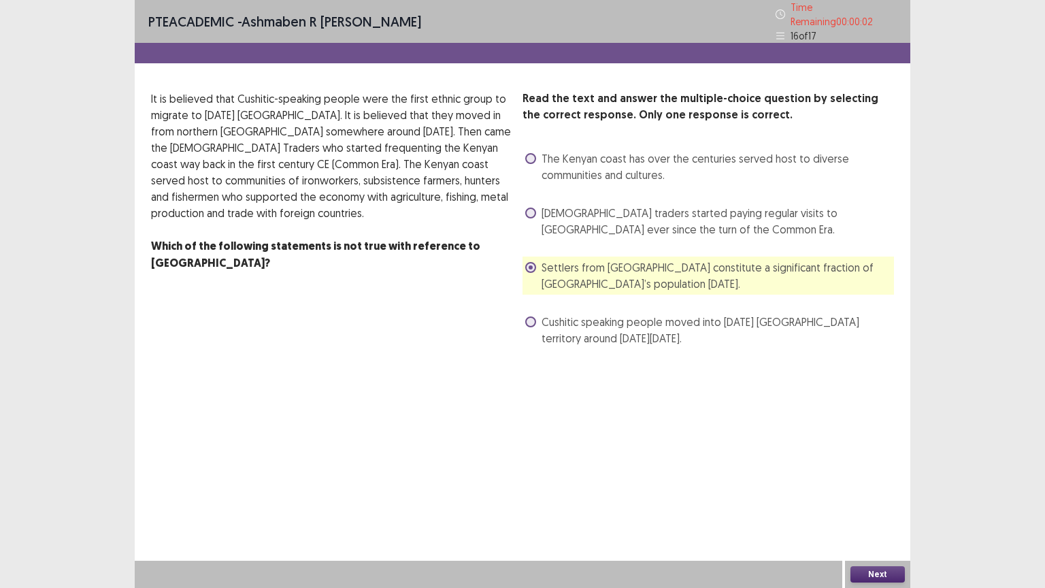
click at [866, 507] on button "Next" at bounding box center [877, 574] width 54 height 16
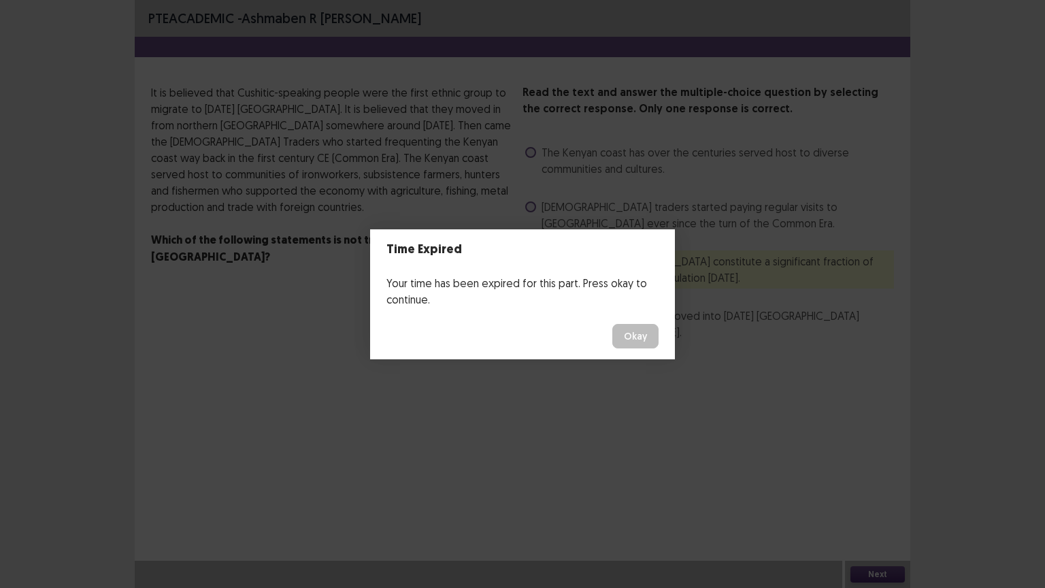
click at [555, 323] on footer "Okay" at bounding box center [522, 336] width 305 height 46
click at [631, 332] on button "Okay" at bounding box center [635, 336] width 46 height 24
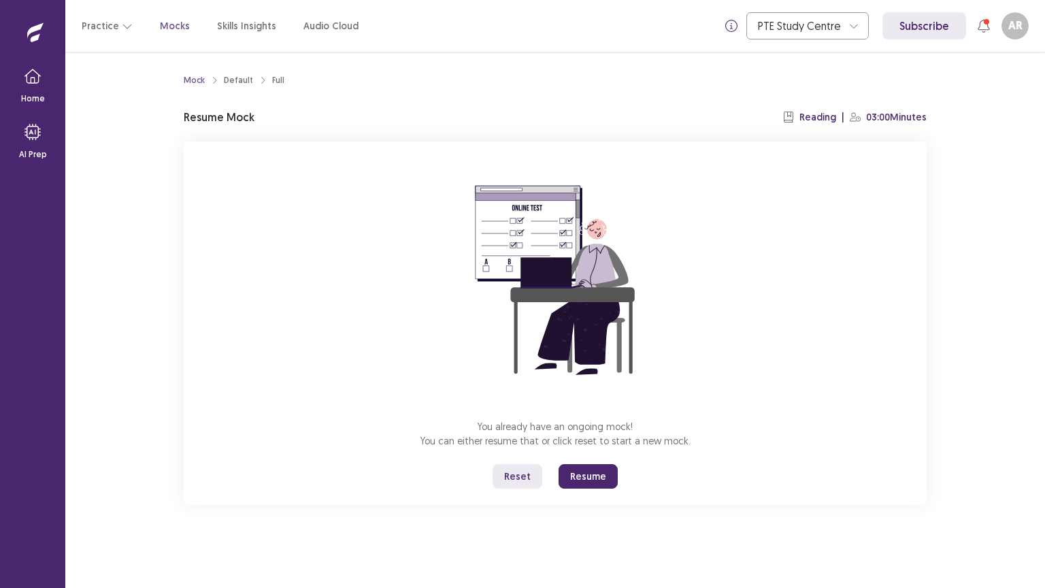
click at [586, 476] on button "Resume" at bounding box center [587, 476] width 59 height 24
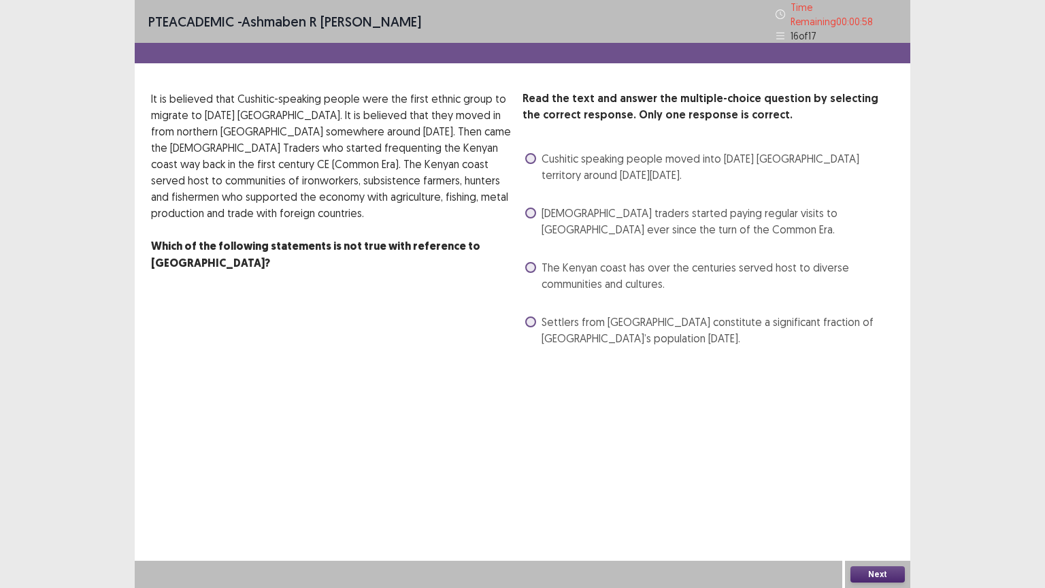
click at [533, 262] on span at bounding box center [530, 267] width 11 height 11
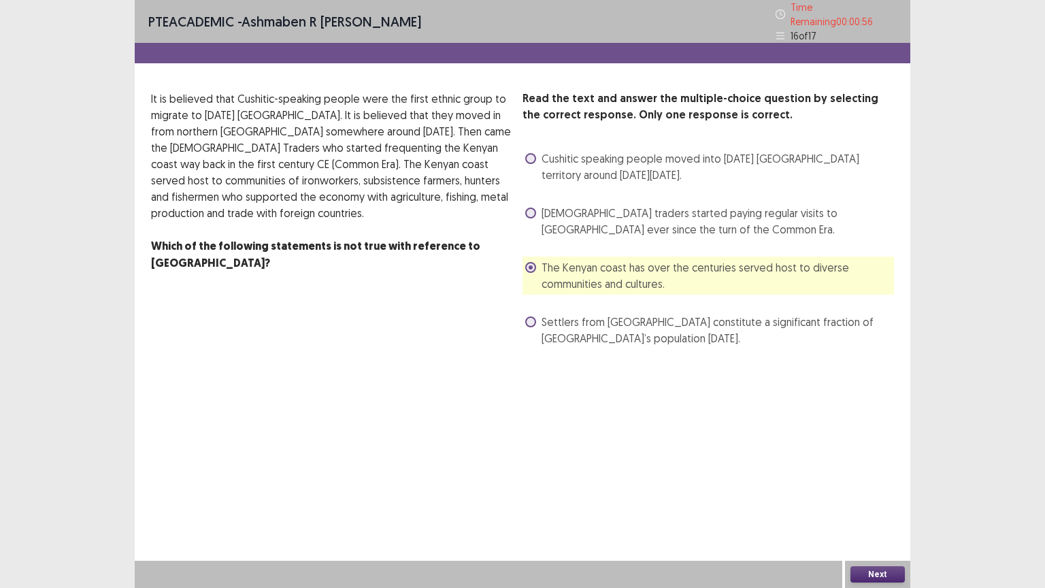
click at [868, 507] on button "Next" at bounding box center [877, 574] width 54 height 16
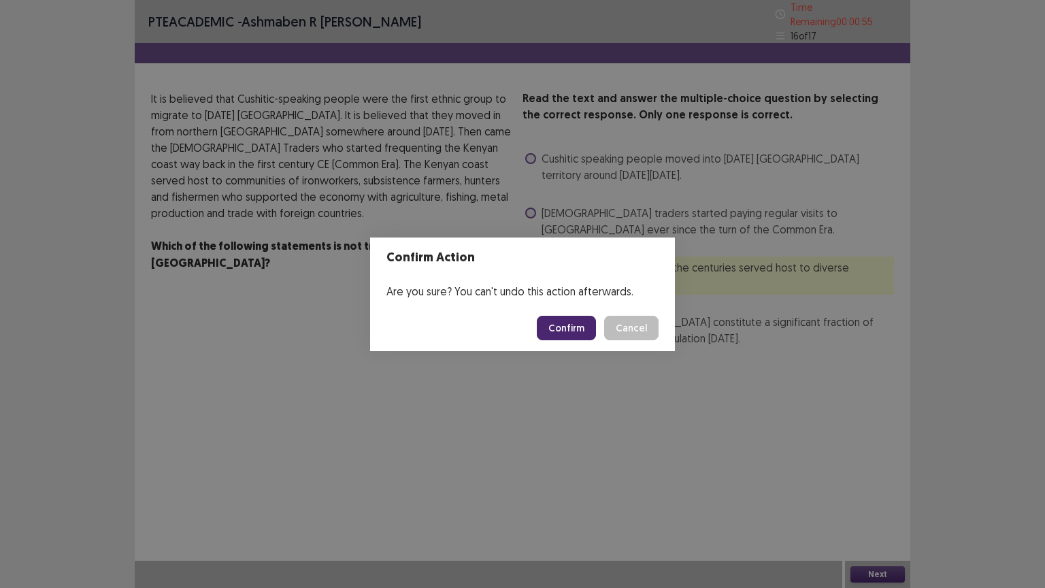
click at [566, 327] on button "Confirm" at bounding box center [566, 328] width 59 height 24
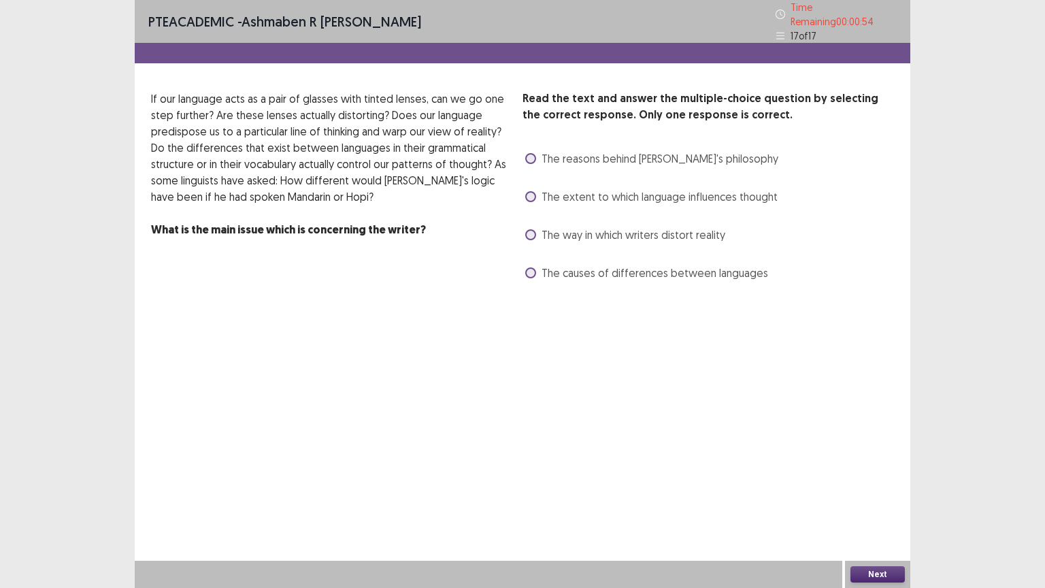
click at [528, 229] on span at bounding box center [530, 234] width 11 height 11
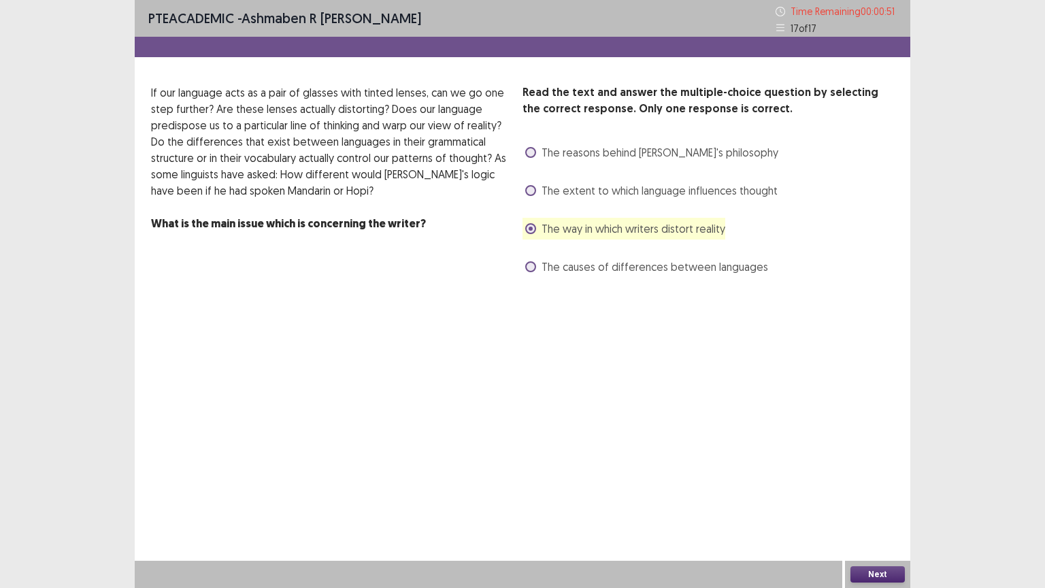
click at [854, 507] on button "Next" at bounding box center [877, 574] width 54 height 16
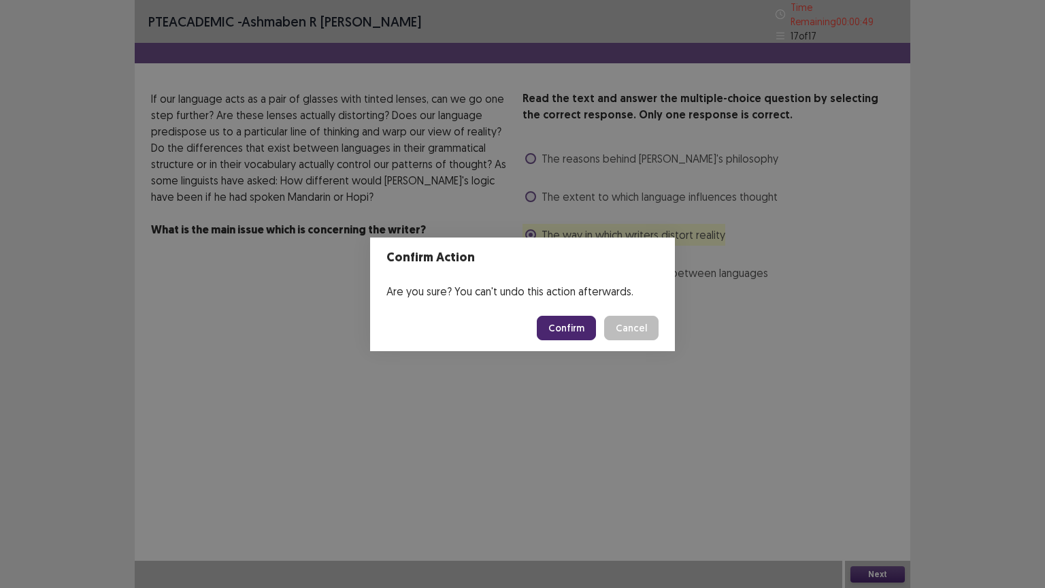
click at [573, 327] on button "Confirm" at bounding box center [566, 328] width 59 height 24
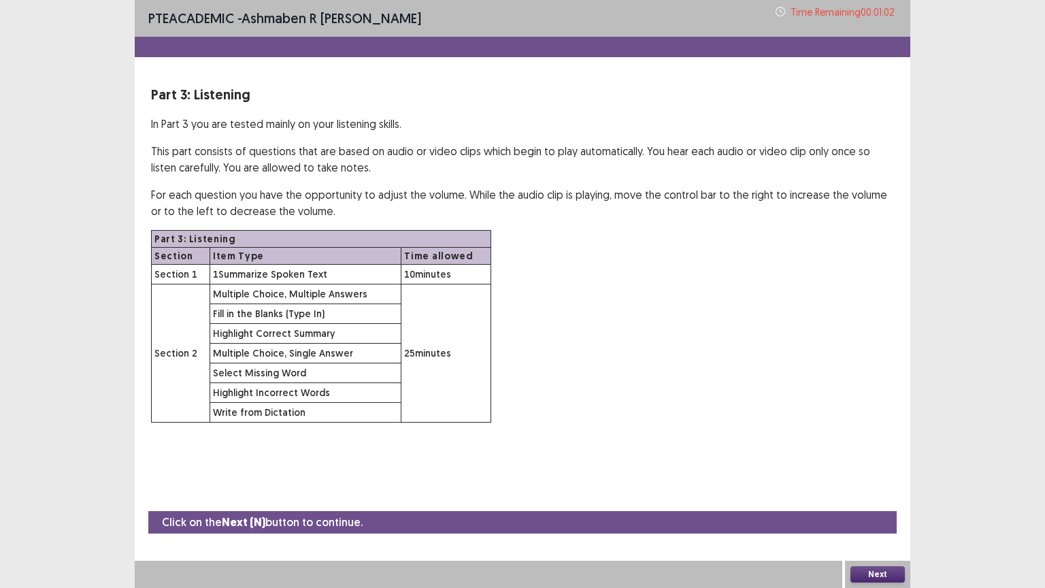
click at [874, 507] on button "Next" at bounding box center [877, 574] width 54 height 16
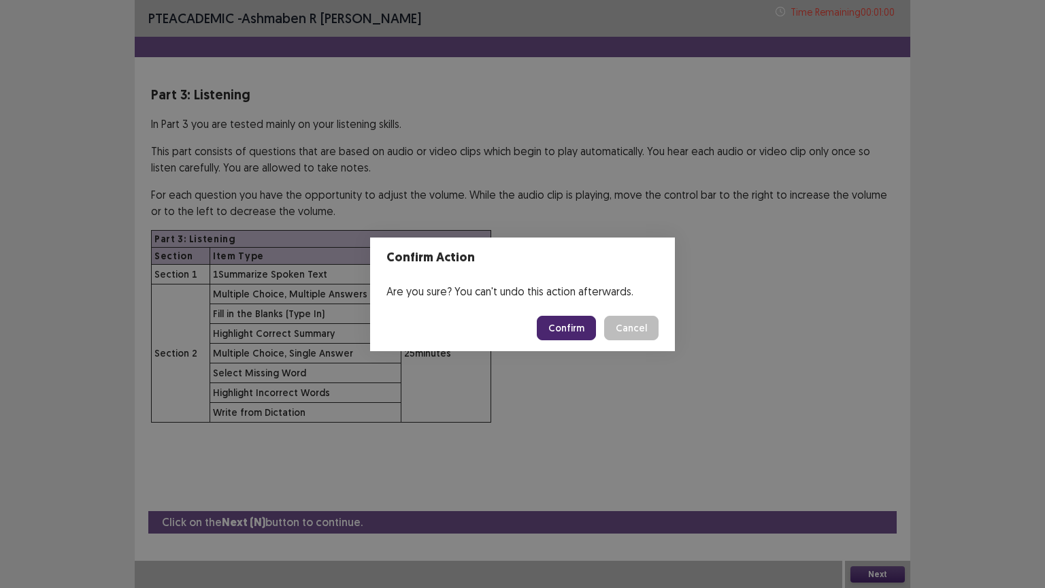
click at [558, 325] on button "Confirm" at bounding box center [566, 328] width 59 height 24
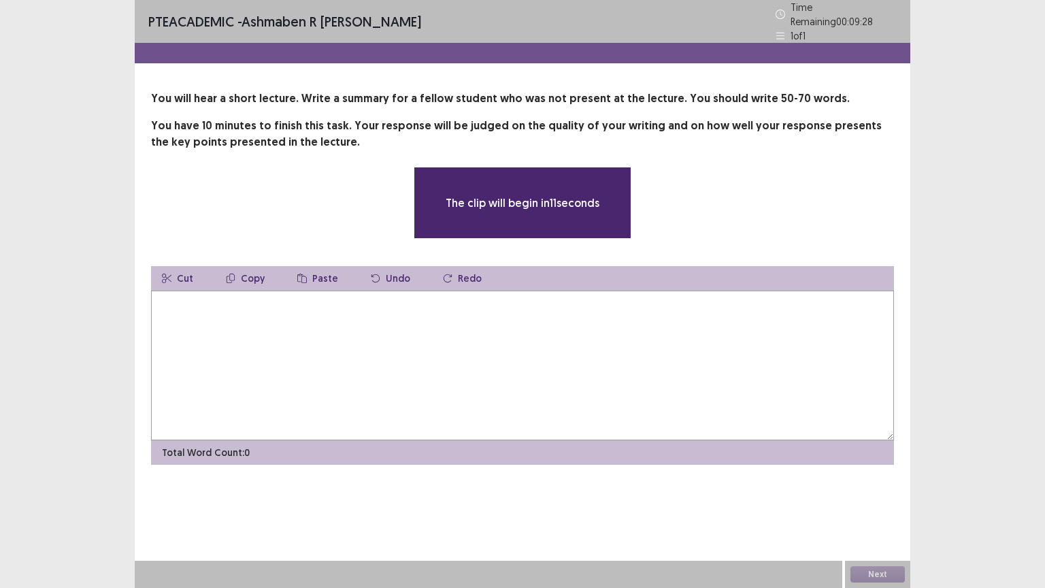
click at [558, 325] on textarea at bounding box center [522, 365] width 743 height 150
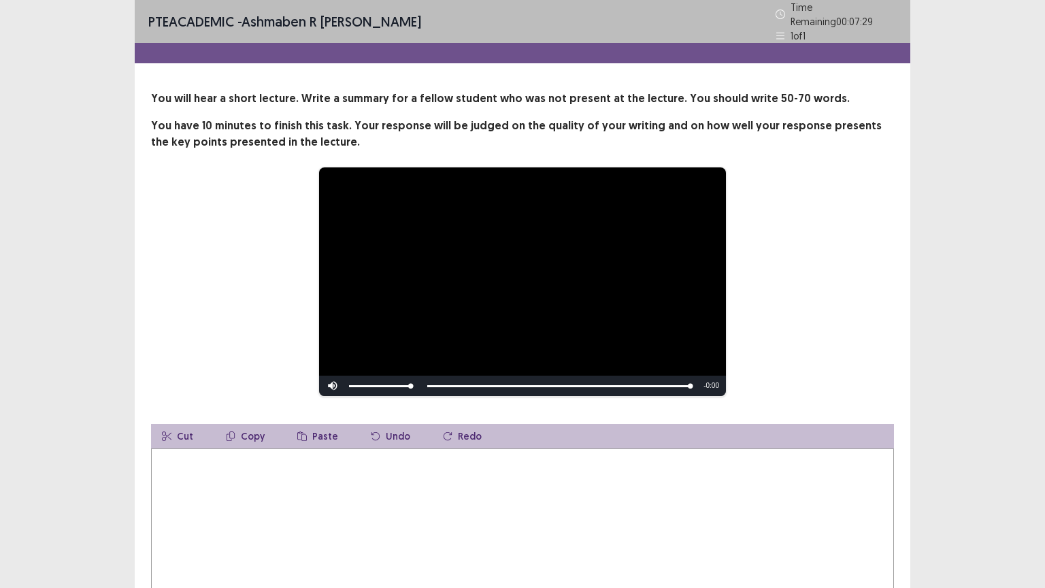
click at [397, 495] on textarea at bounding box center [522, 523] width 743 height 150
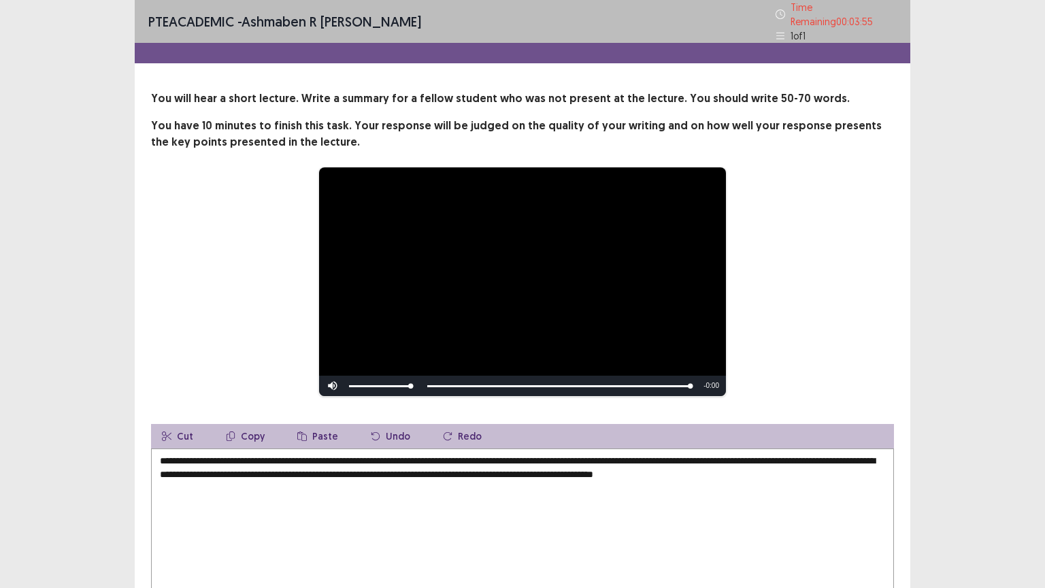
scroll to position [88, 0]
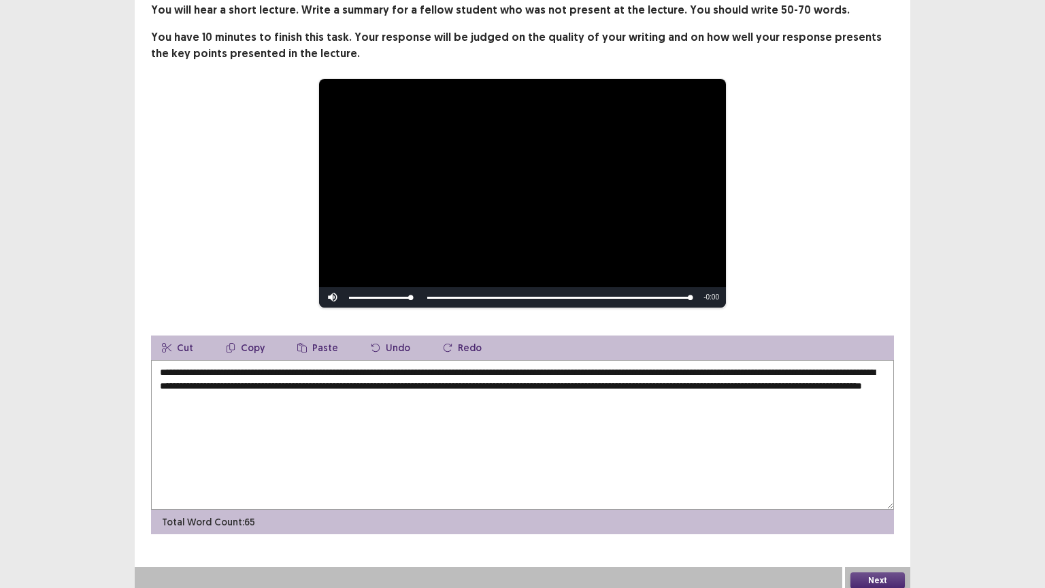
click at [811, 384] on textarea "**********" at bounding box center [522, 435] width 743 height 150
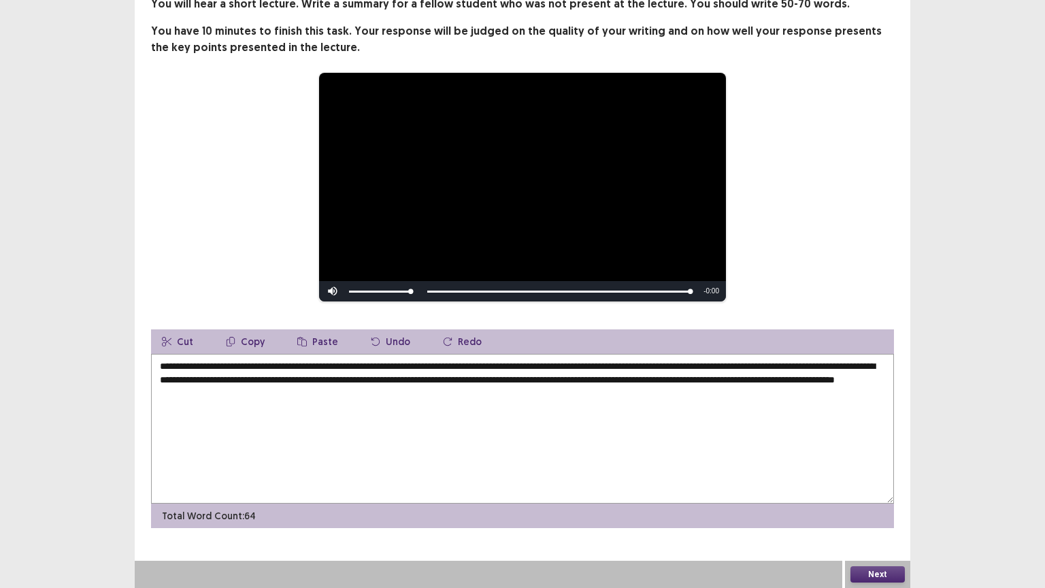
click at [403, 393] on textarea "**********" at bounding box center [522, 429] width 743 height 150
click at [444, 392] on textarea "**********" at bounding box center [522, 429] width 743 height 150
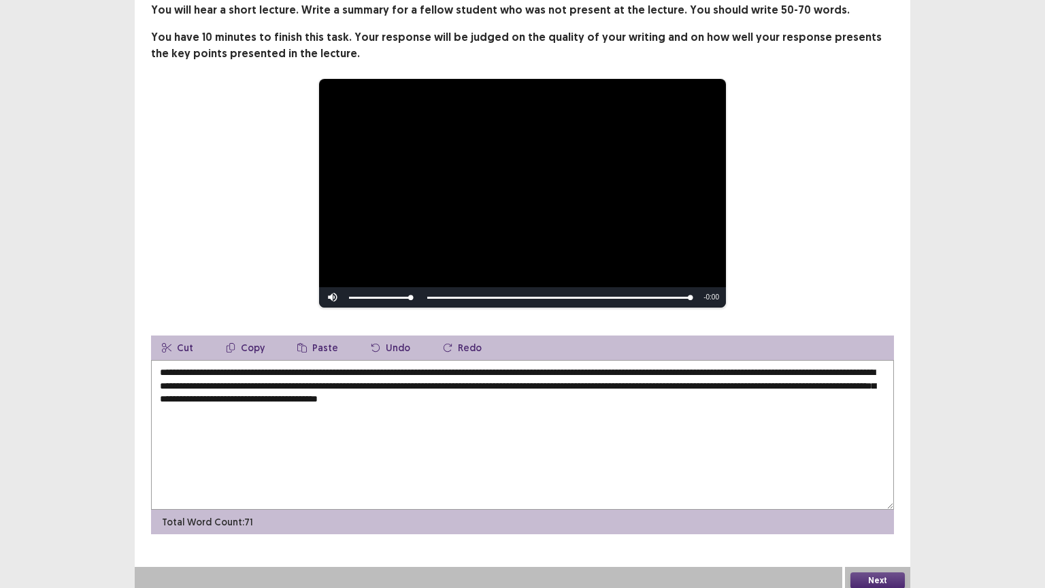
click at [603, 379] on textarea "**********" at bounding box center [522, 435] width 743 height 150
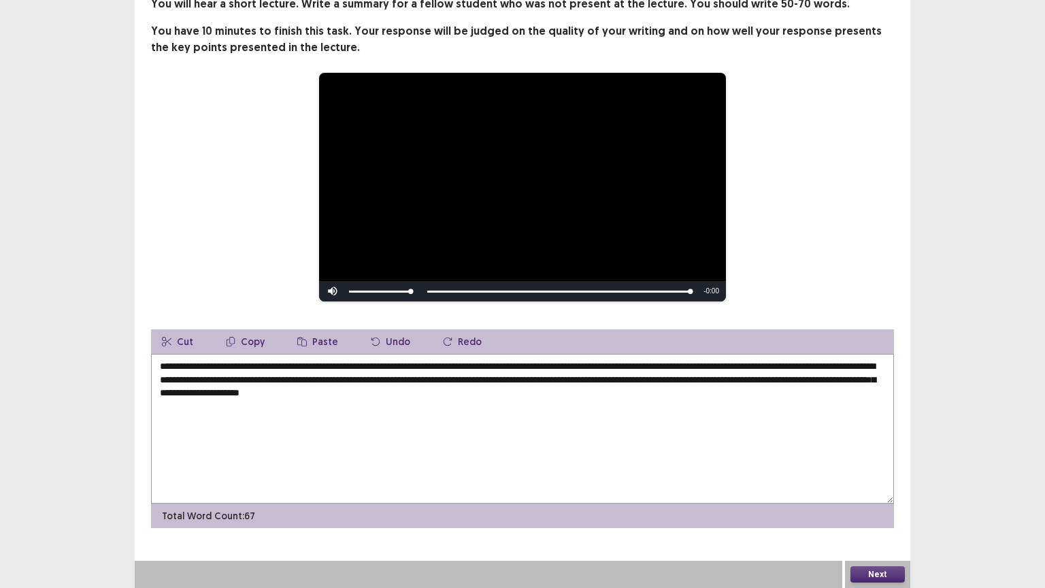
click at [717, 380] on textarea "**********" at bounding box center [522, 429] width 743 height 150
type textarea "**********"
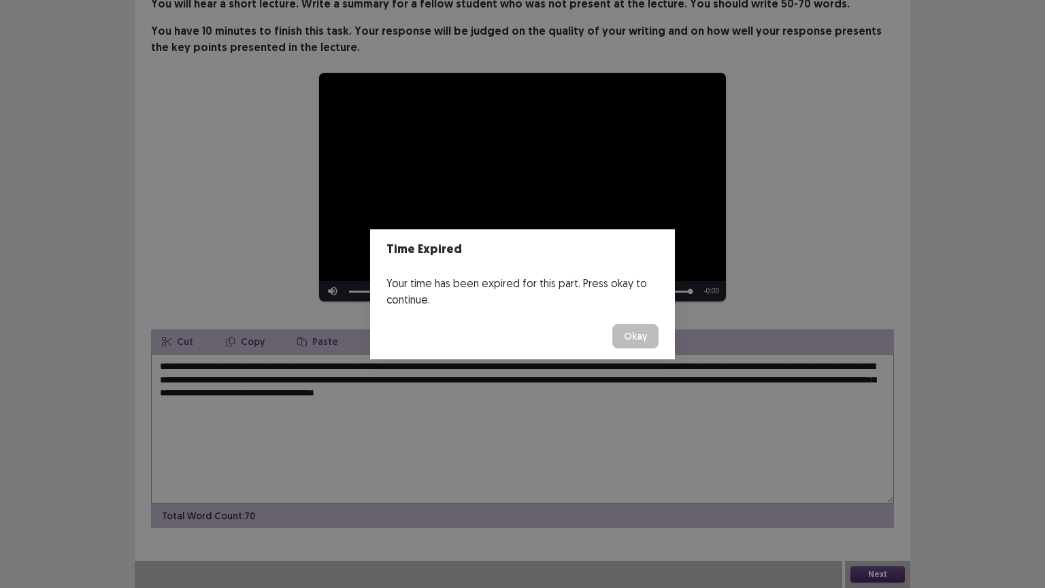
click at [631, 342] on button "Okay" at bounding box center [635, 336] width 46 height 24
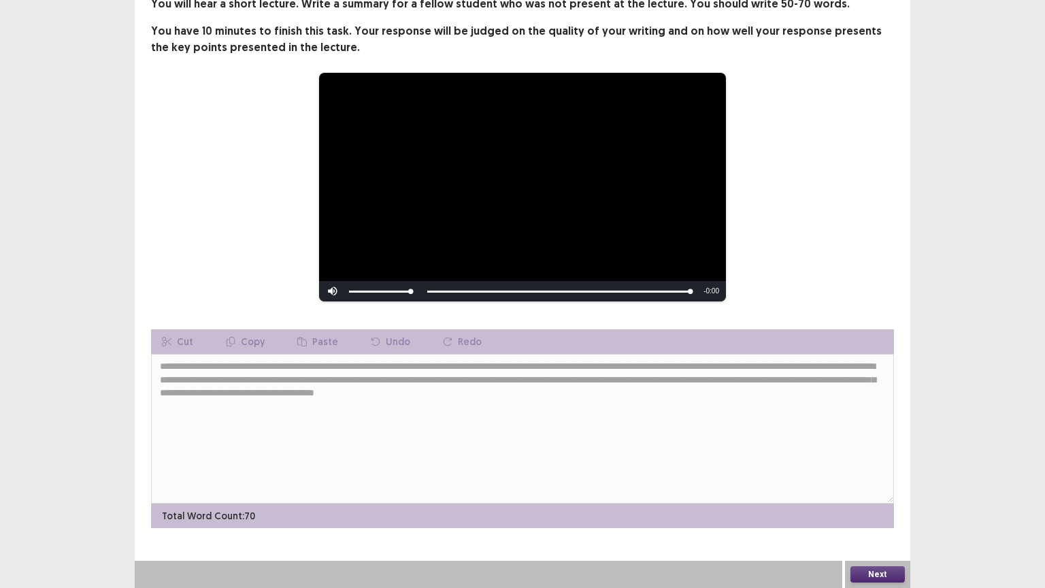
click at [865, 507] on button "Next" at bounding box center [877, 574] width 54 height 16
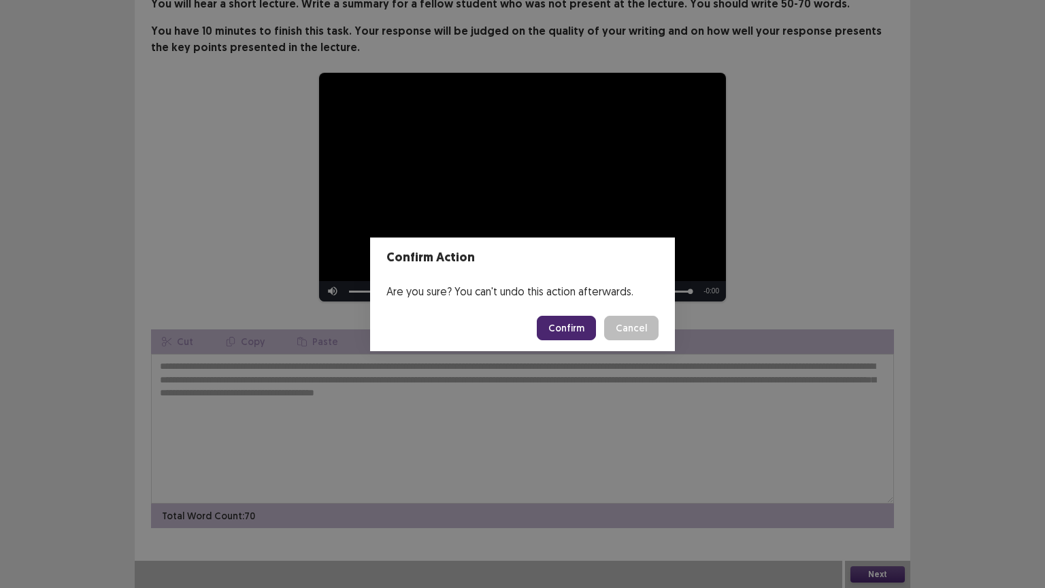
click at [561, 326] on button "Confirm" at bounding box center [566, 328] width 59 height 24
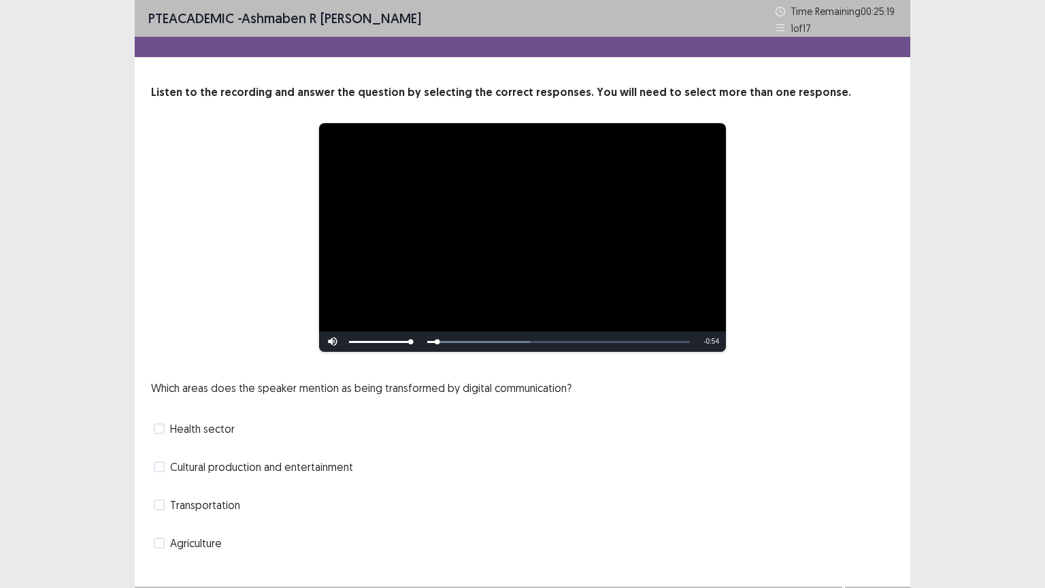
scroll to position [26, 0]
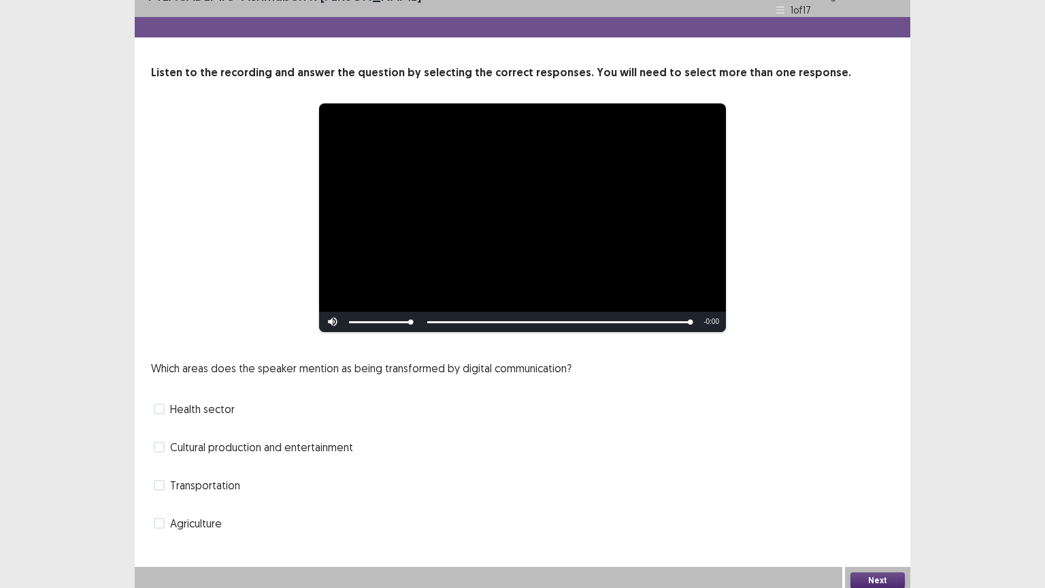
click at [159, 441] on span at bounding box center [159, 446] width 11 height 11
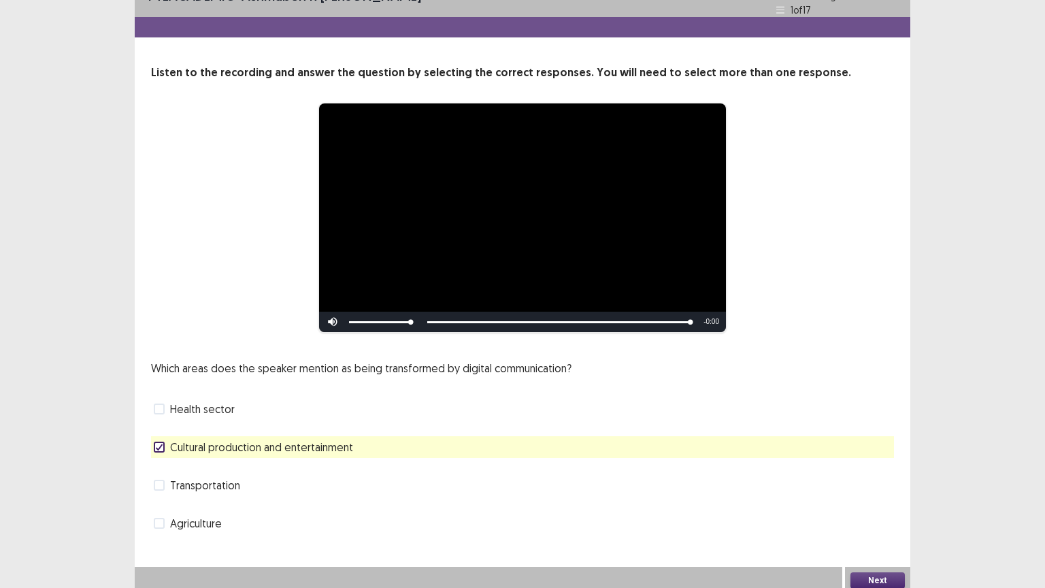
click at [857, 507] on button "Next" at bounding box center [877, 580] width 54 height 16
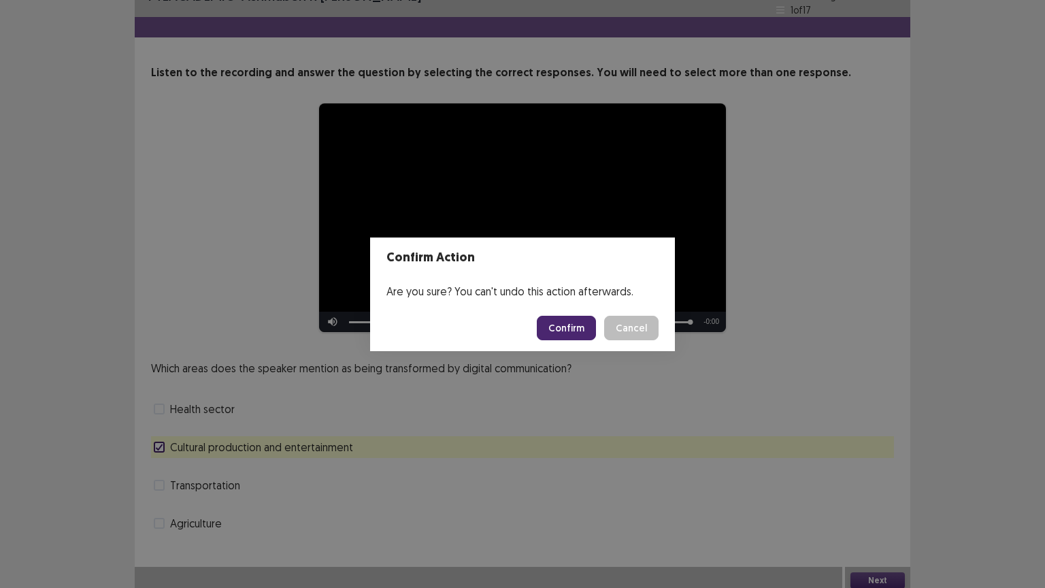
click at [580, 320] on button "Confirm" at bounding box center [566, 328] width 59 height 24
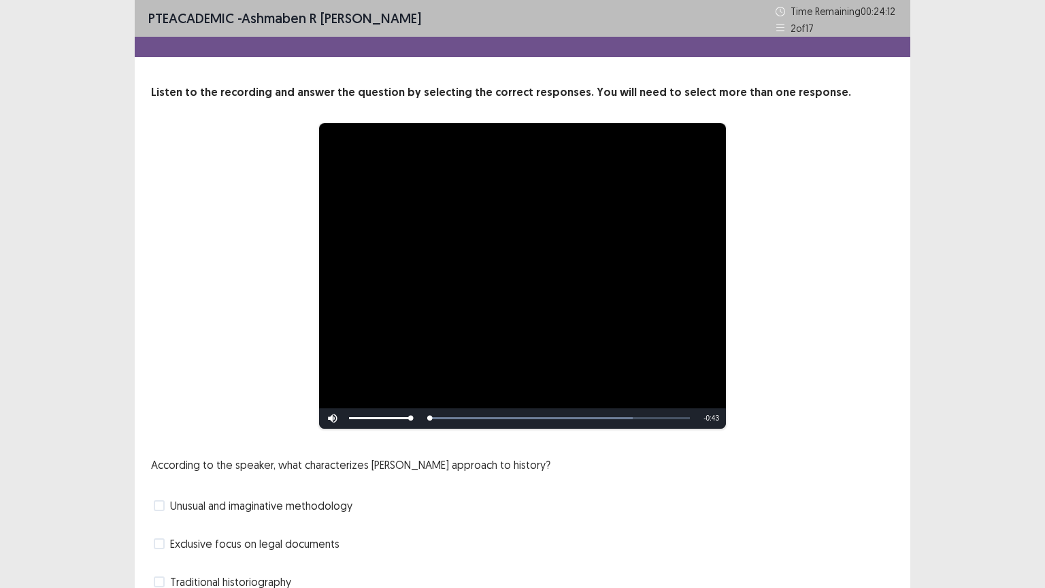
scroll to position [102, 0]
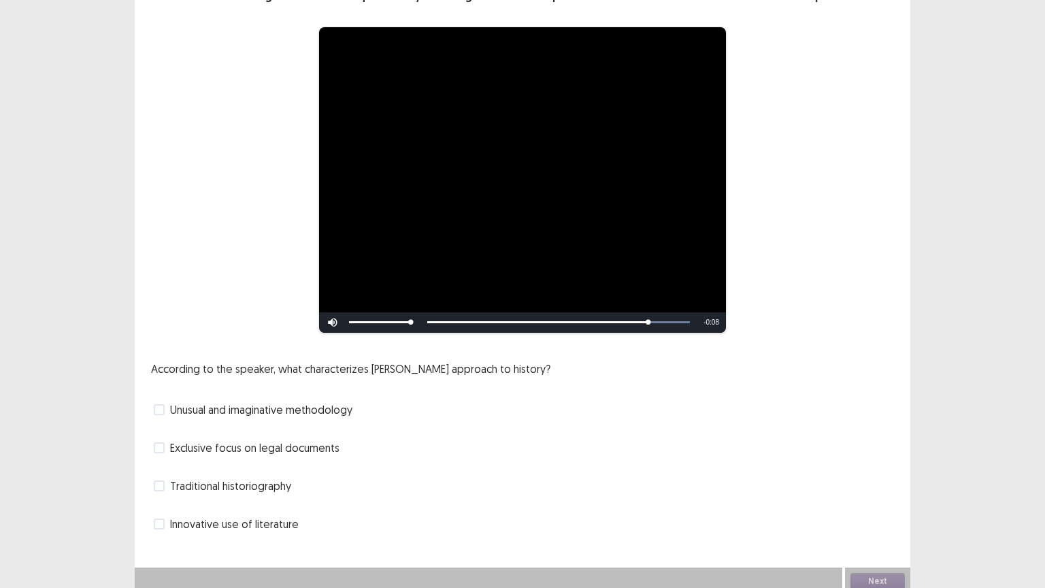
click at [163, 404] on span at bounding box center [159, 409] width 11 height 11
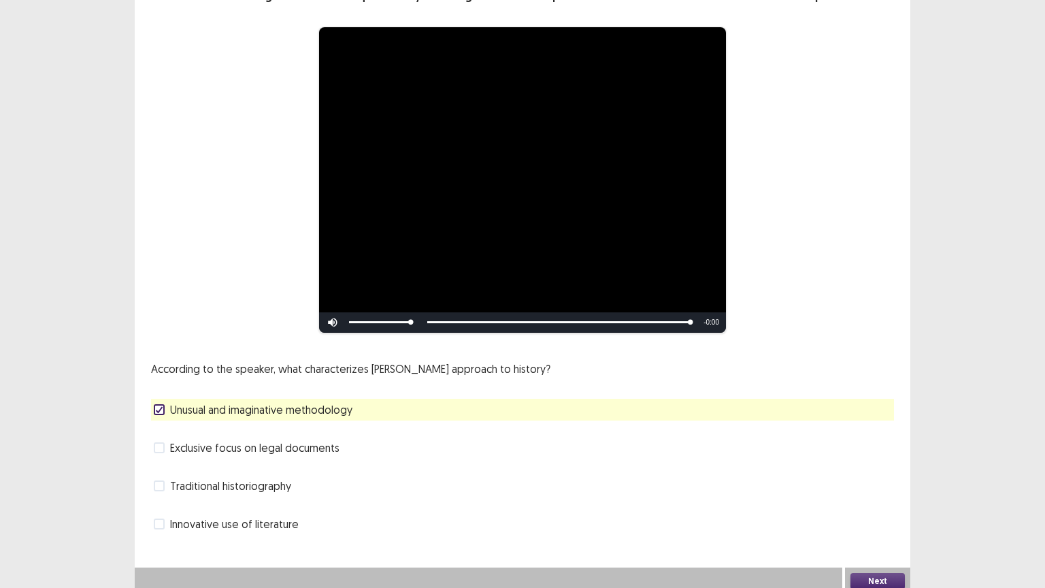
click at [871, 507] on button "Next" at bounding box center [877, 581] width 54 height 16
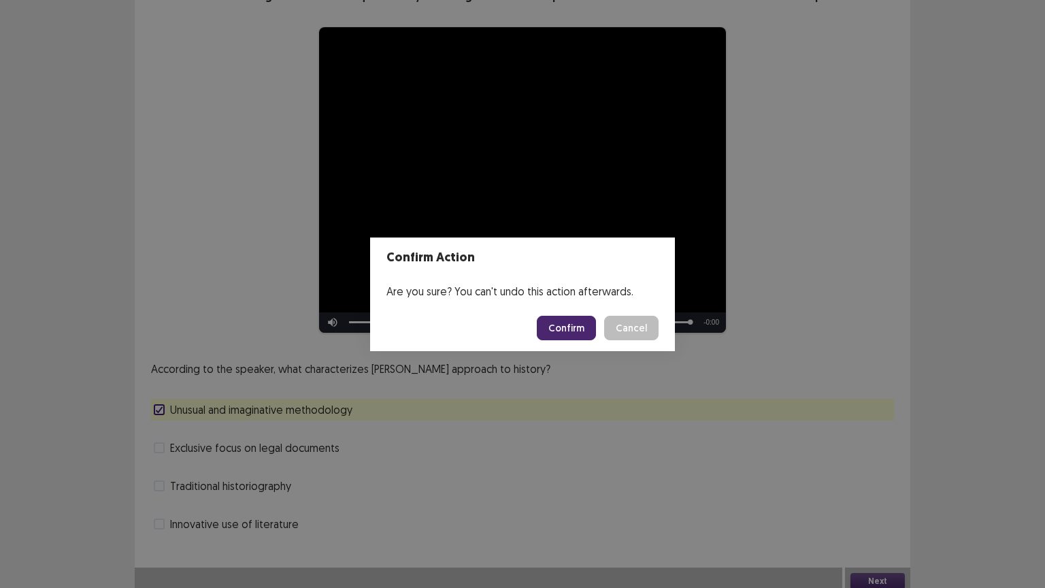
click at [548, 325] on button "Confirm" at bounding box center [566, 328] width 59 height 24
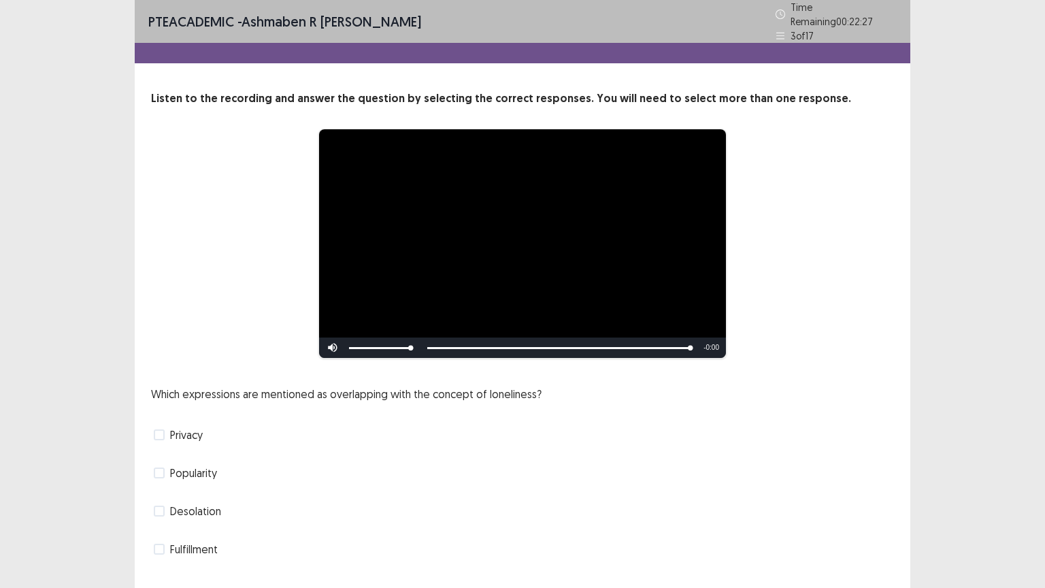
click at [156, 429] on span at bounding box center [159, 434] width 11 height 11
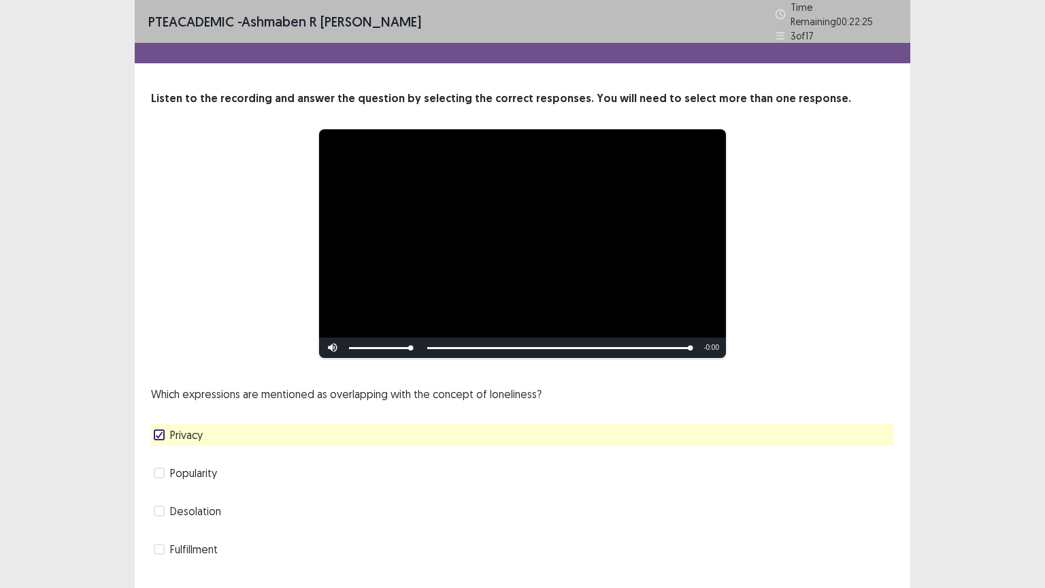
scroll to position [26, 0]
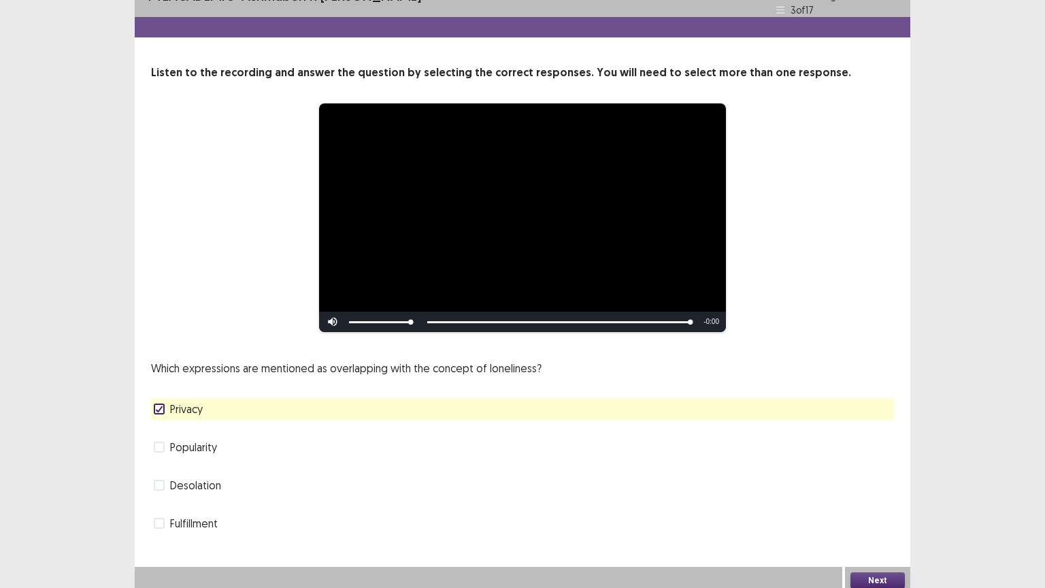
click at [865, 507] on button "Next" at bounding box center [877, 580] width 54 height 16
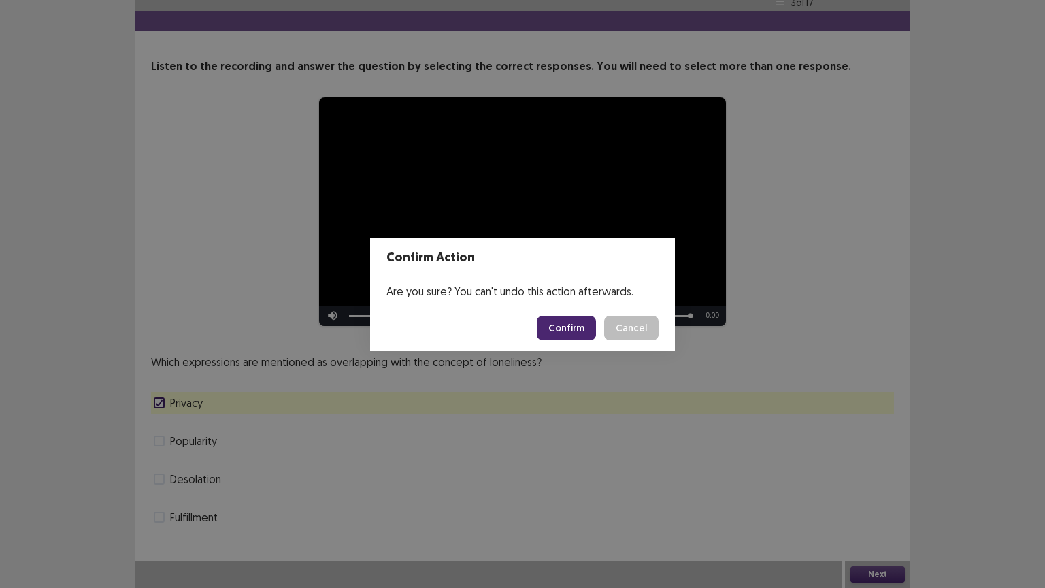
click at [574, 324] on button "Confirm" at bounding box center [566, 328] width 59 height 24
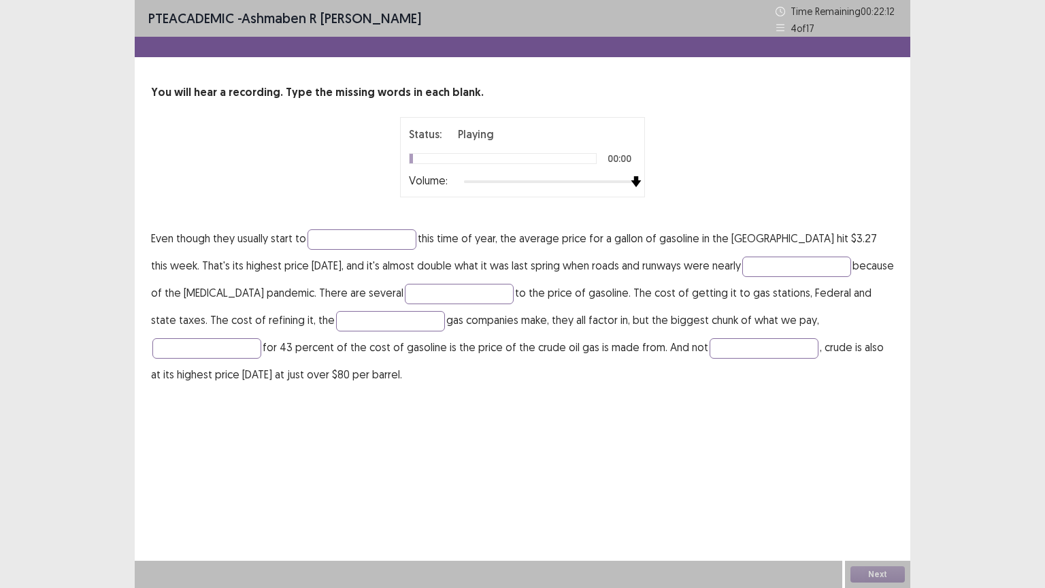
click at [631, 180] on div at bounding box center [550, 181] width 172 height 11
click at [346, 242] on input "text" at bounding box center [361, 239] width 109 height 20
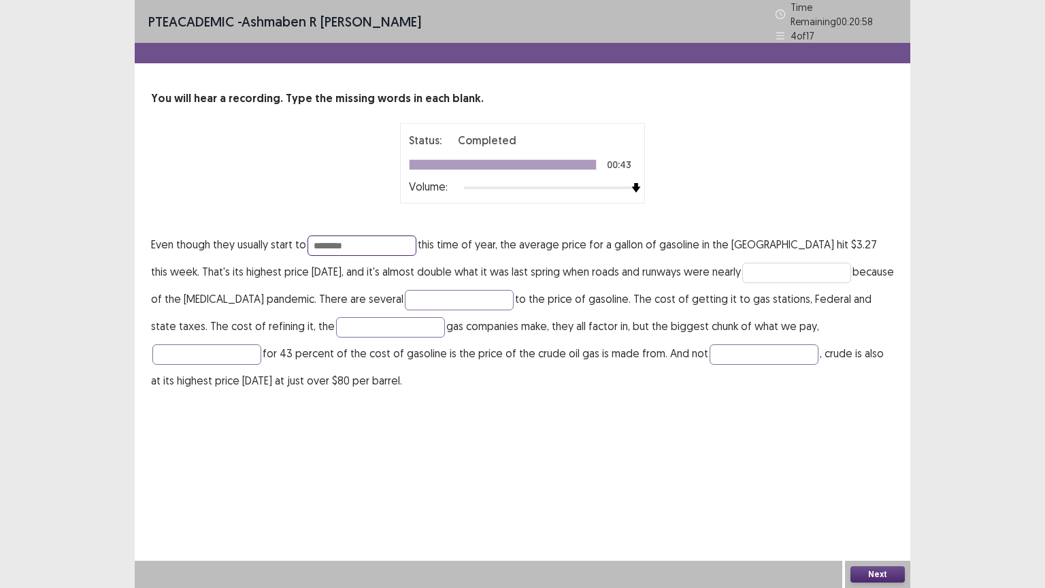
type input "********"
click at [766, 269] on input "text" at bounding box center [796, 273] width 109 height 20
type input "*****"
click at [405, 294] on input "text" at bounding box center [459, 300] width 109 height 20
type input "**********"
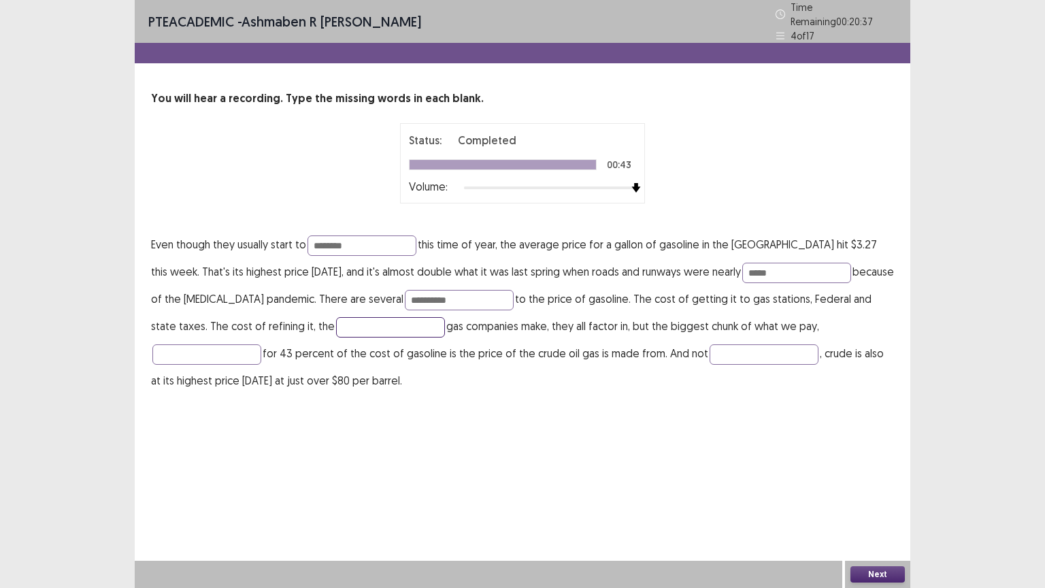
click at [336, 320] on input "text" at bounding box center [390, 327] width 109 height 20
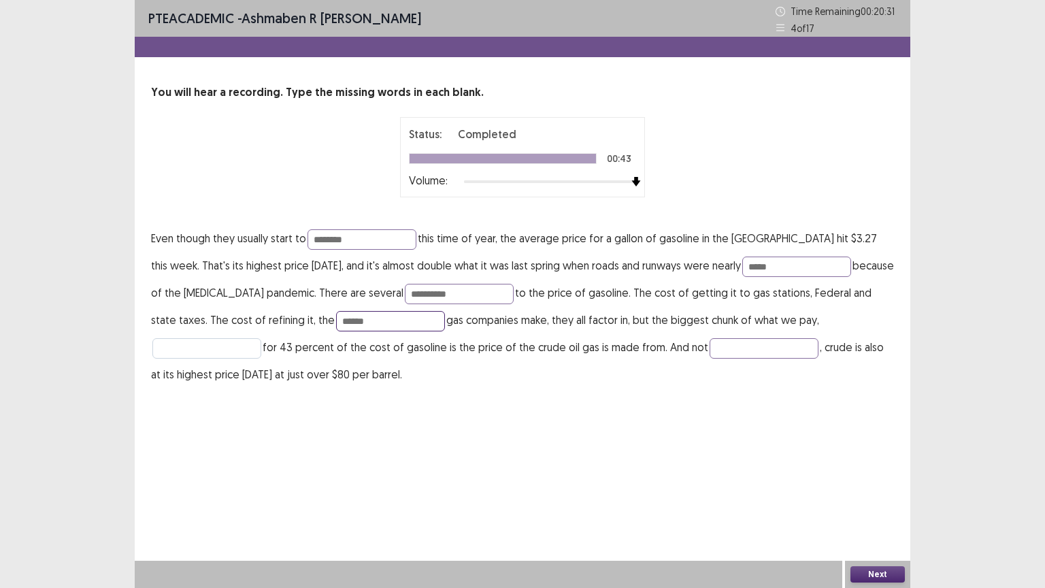
type input "******"
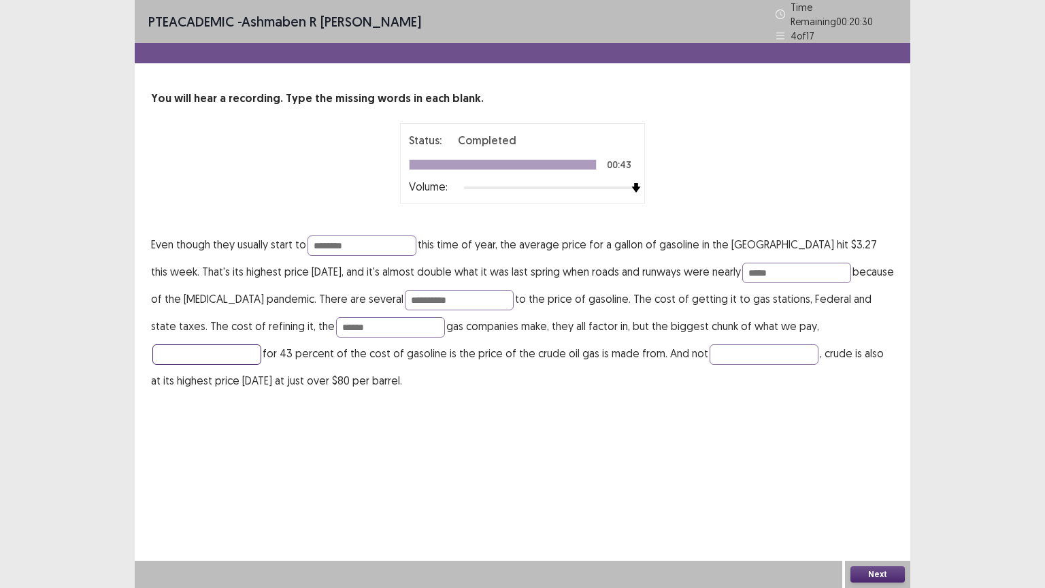
click at [261, 344] on input "text" at bounding box center [206, 354] width 109 height 20
type input "**********"
click at [710, 348] on input "text" at bounding box center [764, 354] width 109 height 20
type input "**********"
click at [872, 507] on button "Next" at bounding box center [877, 574] width 54 height 16
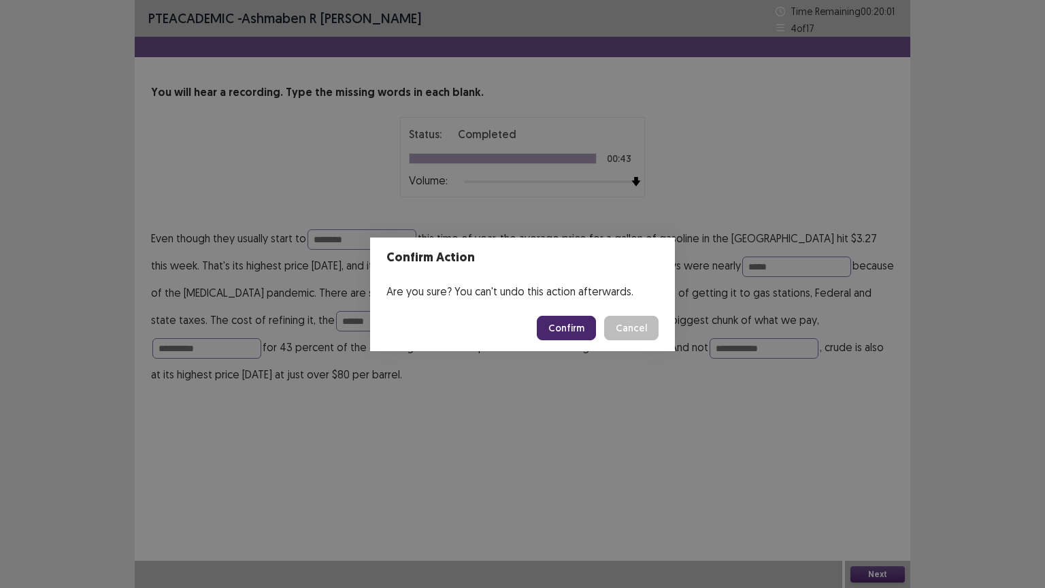
click at [567, 328] on button "Confirm" at bounding box center [566, 328] width 59 height 24
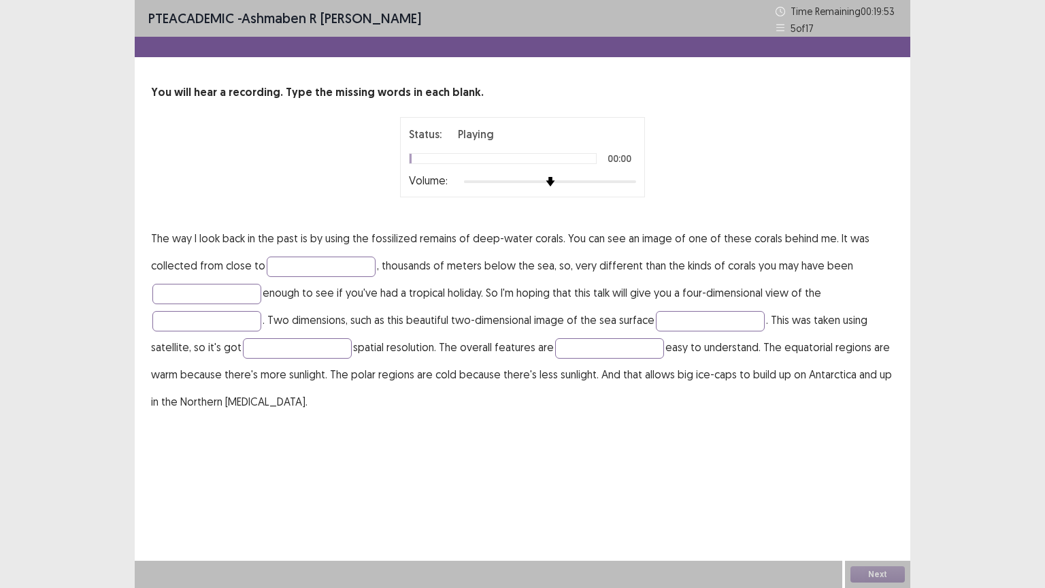
click at [637, 180] on div "Status: Playing 00:00 Volume:" at bounding box center [522, 157] width 245 height 80
click at [637, 180] on div "Status: Playing 00:01 Volume:" at bounding box center [522, 157] width 245 height 80
click at [653, 186] on div "Status: Playing 00:04 Volume:" at bounding box center [522, 157] width 340 height 80
click at [290, 265] on input "text" at bounding box center [321, 266] width 109 height 20
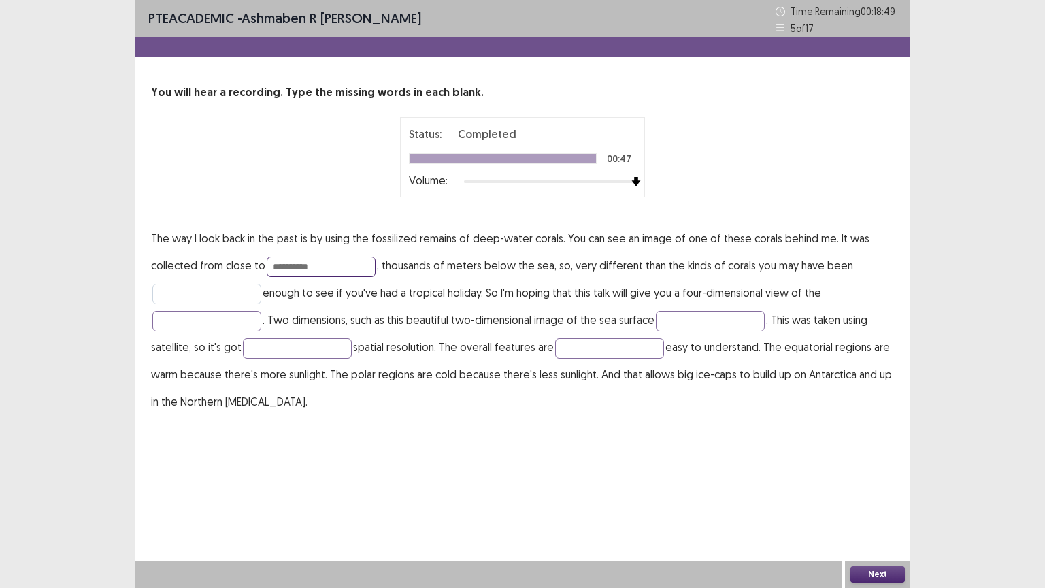
type input "**********"
click at [210, 290] on input "text" at bounding box center [206, 294] width 109 height 20
type input "*****"
click at [212, 325] on input "text" at bounding box center [206, 321] width 109 height 20
type input "*****"
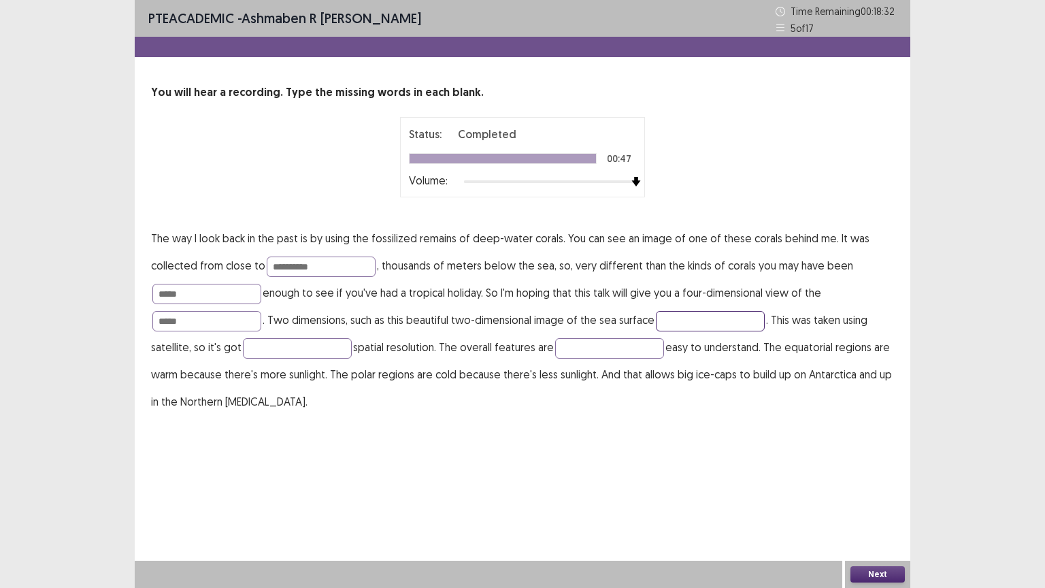
click at [697, 318] on input "text" at bounding box center [710, 321] width 109 height 20
click at [686, 321] on input "**********" at bounding box center [710, 321] width 109 height 20
click at [697, 321] on input "**********" at bounding box center [710, 321] width 109 height 20
type input "**********"
click at [271, 344] on input "text" at bounding box center [297, 348] width 109 height 20
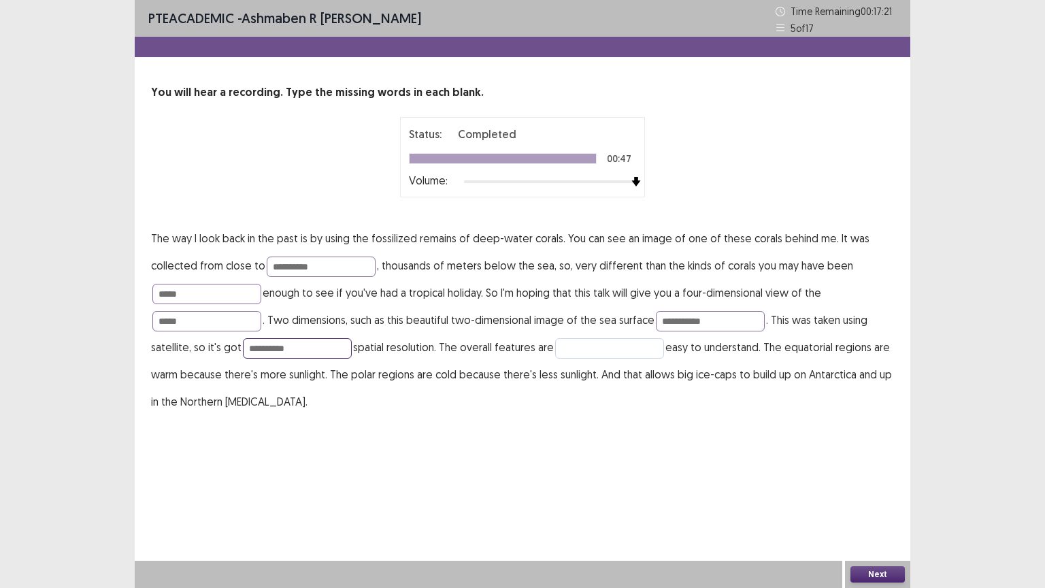
type input "**********"
click at [590, 350] on input "text" at bounding box center [609, 348] width 109 height 20
type input "*********"
click at [857, 507] on button "Next" at bounding box center [877, 574] width 54 height 16
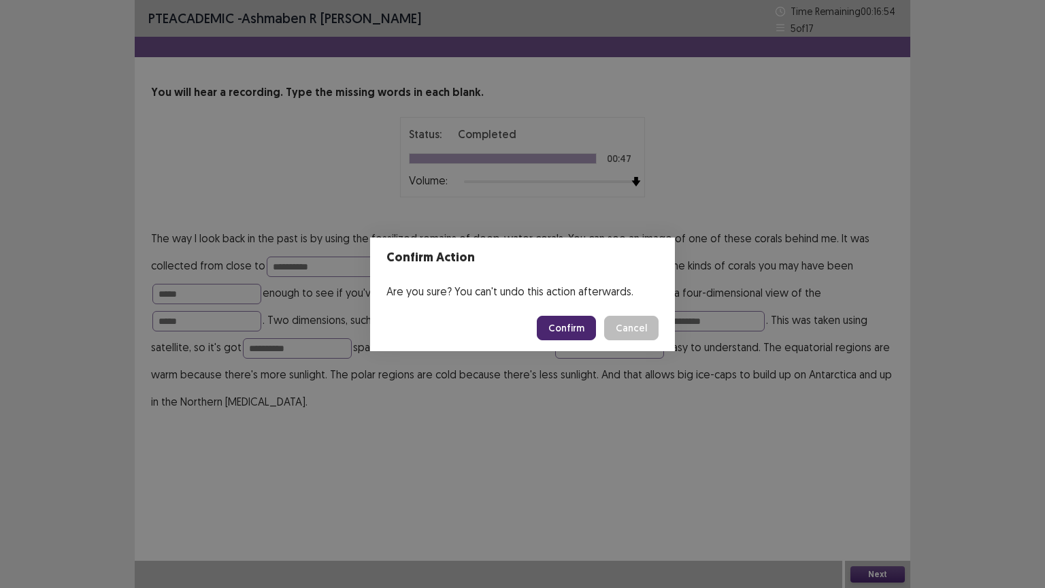
click at [563, 329] on button "Confirm" at bounding box center [566, 328] width 59 height 24
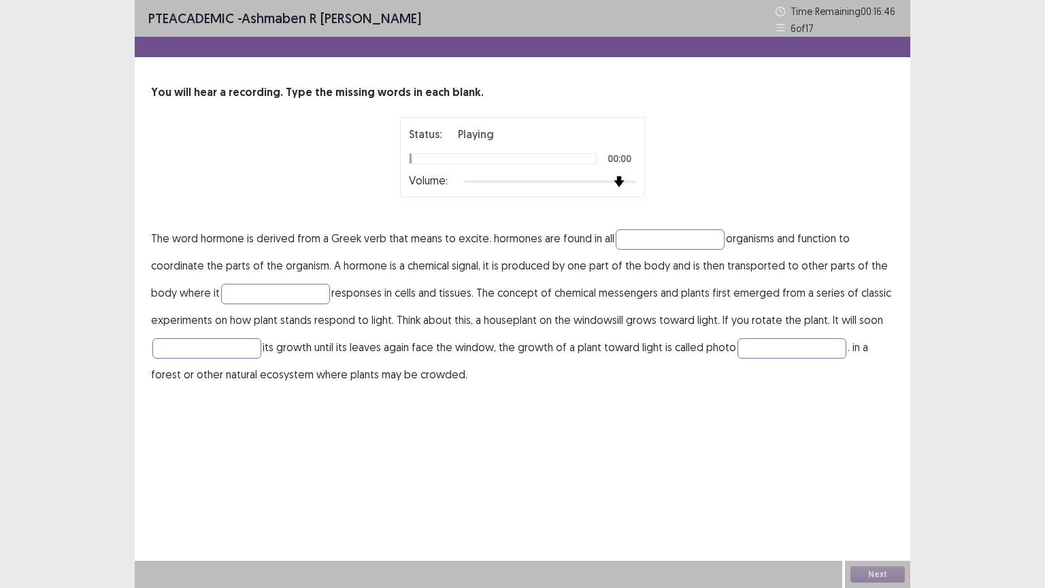
click at [627, 176] on div at bounding box center [550, 181] width 172 height 11
click at [642, 239] on input "text" at bounding box center [670, 239] width 109 height 20
type input "**********"
click at [285, 288] on input "text" at bounding box center [275, 294] width 109 height 20
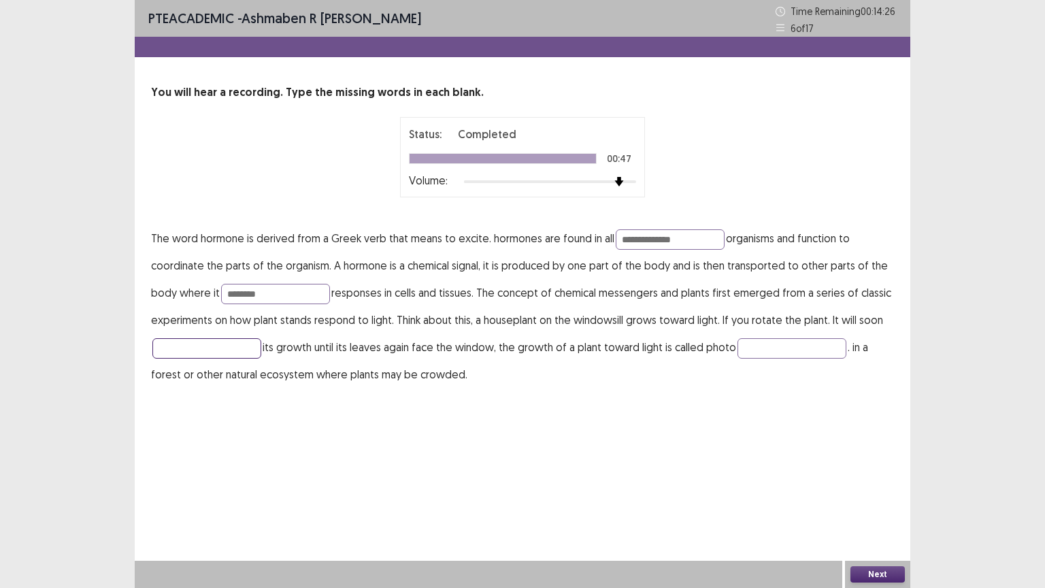
click at [219, 340] on input "text" at bounding box center [206, 348] width 109 height 20
click at [269, 297] on input "********" at bounding box center [275, 294] width 109 height 20
type input "*"
type input "********"
click at [198, 345] on input "text" at bounding box center [206, 348] width 109 height 20
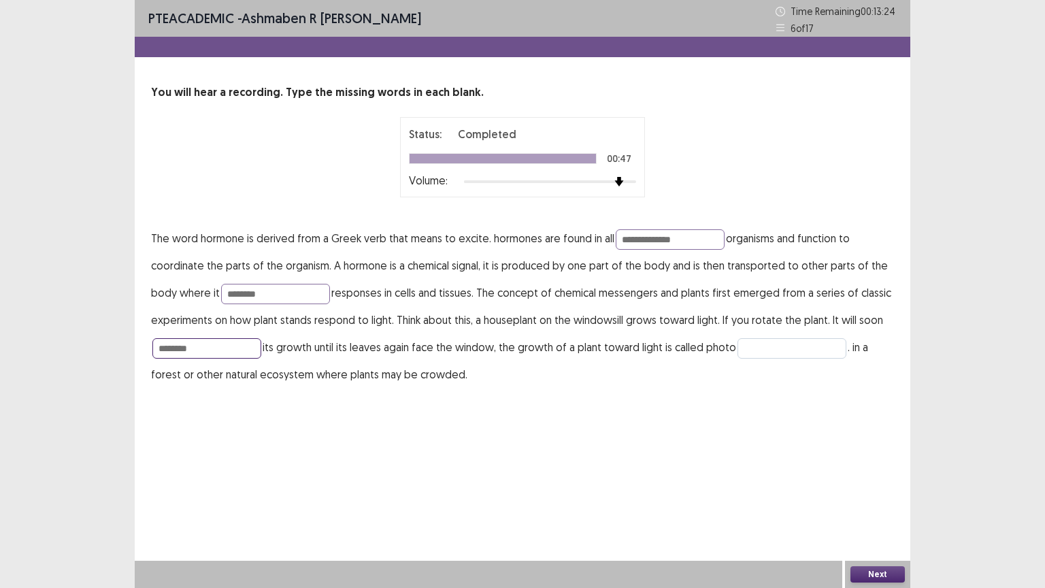
type input "********"
click at [790, 342] on input "text" at bounding box center [791, 348] width 109 height 20
type input "********"
click at [879, 507] on button "Next" at bounding box center [877, 574] width 54 height 16
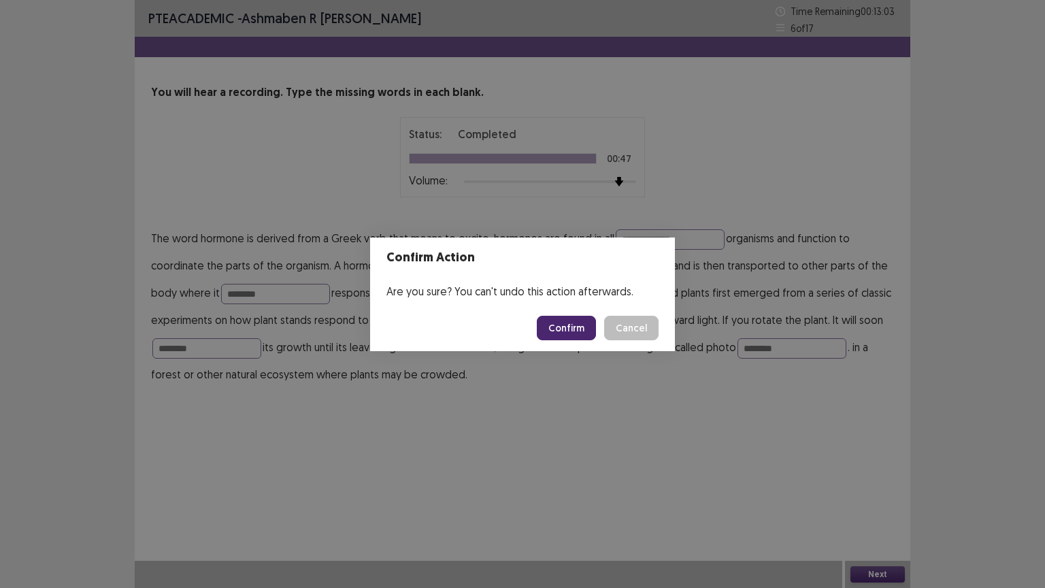
click at [573, 329] on button "Confirm" at bounding box center [566, 328] width 59 height 24
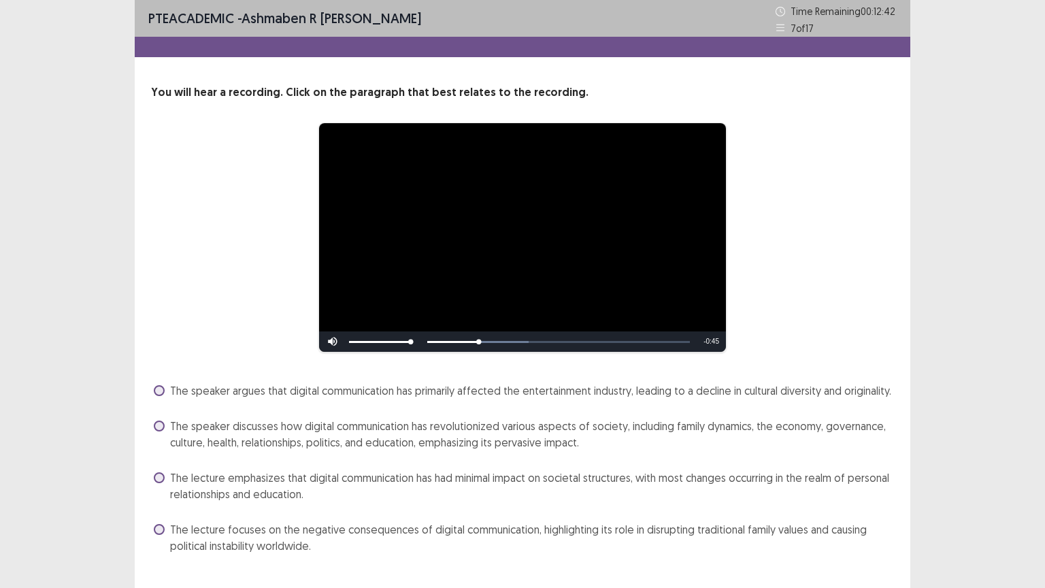
scroll to position [29, 0]
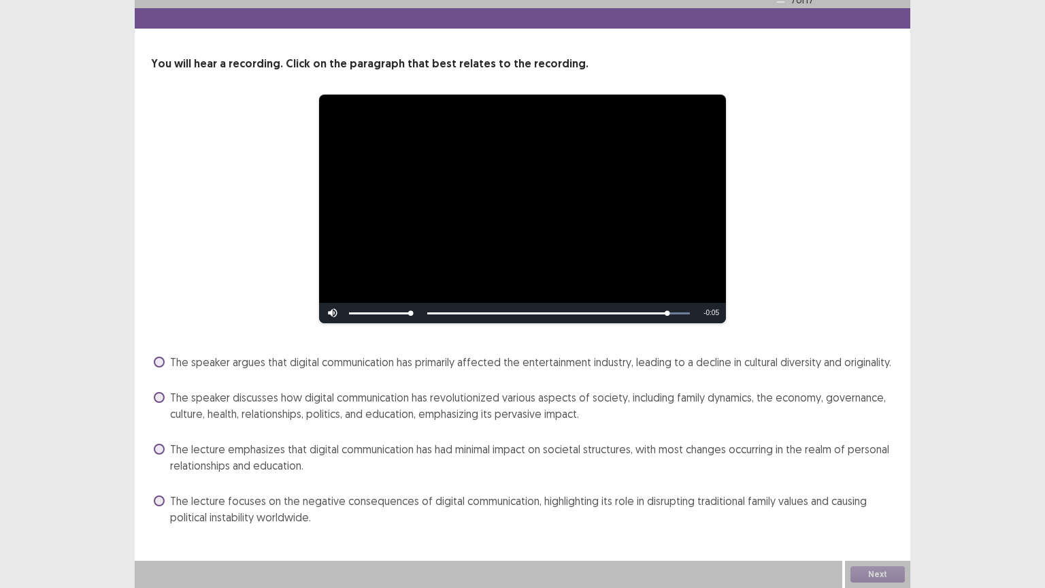
click at [162, 395] on span at bounding box center [159, 397] width 11 height 11
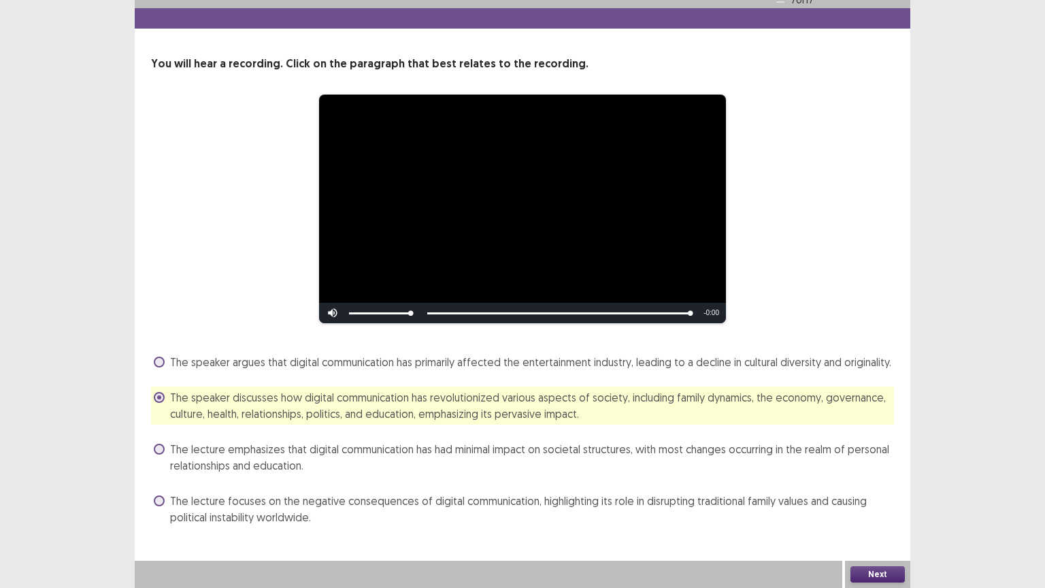
click at [876, 507] on button "Next" at bounding box center [877, 574] width 54 height 16
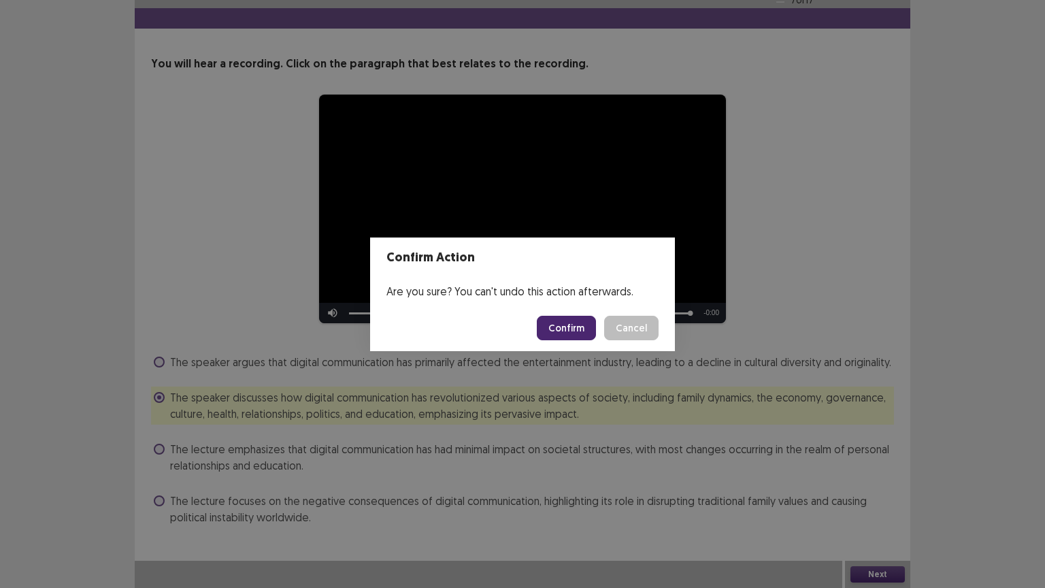
click at [562, 324] on button "Confirm" at bounding box center [566, 328] width 59 height 24
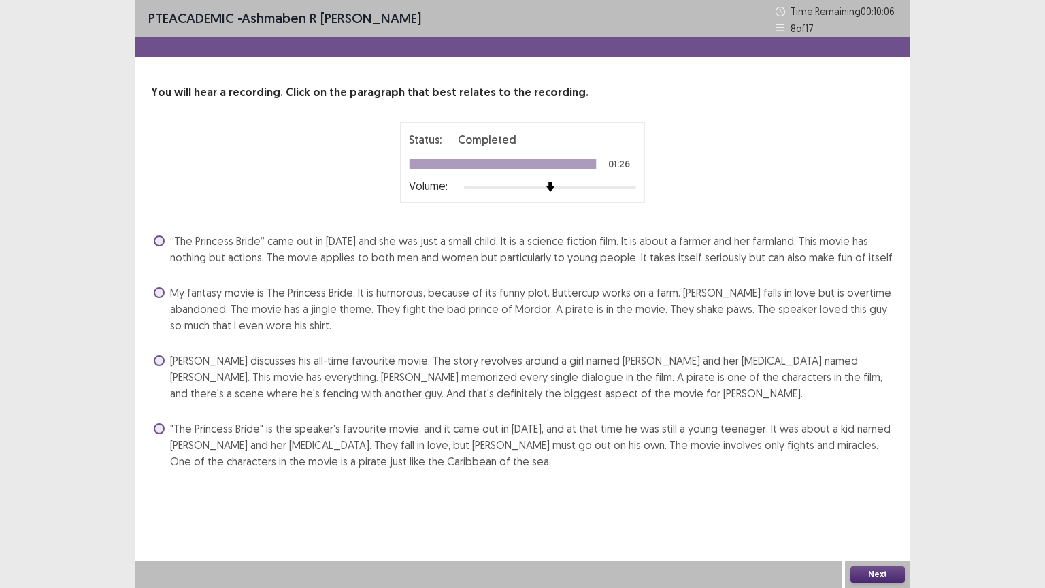
click at [156, 365] on label "[PERSON_NAME] discusses his all-time favourite movie. The story revolves around…" at bounding box center [524, 376] width 740 height 49
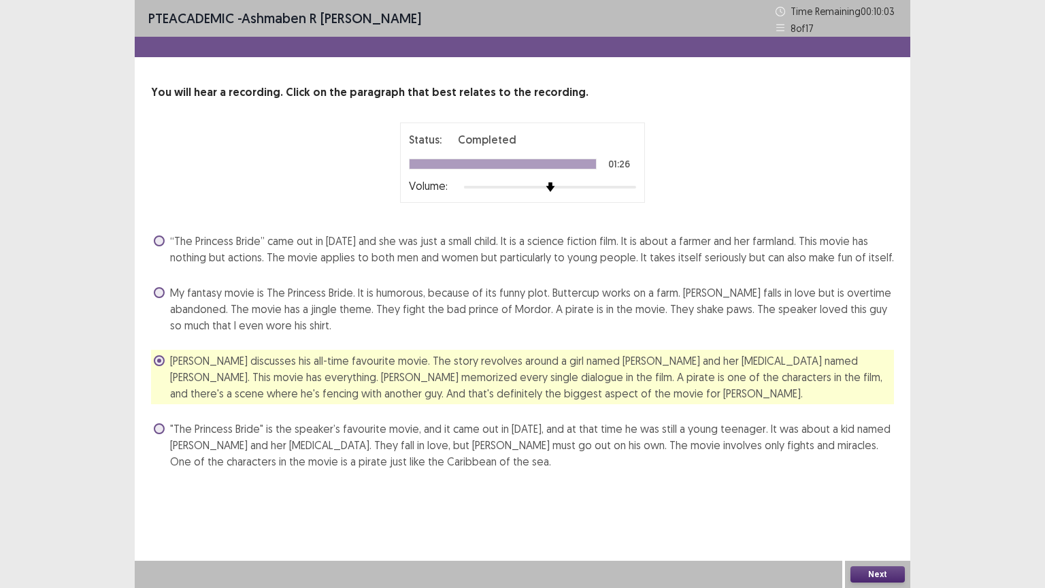
click at [866, 507] on button "Next" at bounding box center [877, 574] width 54 height 16
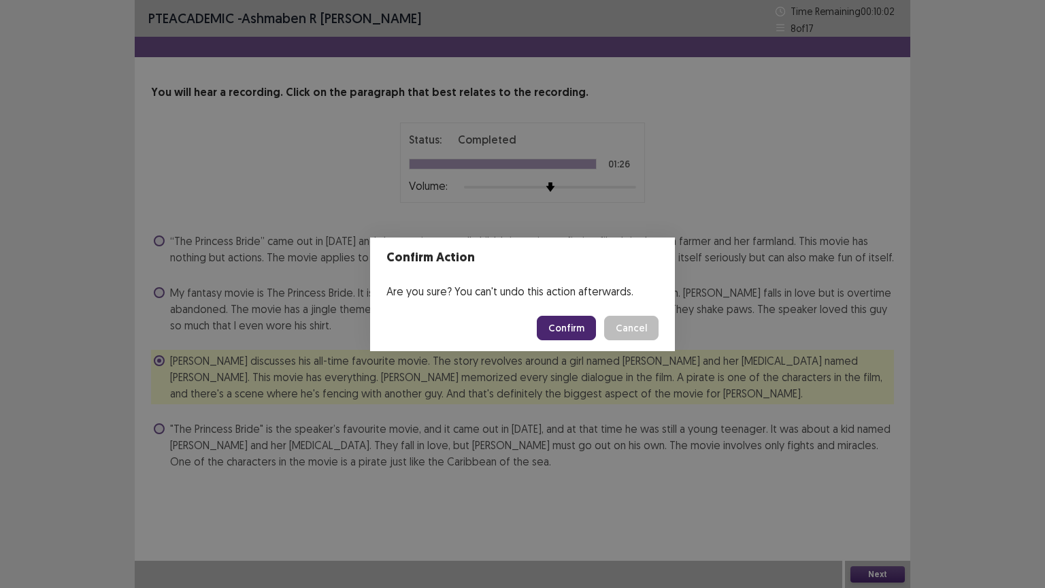
click at [565, 326] on button "Confirm" at bounding box center [566, 328] width 59 height 24
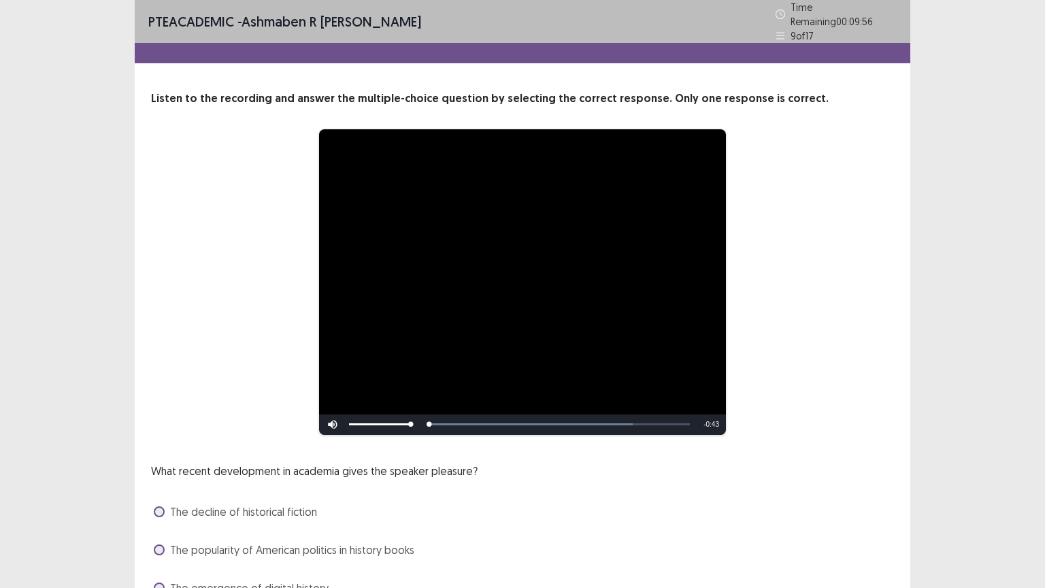
scroll to position [102, 0]
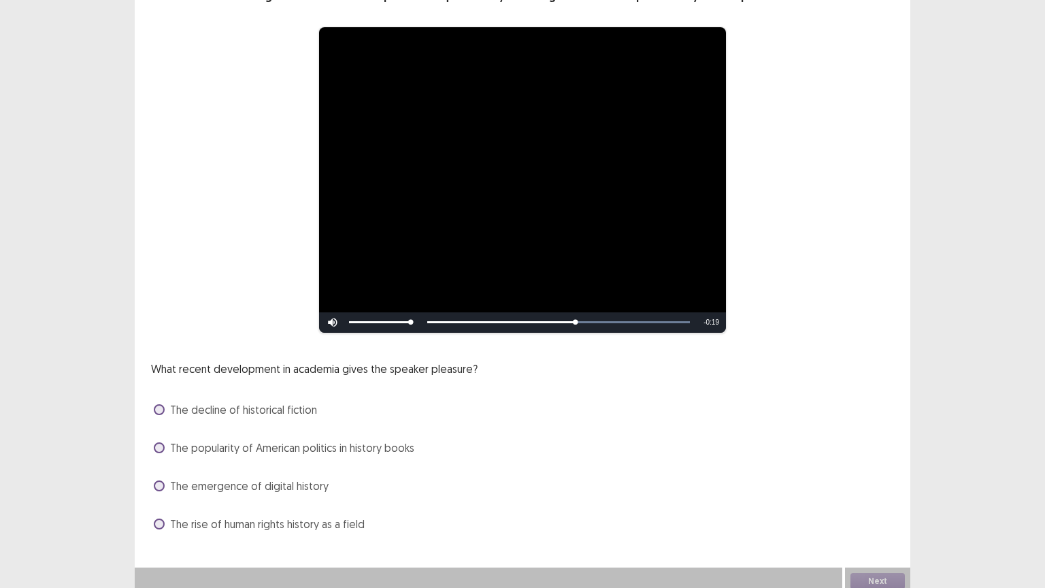
click at [158, 507] on label "The rise of human rights history as a field" at bounding box center [259, 524] width 211 height 16
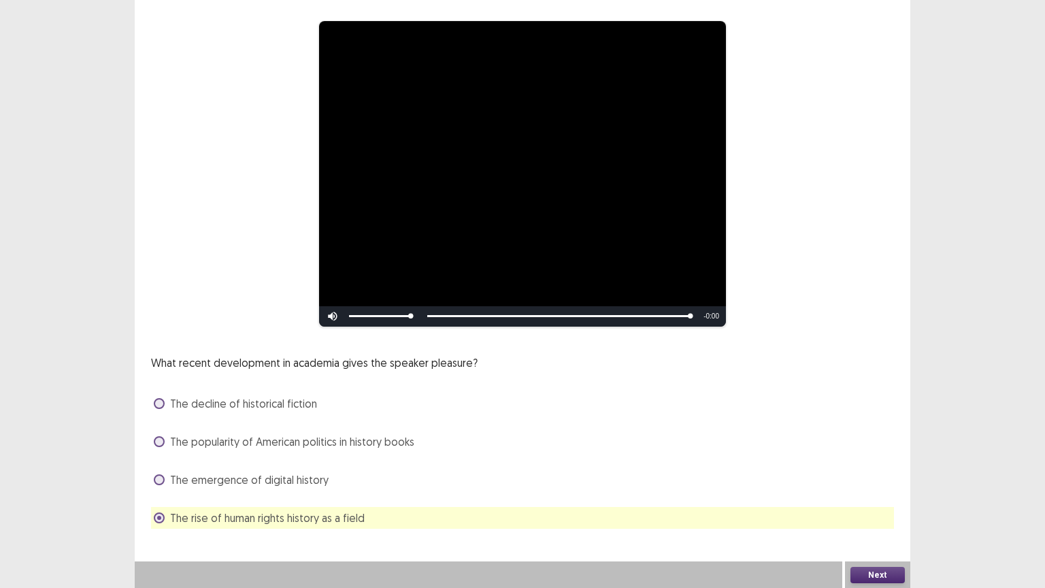
click at [868, 507] on button "Next" at bounding box center [877, 575] width 54 height 16
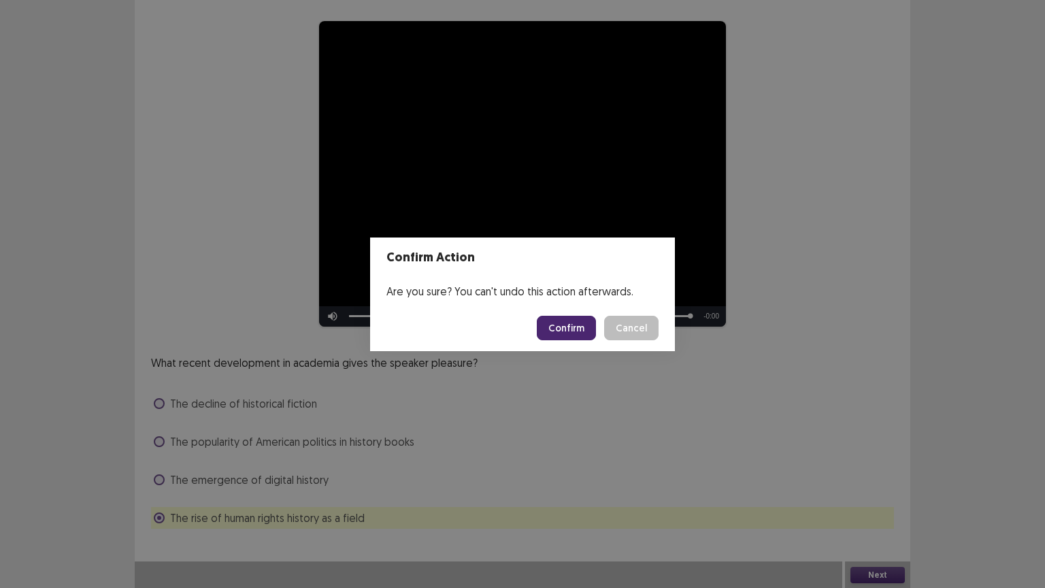
click at [576, 322] on button "Confirm" at bounding box center [566, 328] width 59 height 24
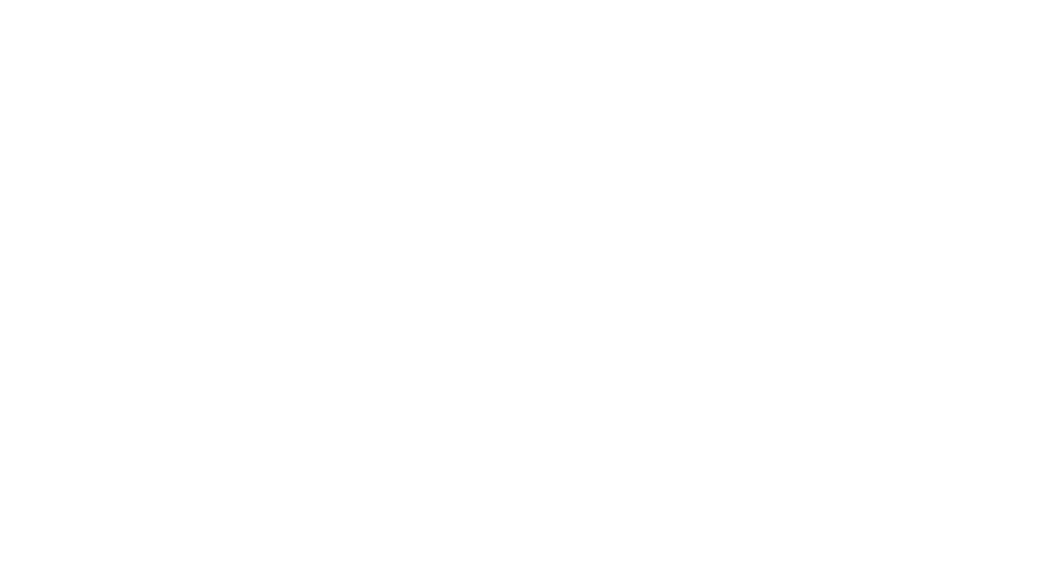
scroll to position [0, 0]
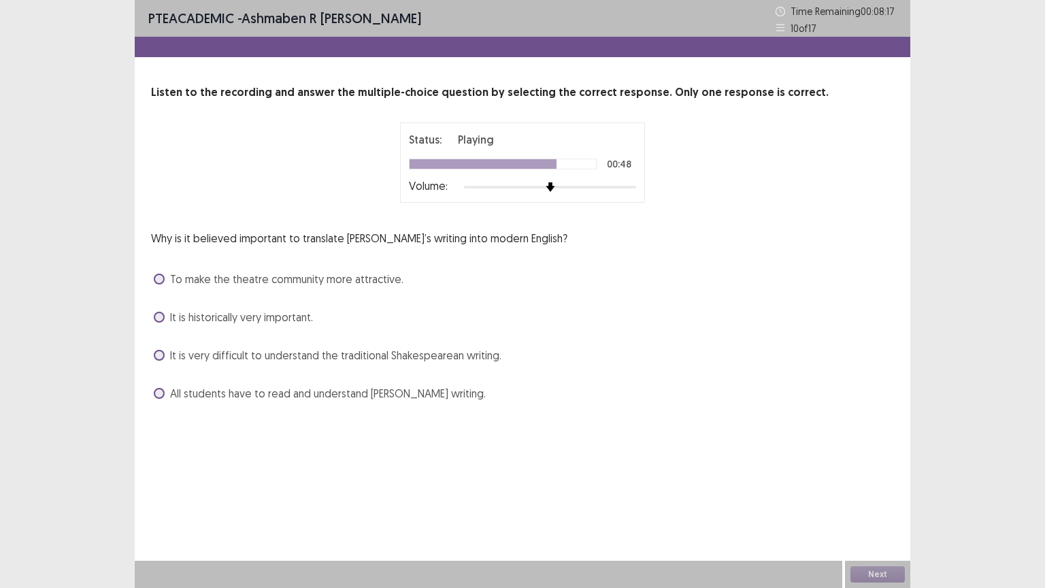
click at [161, 356] on span at bounding box center [159, 355] width 11 height 11
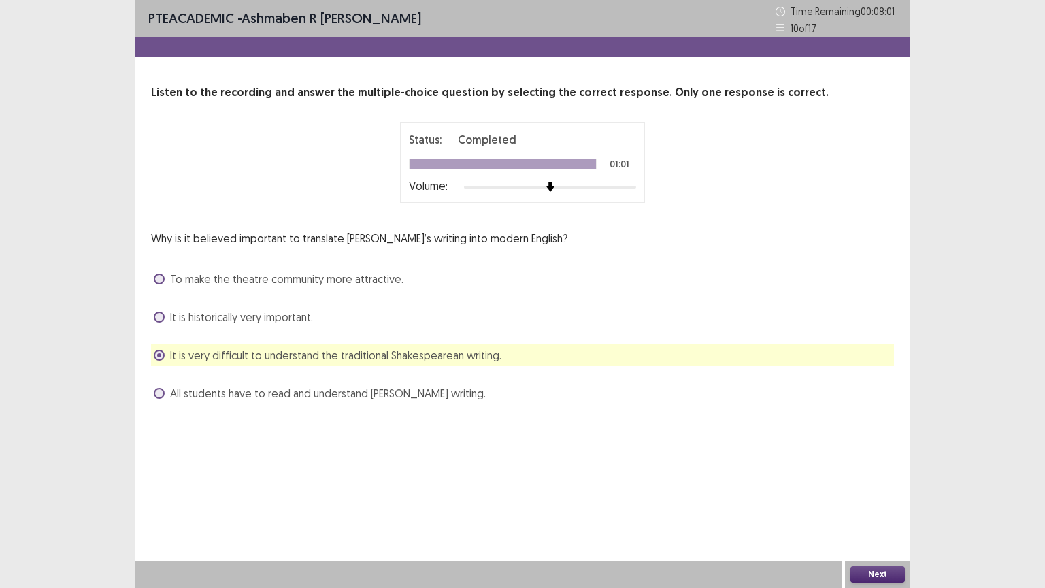
click at [862, 507] on button "Next" at bounding box center [877, 574] width 54 height 16
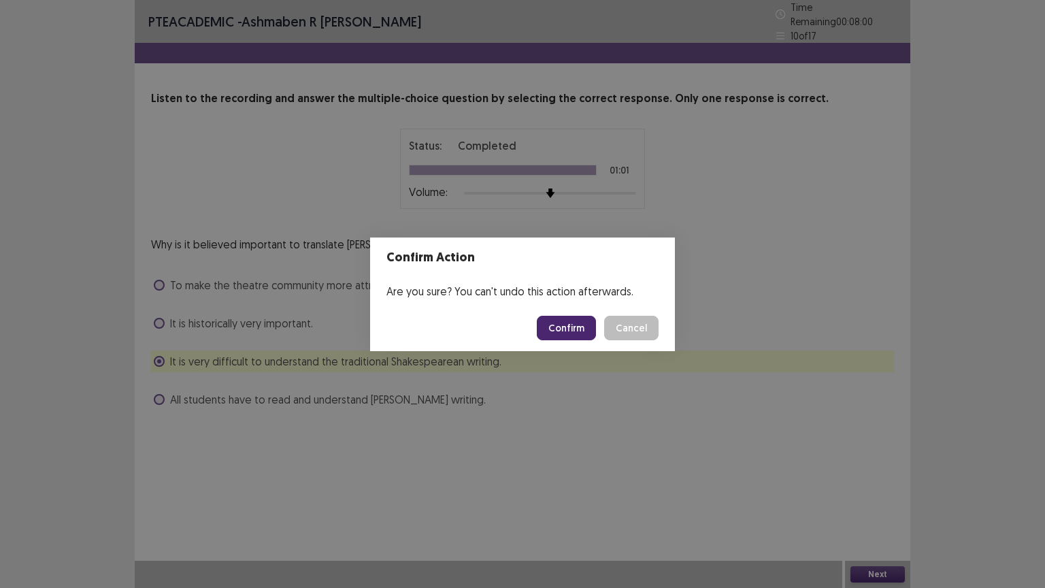
click at [578, 324] on button "Confirm" at bounding box center [566, 328] width 59 height 24
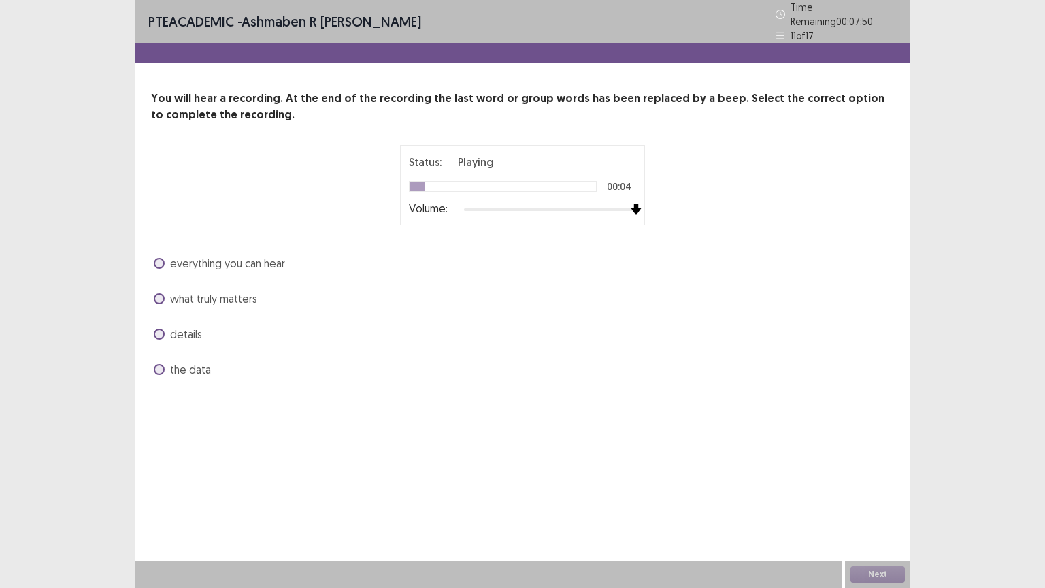
click at [629, 204] on div at bounding box center [550, 209] width 172 height 11
click at [159, 293] on span at bounding box center [159, 298] width 11 height 11
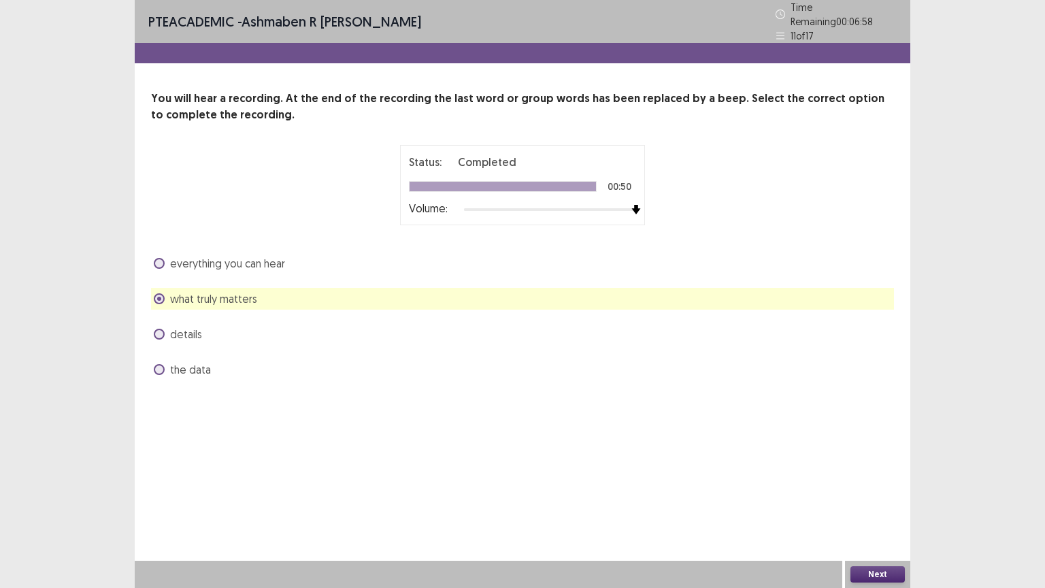
click at [868, 507] on button "Next" at bounding box center [877, 574] width 54 height 16
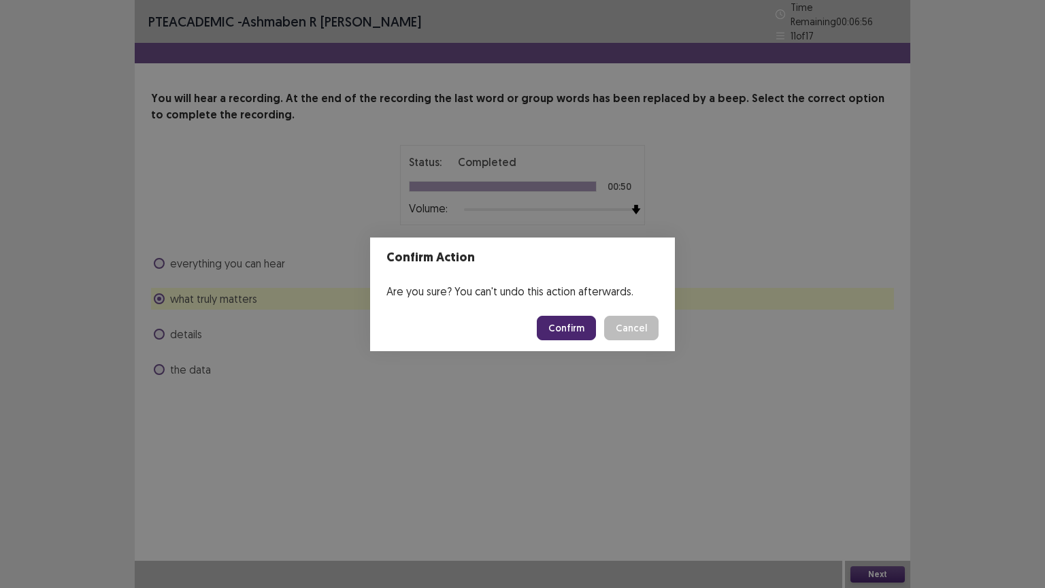
click at [556, 321] on button "Confirm" at bounding box center [566, 328] width 59 height 24
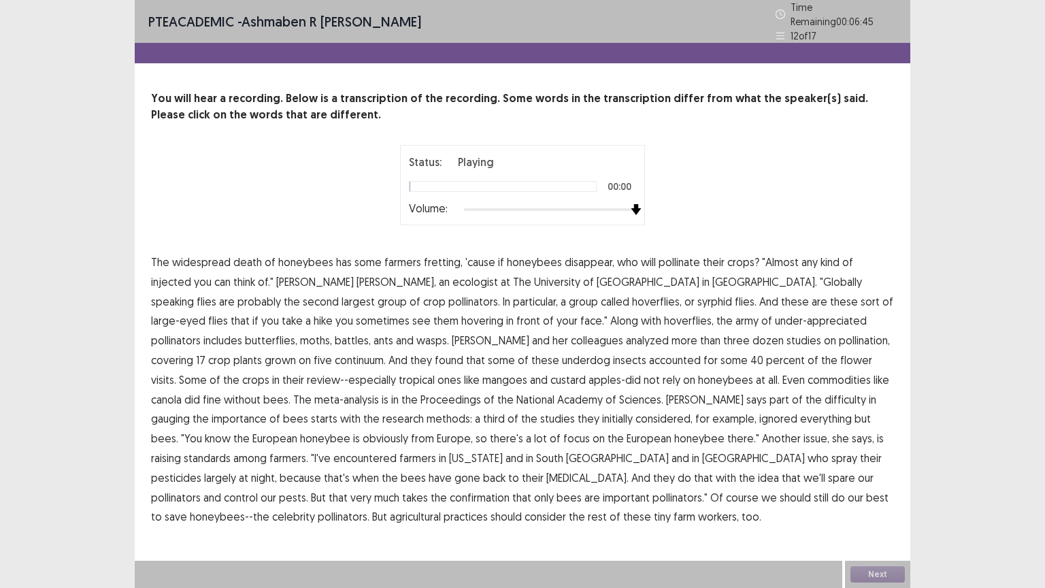
click at [631, 204] on div at bounding box center [550, 209] width 172 height 11
click at [191, 273] on span "injected" at bounding box center [171, 281] width 40 height 16
click at [626, 337] on span "analyzed" at bounding box center [647, 340] width 43 height 16
click at [386, 352] on span "continuum." at bounding box center [360, 360] width 51 height 16
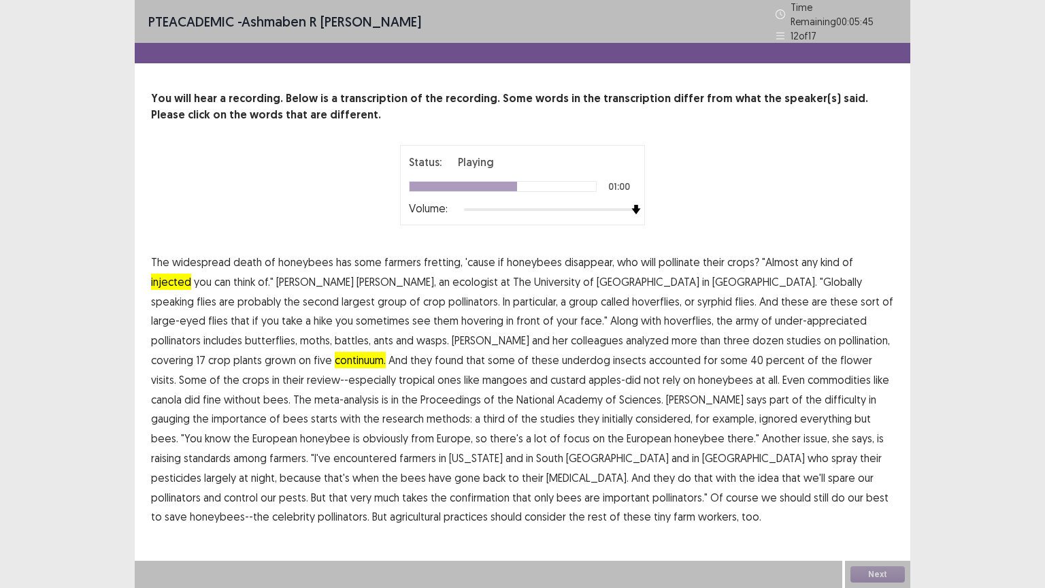
click at [190, 410] on span "gauging" at bounding box center [170, 418] width 39 height 16
click at [231, 450] on span "standards" at bounding box center [207, 458] width 47 height 16
click at [510, 489] on span "confirmation" at bounding box center [480, 497] width 60 height 16
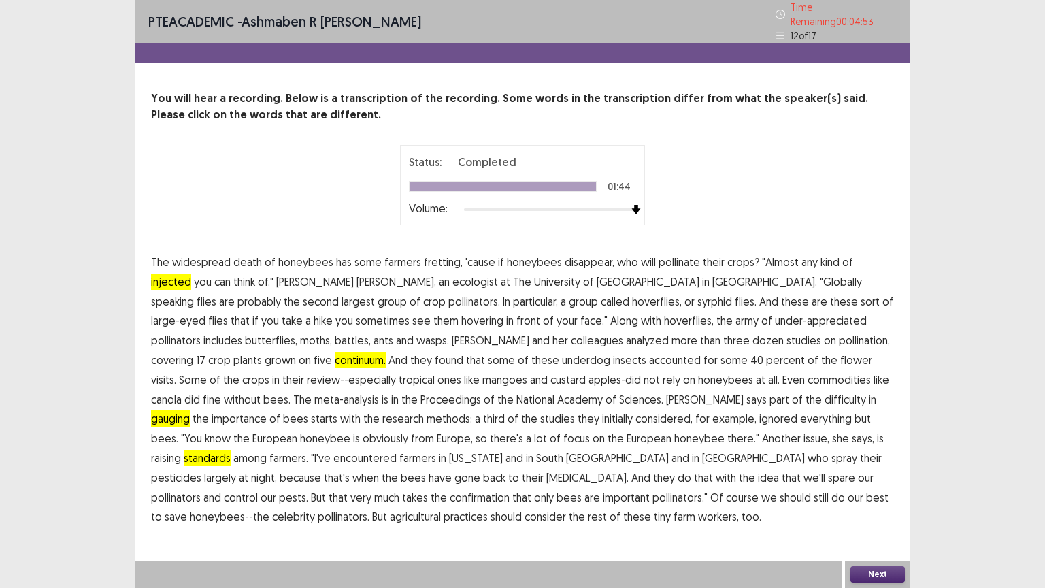
click at [871, 507] on button "Next" at bounding box center [877, 574] width 54 height 16
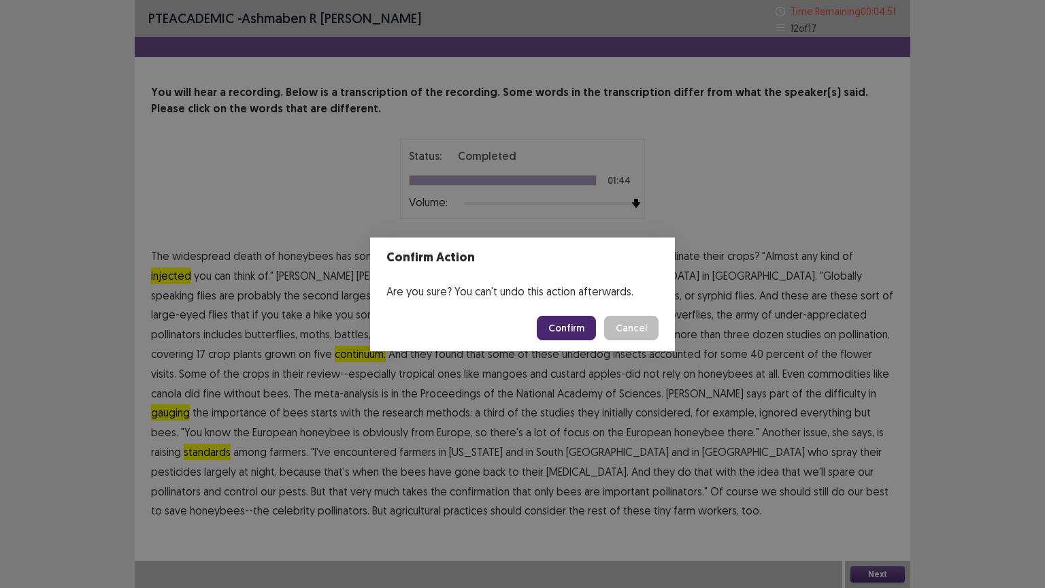
click at [576, 330] on button "Confirm" at bounding box center [566, 328] width 59 height 24
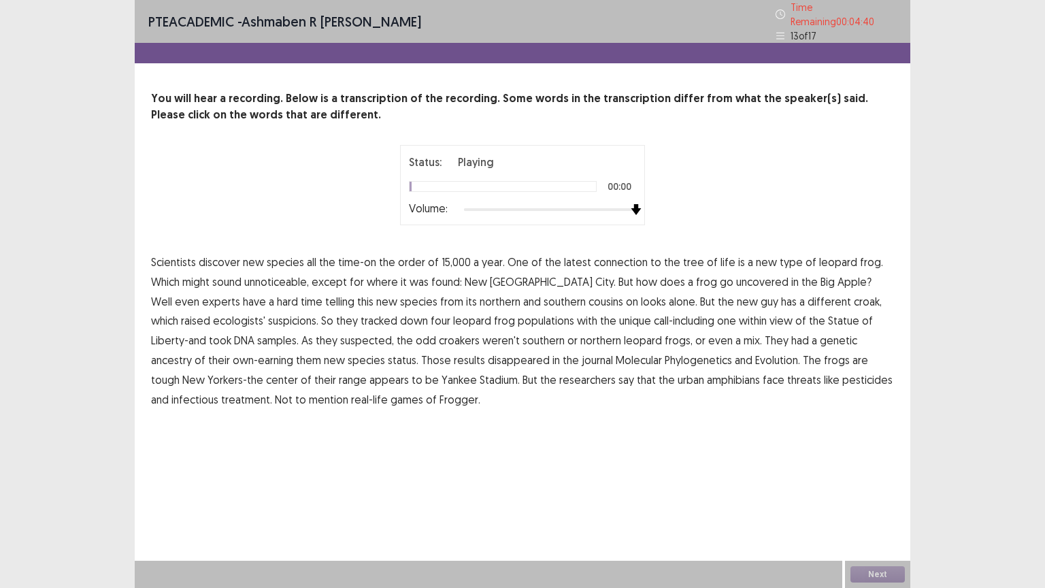
click at [635, 204] on div at bounding box center [550, 209] width 172 height 11
click at [604, 254] on span "connection" at bounding box center [621, 262] width 54 height 16
click at [278, 278] on span "unnoticeable," at bounding box center [276, 281] width 65 height 16
click at [736, 276] on span "uncovered" at bounding box center [762, 281] width 52 height 16
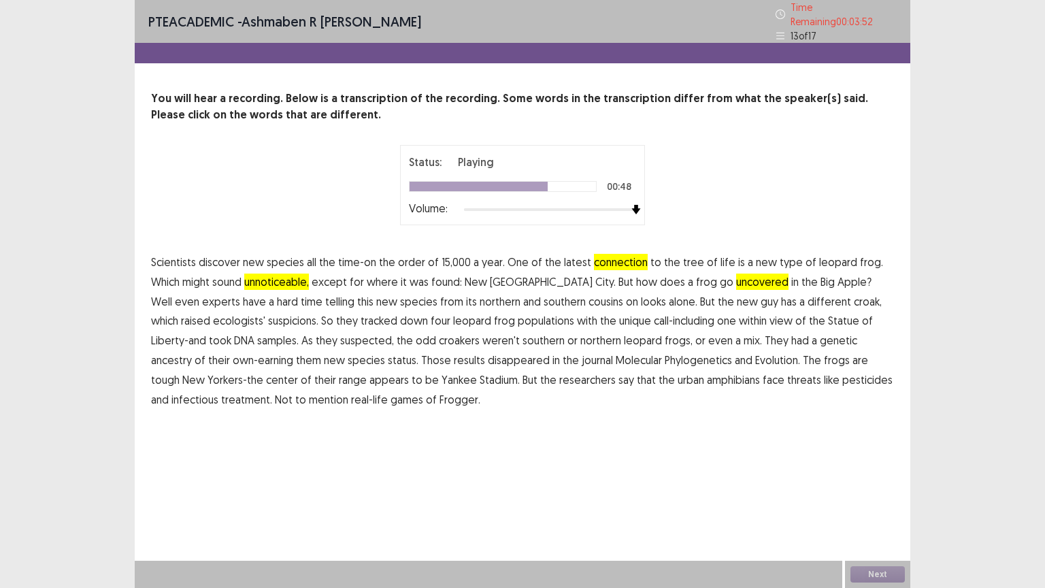
click at [488, 352] on span "disappeared" at bounding box center [519, 360] width 62 height 16
click at [272, 391] on span "treatment." at bounding box center [246, 399] width 51 height 16
click at [863, 507] on button "Next" at bounding box center [877, 574] width 54 height 16
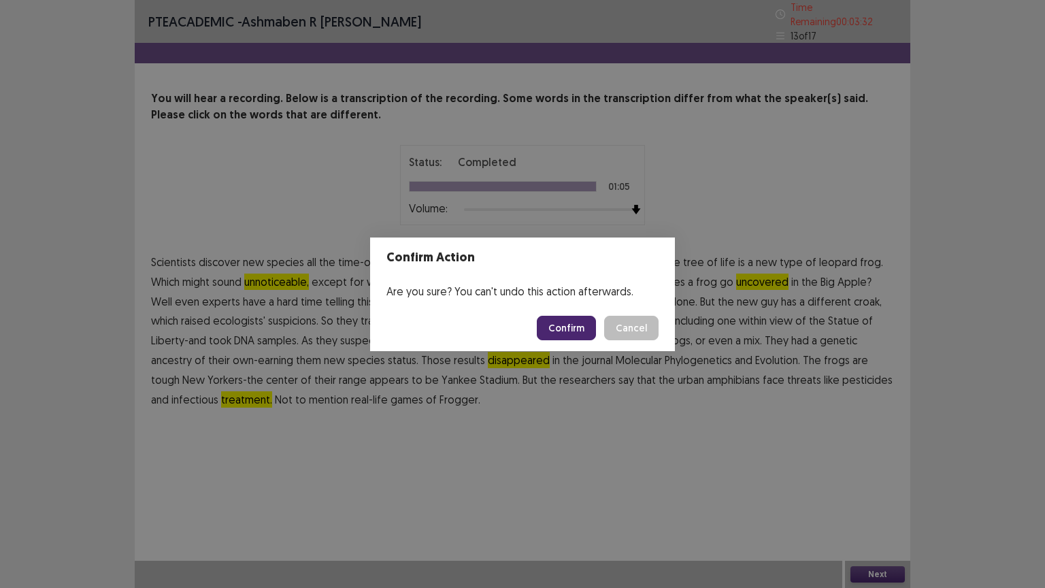
click at [558, 324] on button "Confirm" at bounding box center [566, 328] width 59 height 24
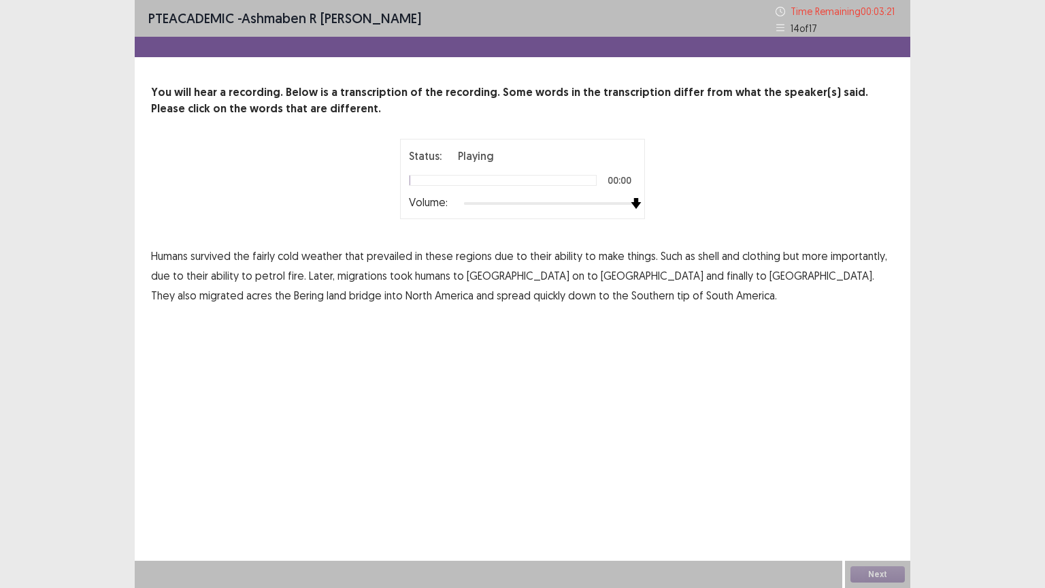
click at [632, 205] on div at bounding box center [550, 203] width 172 height 11
click at [261, 257] on span "fairly" at bounding box center [263, 256] width 22 height 16
click at [699, 250] on span "shell" at bounding box center [708, 256] width 21 height 16
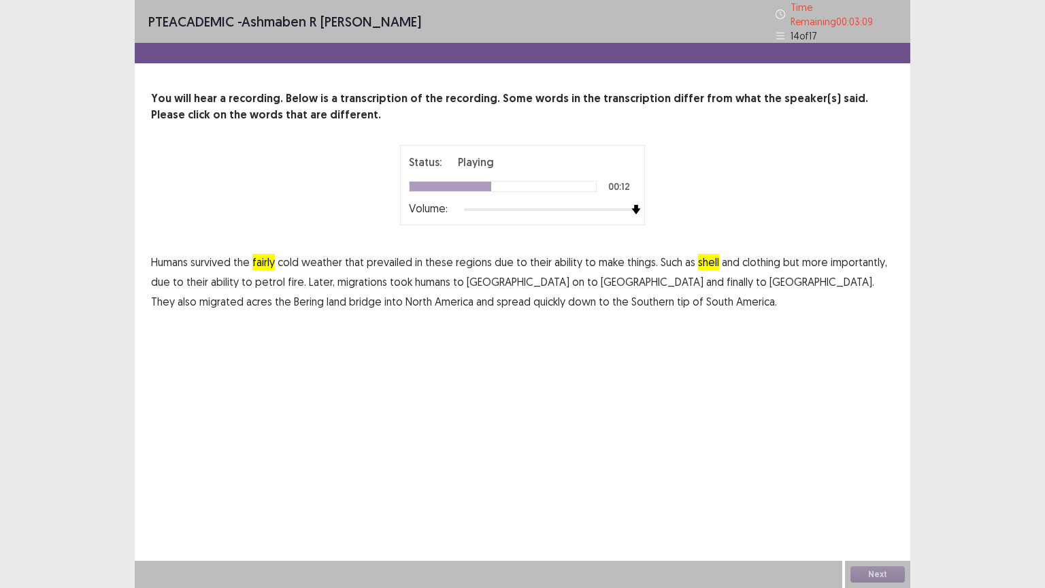
click at [258, 273] on span "petrol" at bounding box center [270, 281] width 30 height 16
click at [272, 293] on span "acres" at bounding box center [259, 301] width 26 height 16
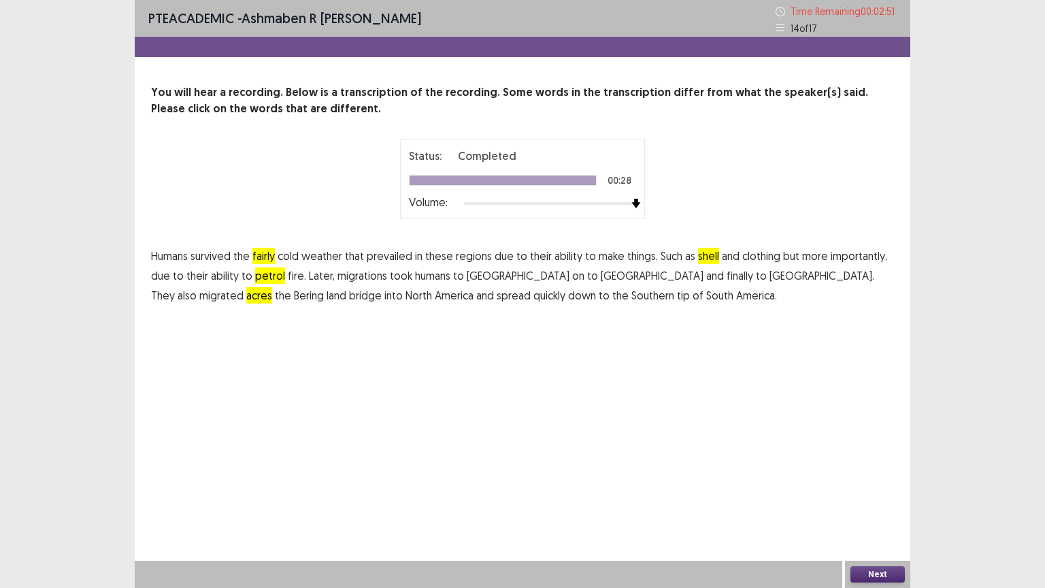
click at [873, 507] on button "Next" at bounding box center [877, 574] width 54 height 16
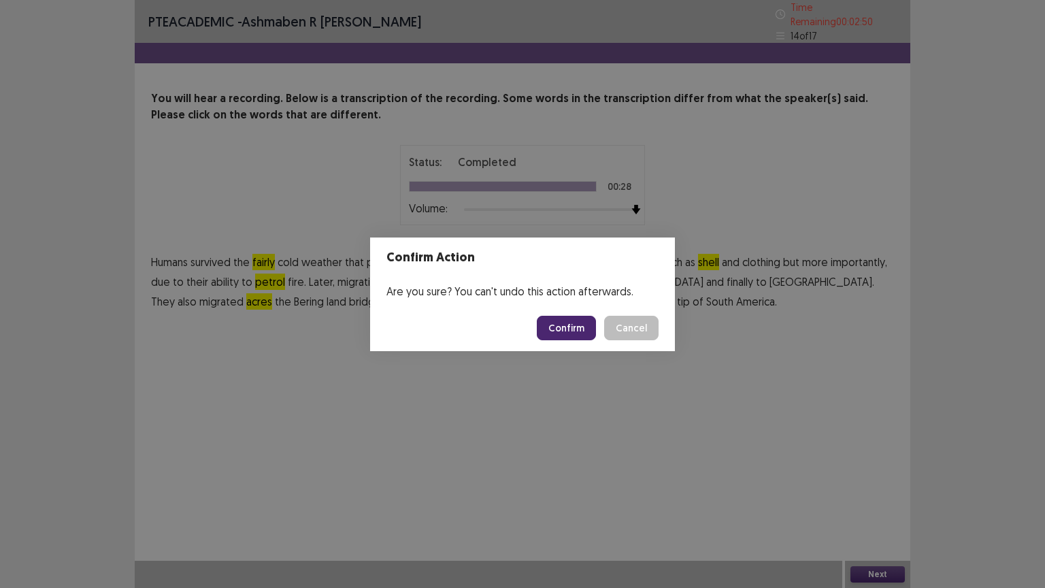
click at [565, 331] on button "Confirm" at bounding box center [566, 328] width 59 height 24
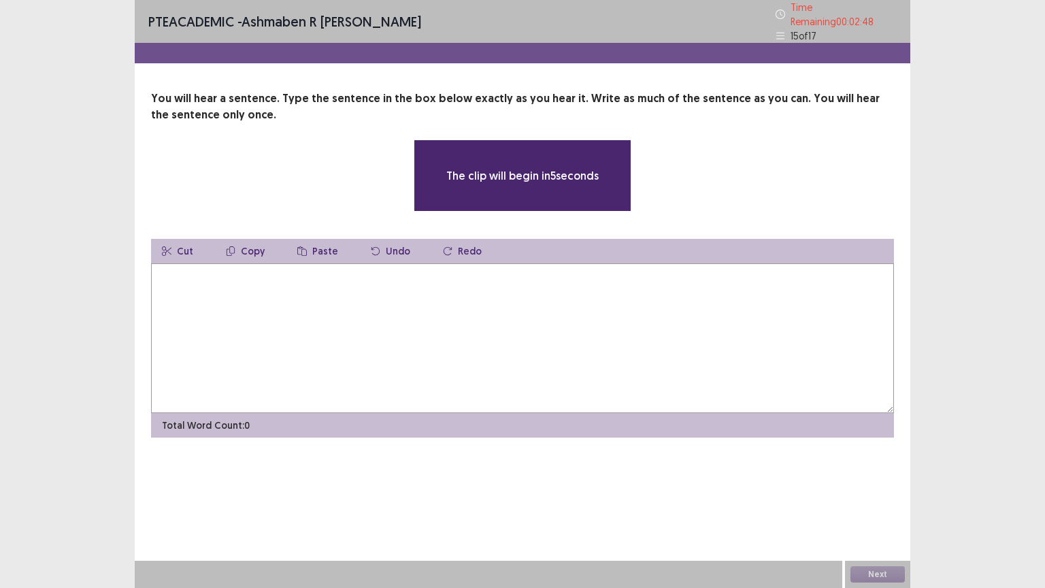
click at [569, 322] on textarea at bounding box center [522, 338] width 743 height 150
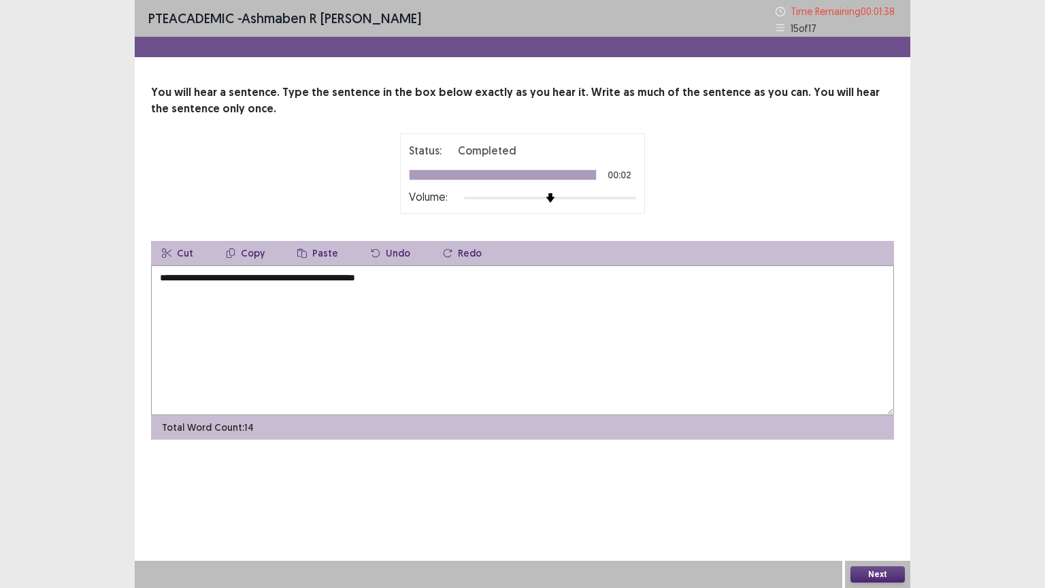
click at [288, 283] on textarea "**********" at bounding box center [522, 340] width 743 height 150
click at [406, 278] on textarea "**********" at bounding box center [522, 340] width 743 height 150
type textarea "**********"
click at [865, 507] on button "Next" at bounding box center [877, 574] width 54 height 16
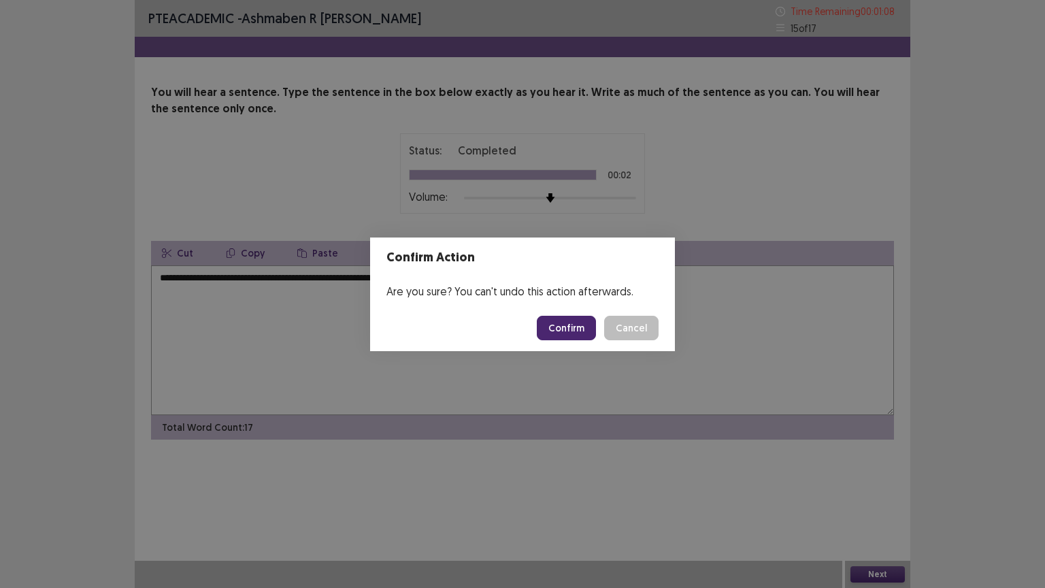
click at [571, 320] on button "Confirm" at bounding box center [566, 328] width 59 height 24
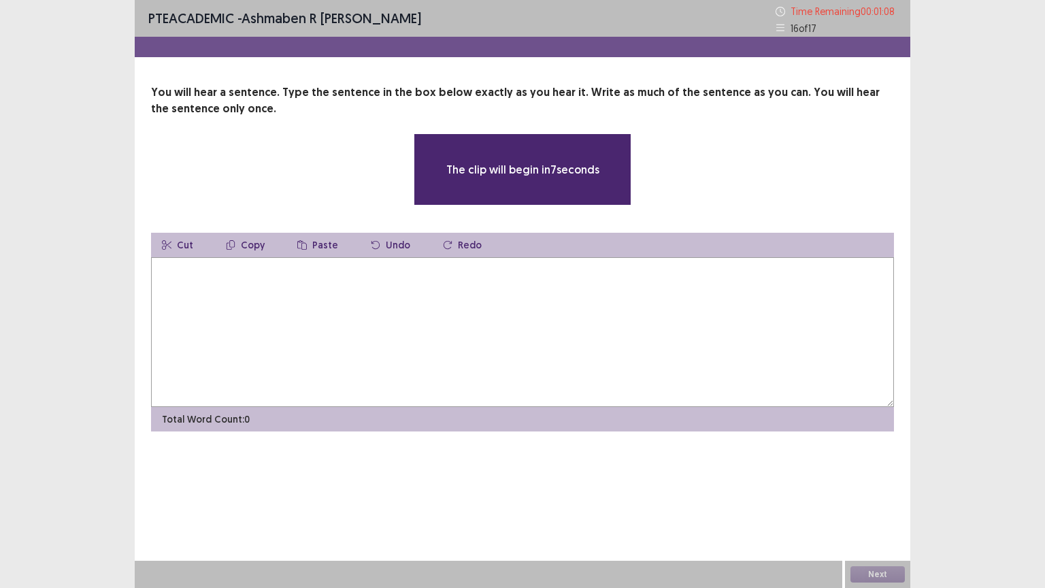
click at [571, 320] on textarea at bounding box center [522, 332] width 743 height 150
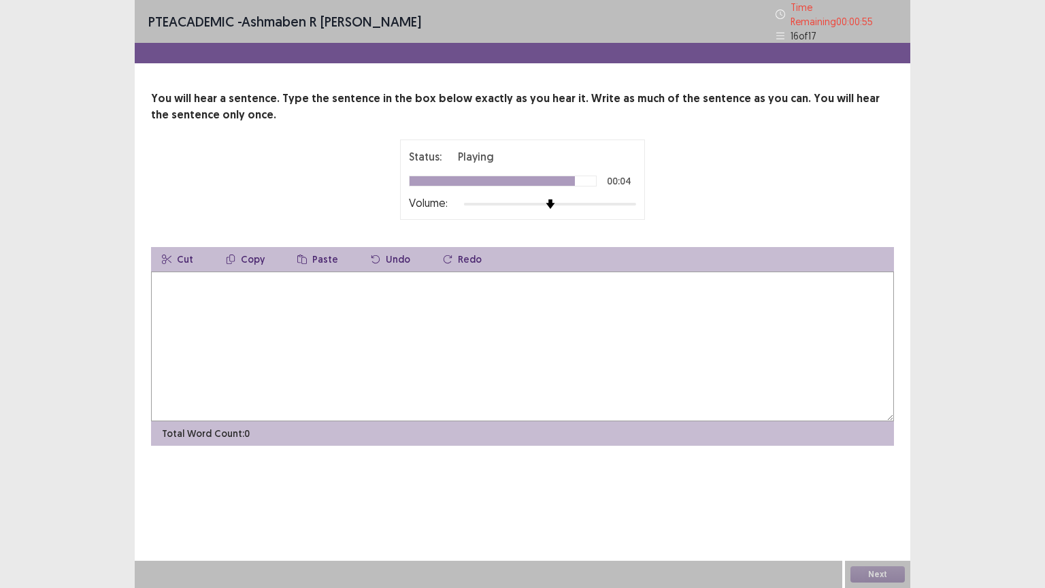
click at [571, 320] on textarea at bounding box center [522, 346] width 743 height 150
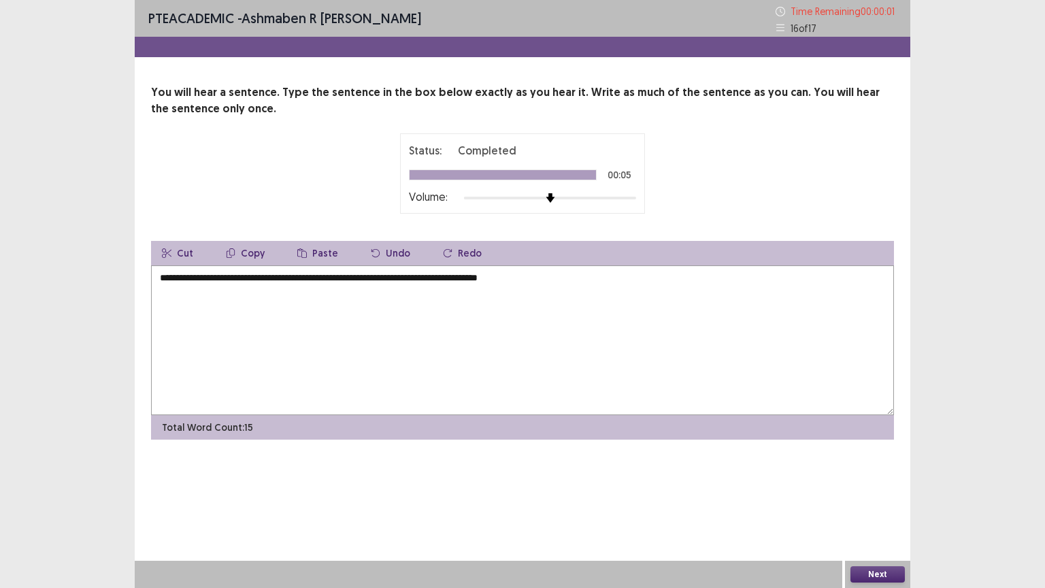
click at [231, 285] on textarea "**********" at bounding box center [522, 340] width 743 height 150
type textarea "**********"
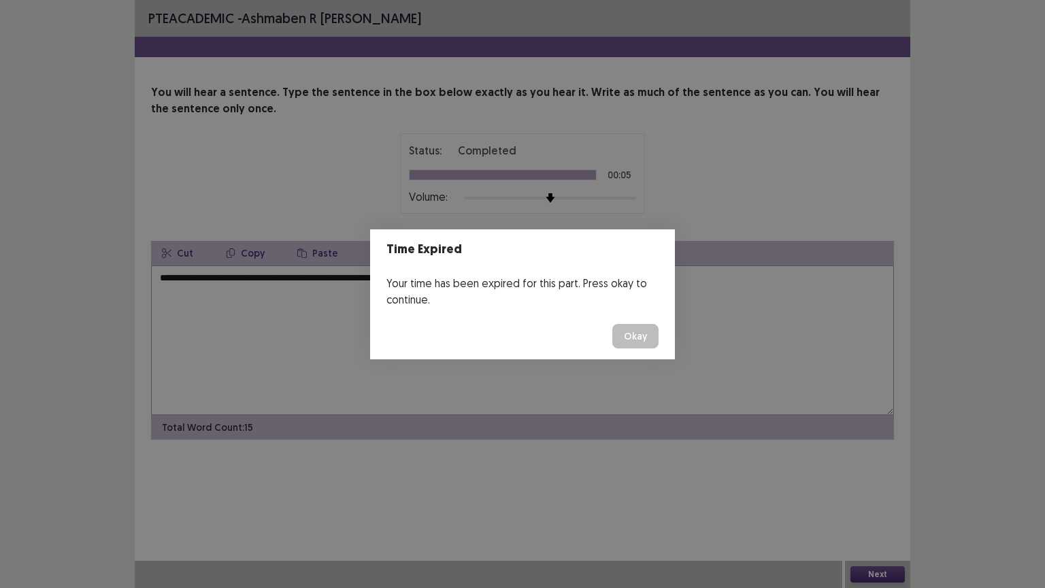
click at [629, 337] on button "Okay" at bounding box center [635, 336] width 46 height 24
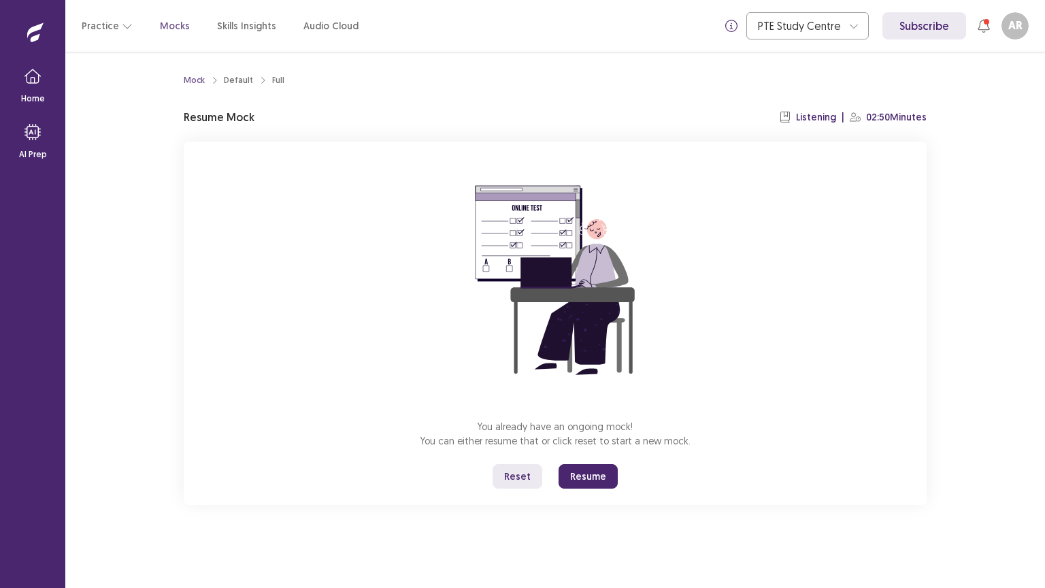
click at [592, 478] on button "Resume" at bounding box center [587, 476] width 59 height 24
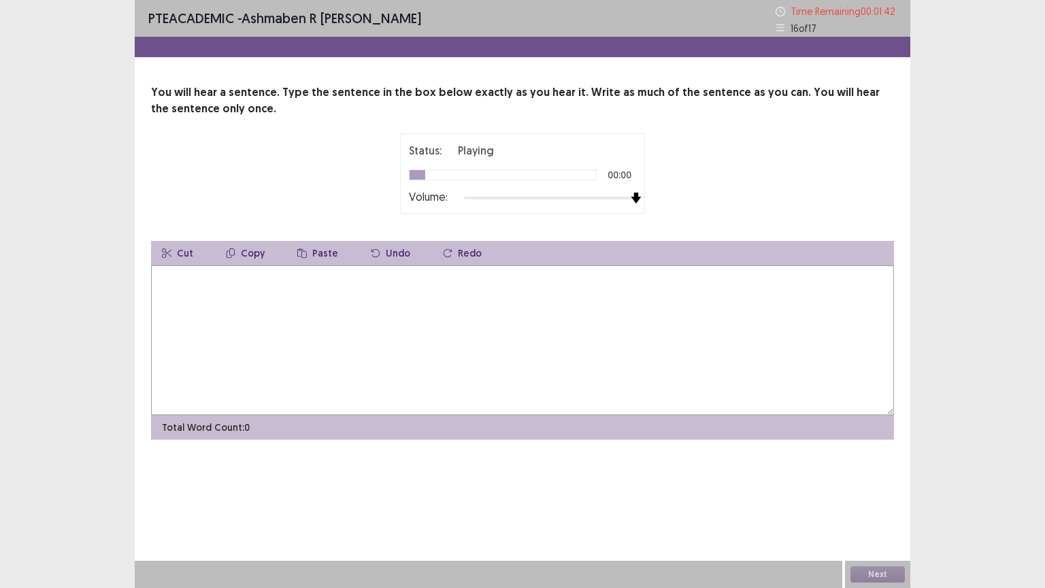
click at [631, 198] on div at bounding box center [550, 198] width 172 height 11
click at [422, 341] on textarea at bounding box center [522, 340] width 743 height 150
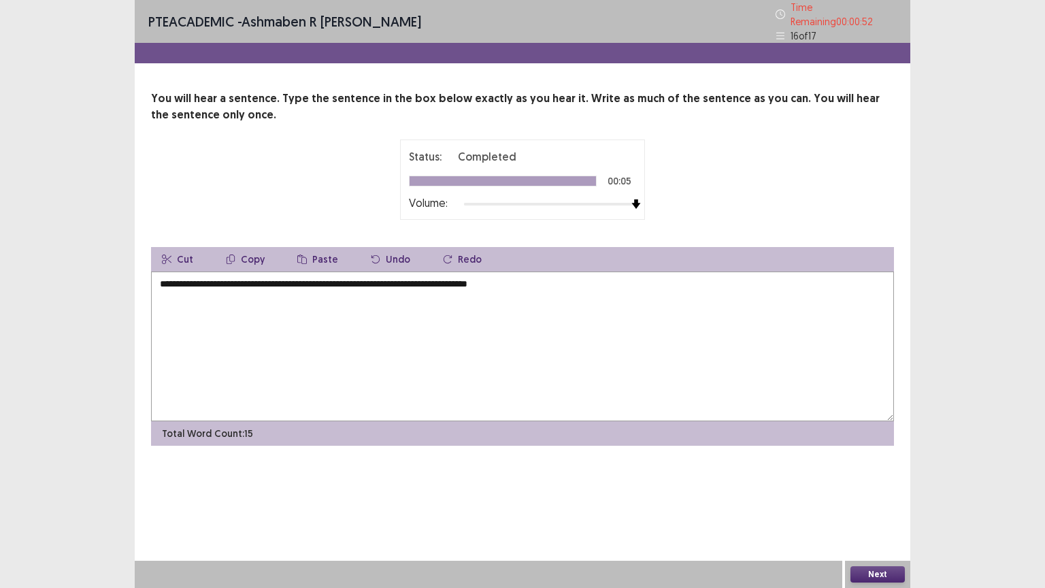
click at [373, 283] on textarea "**********" at bounding box center [522, 346] width 743 height 150
type textarea "**********"
click at [871, 507] on button "Next" at bounding box center [877, 574] width 54 height 16
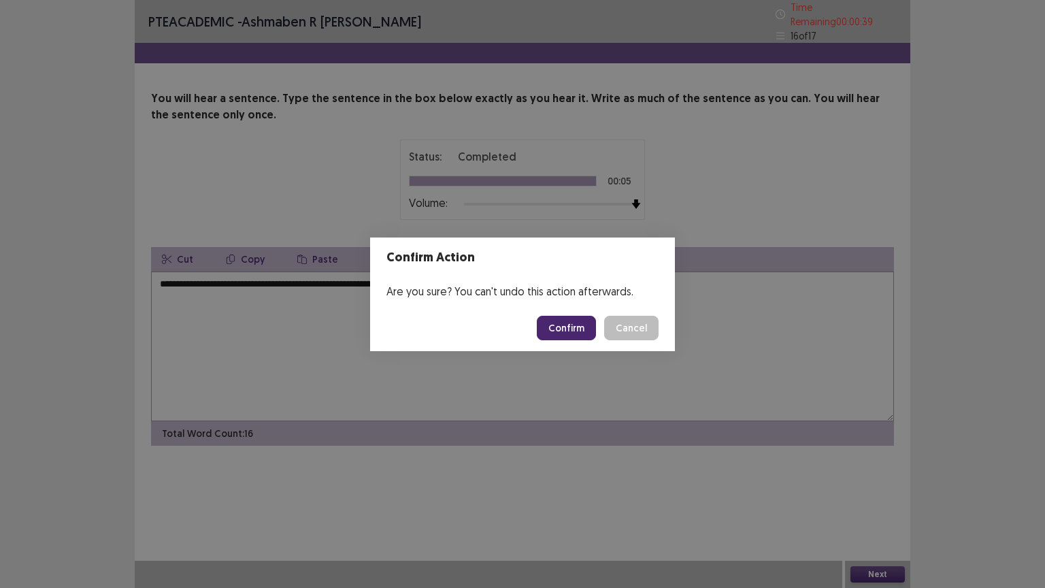
click at [557, 329] on button "Confirm" at bounding box center [566, 328] width 59 height 24
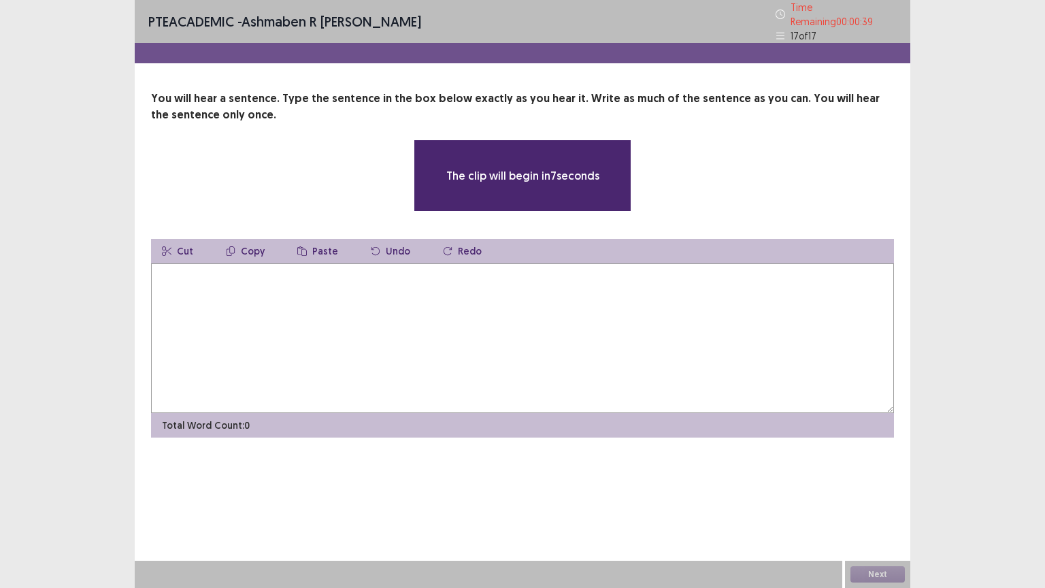
click at [557, 329] on textarea at bounding box center [522, 338] width 743 height 150
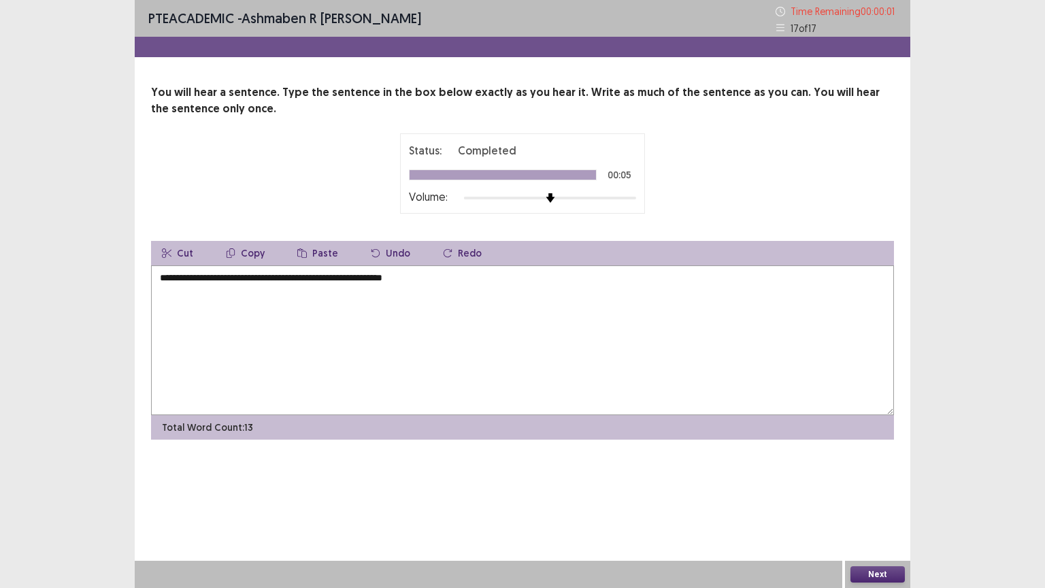
type textarea "**********"
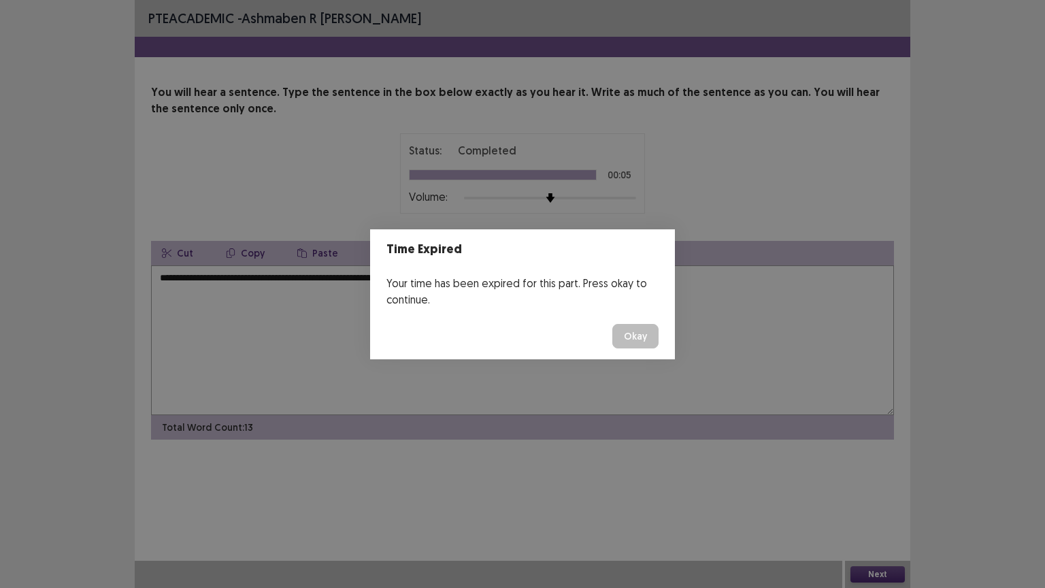
click at [637, 337] on button "Okay" at bounding box center [635, 336] width 46 height 24
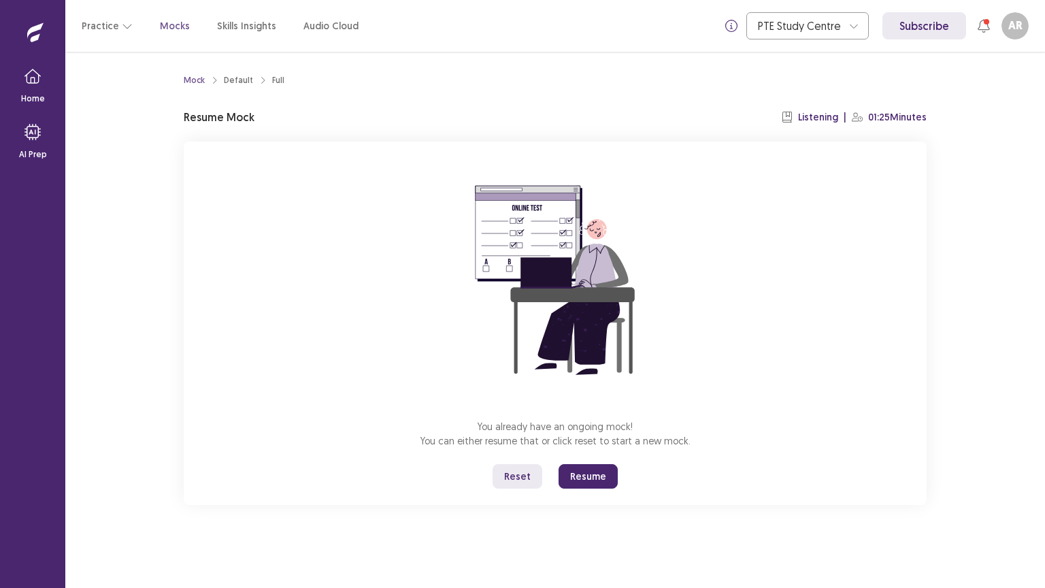
click at [584, 473] on button "Resume" at bounding box center [587, 476] width 59 height 24
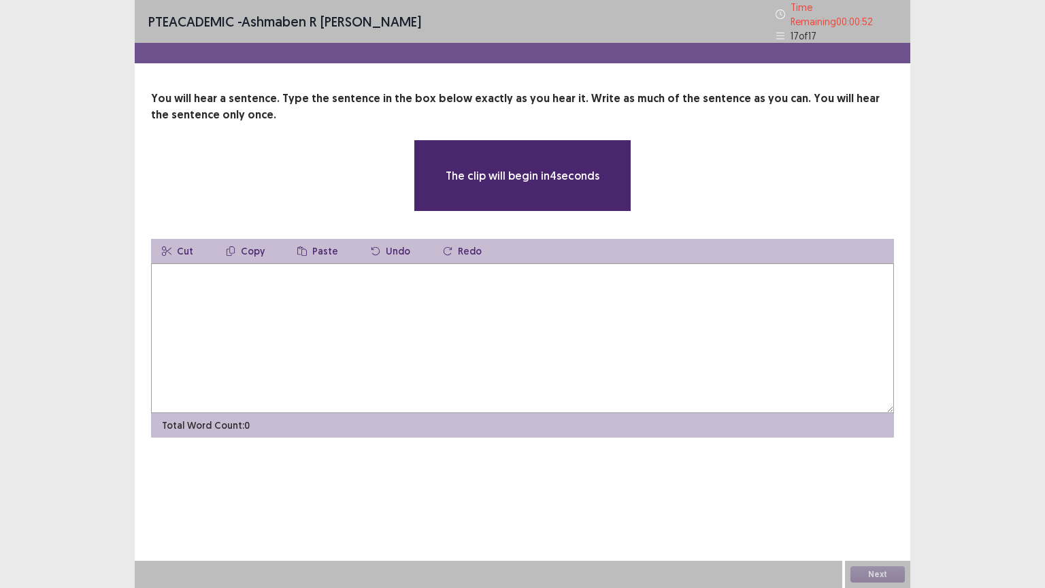
click at [595, 275] on textarea at bounding box center [522, 338] width 743 height 150
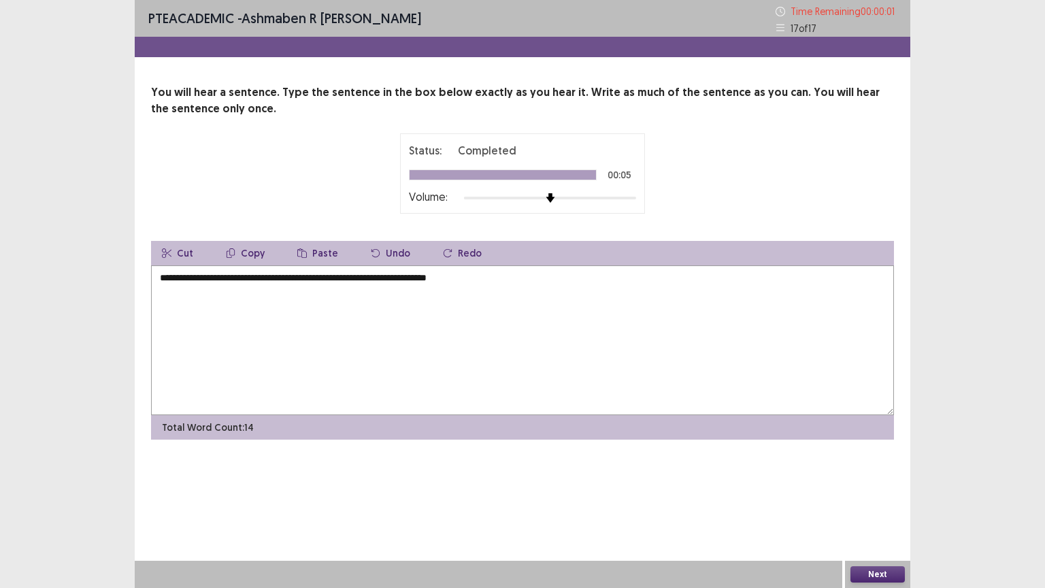
type textarea "**********"
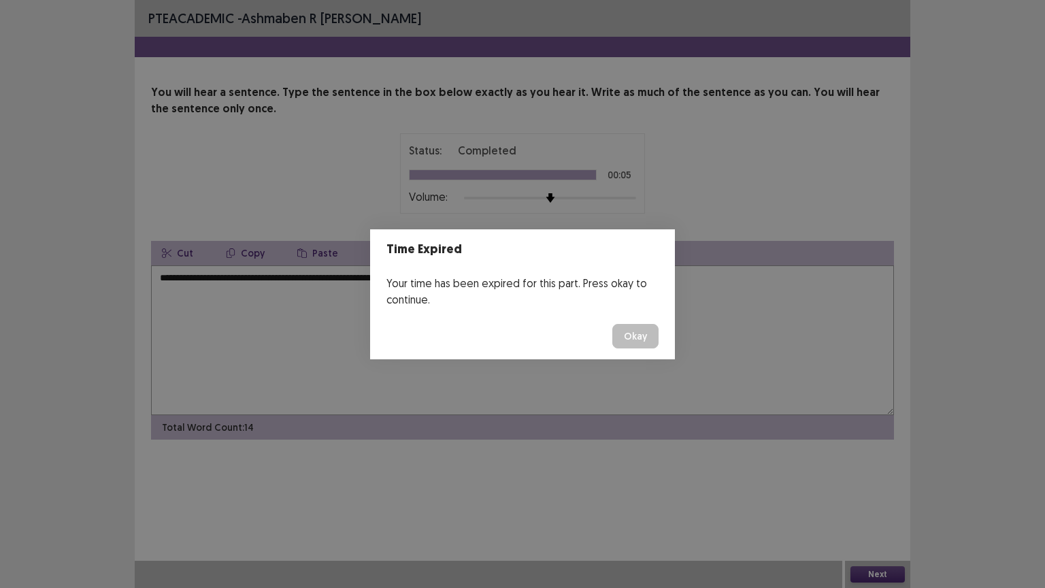
click at [637, 337] on button "Okay" at bounding box center [635, 336] width 46 height 24
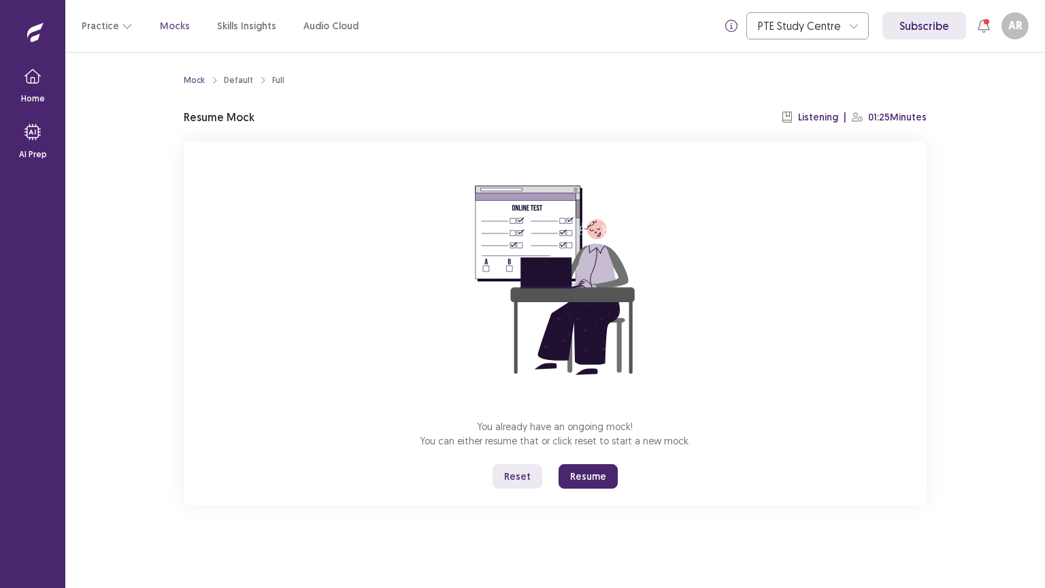
click at [597, 467] on button "Resume" at bounding box center [587, 476] width 59 height 24
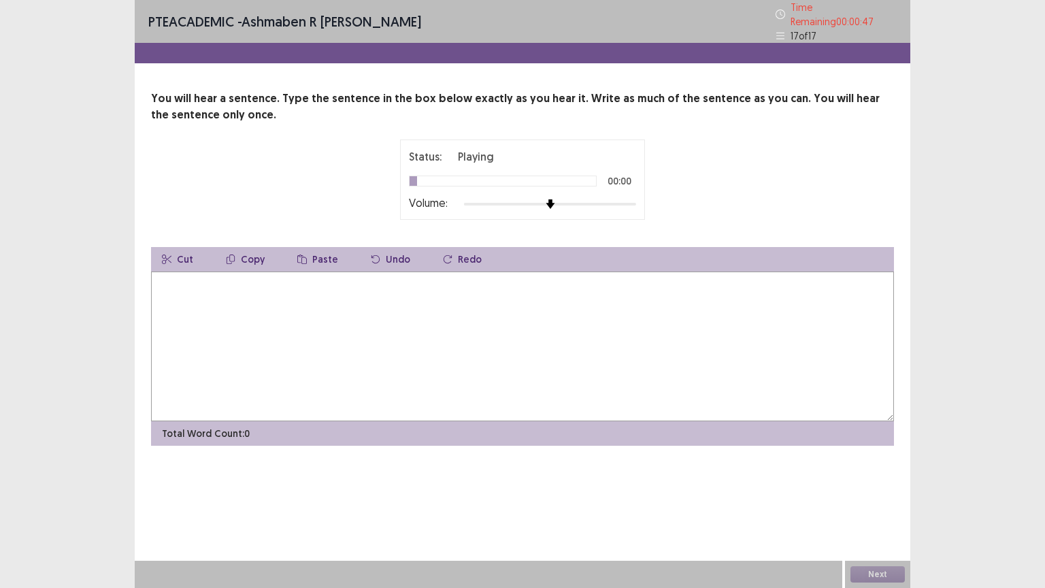
click at [482, 311] on textarea at bounding box center [522, 346] width 743 height 150
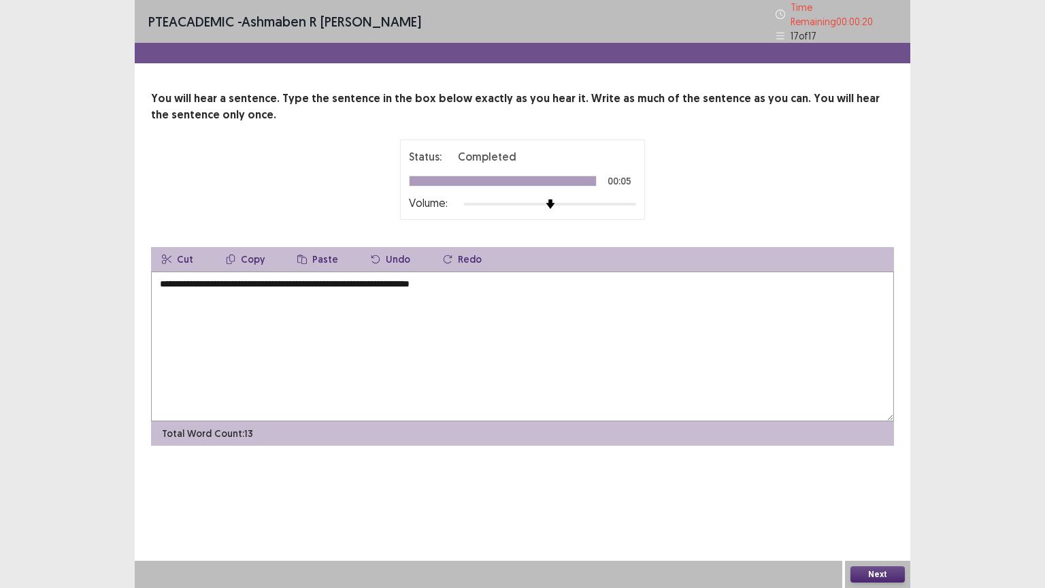
type textarea "**********"
click at [873, 507] on button "Next" at bounding box center [877, 574] width 54 height 16
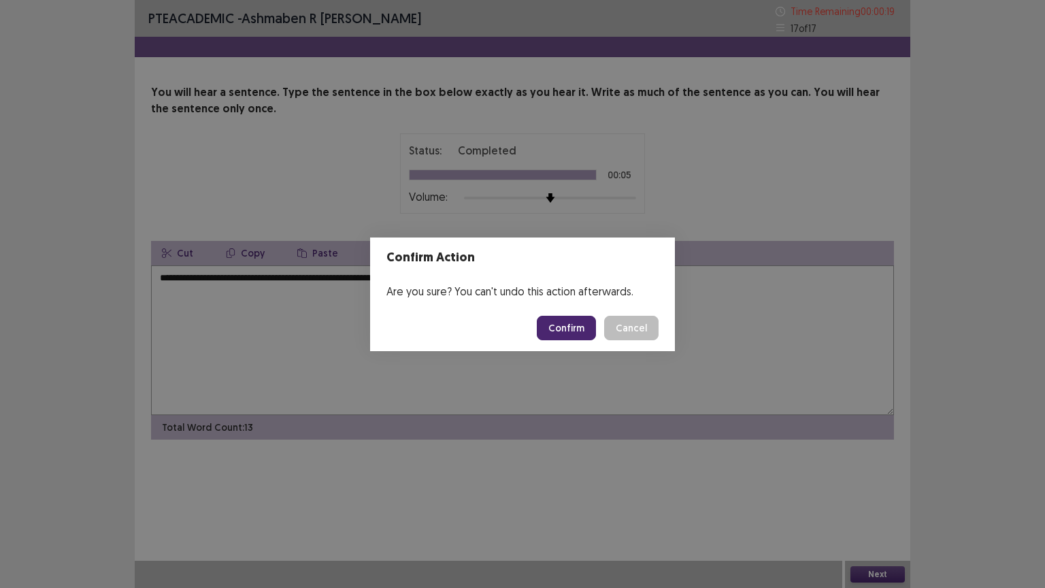
click at [566, 321] on button "Confirm" at bounding box center [566, 328] width 59 height 24
